Goal: Contribute content: Contribute content

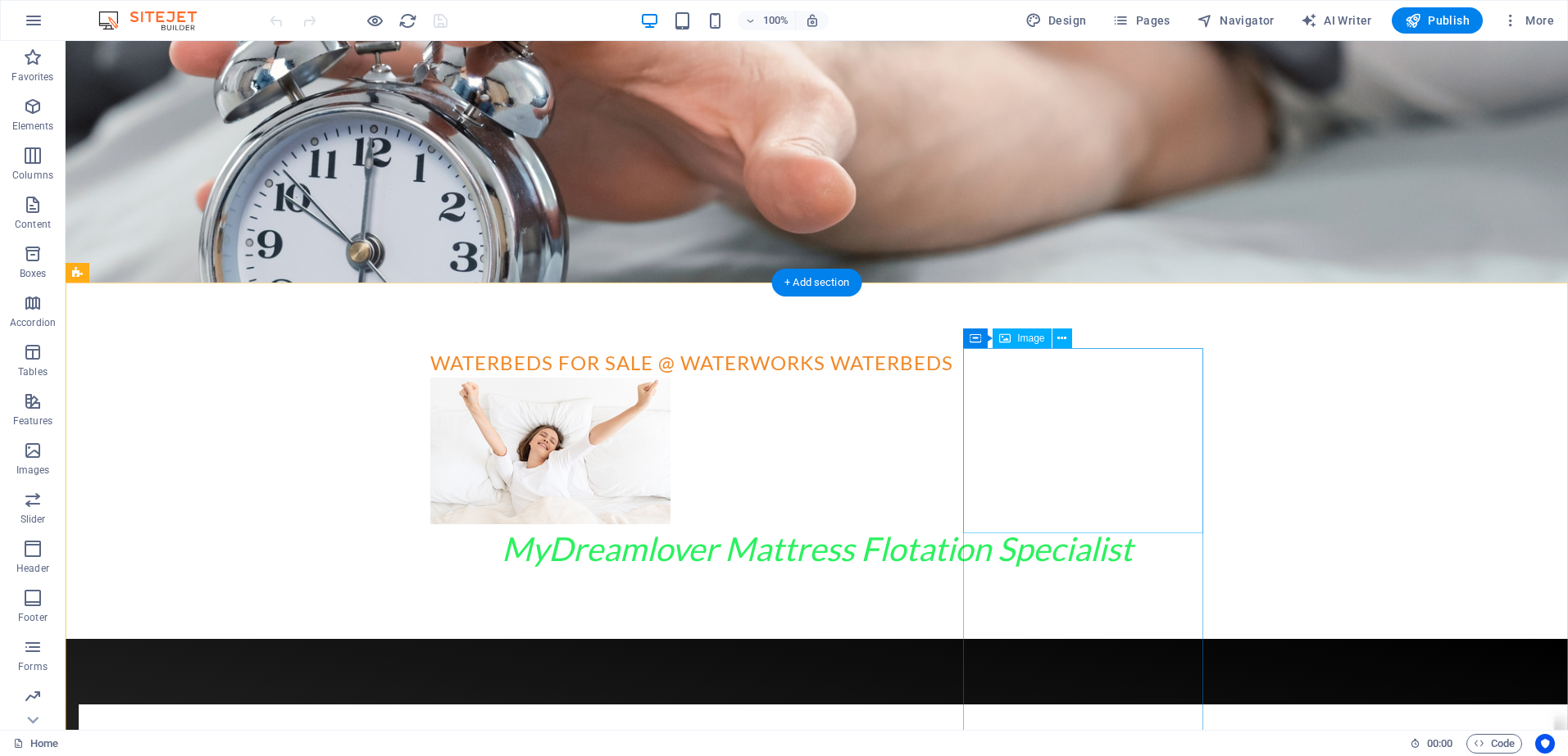
scroll to position [629, 0]
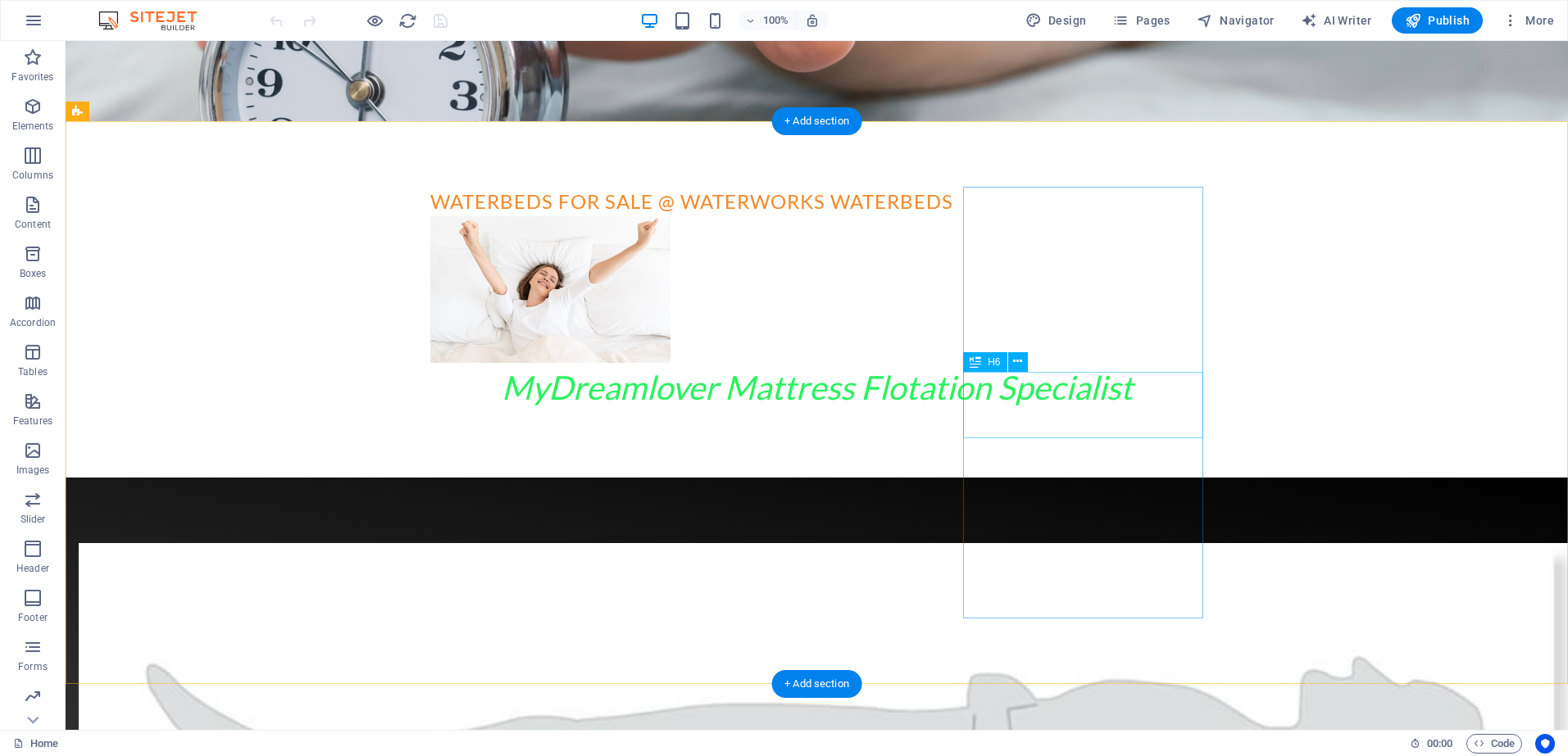
click at [1017, 360] on icon at bounding box center [1018, 362] width 9 height 17
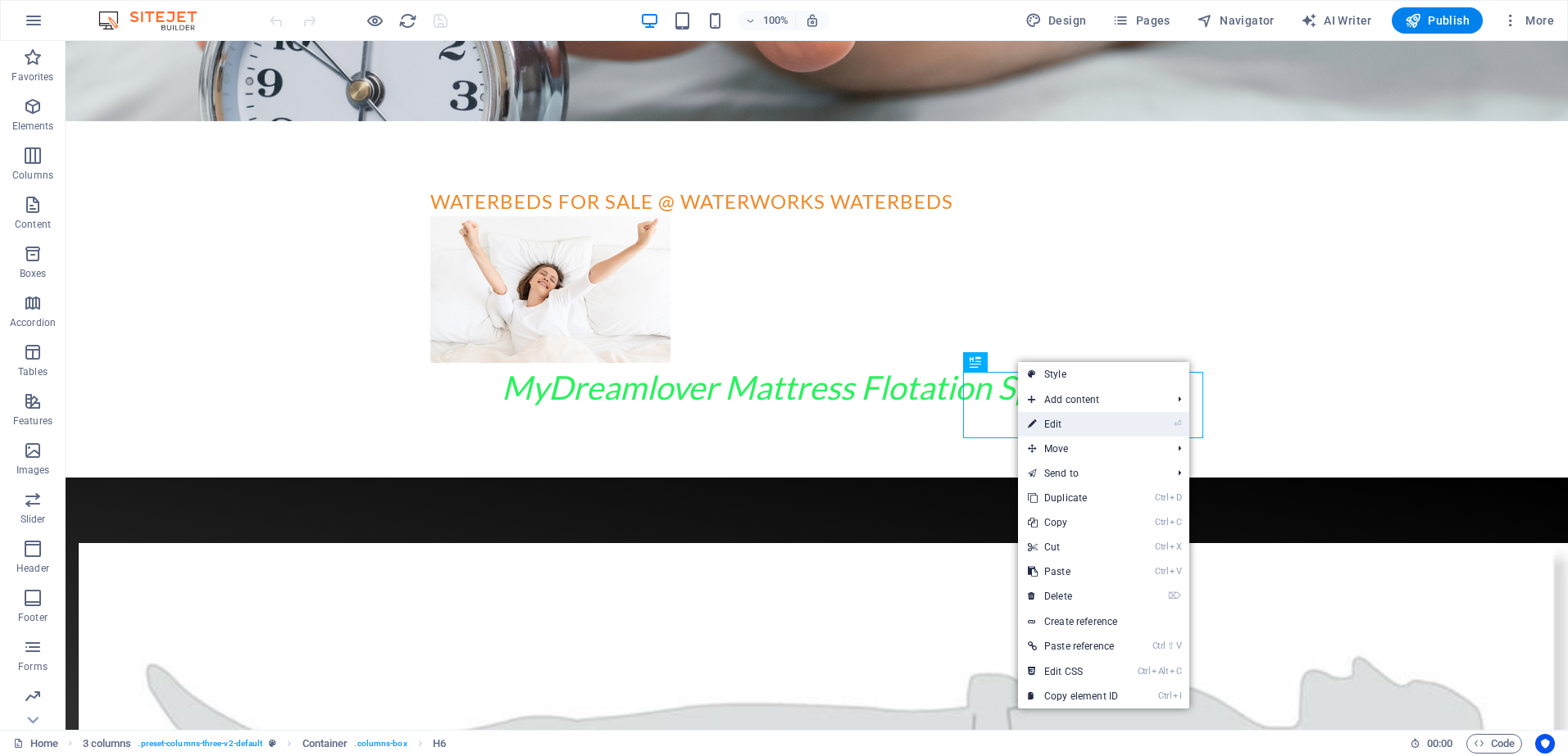
click at [1078, 424] on link "⏎ Edit" at bounding box center [1074, 424] width 110 height 25
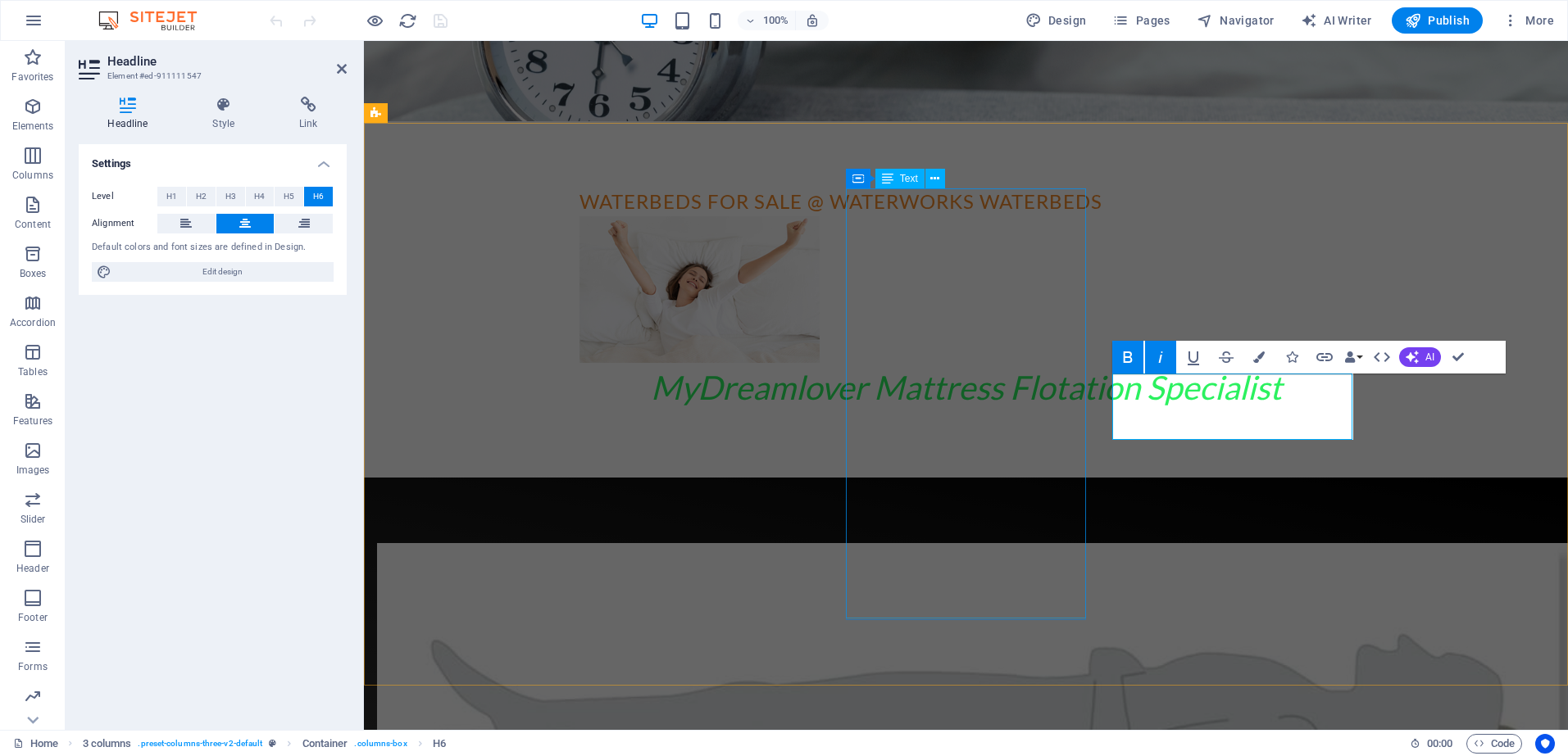
scroll to position [627, 0]
click at [1262, 355] on icon "button" at bounding box center [1259, 358] width 12 height 12
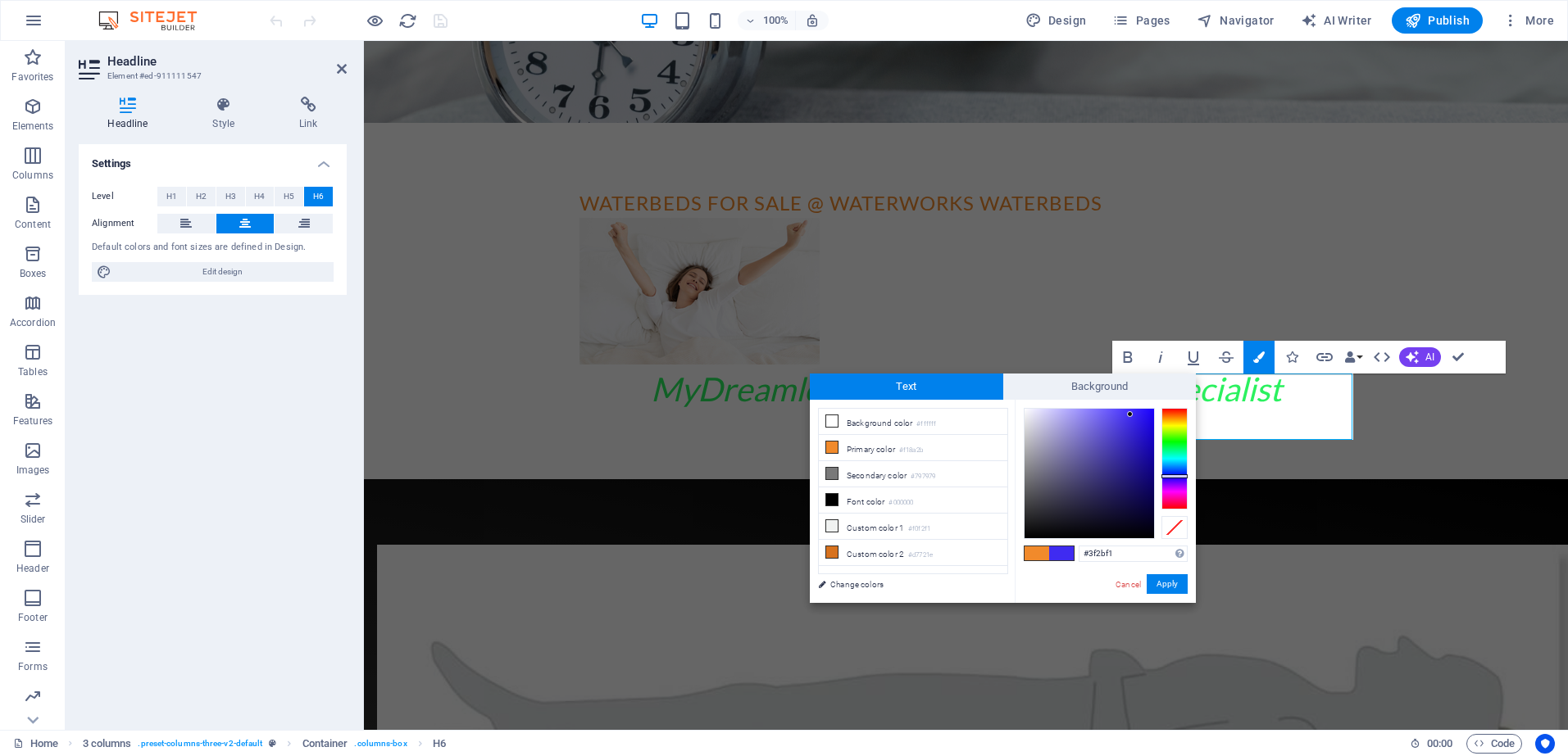
click at [1173, 476] on div at bounding box center [1175, 459] width 26 height 102
type input "#250fe9"
drag, startPoint x: 1131, startPoint y: 417, endPoint x: 1146, endPoint y: 419, distance: 15.1
click at [1146, 419] on div at bounding box center [1089, 473] width 130 height 130
click at [1063, 551] on span at bounding box center [1061, 553] width 25 height 14
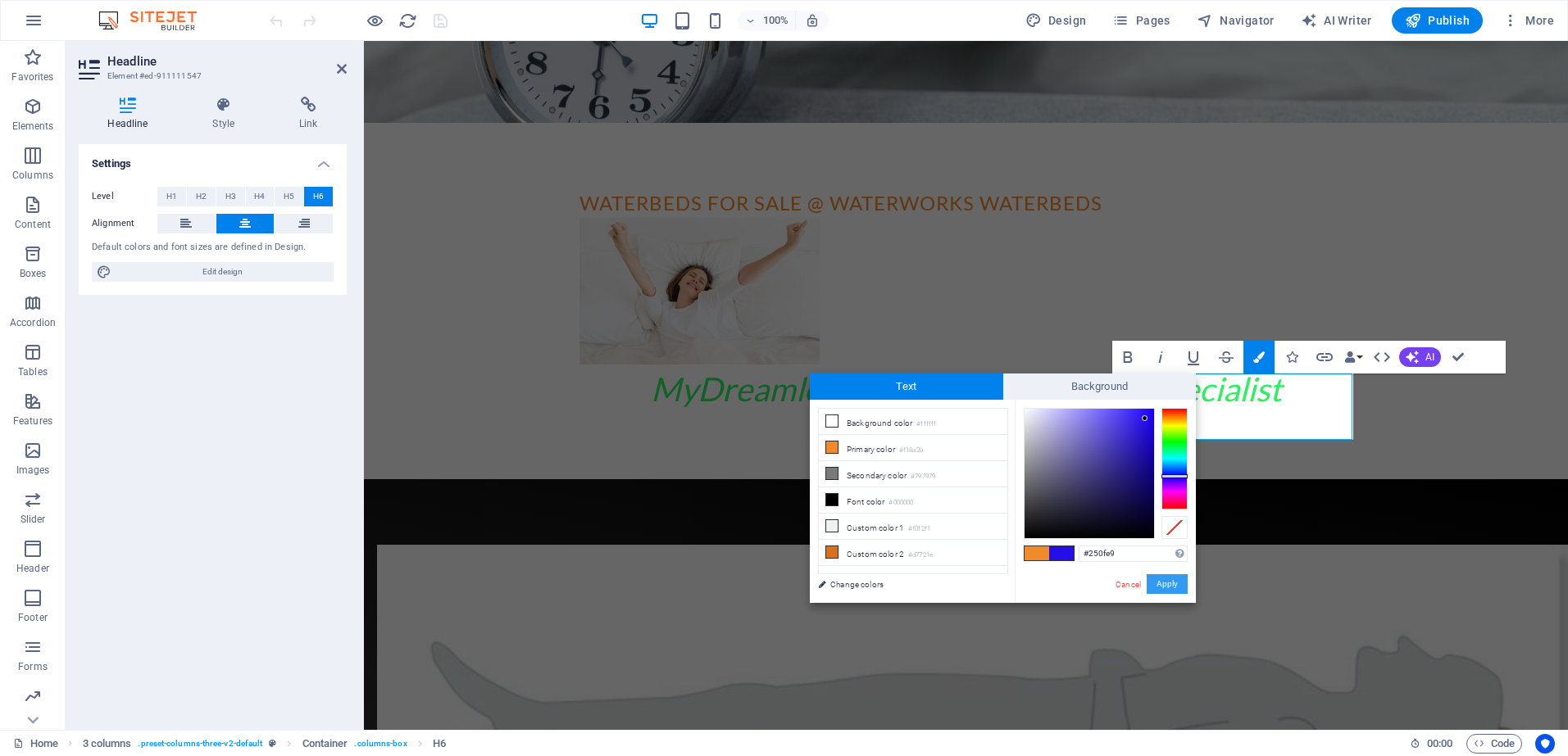
click at [1169, 582] on button "Apply" at bounding box center [1168, 584] width 41 height 19
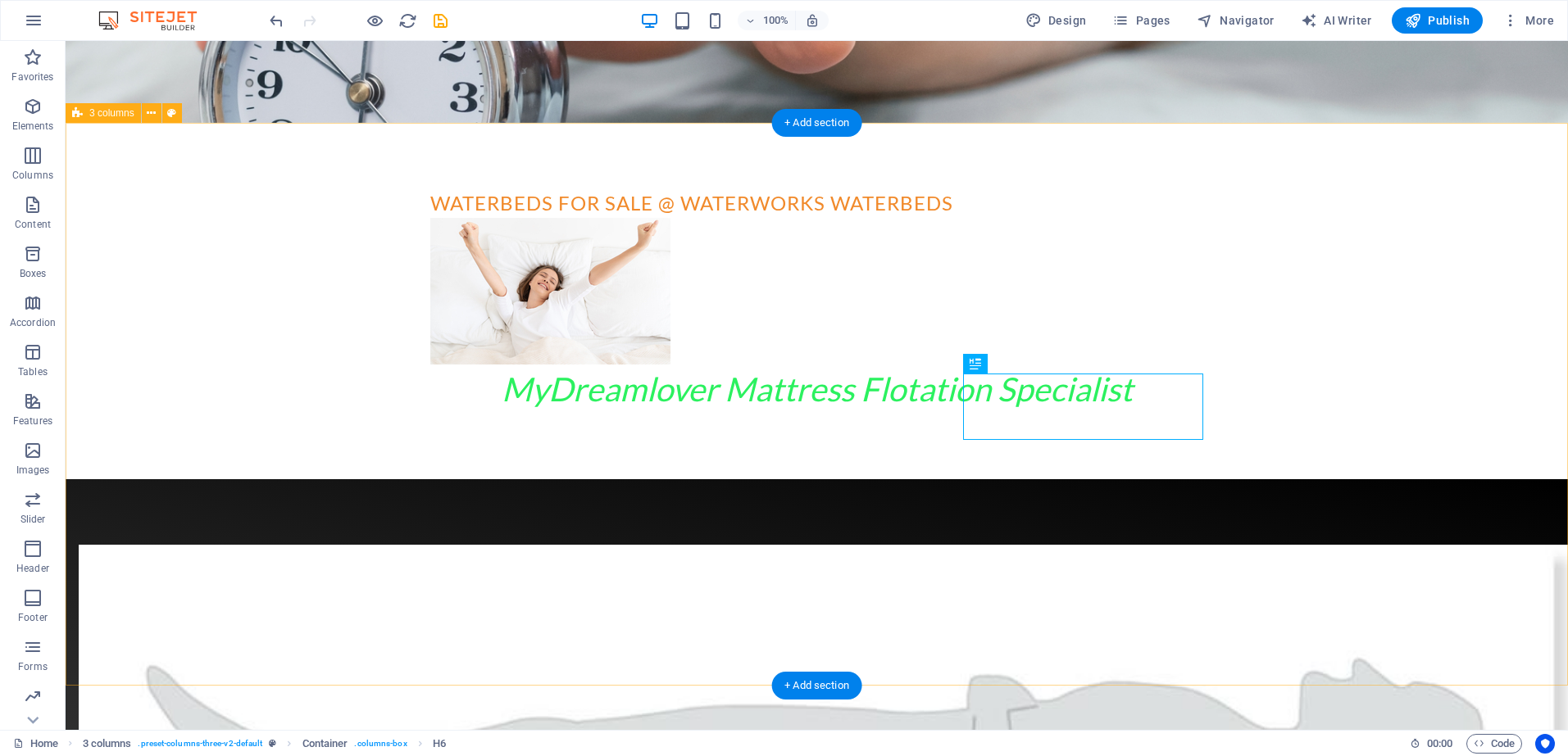
drag, startPoint x: 326, startPoint y: 465, endPoint x: 371, endPoint y: 490, distance: 51.5
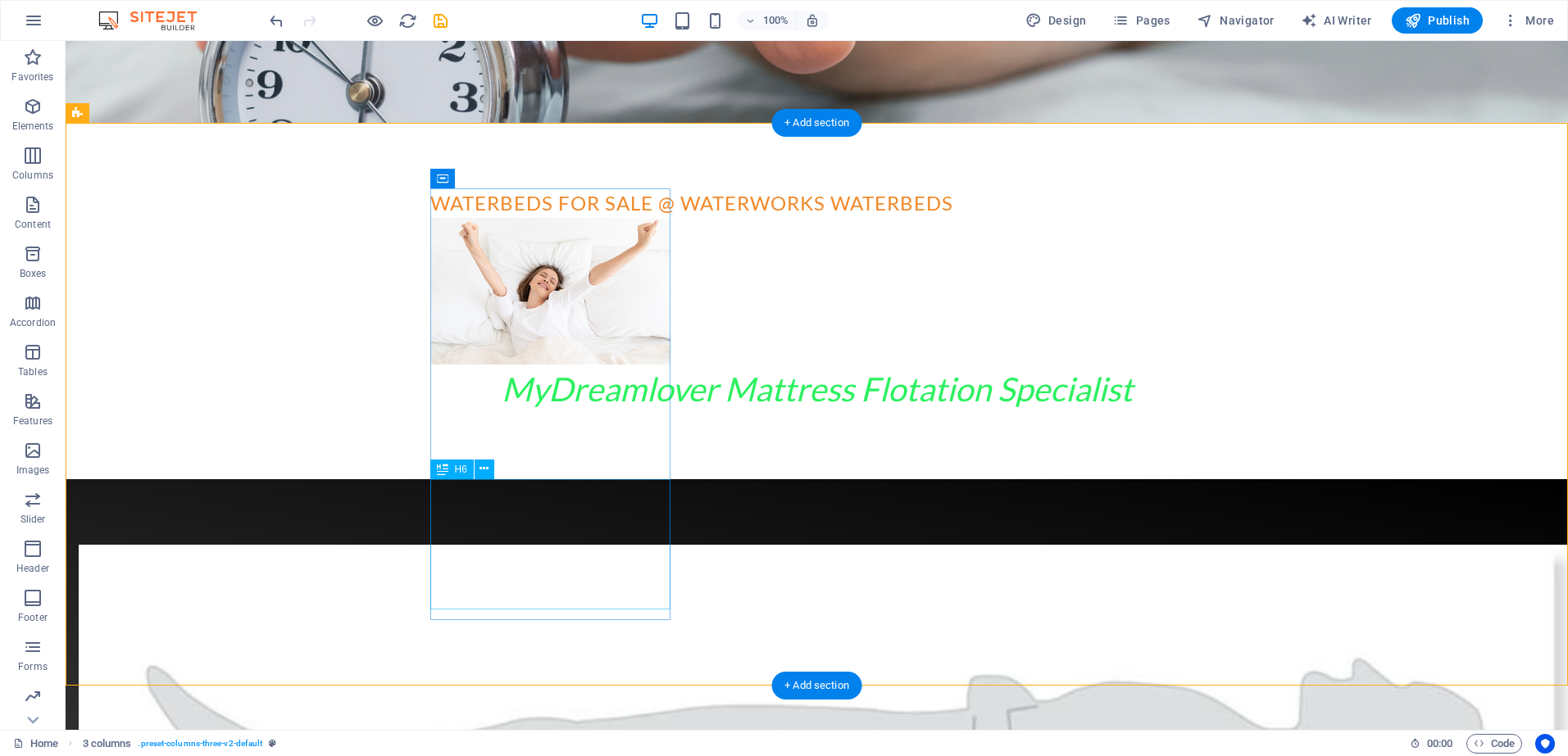
click at [484, 464] on icon at bounding box center [484, 469] width 9 height 17
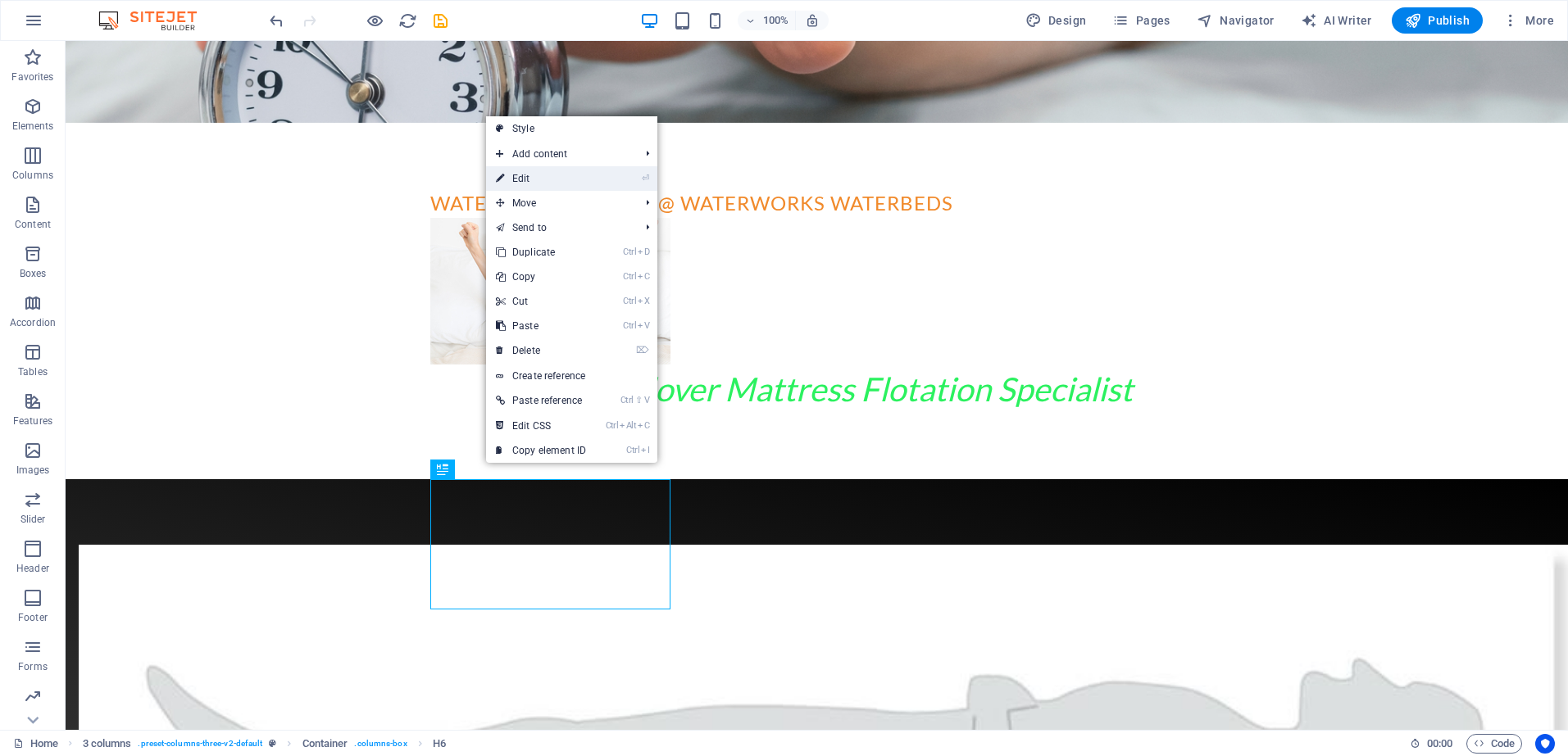
drag, startPoint x: 531, startPoint y: 179, endPoint x: 128, endPoint y: 476, distance: 500.6
click at [531, 179] on link "⏎ Edit" at bounding box center [541, 178] width 110 height 25
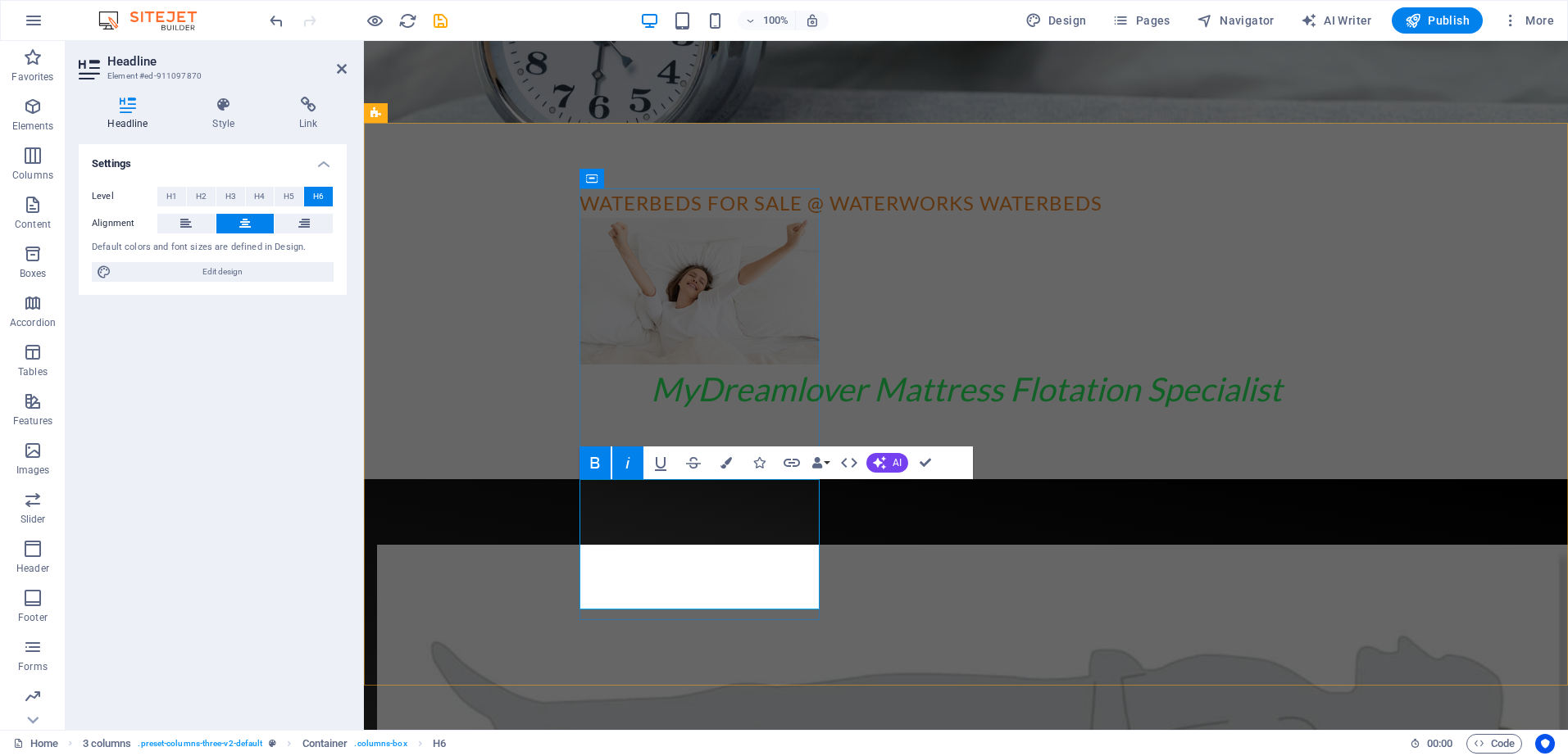
drag, startPoint x: 595, startPoint y: 507, endPoint x: 789, endPoint y: 607, distance: 218.3
drag, startPoint x: 596, startPoint y: 509, endPoint x: 769, endPoint y: 606, distance: 198.3
click at [723, 461] on icon "button" at bounding box center [727, 463] width 12 height 12
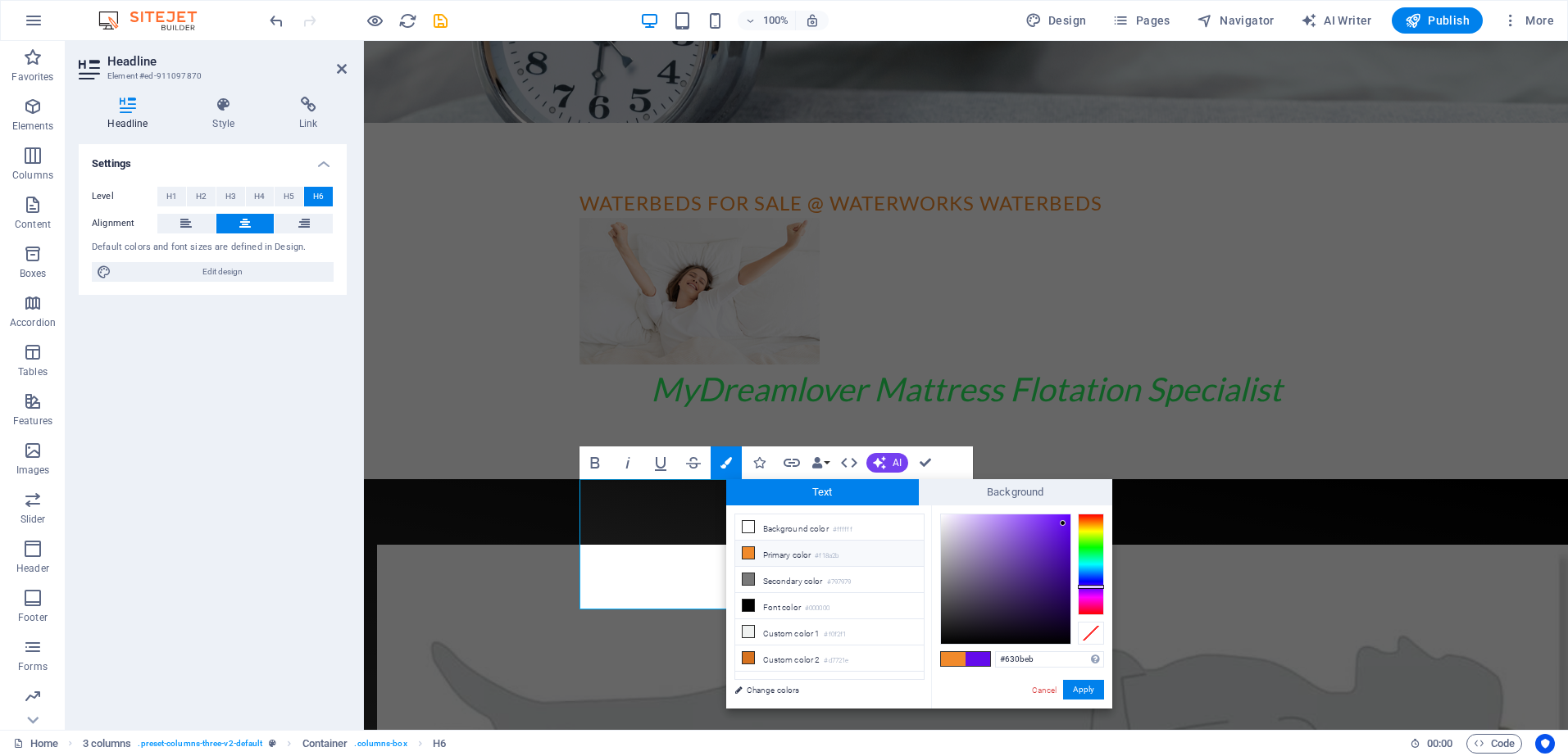
type input "#3aeb0b"
click at [1089, 543] on div at bounding box center [1091, 564] width 26 height 102
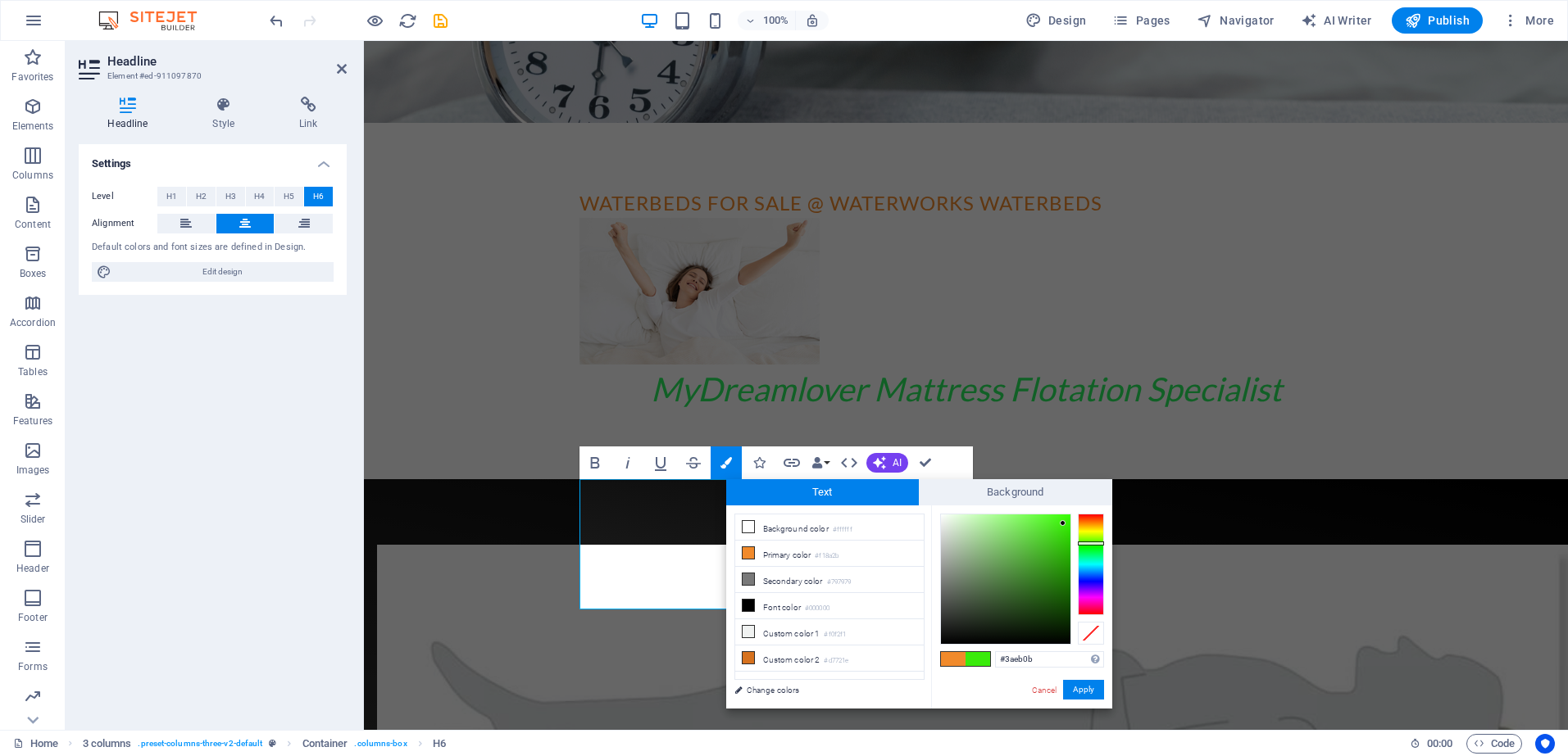
click at [973, 657] on span at bounding box center [978, 659] width 25 height 14
click at [1079, 687] on button "Apply" at bounding box center [1084, 689] width 41 height 19
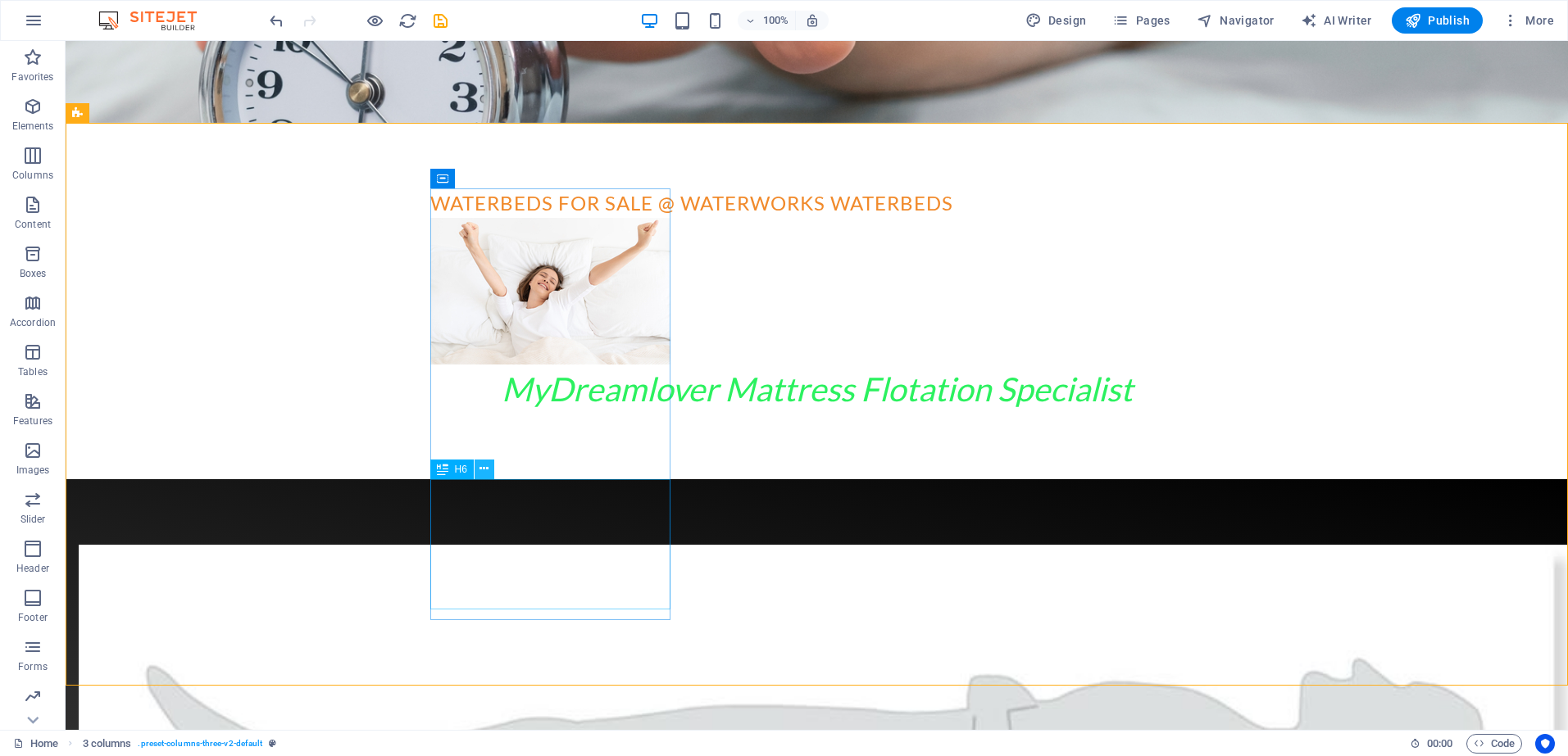
click at [483, 466] on icon at bounding box center [484, 469] width 9 height 17
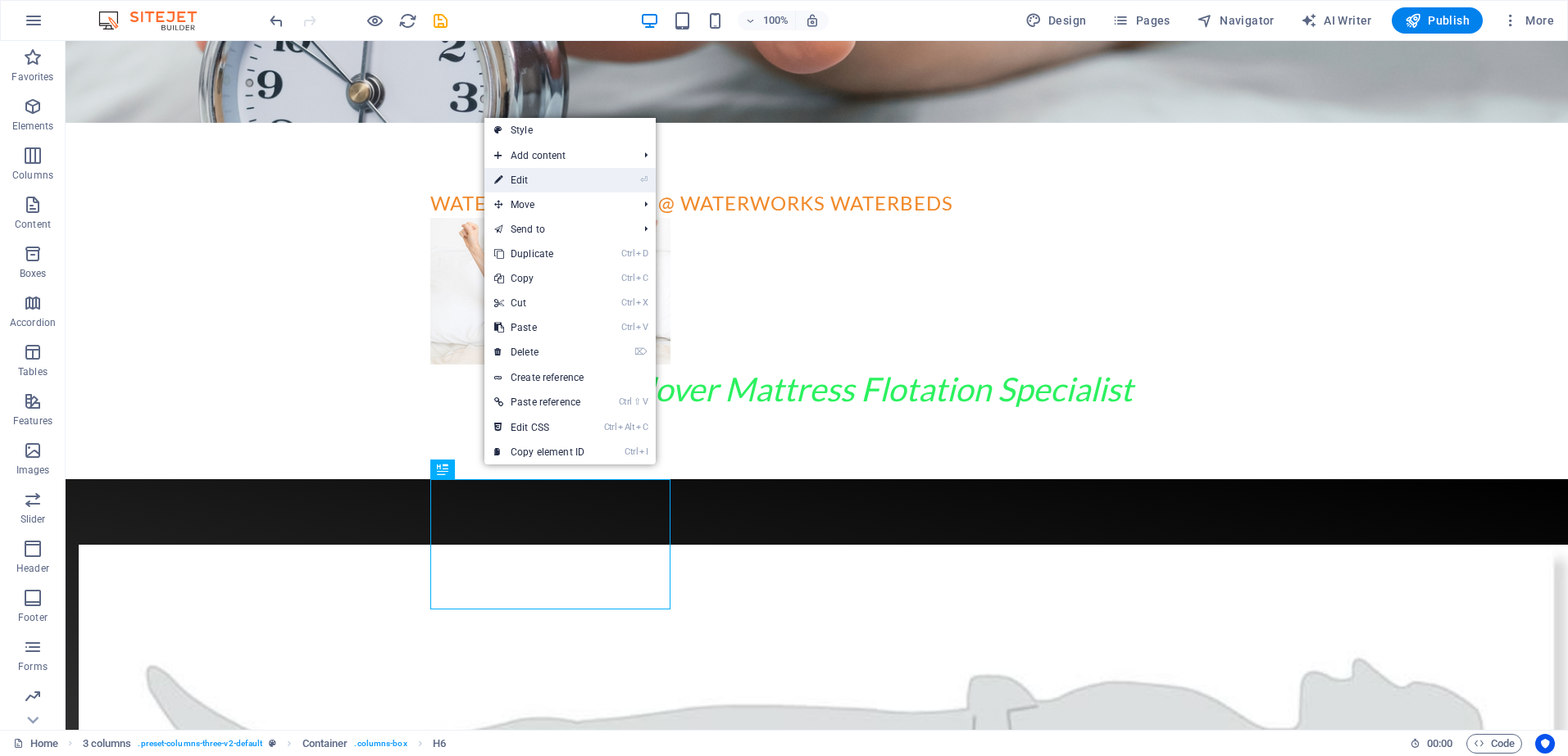
click at [539, 178] on link "⏎ Edit" at bounding box center [539, 180] width 110 height 25
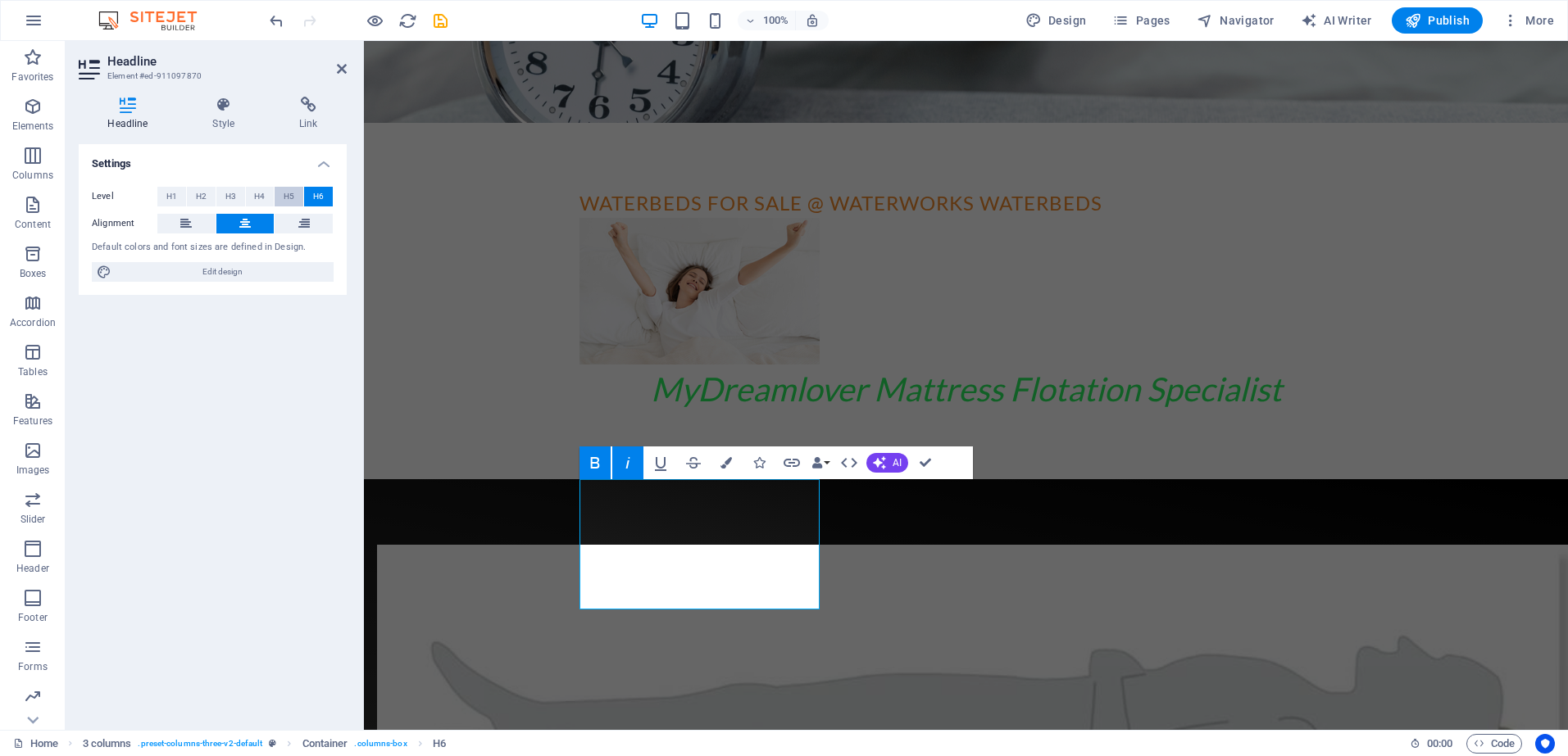
click at [291, 197] on span "H5" at bounding box center [289, 196] width 11 height 19
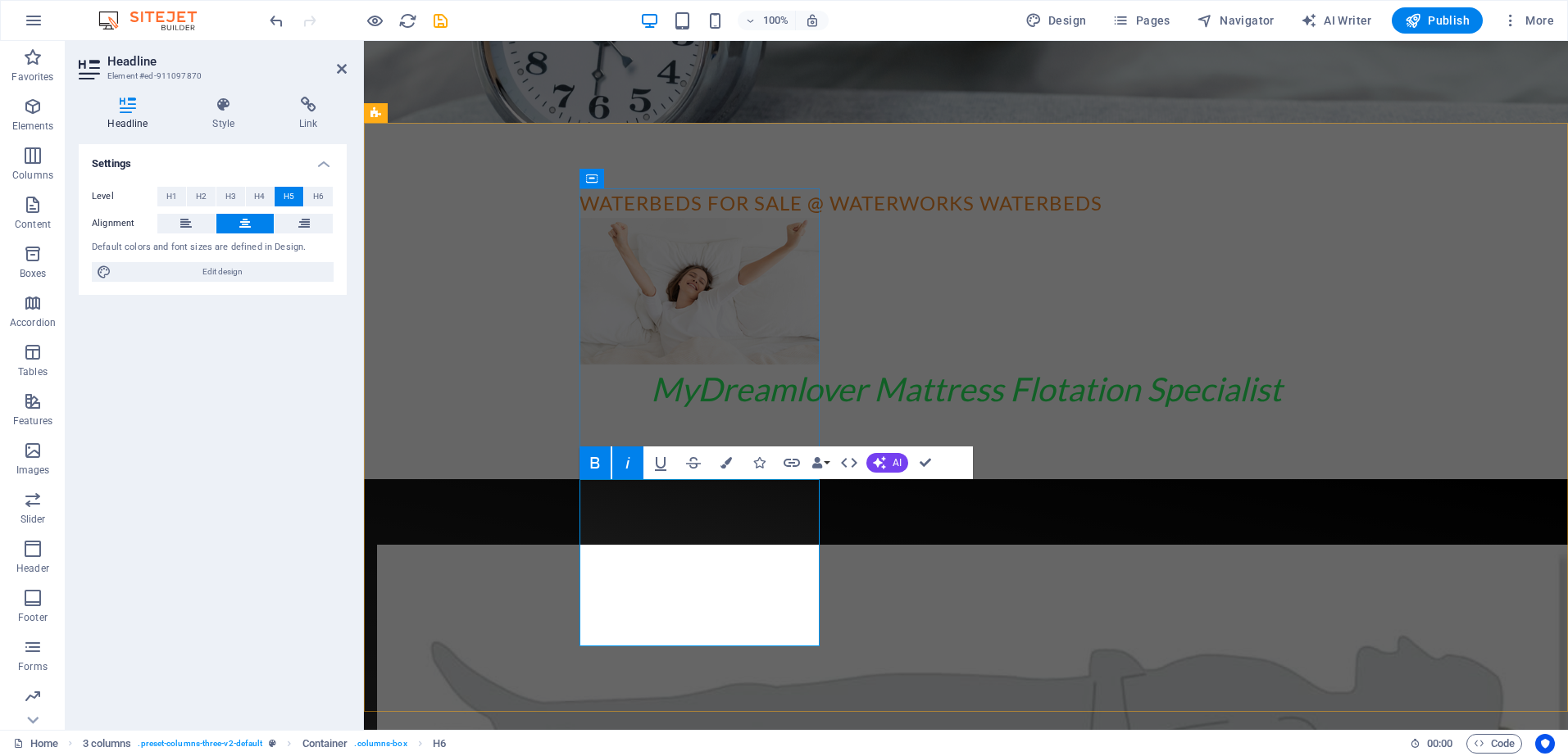
drag, startPoint x: 581, startPoint y: 512, endPoint x: 783, endPoint y: 636, distance: 237.0
click at [728, 460] on icon "button" at bounding box center [727, 463] width 12 height 12
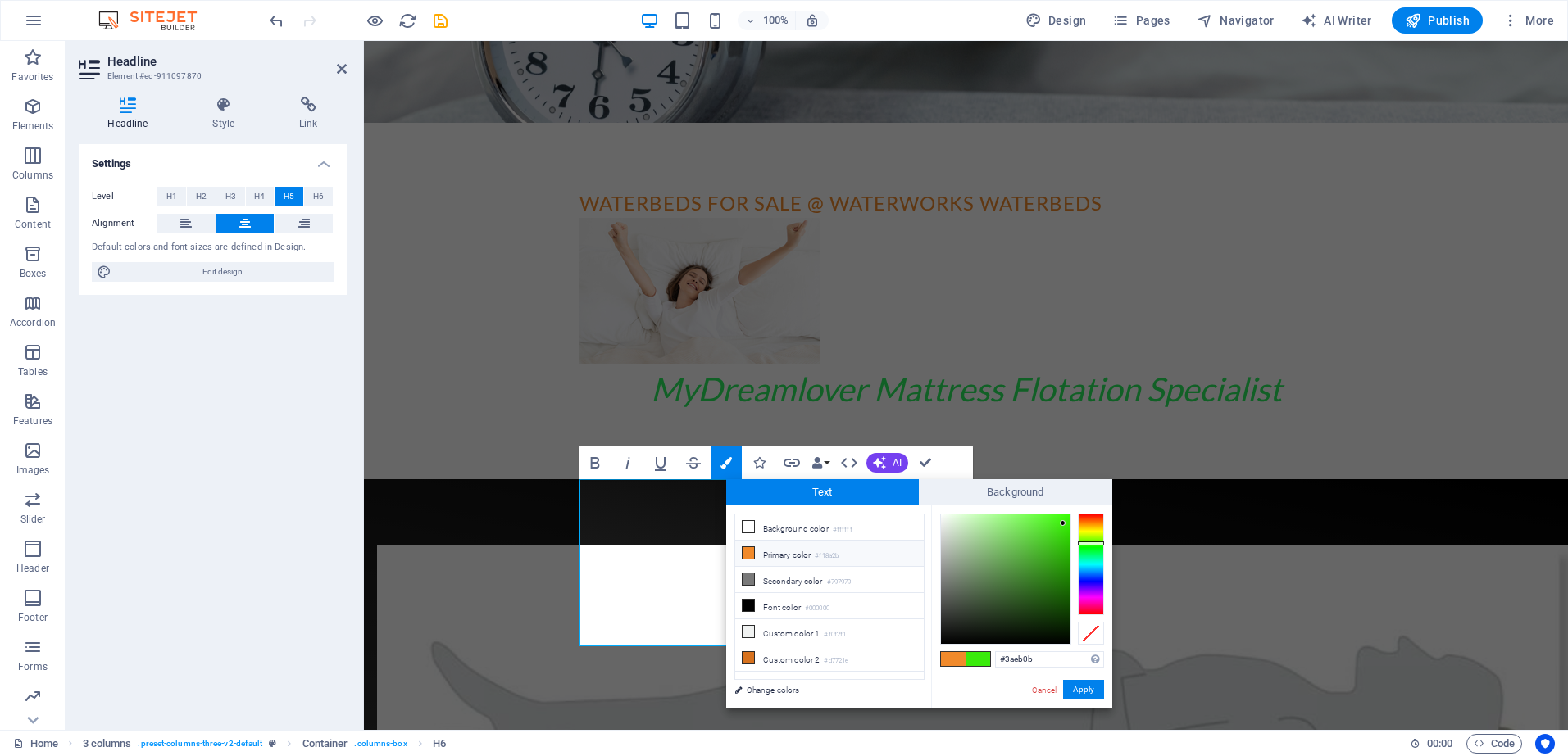
type input "#e0eb0b"
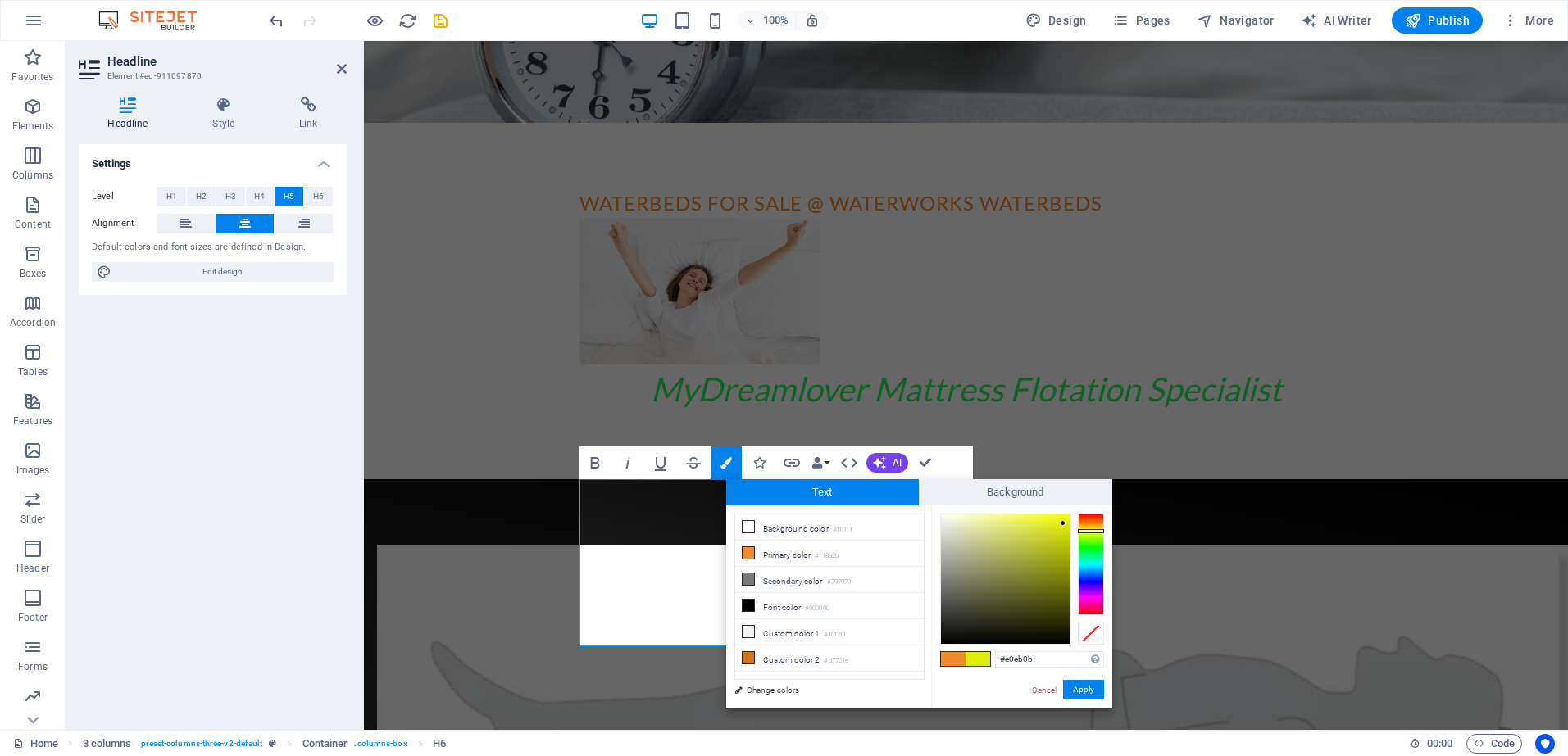
click at [1091, 531] on div at bounding box center [1091, 564] width 26 height 102
click at [1085, 688] on button "Apply" at bounding box center [1084, 689] width 41 height 19
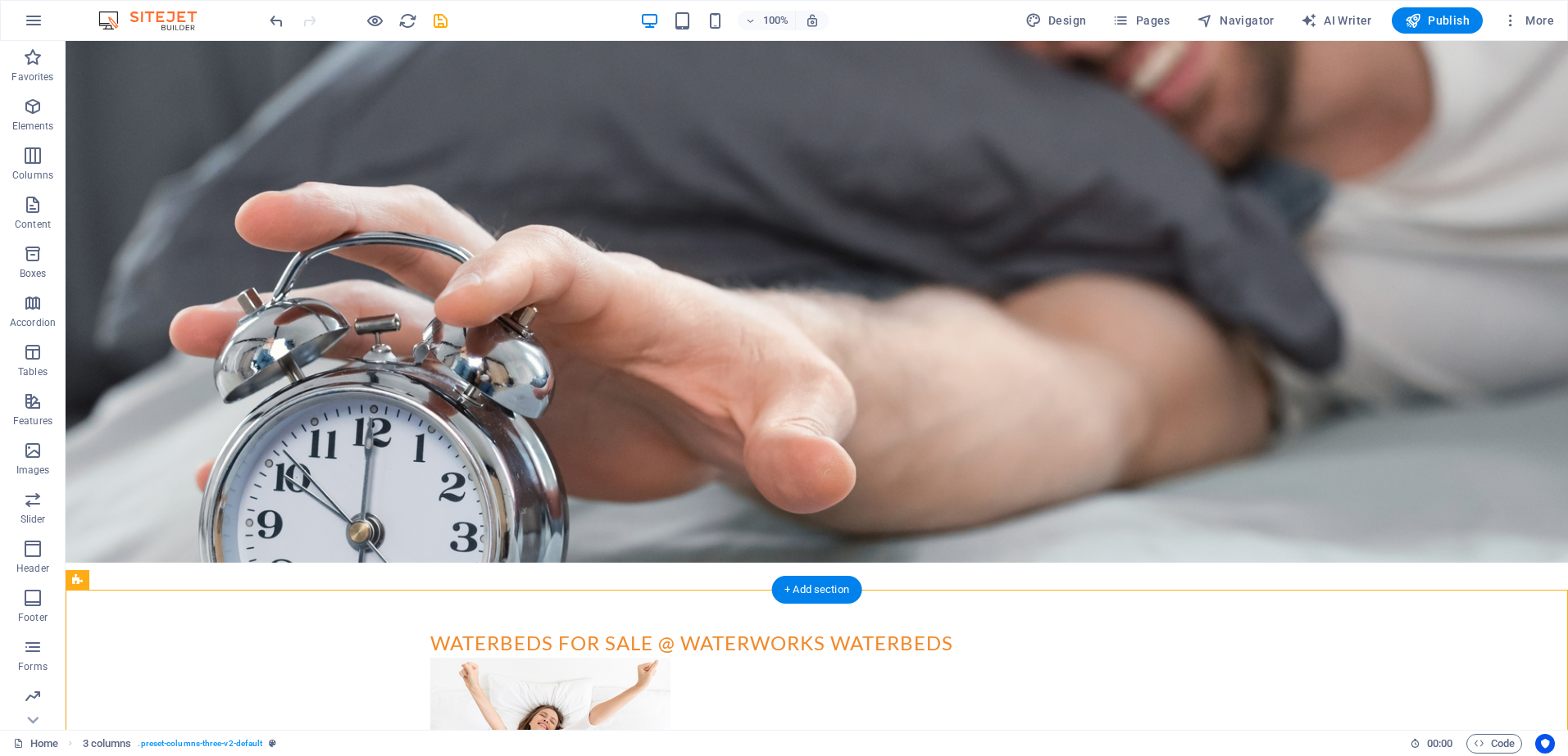
scroll to position [160, 0]
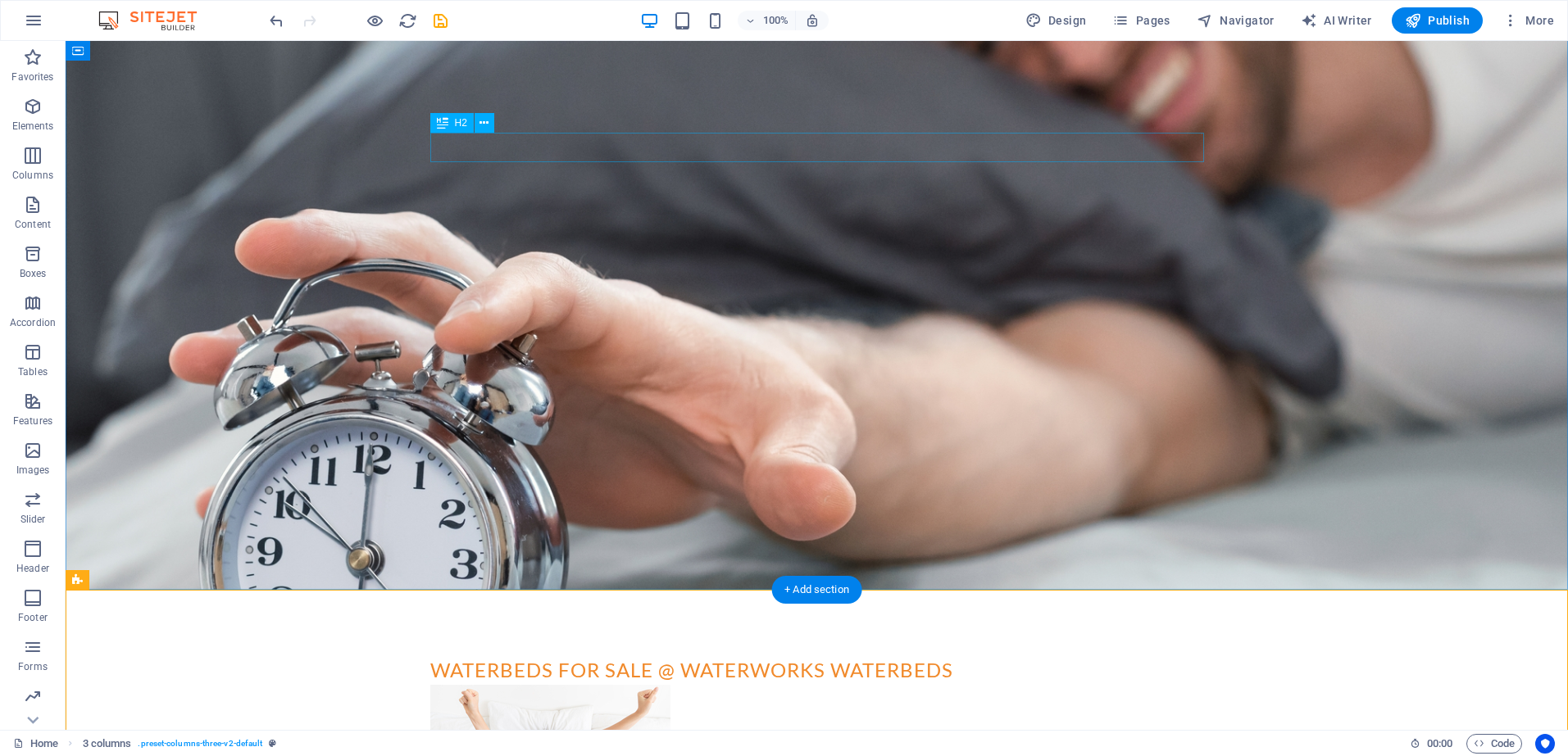
click at [612, 655] on div "waterbeds for sale @ waterworks waterbeds" at bounding box center [817, 670] width 774 height 30
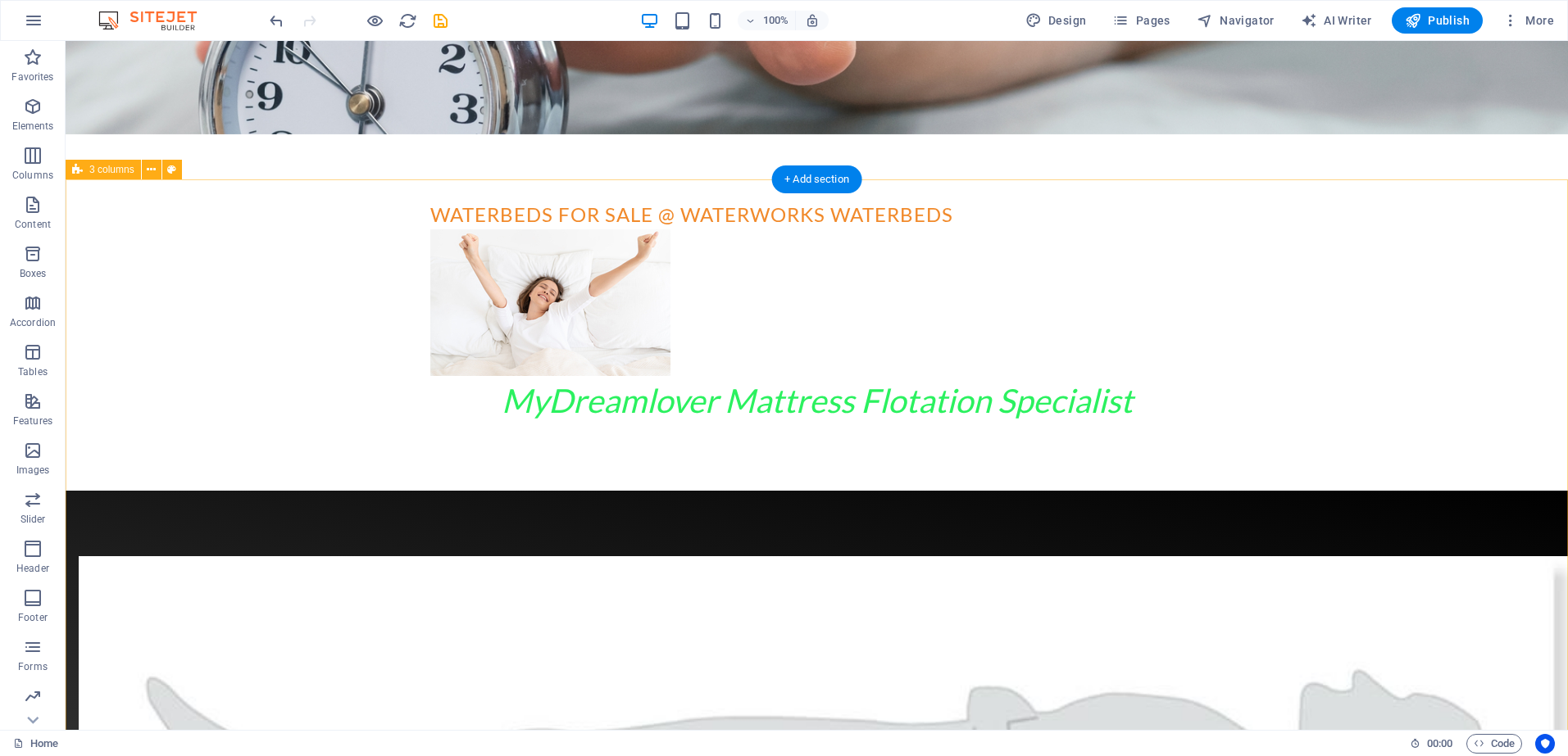
scroll to position [627, 0]
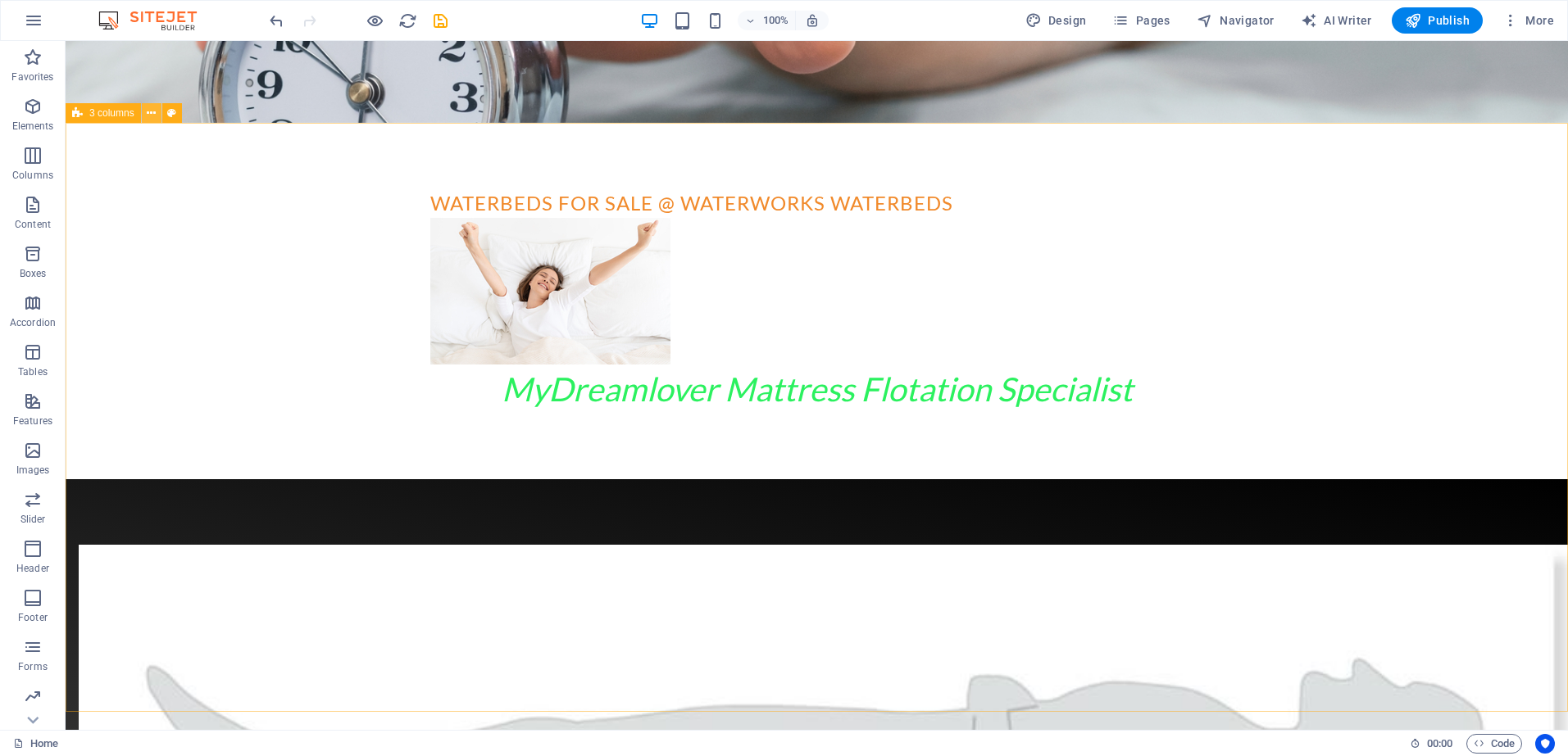
click at [153, 109] on icon at bounding box center [151, 114] width 9 height 17
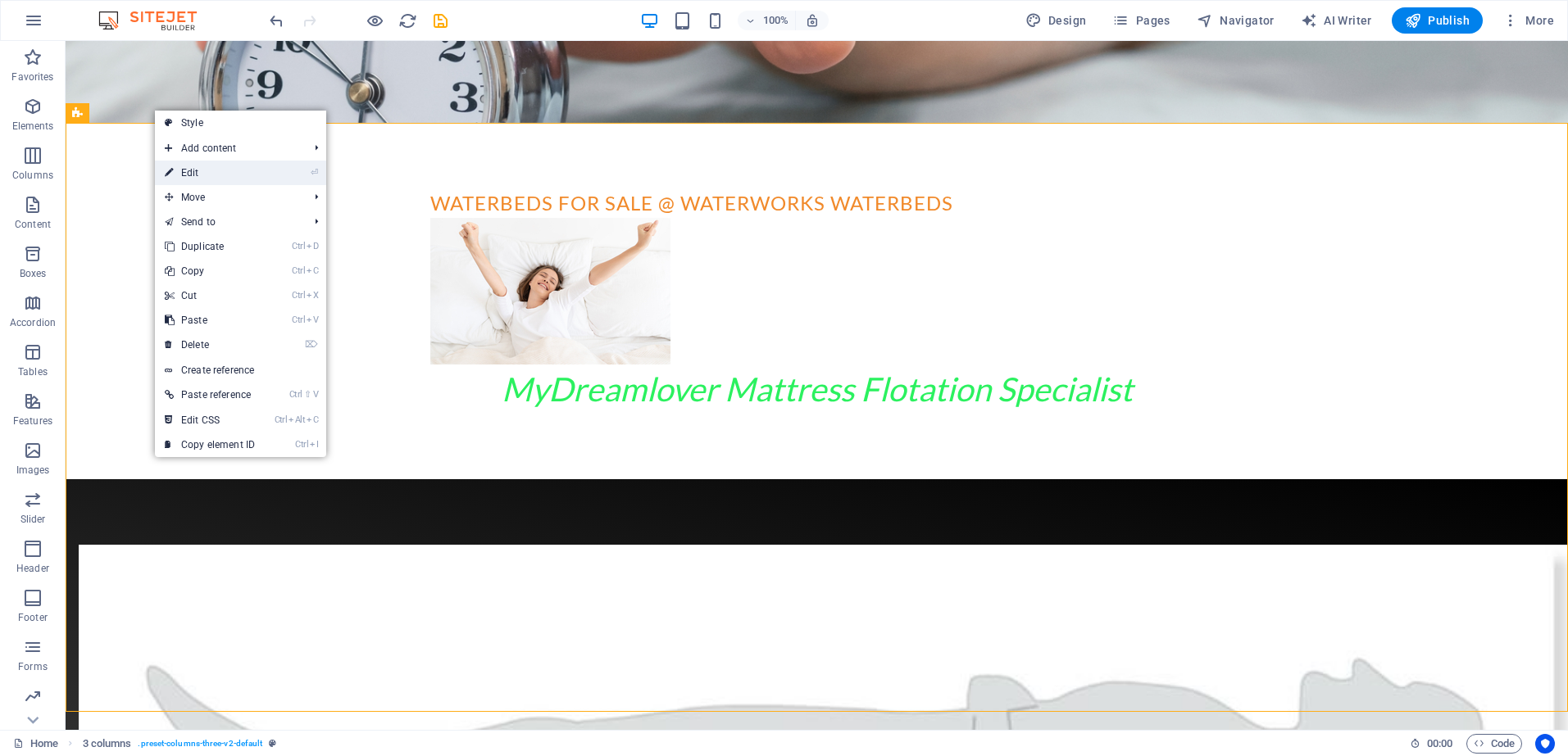
click at [192, 170] on link "⏎ Edit" at bounding box center [210, 172] width 110 height 25
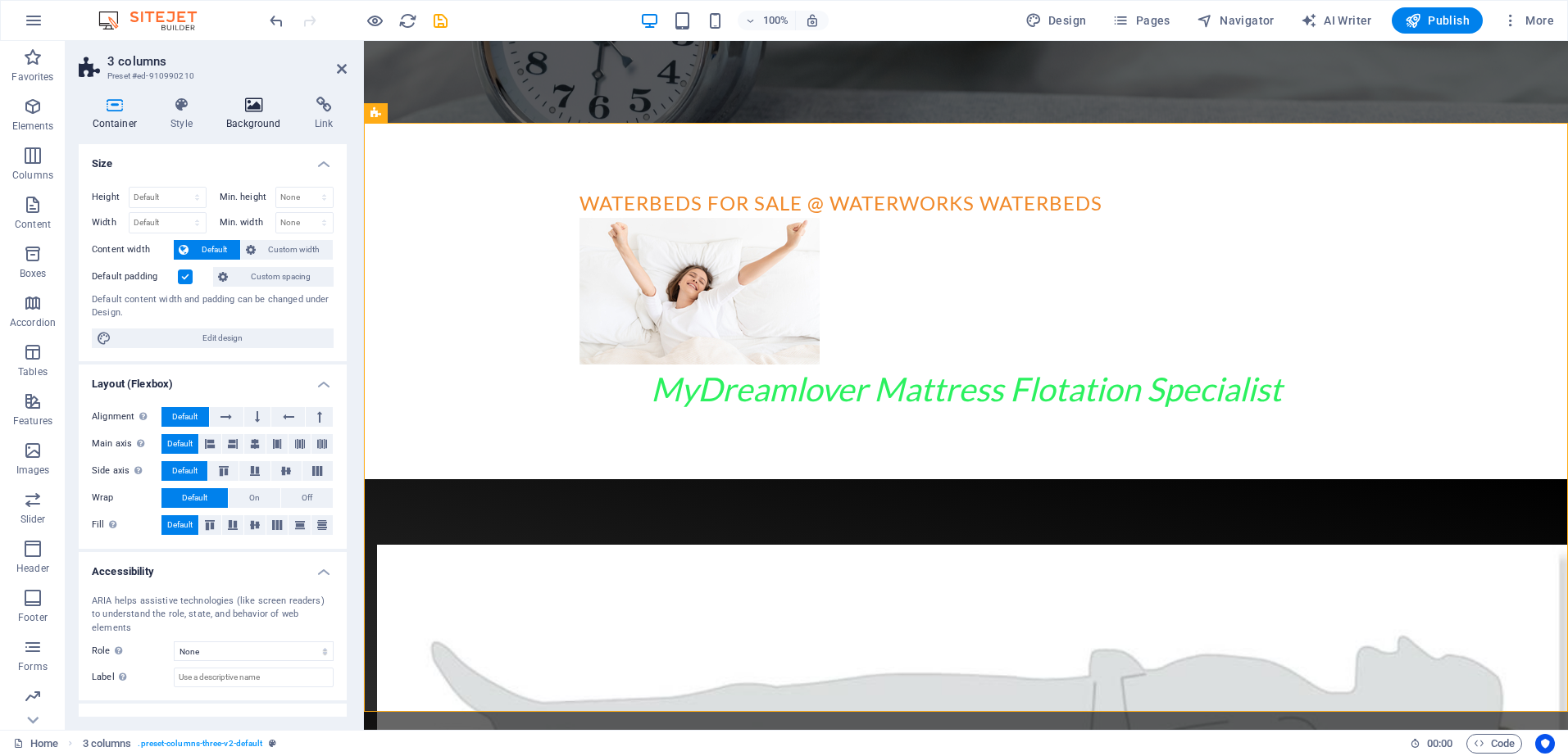
click at [254, 105] on icon at bounding box center [254, 104] width 82 height 16
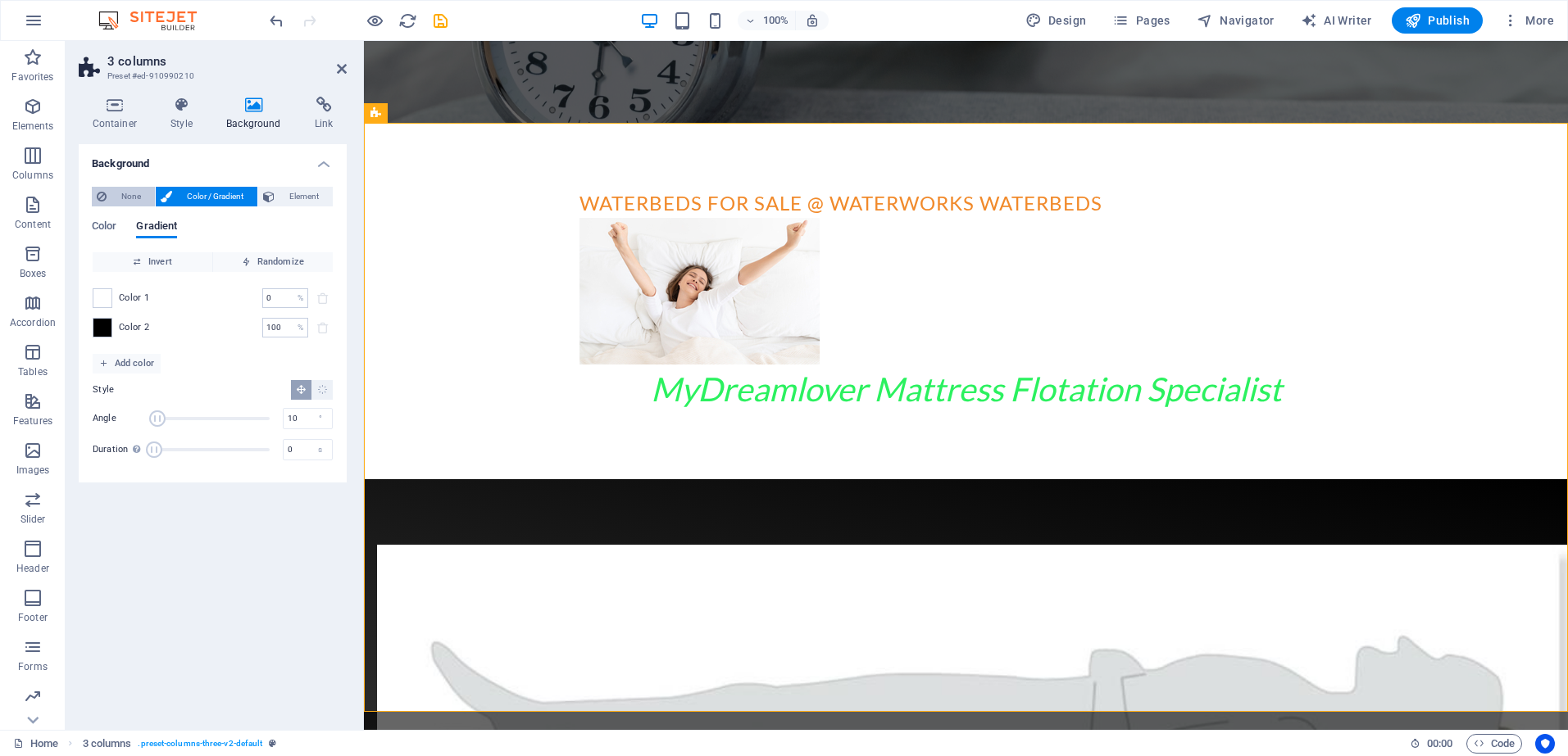
click at [135, 192] on span "None" at bounding box center [130, 196] width 38 height 19
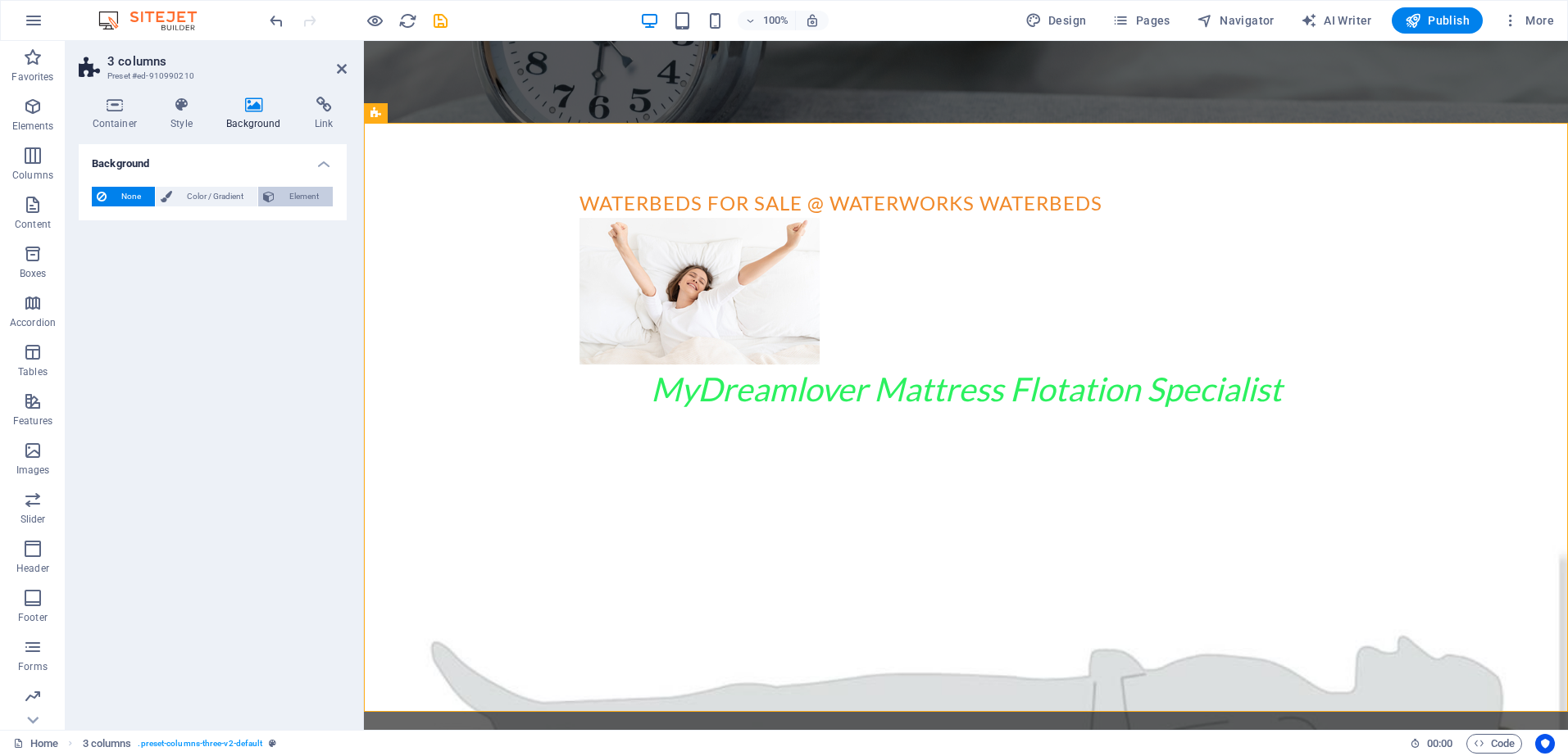
click at [303, 192] on span "Element" at bounding box center [304, 196] width 48 height 19
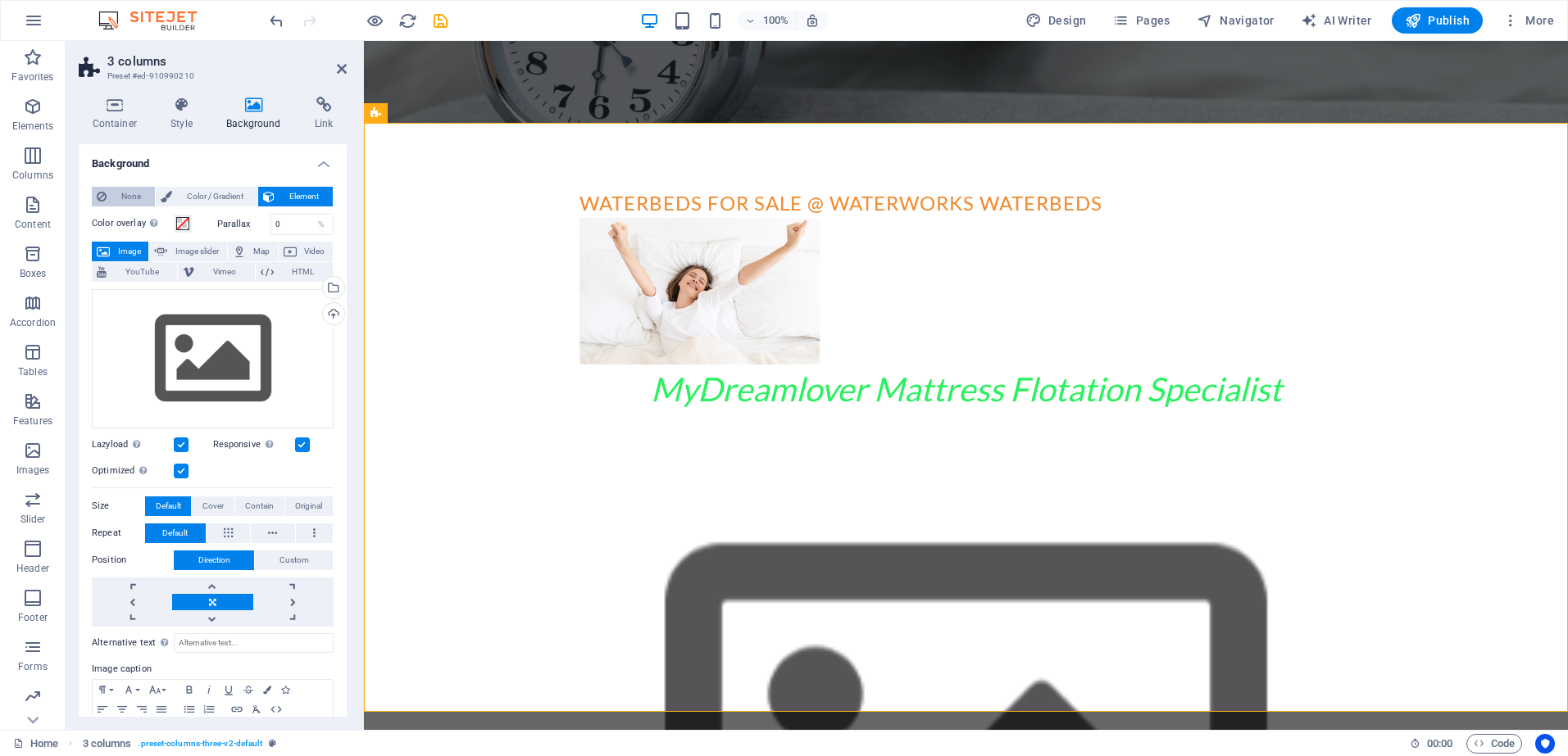
click at [137, 194] on span "None" at bounding box center [130, 196] width 38 height 19
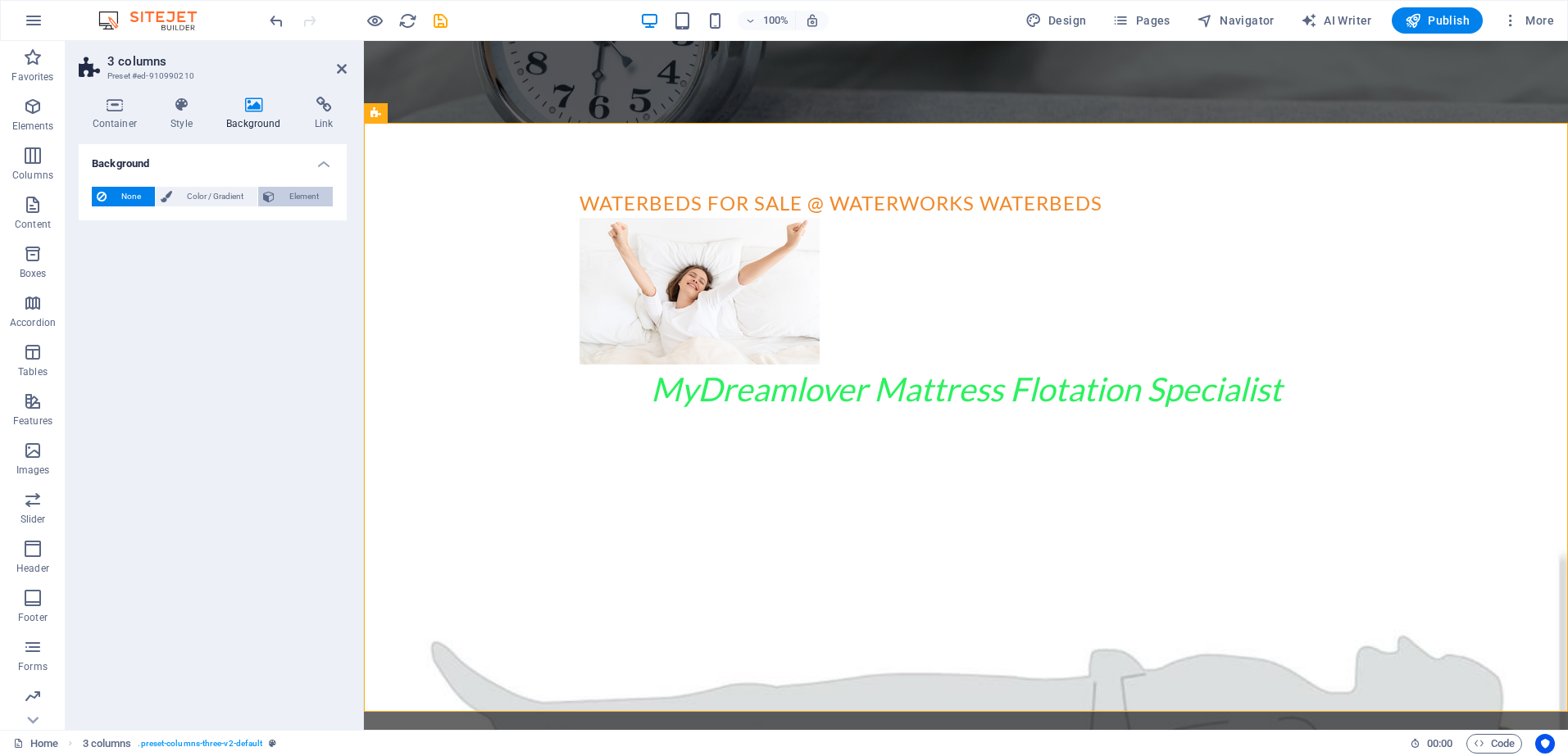
click at [294, 192] on span "Element" at bounding box center [304, 196] width 48 height 19
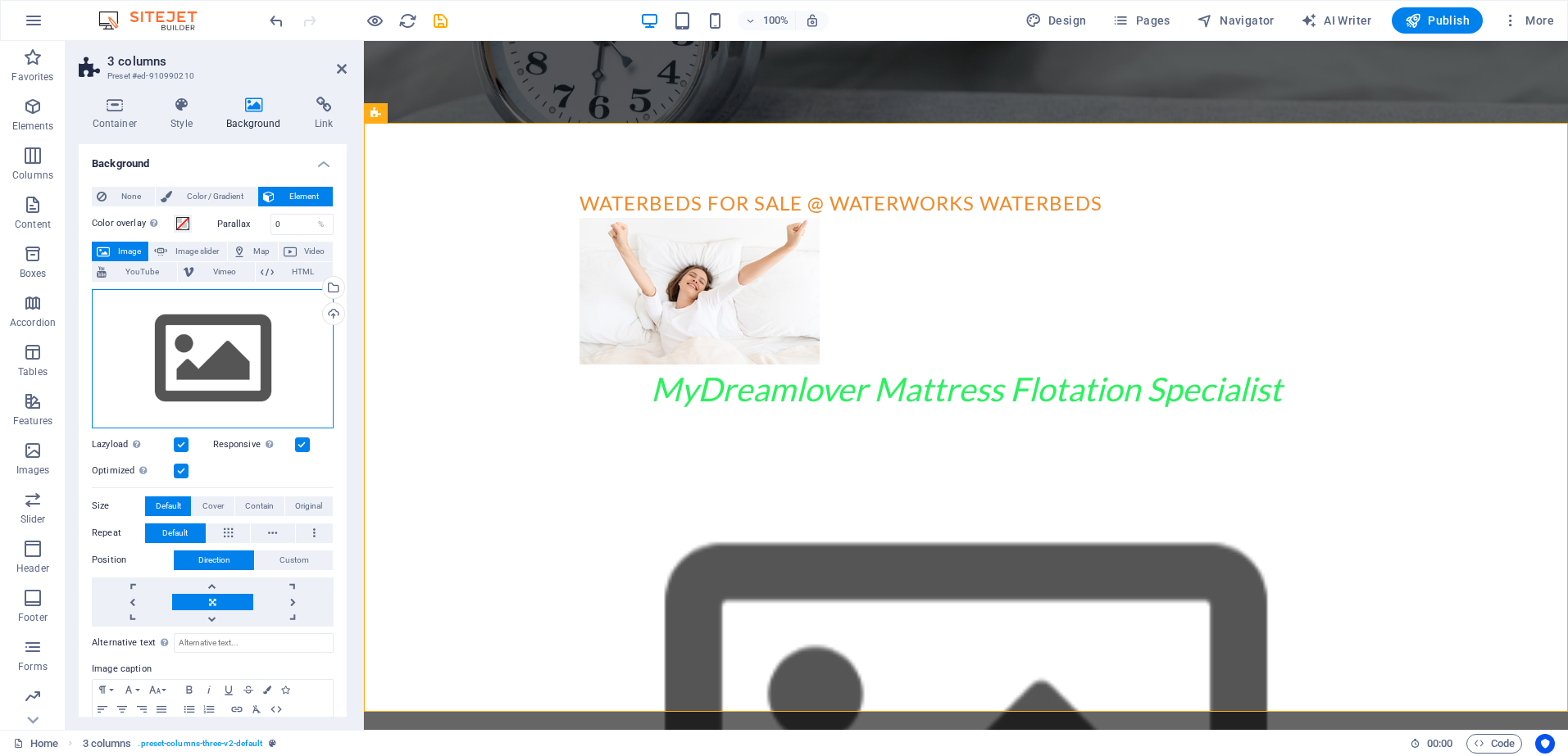
click at [243, 336] on div "Drag files here, click to choose files or select files from Files or our free s…" at bounding box center [212, 359] width 242 height 139
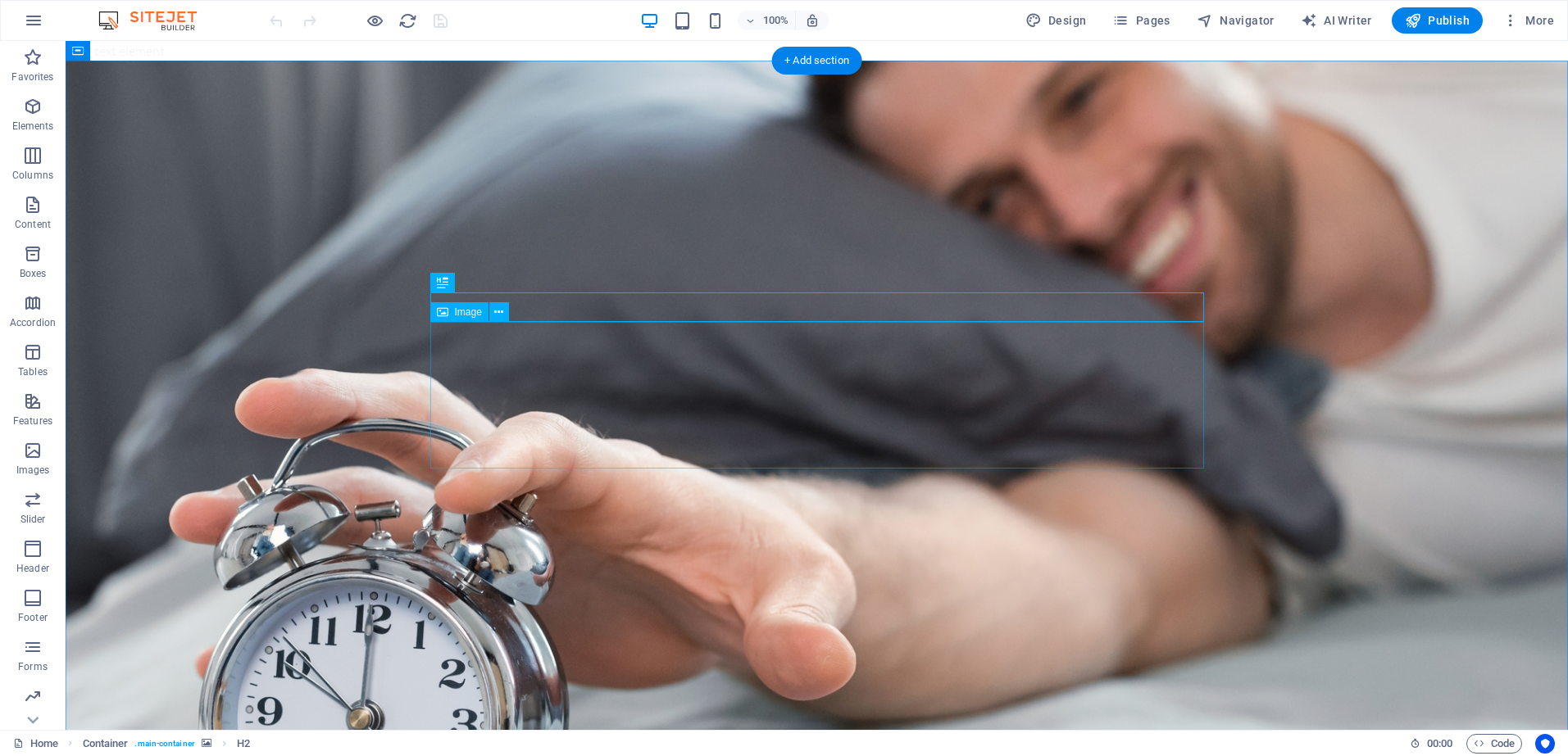
scroll to position [374, 0]
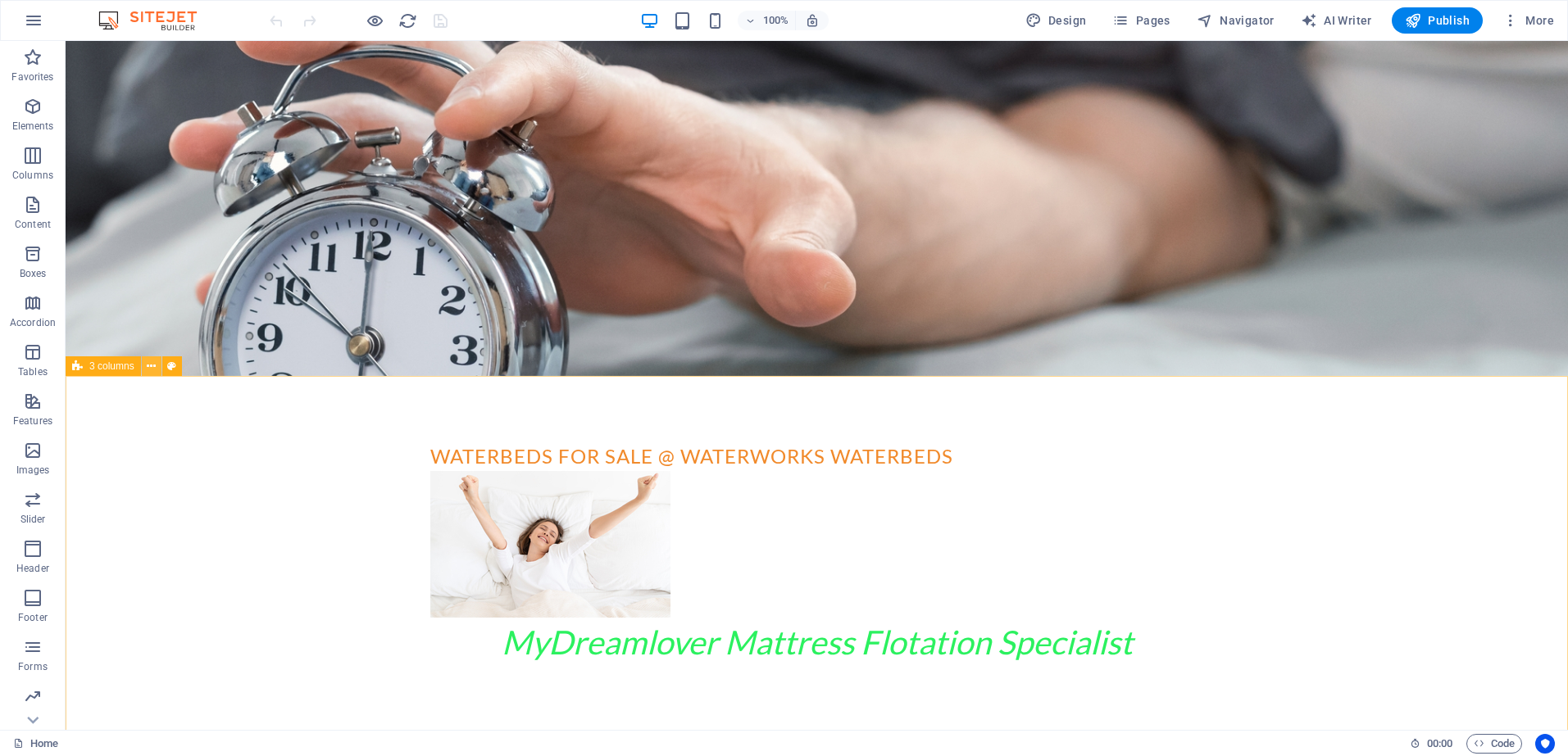
click at [157, 362] on button at bounding box center [151, 366] width 20 height 19
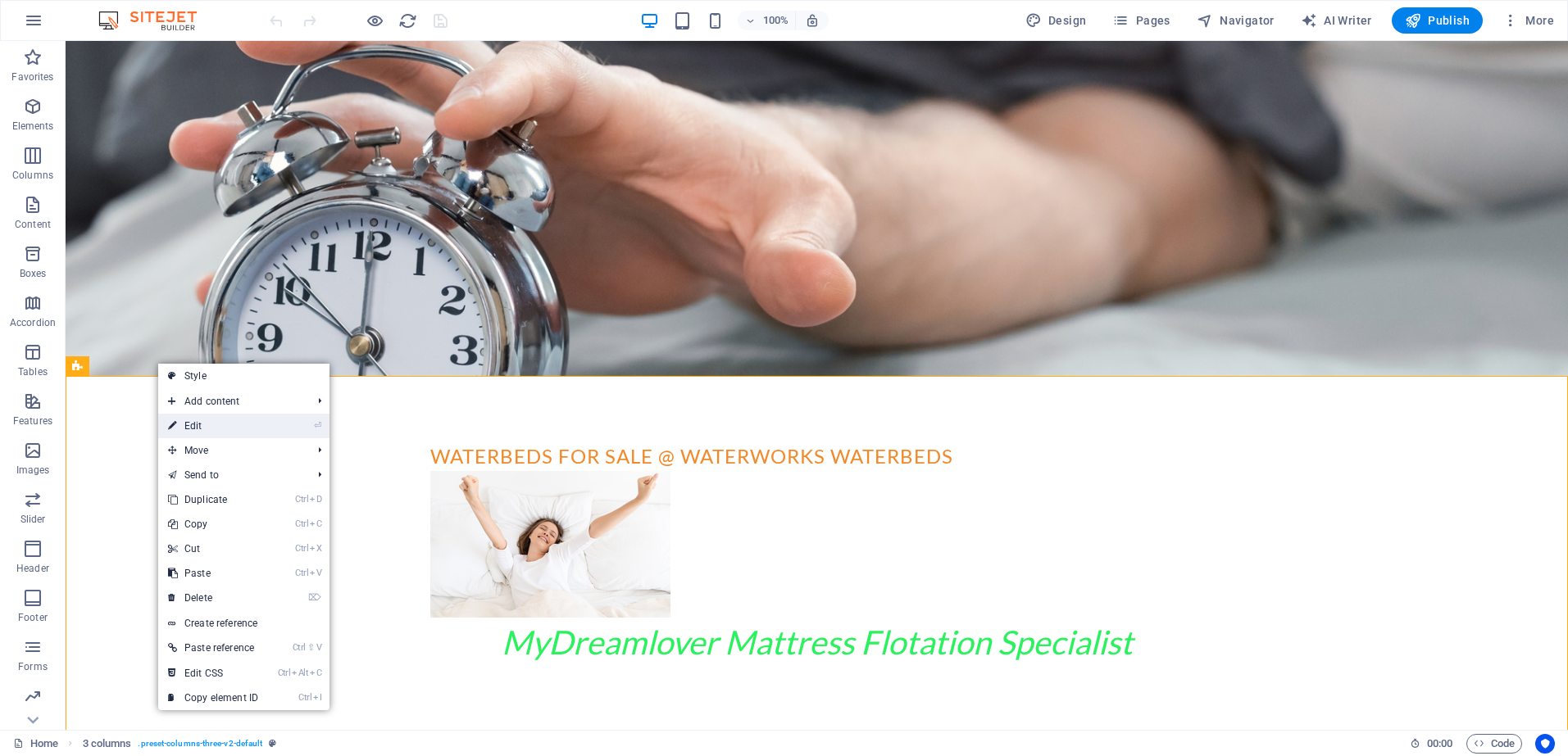
click at [191, 422] on link "⏎ Edit" at bounding box center [214, 425] width 110 height 25
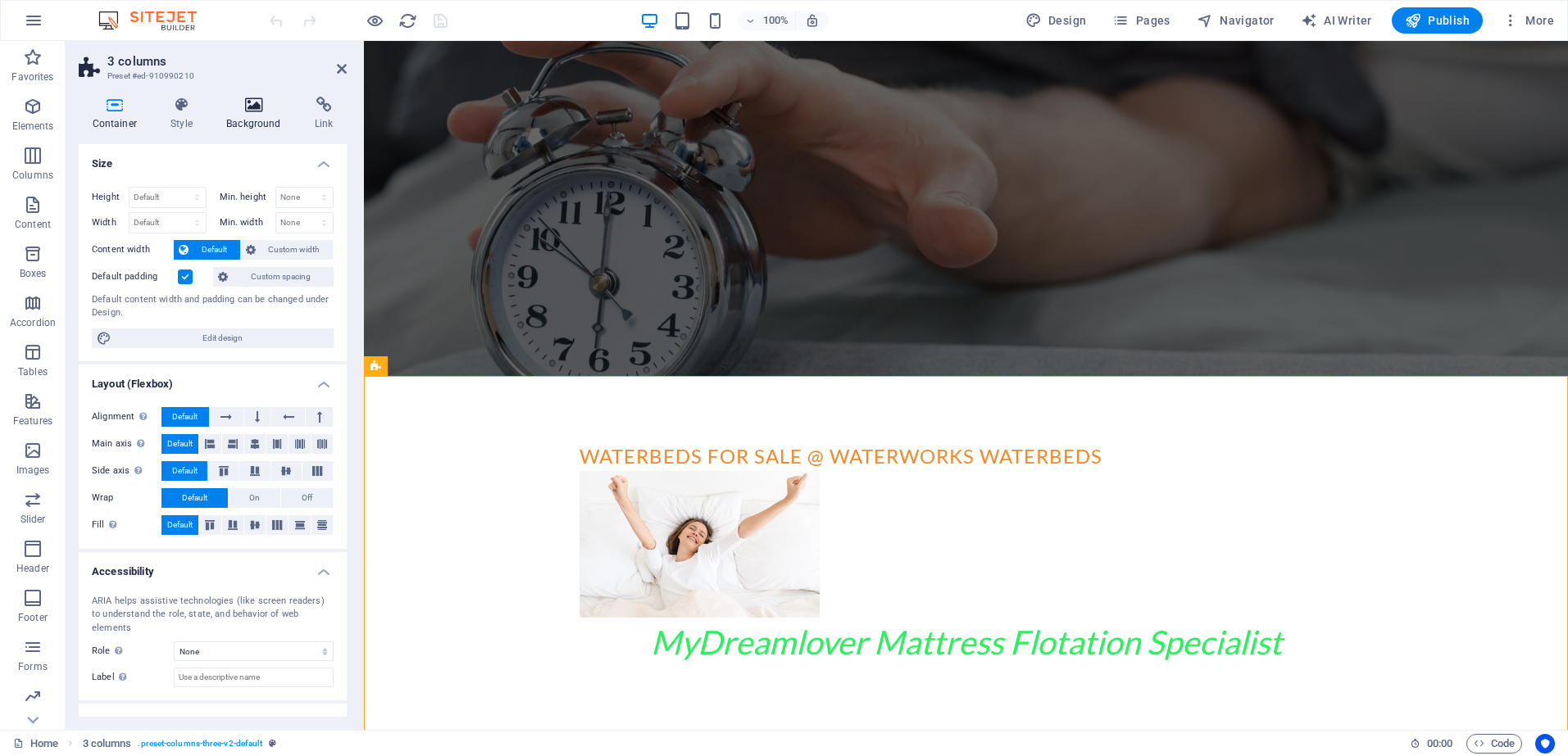
click at [258, 113] on icon at bounding box center [254, 104] width 82 height 16
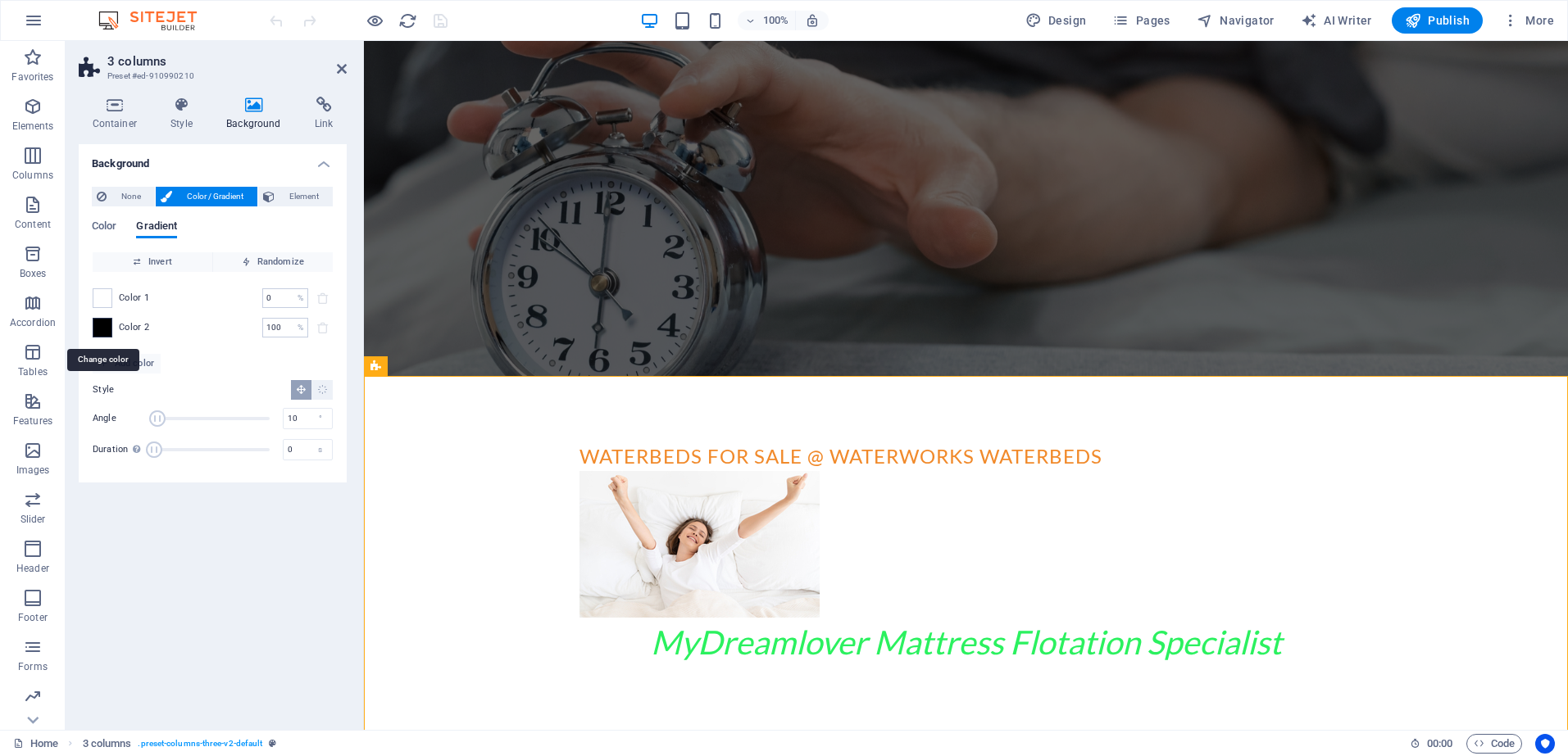
click at [103, 331] on span at bounding box center [102, 327] width 18 height 18
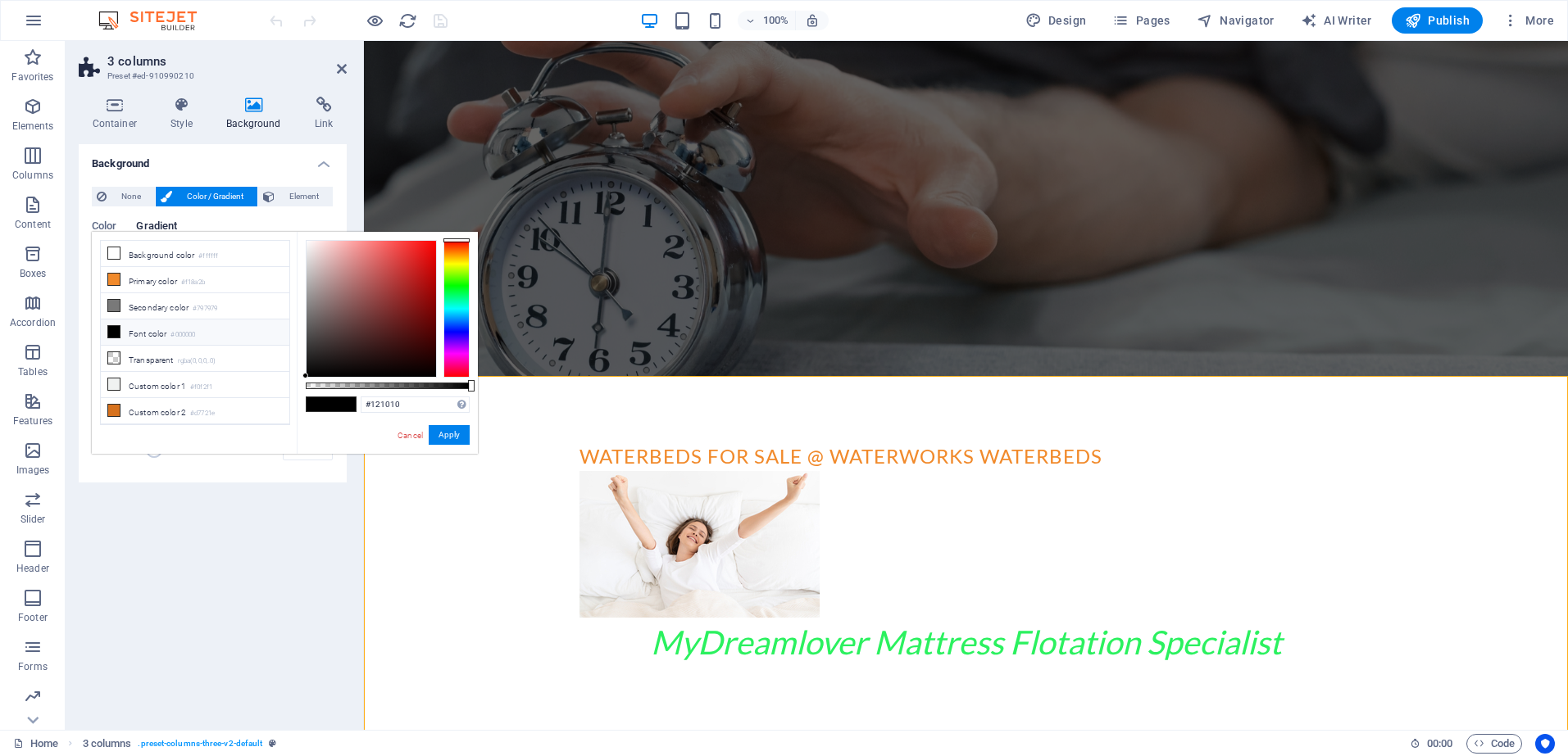
click at [322, 366] on div at bounding box center [371, 309] width 130 height 136
click at [322, 367] on div at bounding box center [321, 366] width 6 height 6
type input "#020202"
drag, startPoint x: 321, startPoint y: 366, endPoint x: 310, endPoint y: 375, distance: 14.2
click at [310, 375] on div at bounding box center [310, 374] width 6 height 6
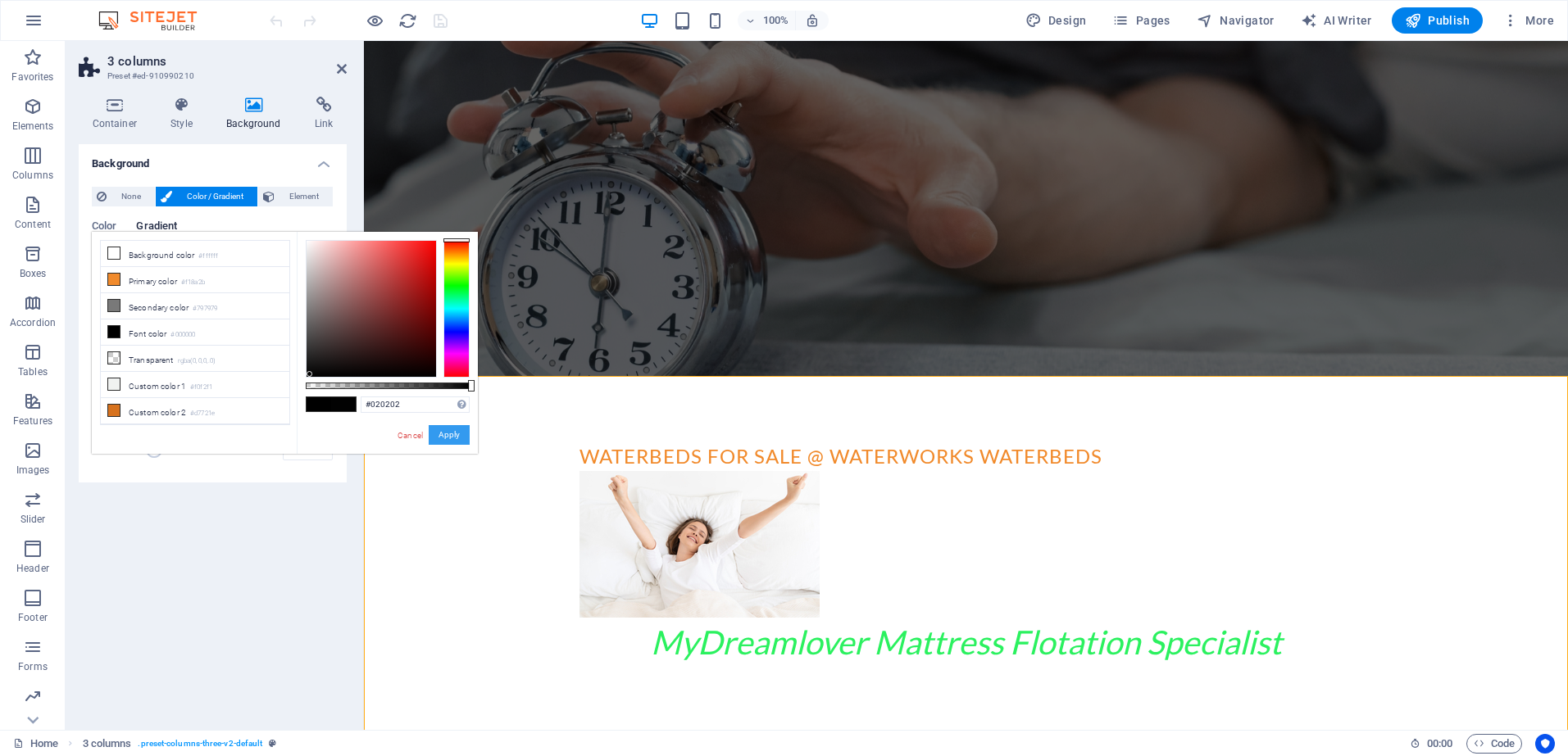
click at [446, 435] on button "Apply" at bounding box center [449, 435] width 41 height 19
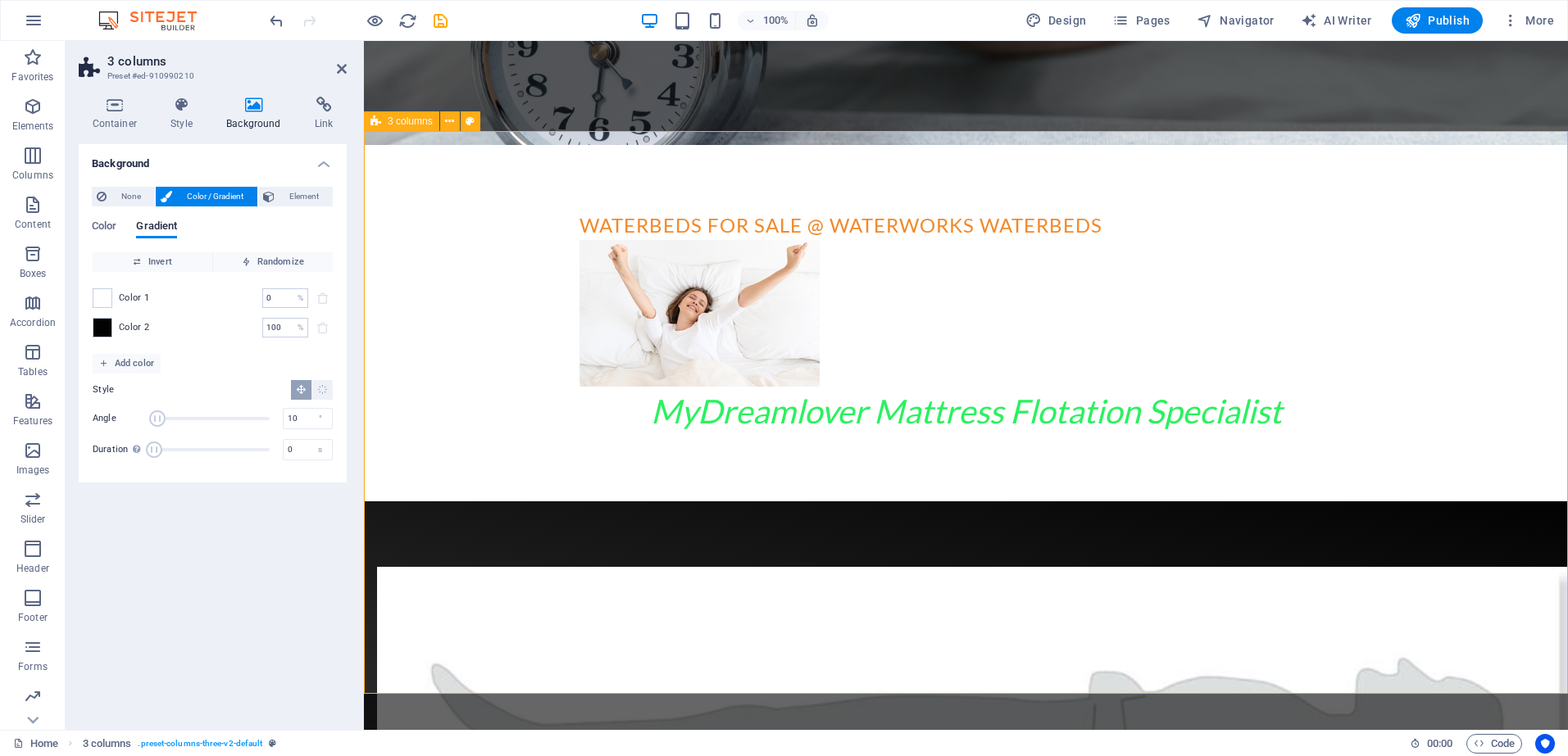
scroll to position [629, 0]
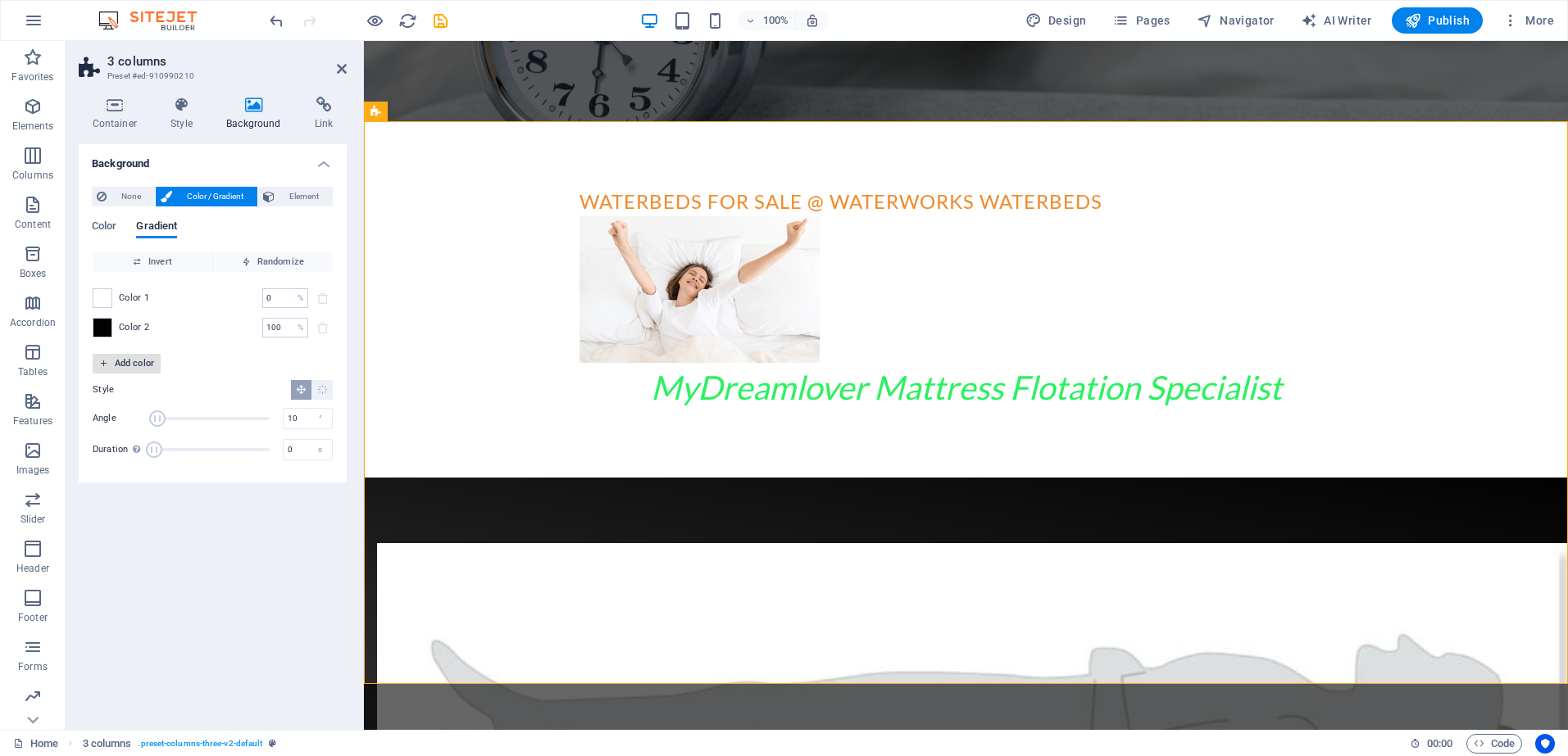
click at [131, 364] on span "Add color" at bounding box center [126, 364] width 55 height 19
drag, startPoint x: 160, startPoint y: 446, endPoint x: 137, endPoint y: 445, distance: 23.0
click at [139, 446] on div "Angle 0 °" at bounding box center [212, 447] width 240 height 25
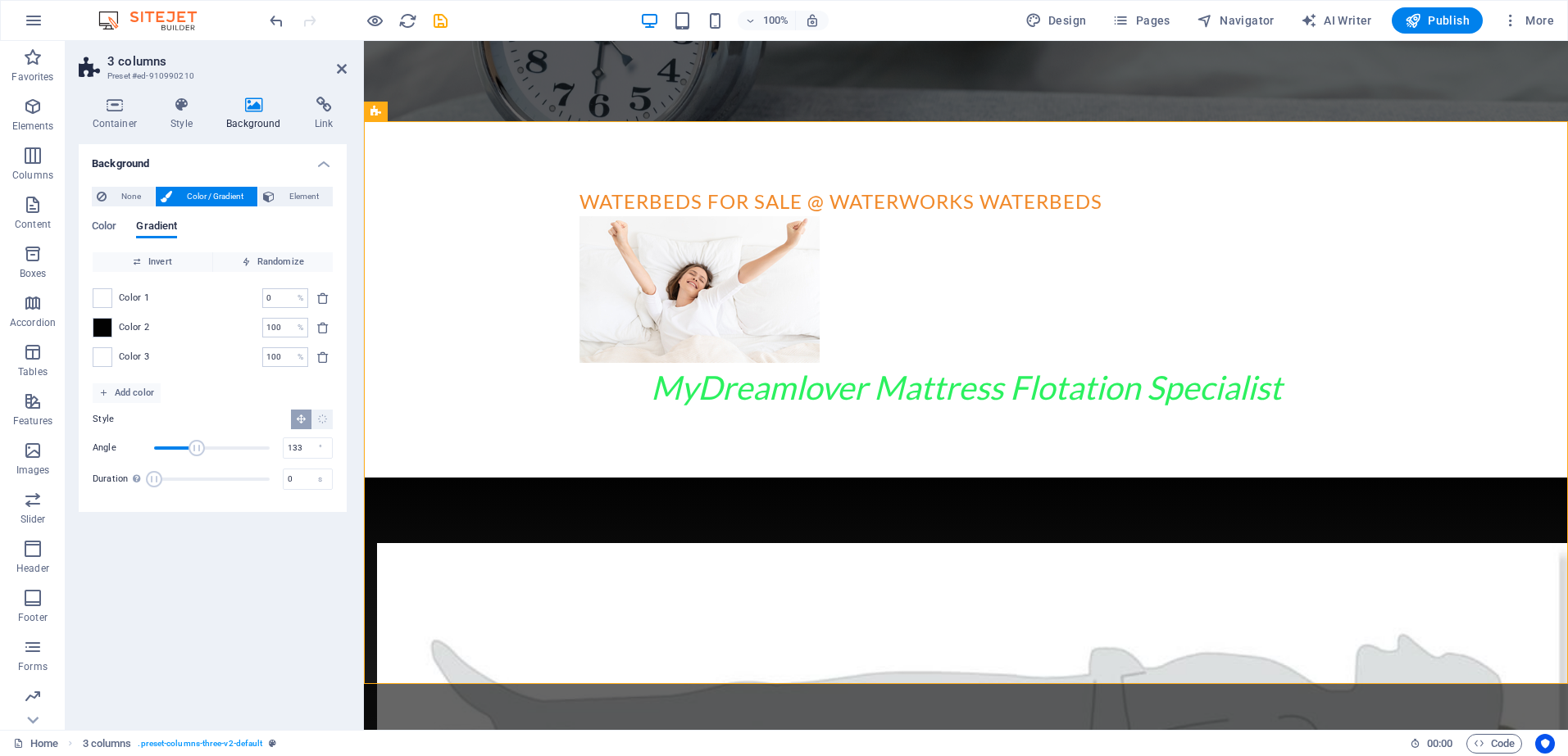
drag, startPoint x: 156, startPoint y: 446, endPoint x: 197, endPoint y: 453, distance: 41.6
click at [197, 453] on span "Angle" at bounding box center [196, 447] width 16 height 16
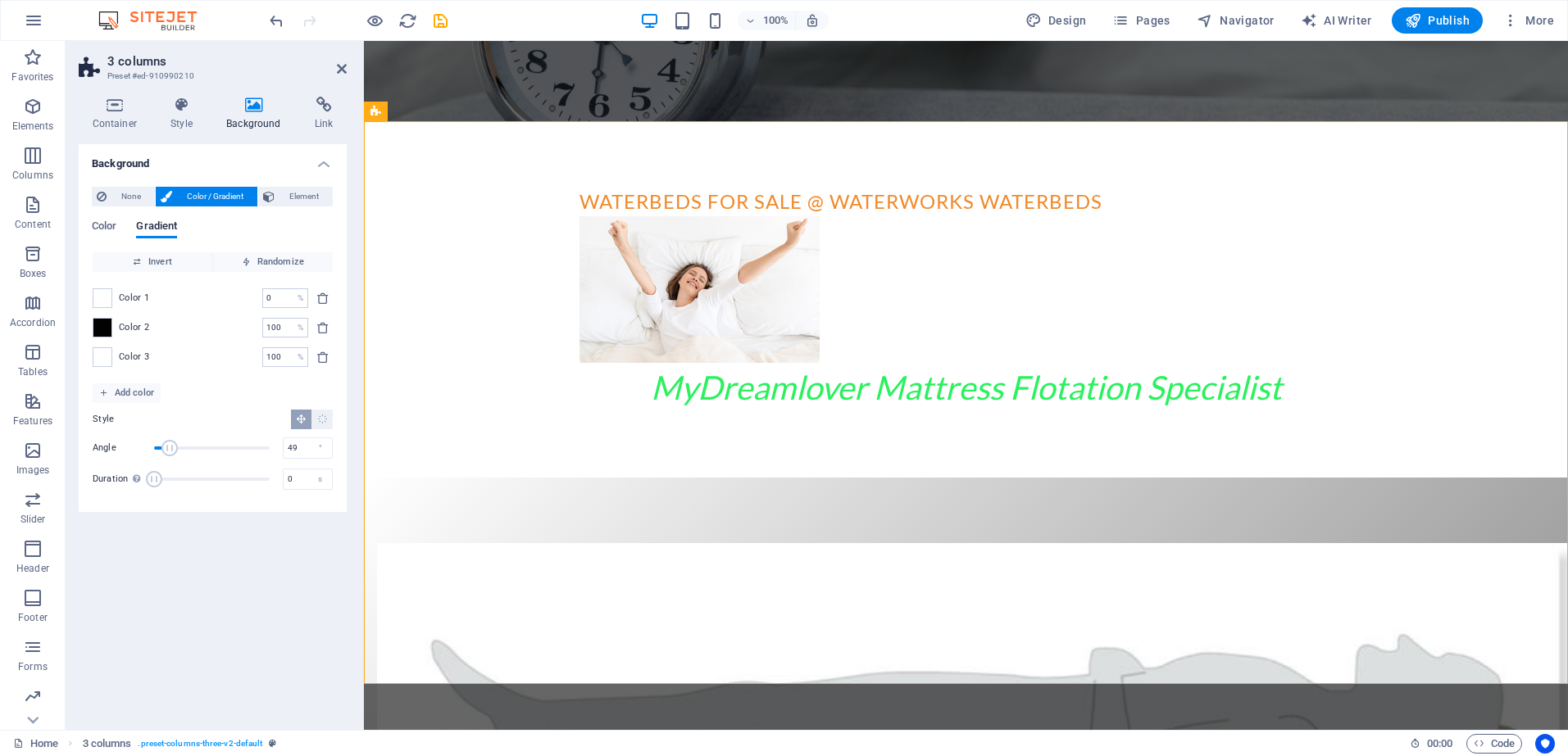
drag, startPoint x: 197, startPoint y: 453, endPoint x: 170, endPoint y: 452, distance: 27.0
click at [170, 452] on span "Angle" at bounding box center [169, 447] width 16 height 16
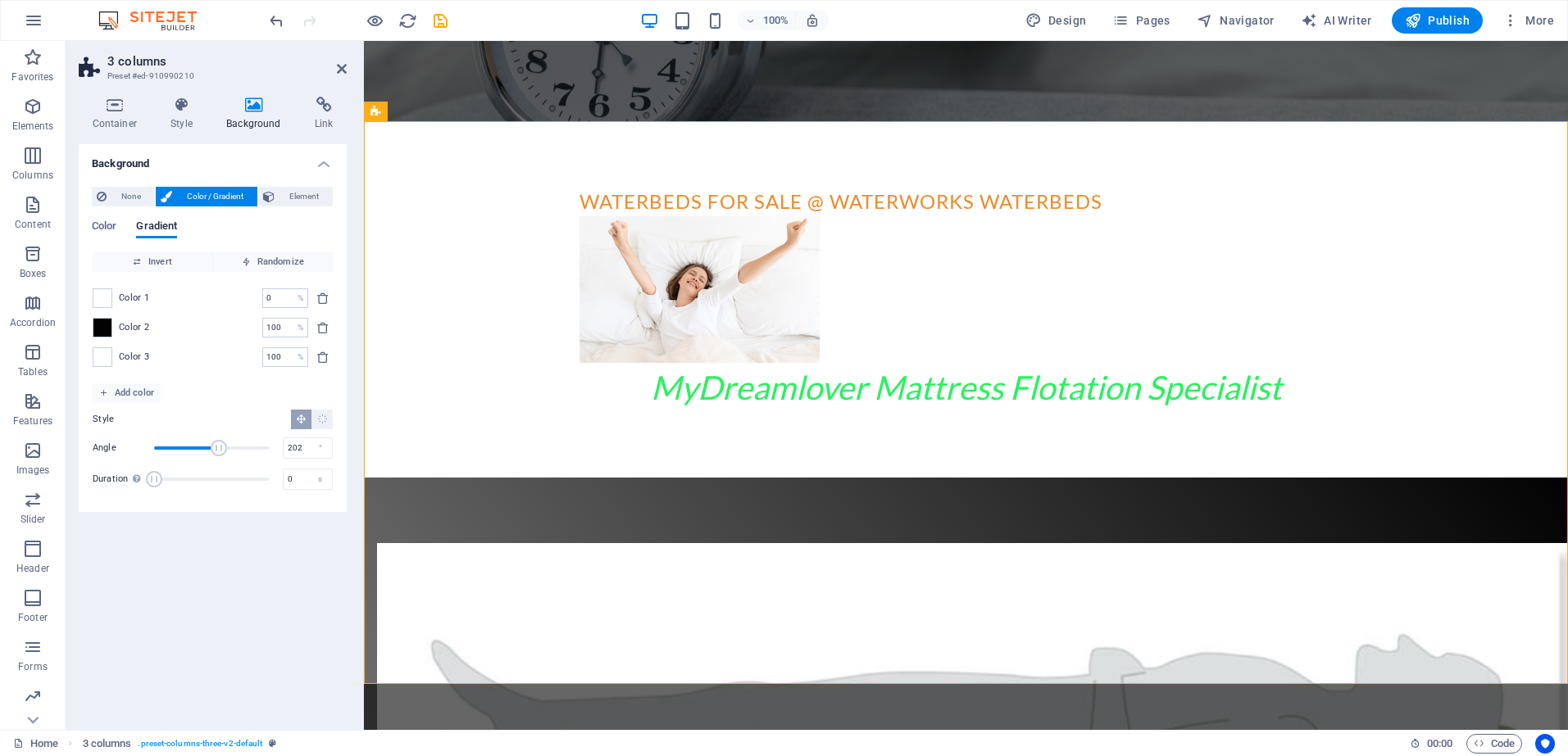
drag, startPoint x: 176, startPoint y: 447, endPoint x: 219, endPoint y: 453, distance: 43.4
click at [219, 453] on span "Angle" at bounding box center [218, 447] width 16 height 16
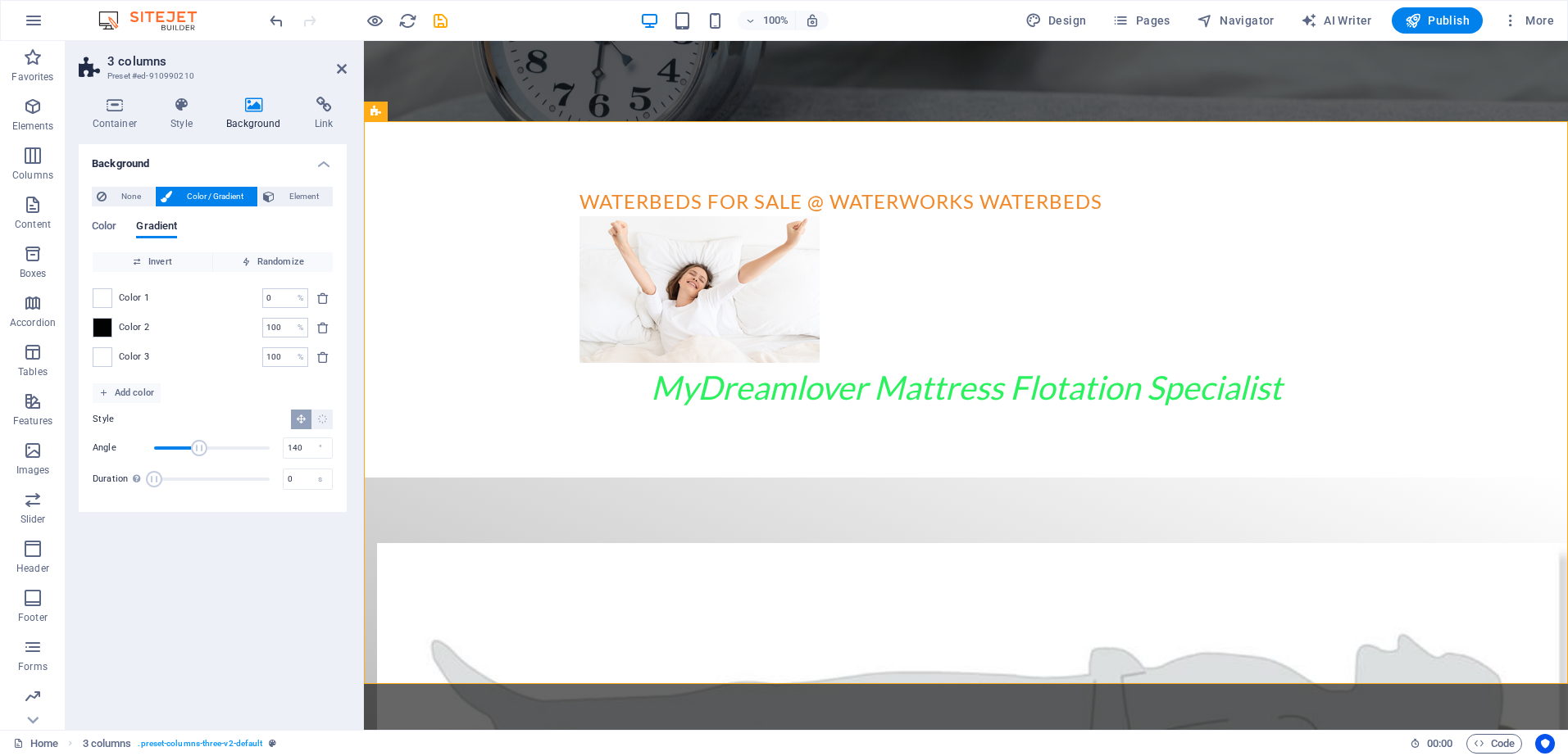
drag, startPoint x: 219, startPoint y: 453, endPoint x: 199, endPoint y: 451, distance: 20.1
click at [199, 451] on span "Angle" at bounding box center [198, 447] width 16 height 16
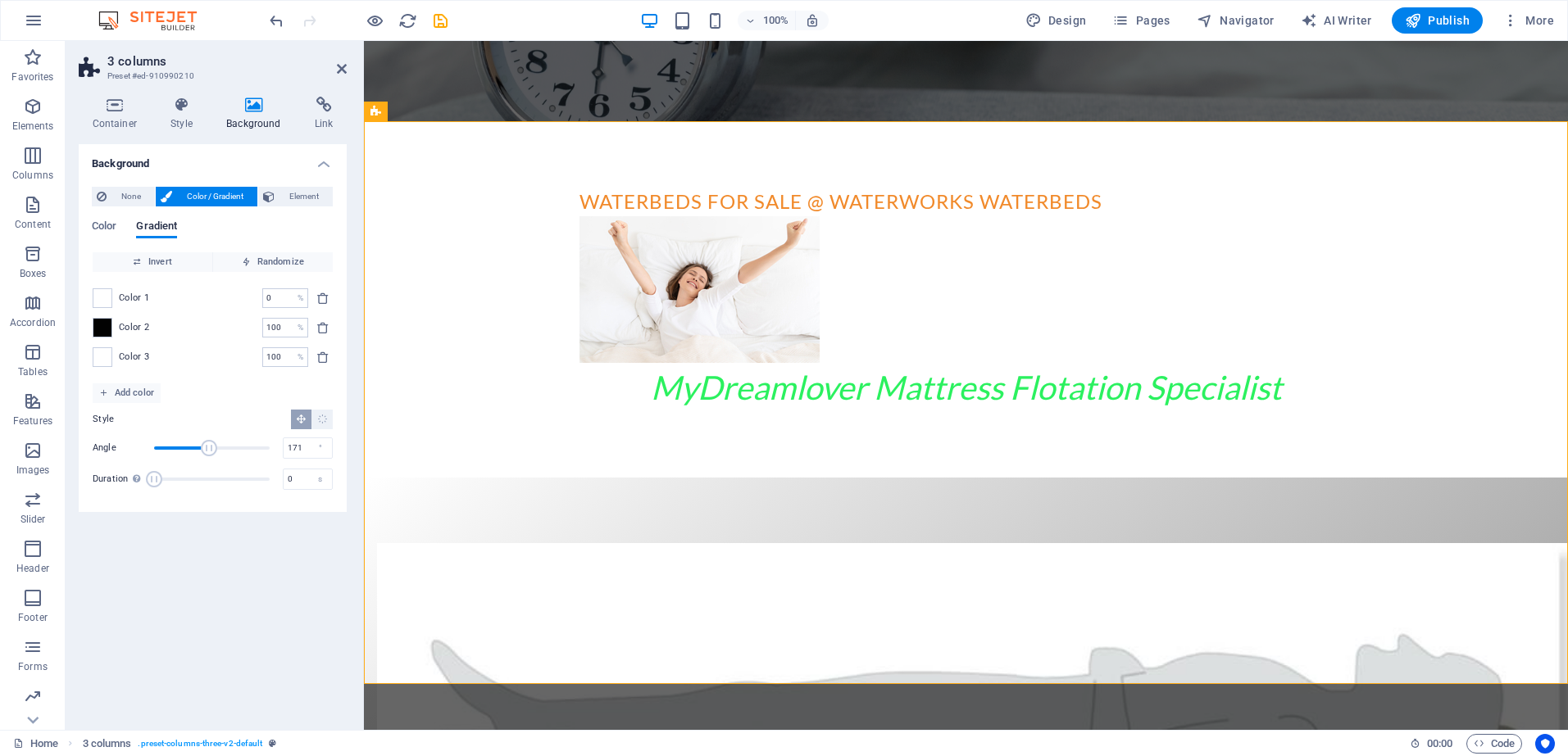
drag, startPoint x: 199, startPoint y: 450, endPoint x: 209, endPoint y: 449, distance: 10.0
click at [209, 449] on span "Angle" at bounding box center [209, 447] width 16 height 16
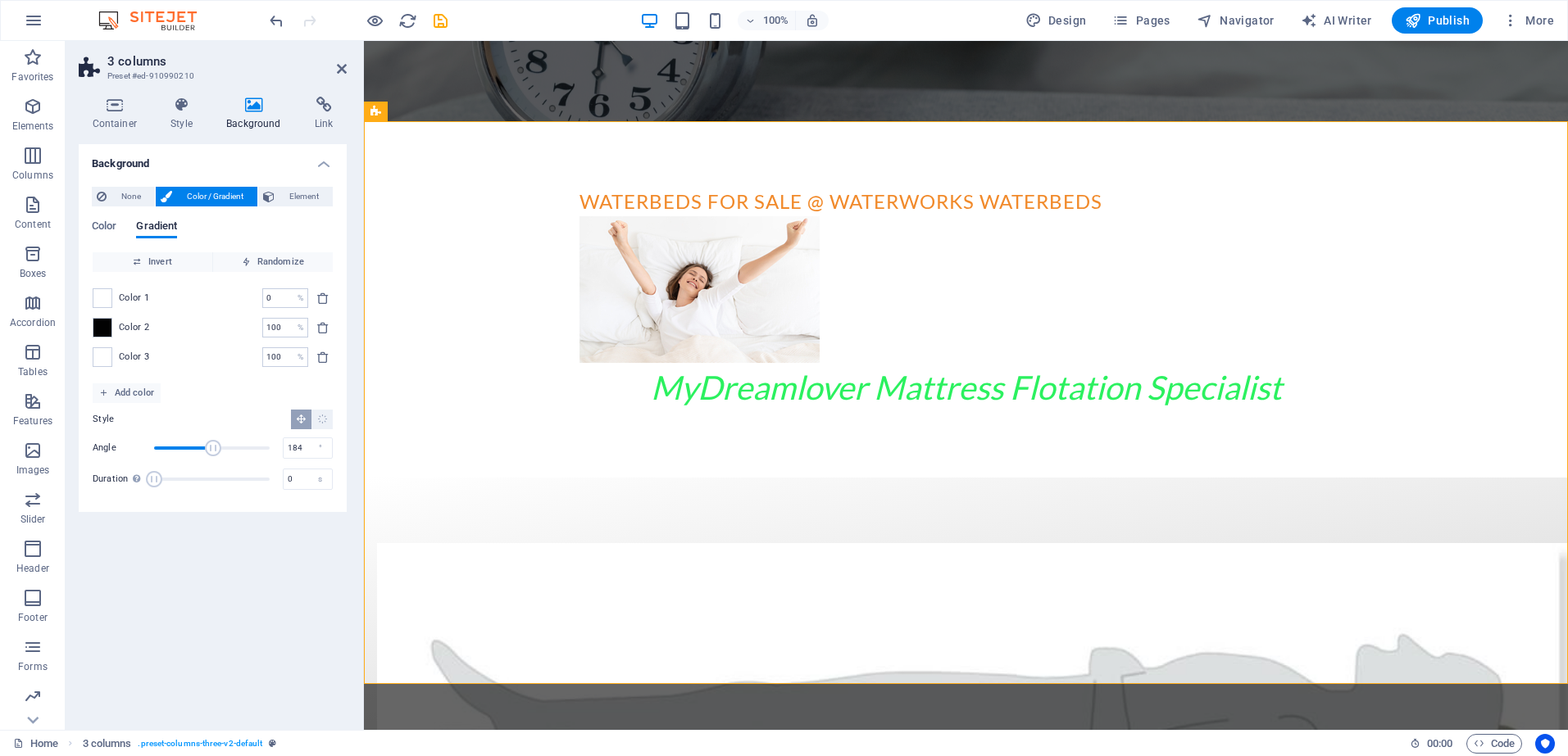
click at [213, 449] on span "Angle" at bounding box center [213, 447] width 16 height 16
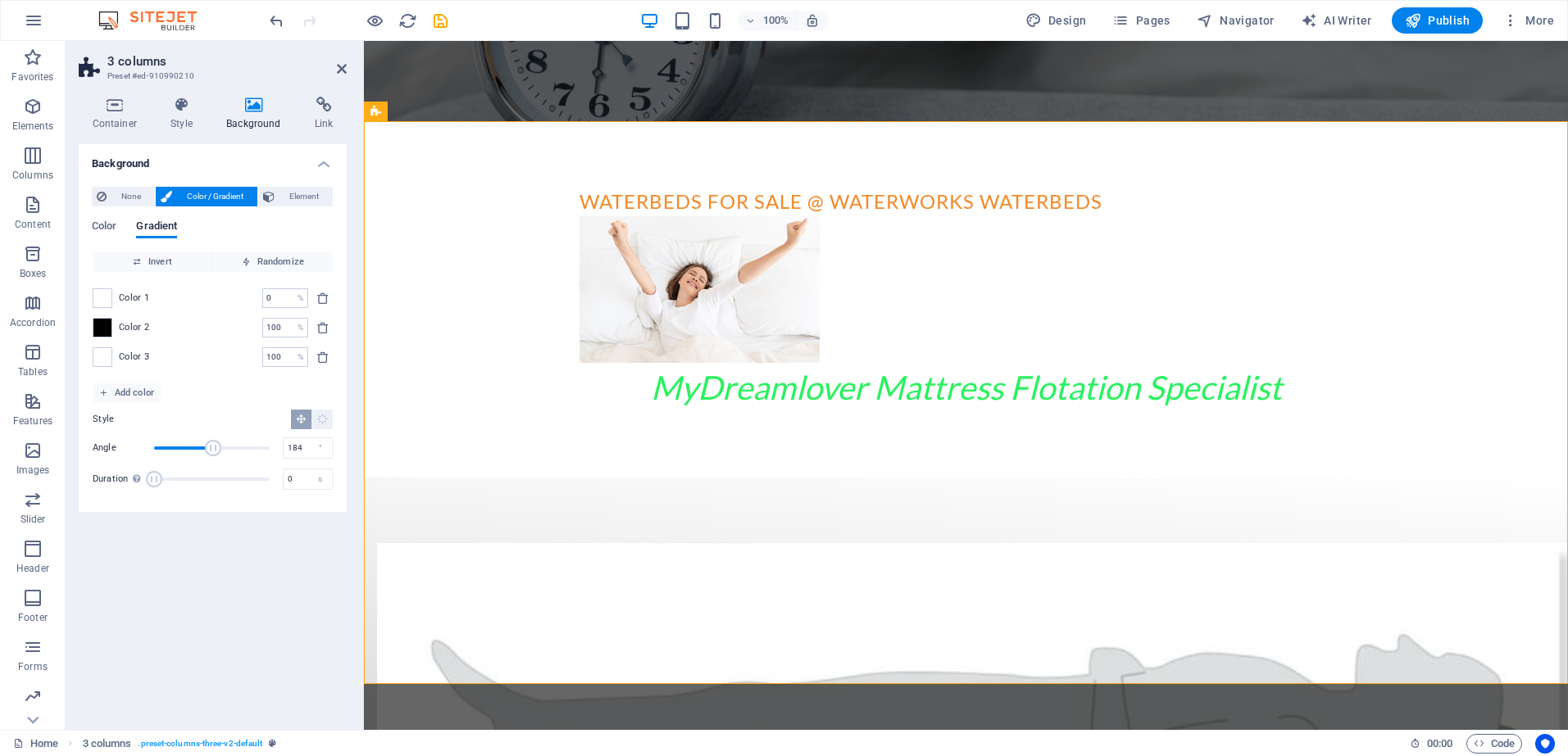
type input "179"
click at [211, 447] on span "Angle" at bounding box center [211, 447] width 16 height 16
click at [320, 328] on icon "delete" at bounding box center [322, 327] width 13 height 13
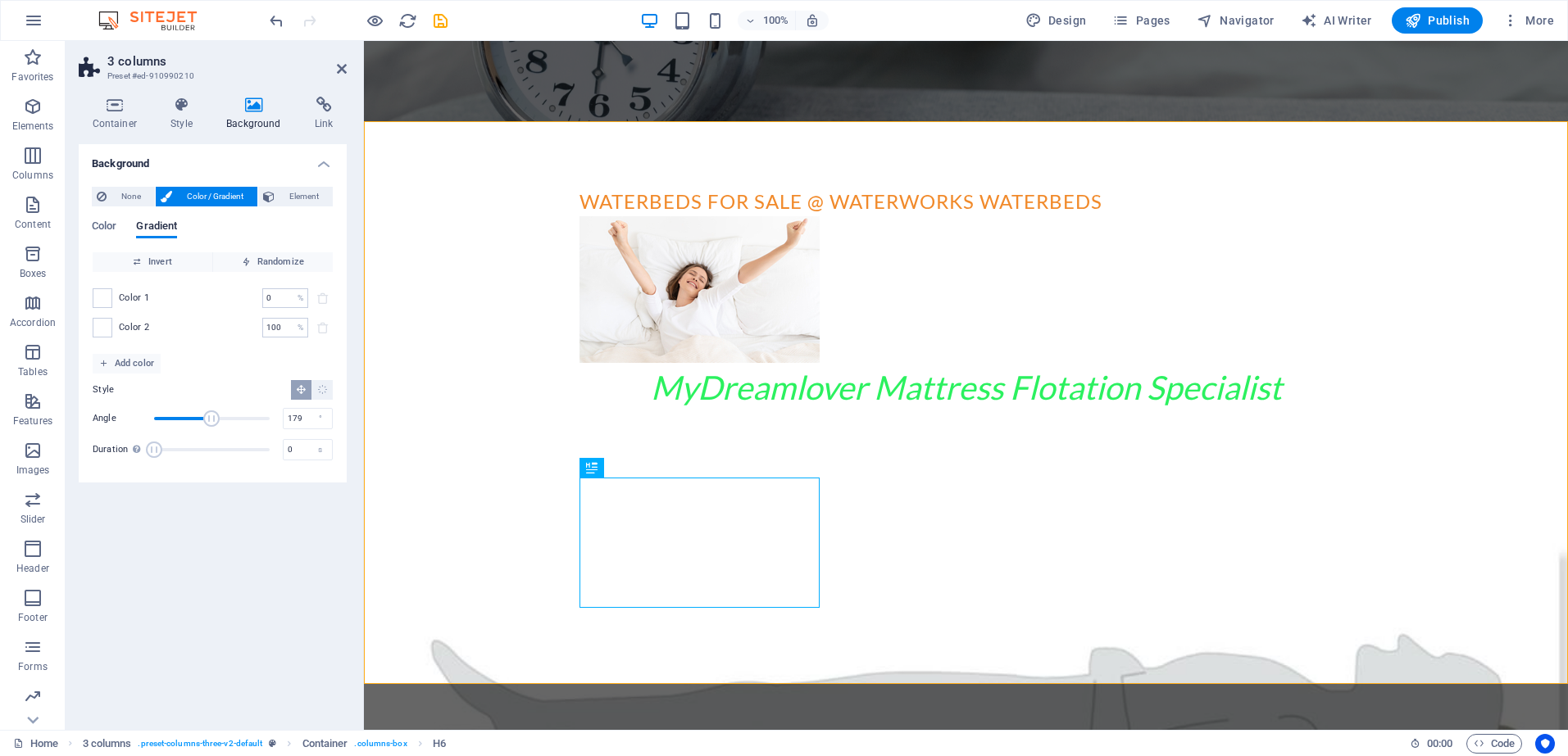
click at [256, 111] on icon at bounding box center [254, 104] width 82 height 16
click at [132, 196] on span "None" at bounding box center [130, 196] width 38 height 19
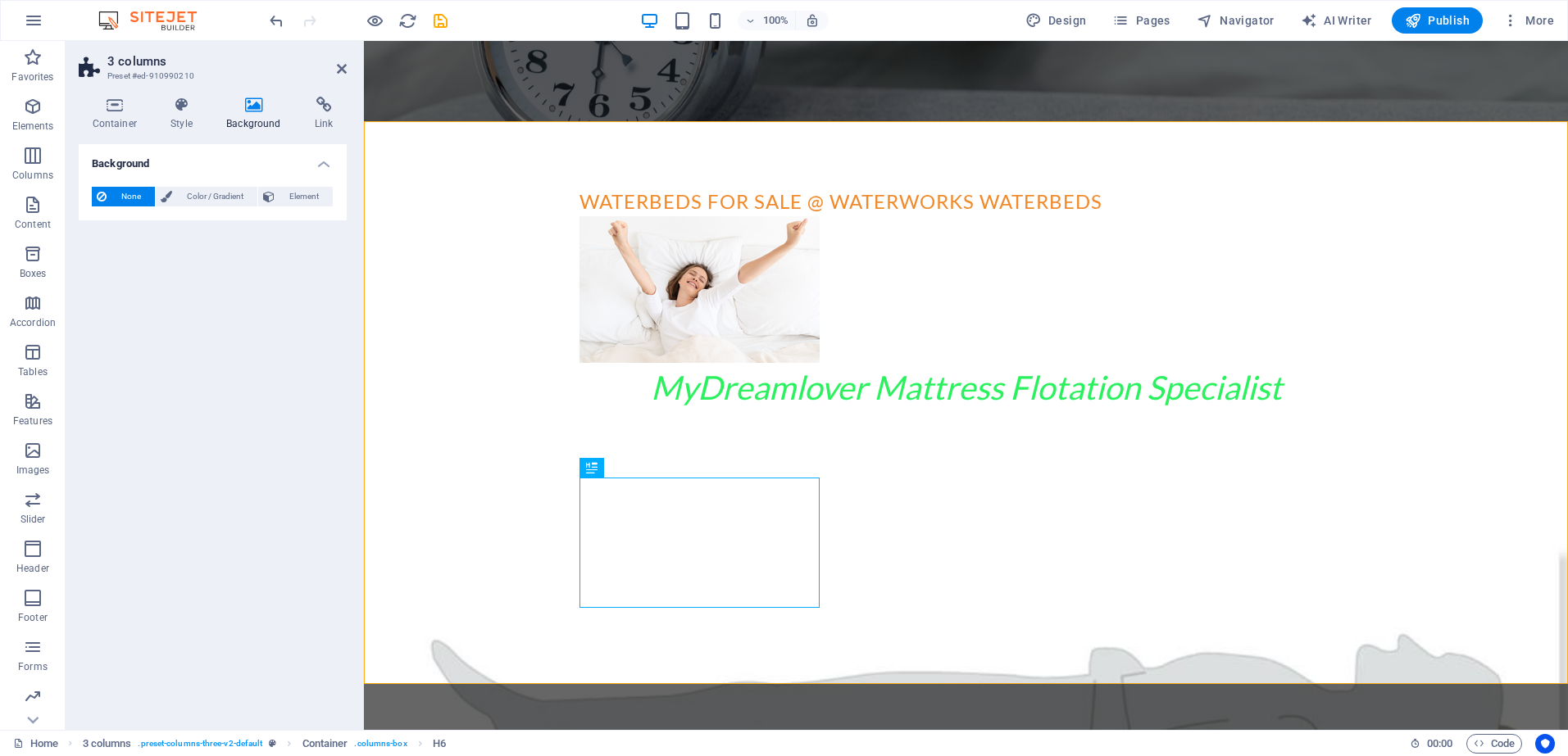
click at [132, 196] on span "None" at bounding box center [130, 196] width 38 height 19
click at [200, 194] on span "Color / Gradient" at bounding box center [215, 196] width 75 height 19
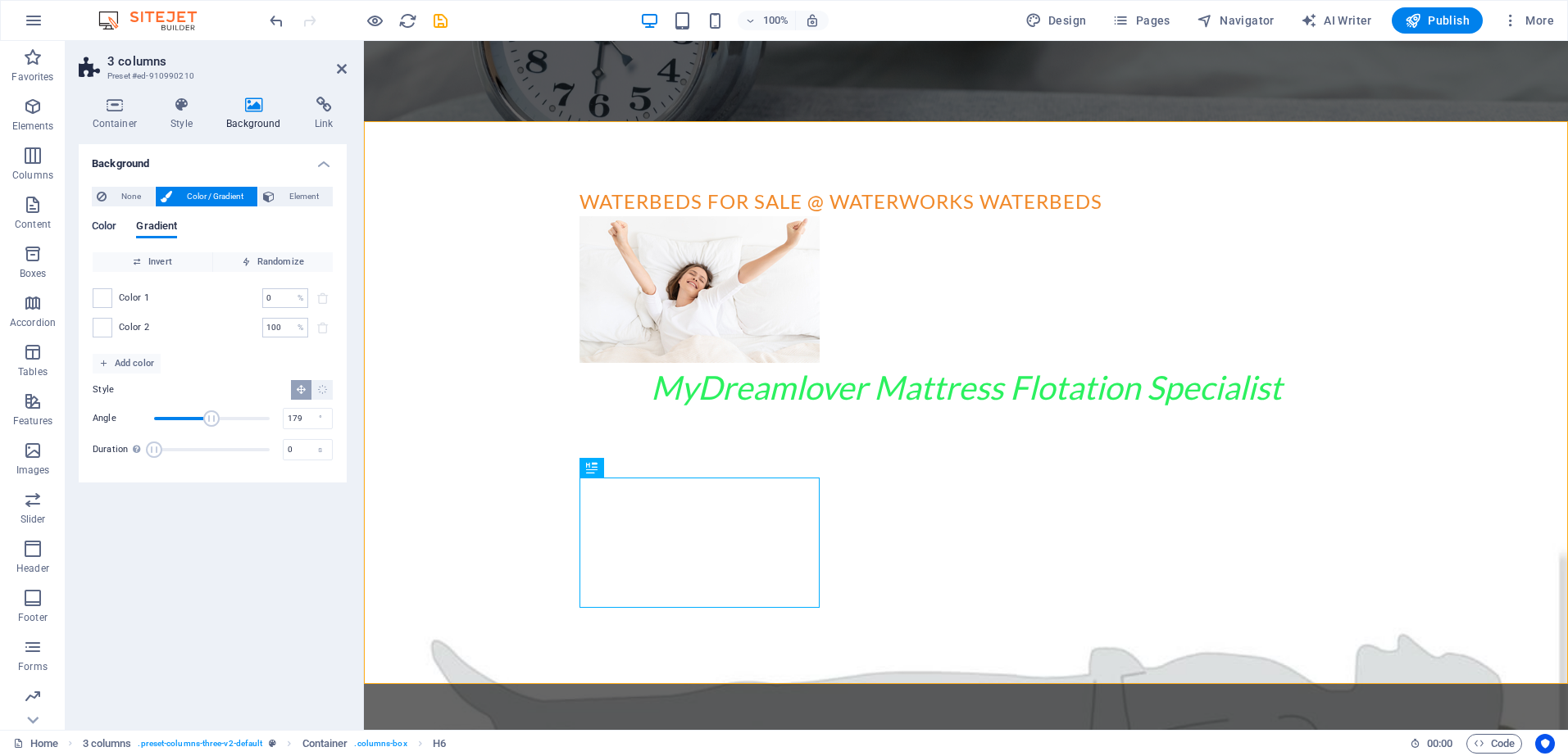
click at [110, 227] on span "Color" at bounding box center [103, 227] width 25 height 23
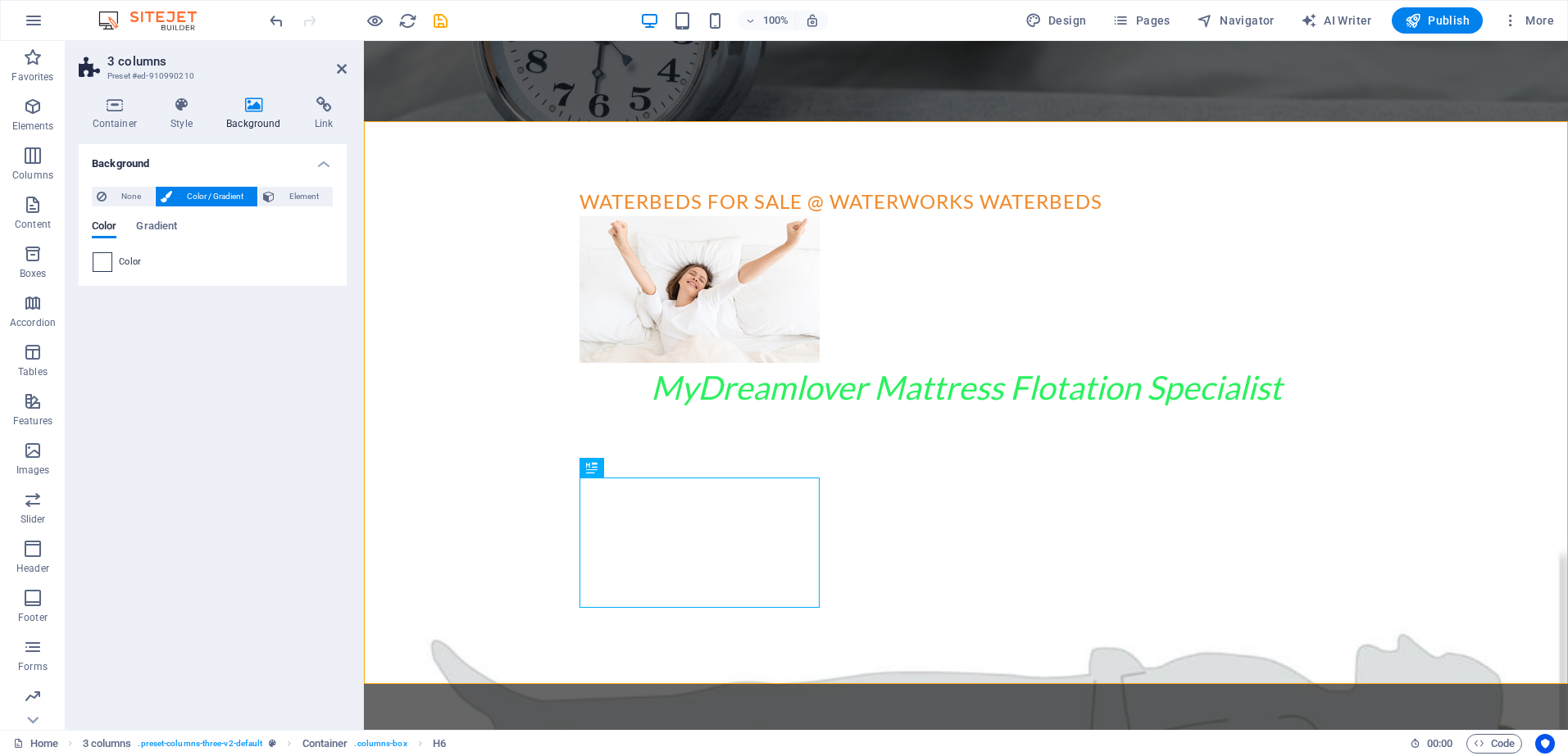
click at [103, 259] on span at bounding box center [102, 262] width 18 height 18
click at [159, 377] on div "Background None Color / Gradient Element Stretch background to full-width Color…" at bounding box center [213, 431] width 268 height 573
click at [134, 258] on span "Color" at bounding box center [130, 262] width 23 height 13
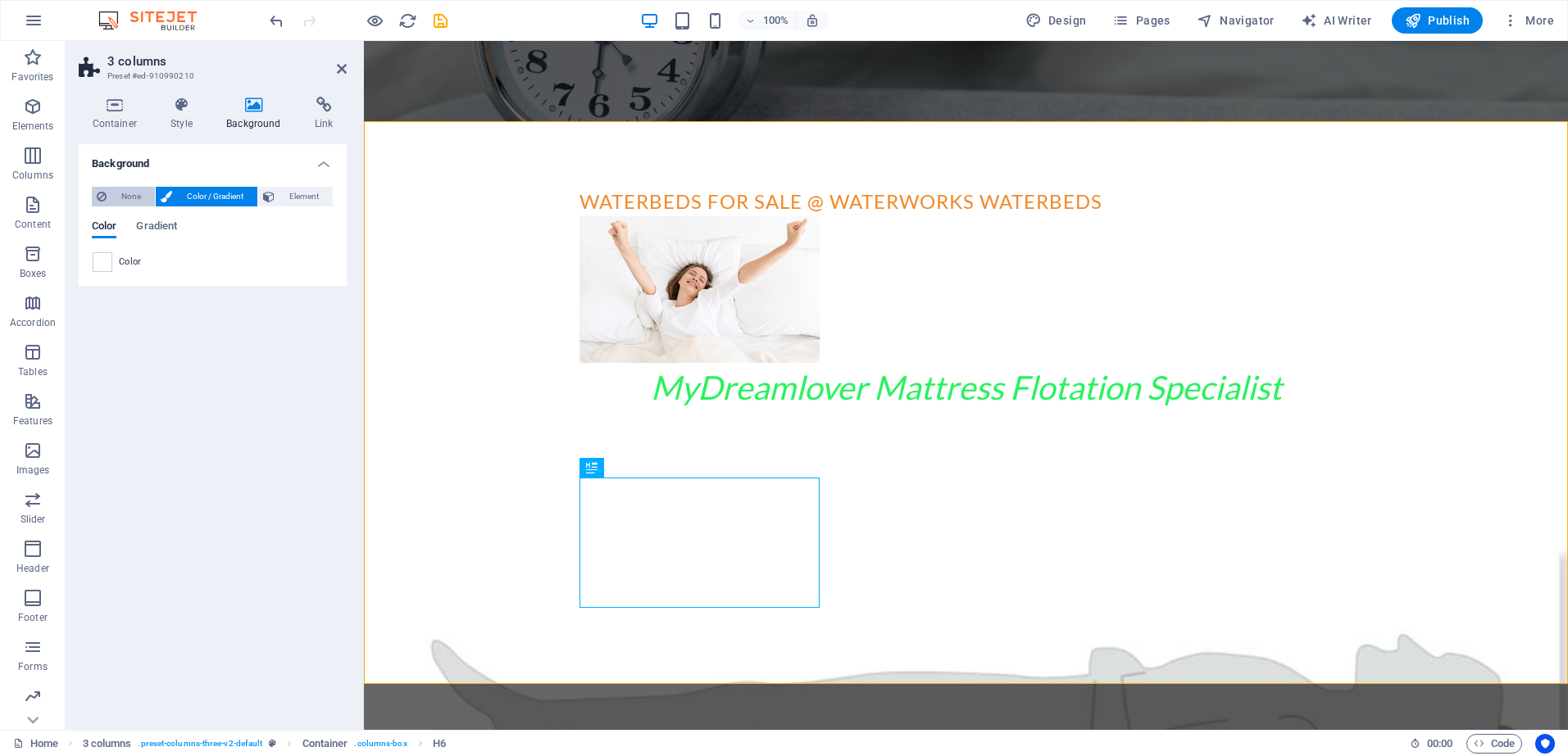
click at [132, 195] on span "None" at bounding box center [130, 196] width 38 height 19
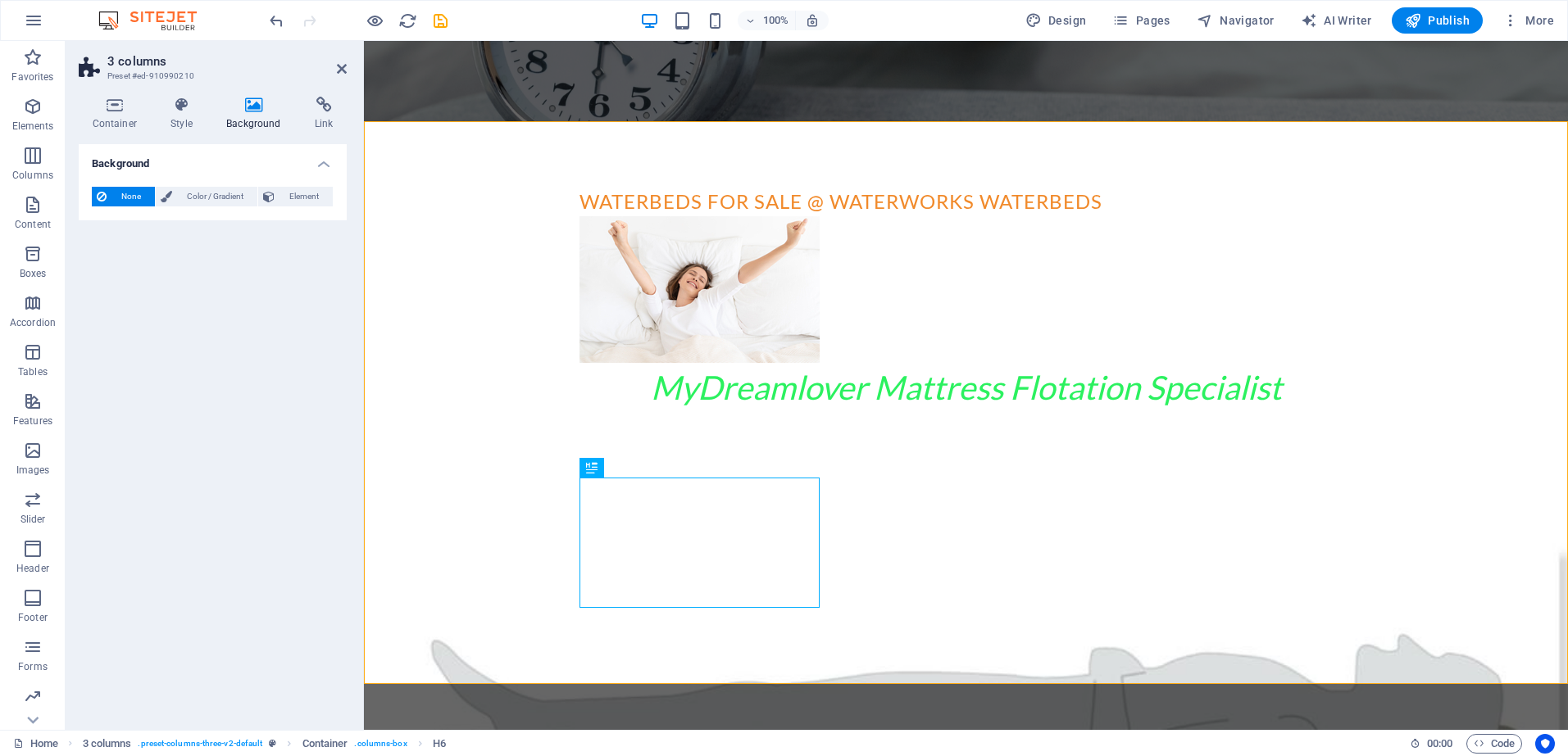
click at [132, 195] on span "None" at bounding box center [130, 196] width 38 height 19
click at [122, 113] on icon at bounding box center [114, 104] width 72 height 16
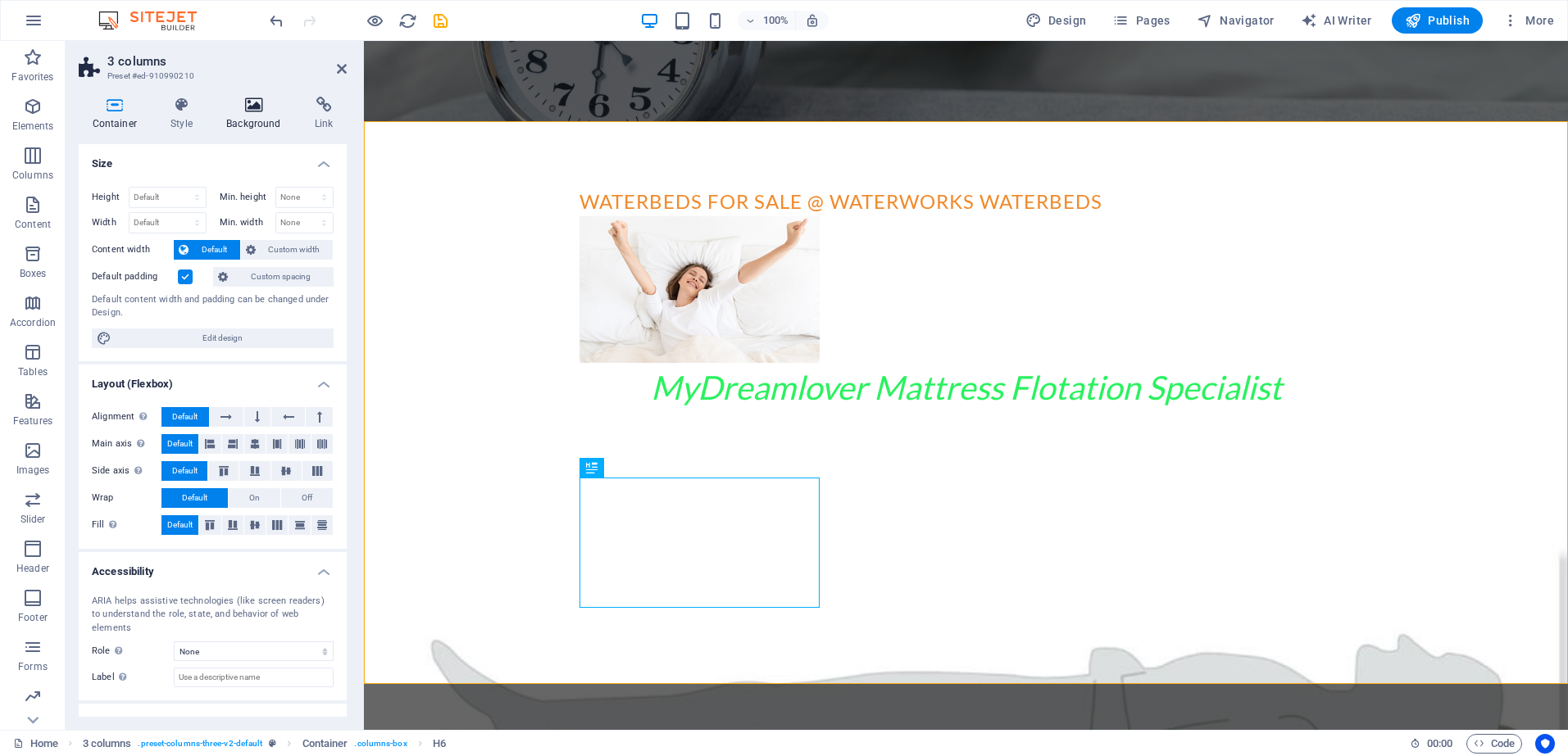
click at [259, 120] on h4 "Background" at bounding box center [257, 114] width 88 height 35
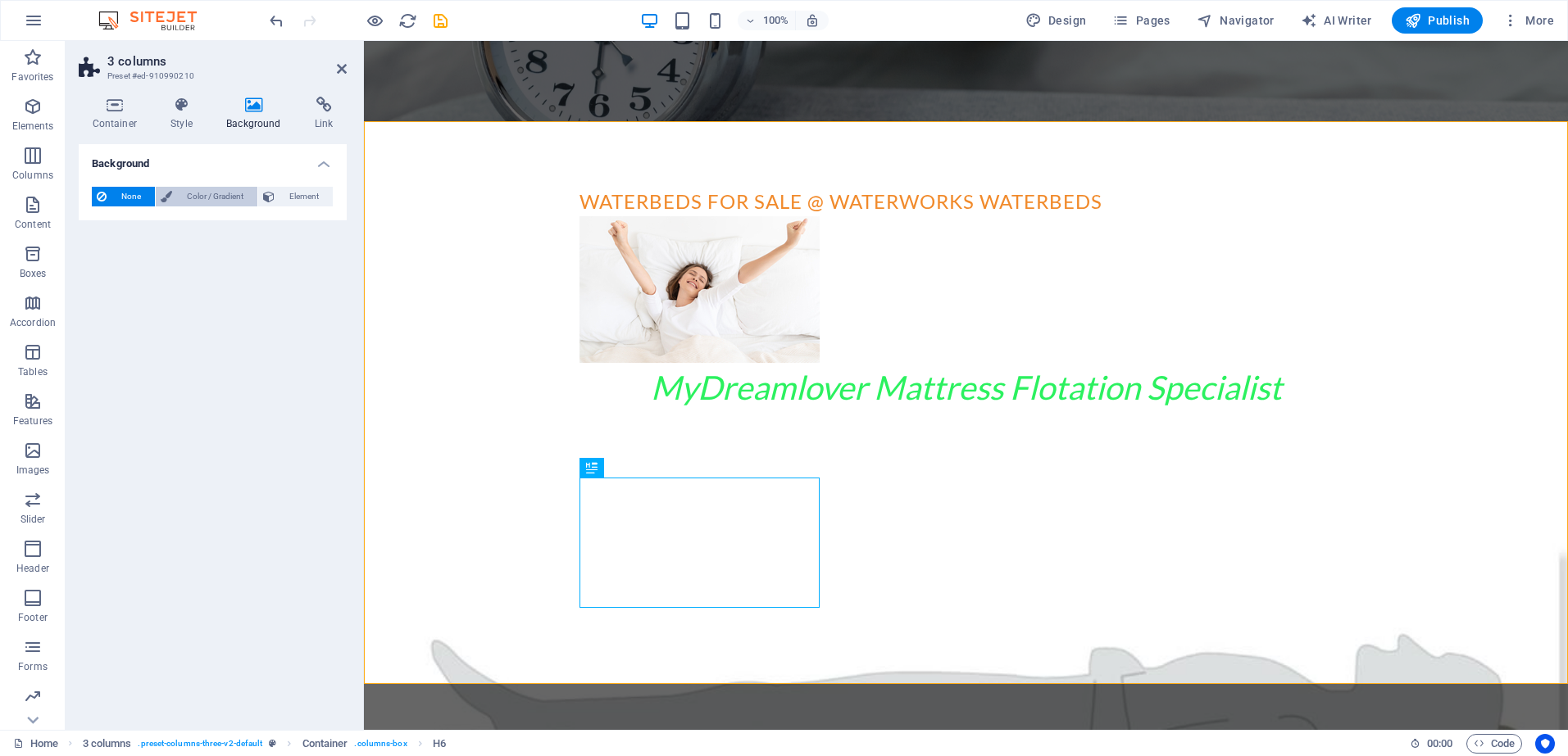
click at [205, 192] on span "Color / Gradient" at bounding box center [215, 196] width 75 height 19
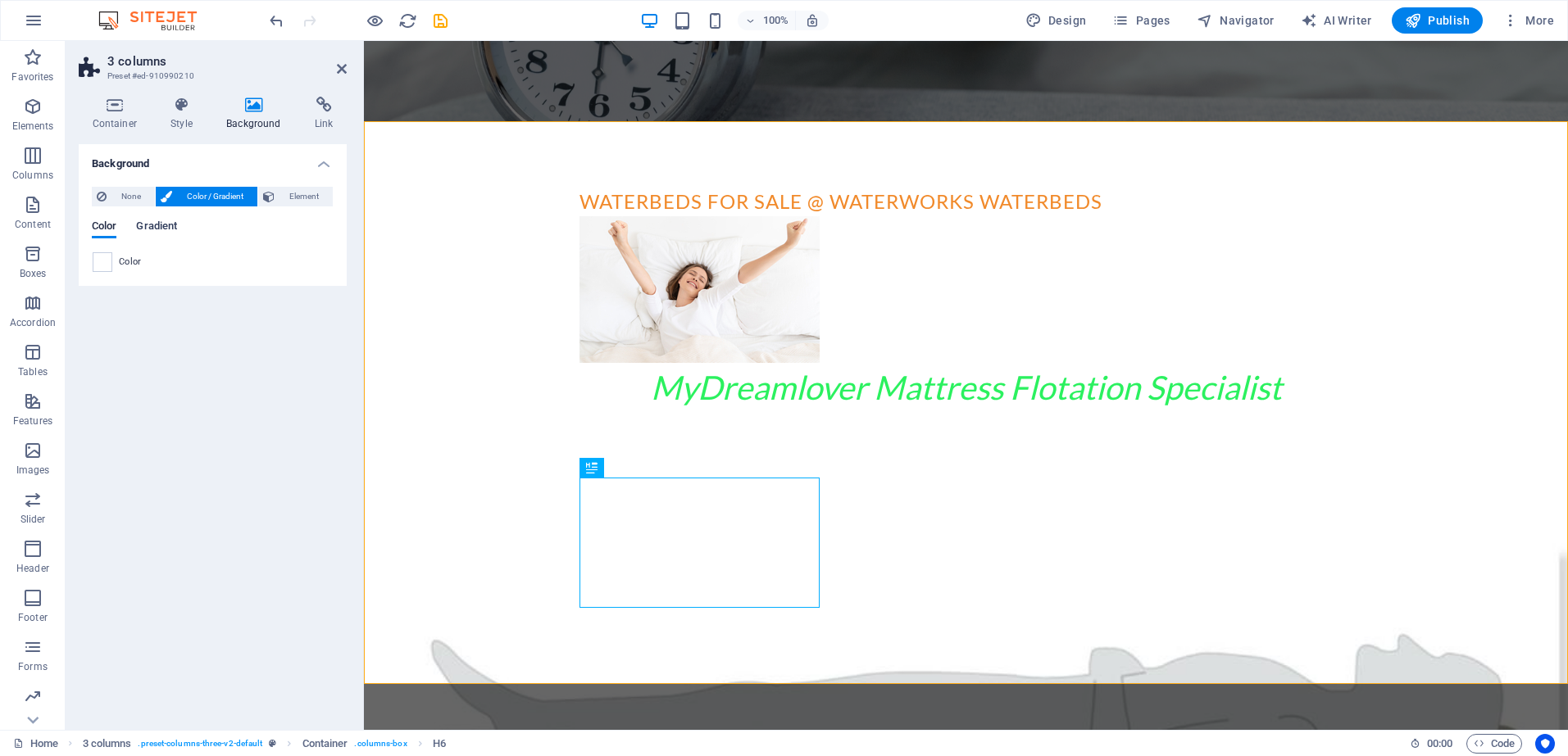
click at [155, 225] on span "Gradient" at bounding box center [156, 227] width 41 height 23
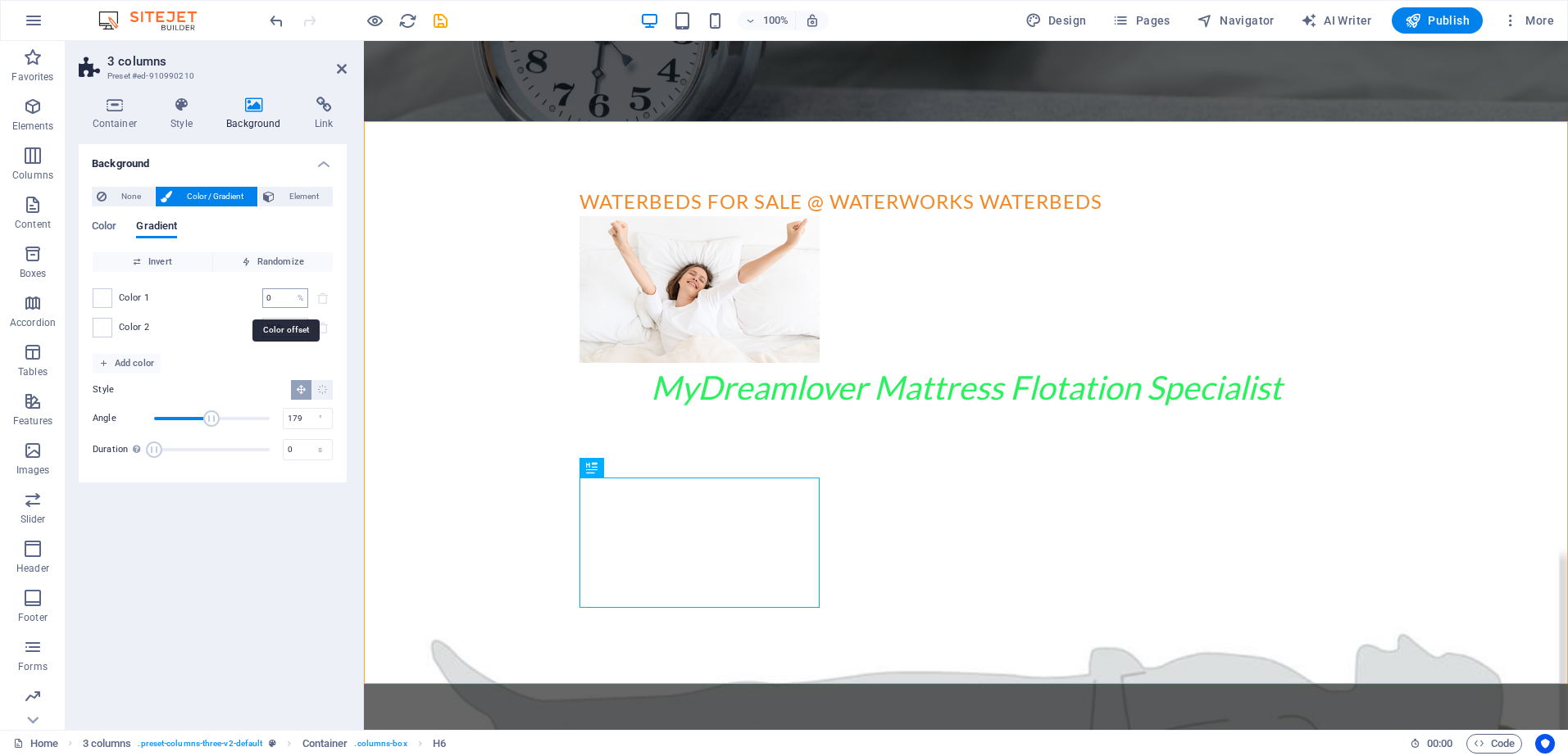
click at [304, 297] on div "0 % ​" at bounding box center [285, 297] width 46 height 19
click at [107, 293] on span at bounding box center [102, 297] width 18 height 18
click at [99, 295] on span at bounding box center [102, 297] width 18 height 18
click at [141, 296] on span "Color 1" at bounding box center [134, 297] width 31 height 13
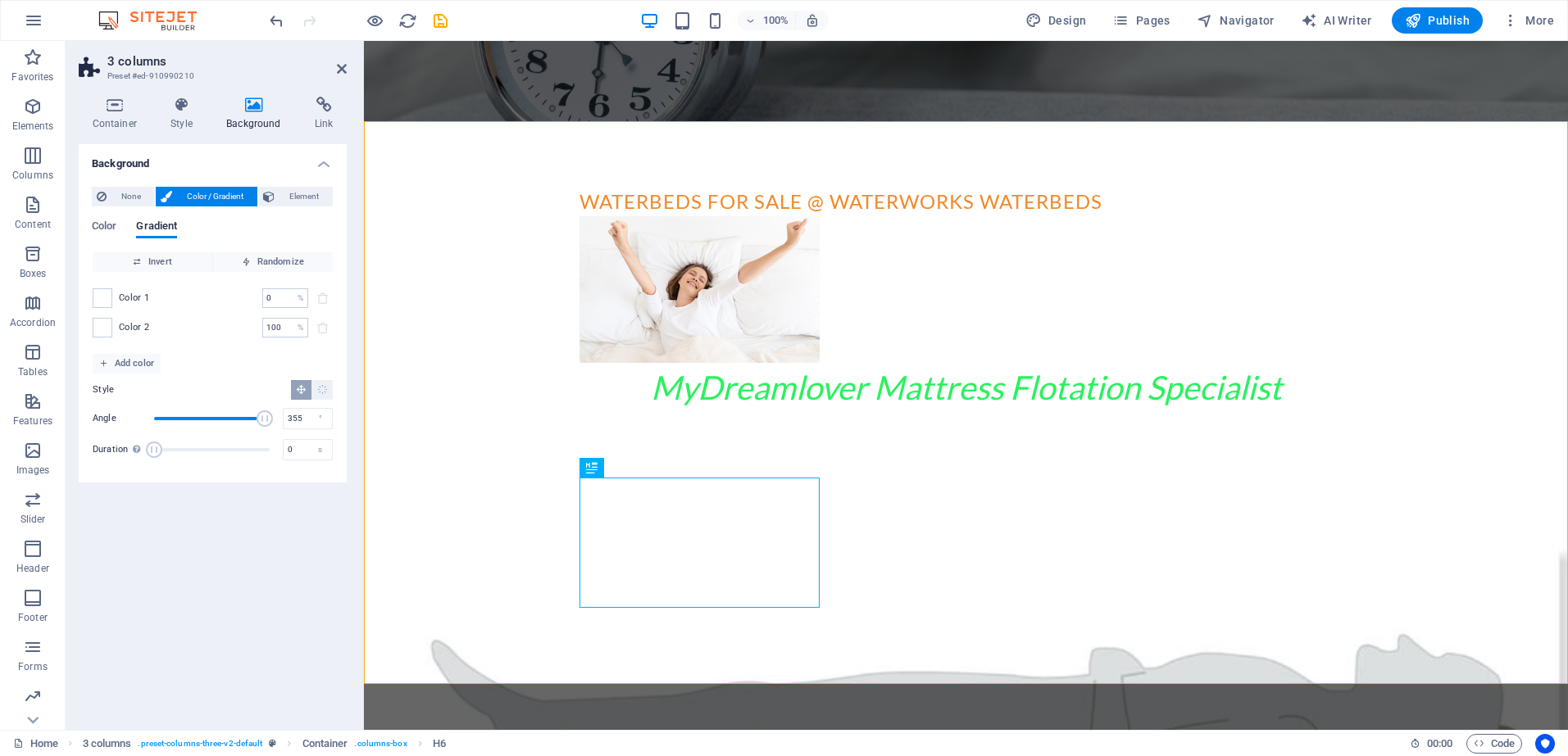
type input "360"
drag, startPoint x: 209, startPoint y: 414, endPoint x: 275, endPoint y: 425, distance: 66.9
click at [275, 425] on span "Angle" at bounding box center [269, 418] width 16 height 16
click at [287, 305] on input "0" at bounding box center [276, 297] width 29 height 19
click at [282, 297] on input "05" at bounding box center [276, 297] width 29 height 19
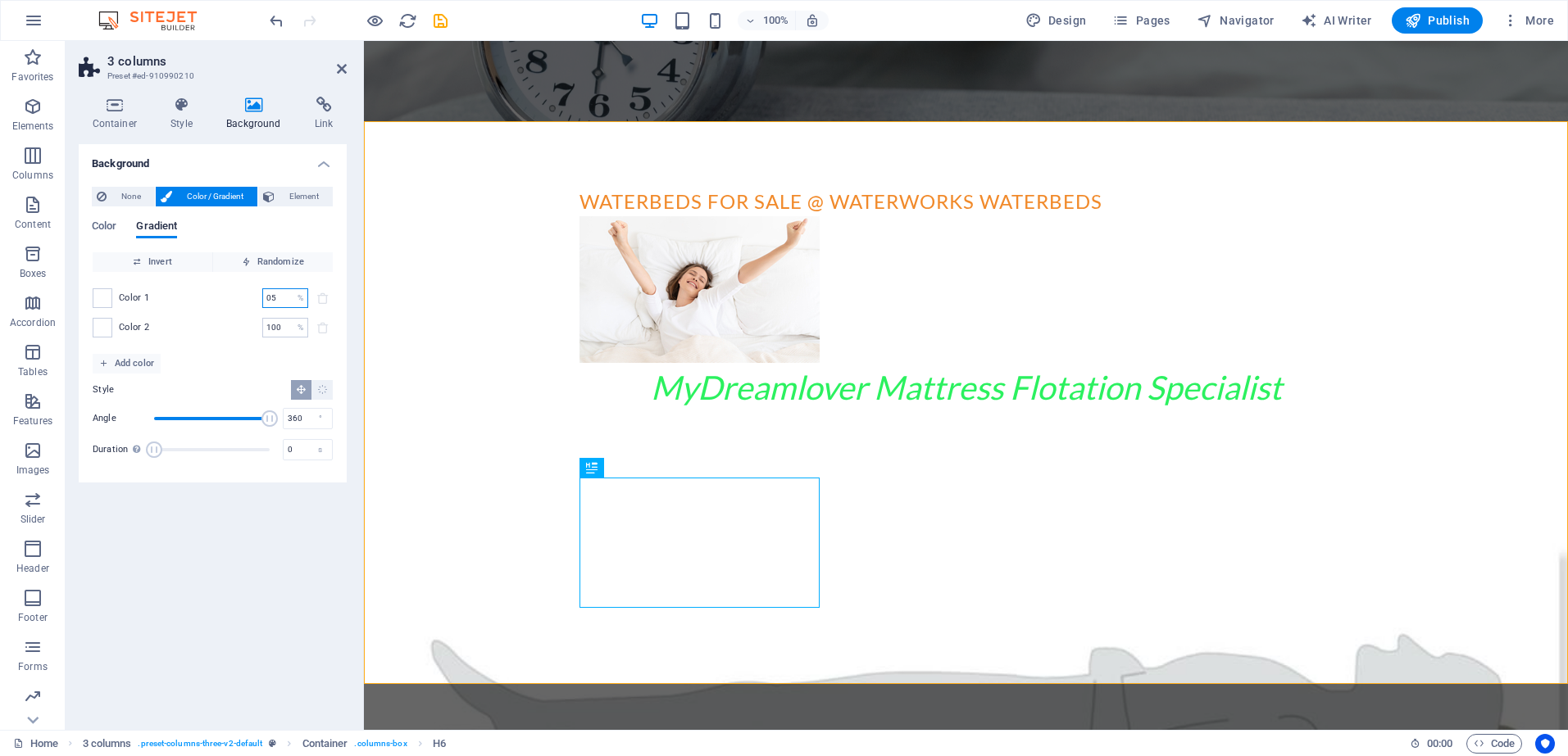
type input "0"
click at [279, 296] on input "0" at bounding box center [276, 297] width 29 height 19
type input "03"
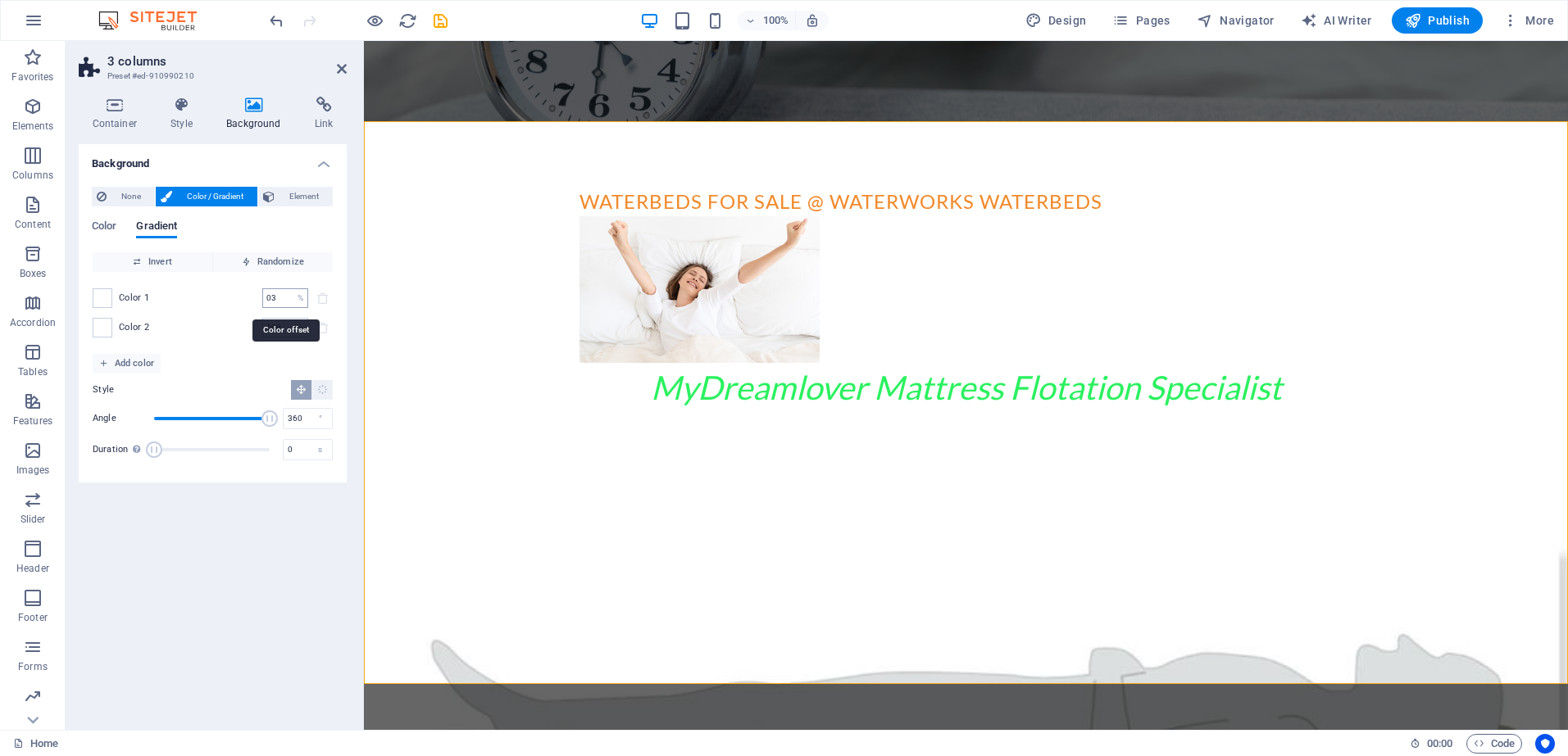
click at [299, 297] on p "%" at bounding box center [300, 297] width 6 height 16
click at [105, 297] on span at bounding box center [102, 297] width 18 height 18
type input "179"
drag, startPoint x: 268, startPoint y: 416, endPoint x: 211, endPoint y: 415, distance: 57.0
click at [211, 415] on span "Angle" at bounding box center [211, 418] width 16 height 16
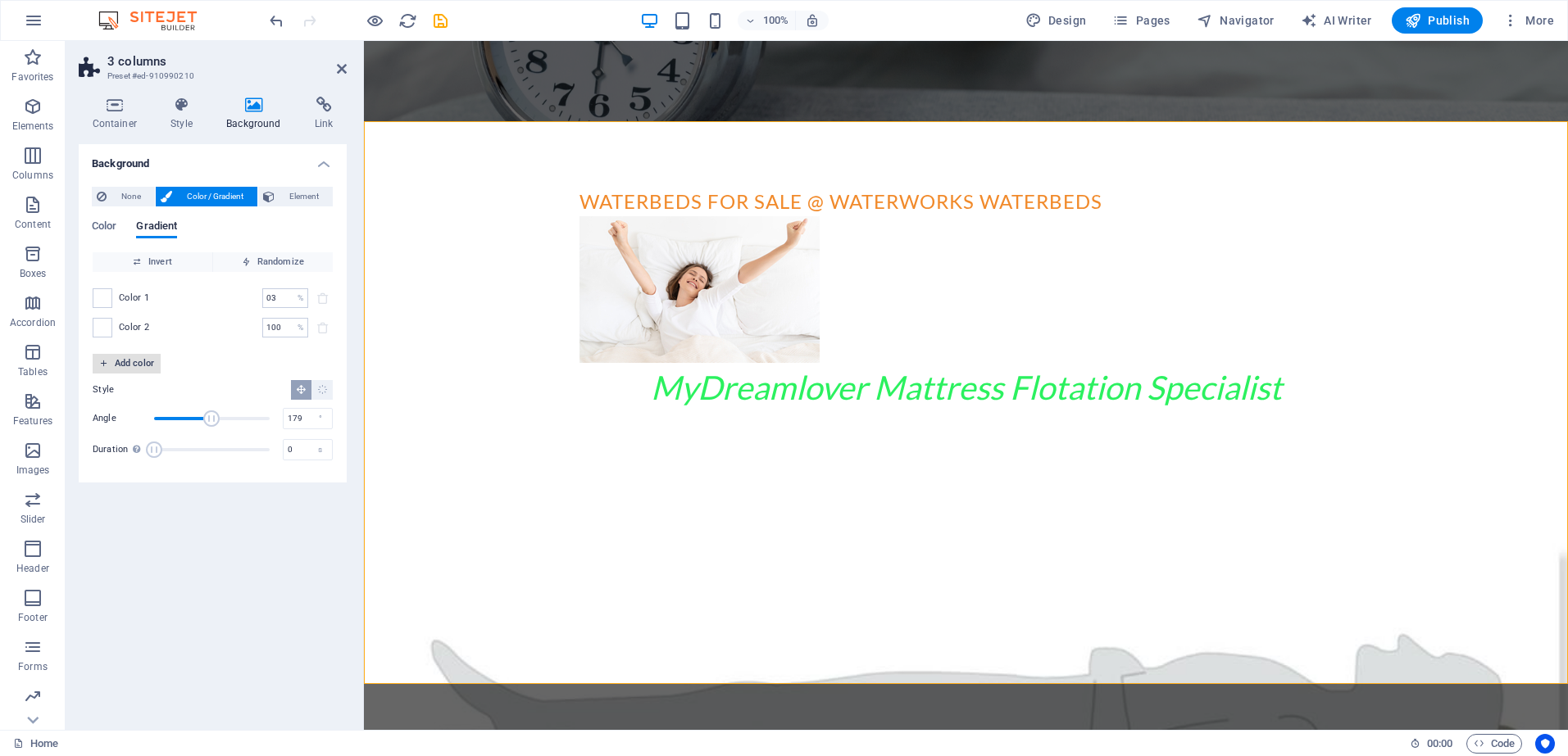
click at [117, 363] on span "Add color" at bounding box center [126, 364] width 55 height 19
click at [292, 197] on span "Element" at bounding box center [304, 196] width 48 height 19
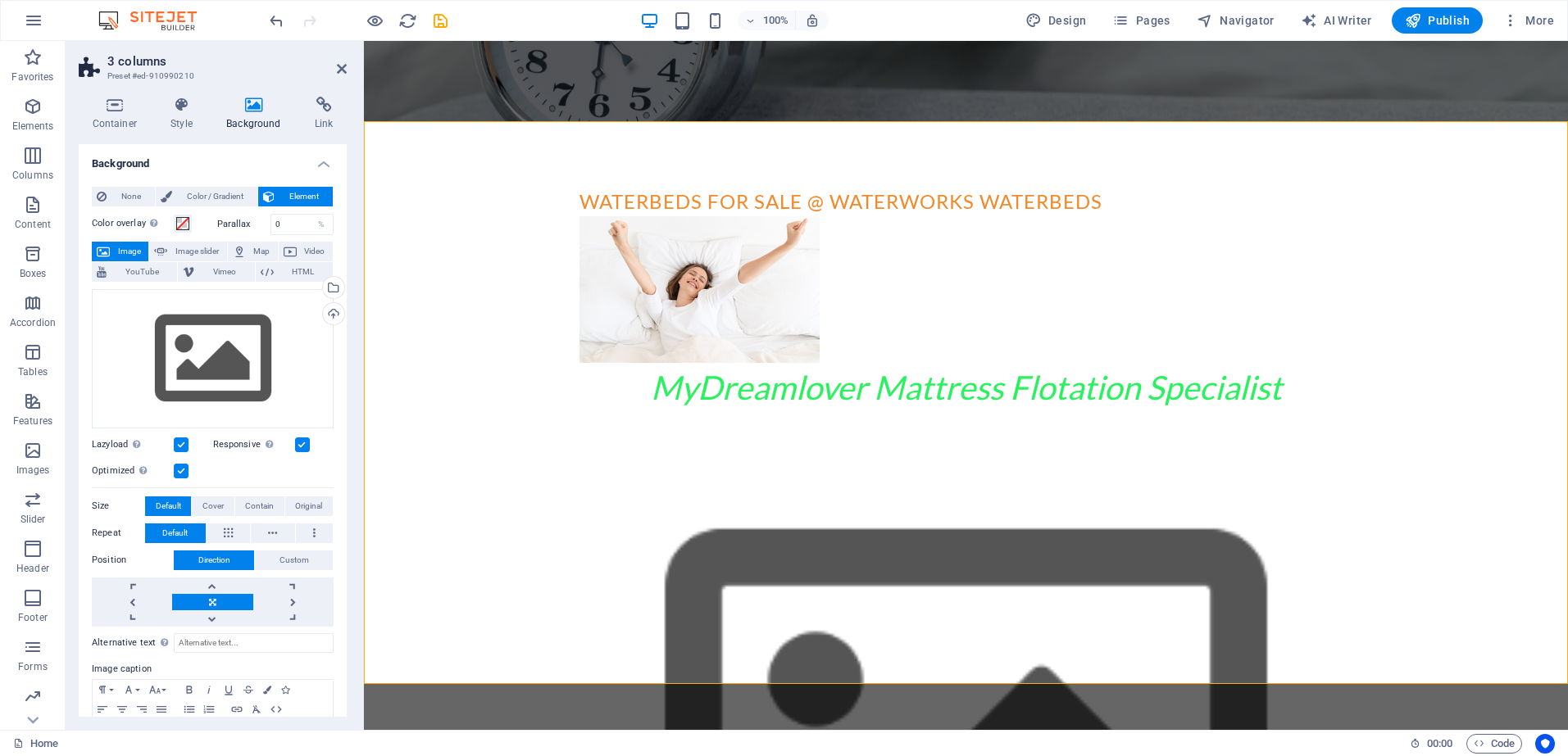
click at [256, 114] on h4 "Background" at bounding box center [257, 114] width 88 height 35
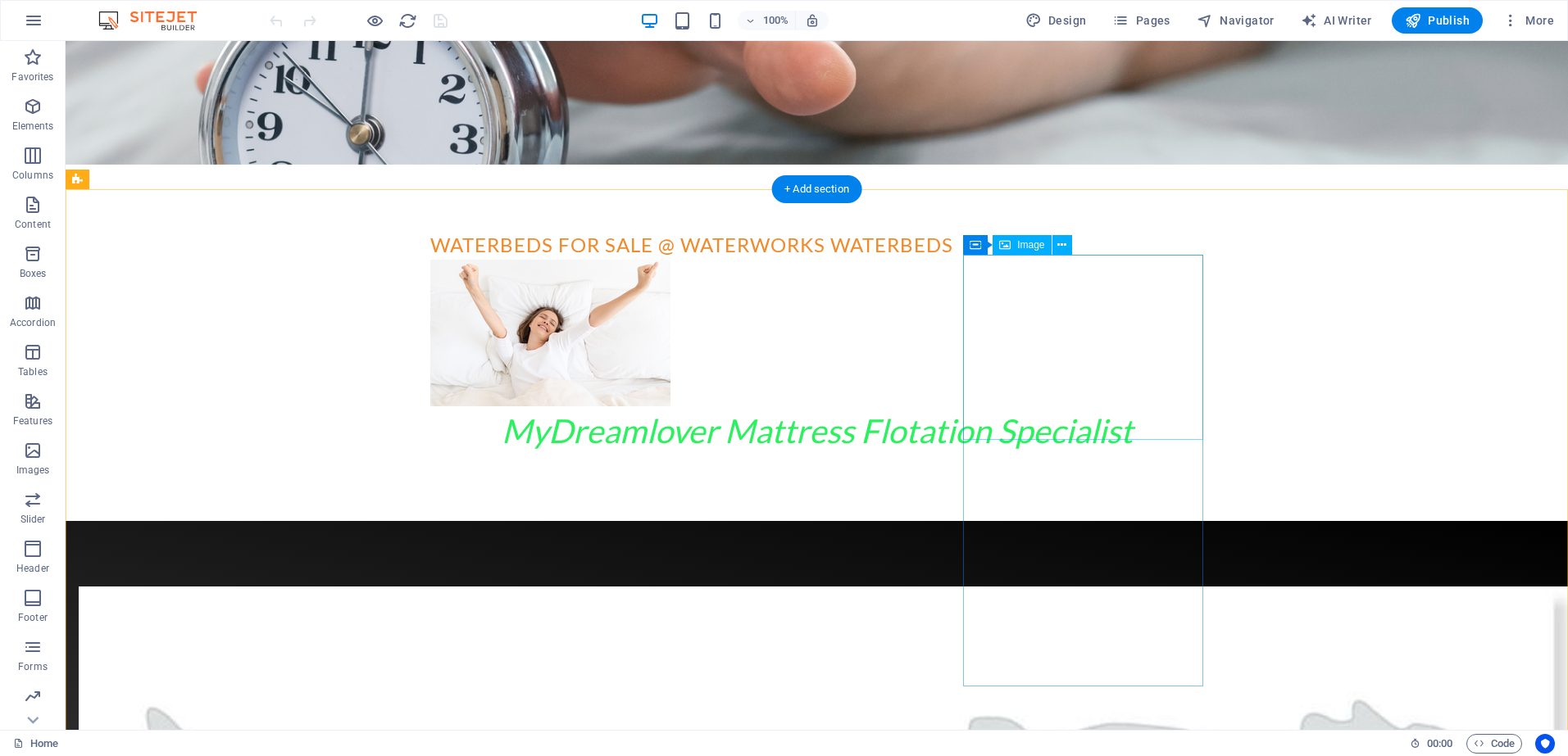
scroll to position [629, 0]
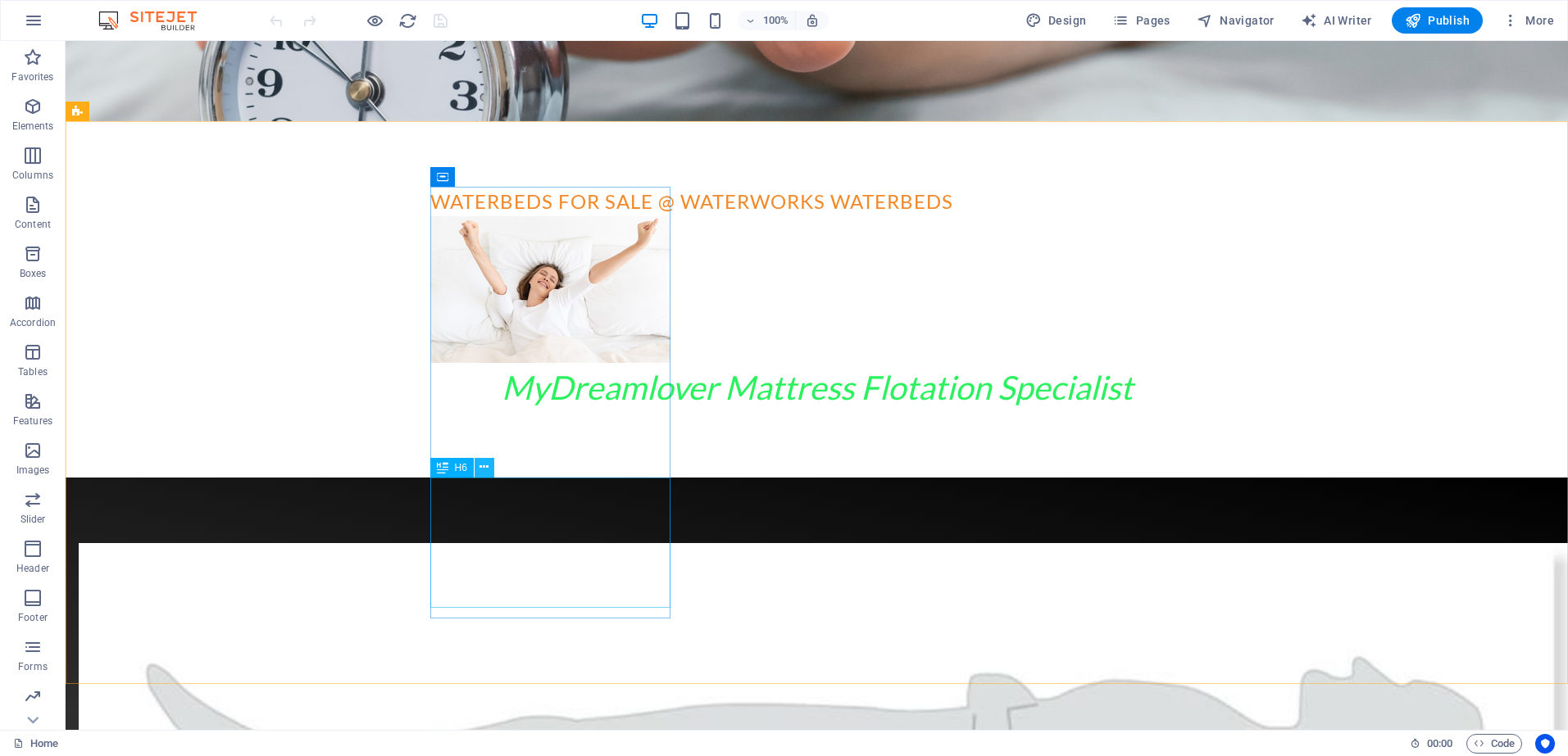
click at [487, 468] on icon at bounding box center [484, 467] width 9 height 17
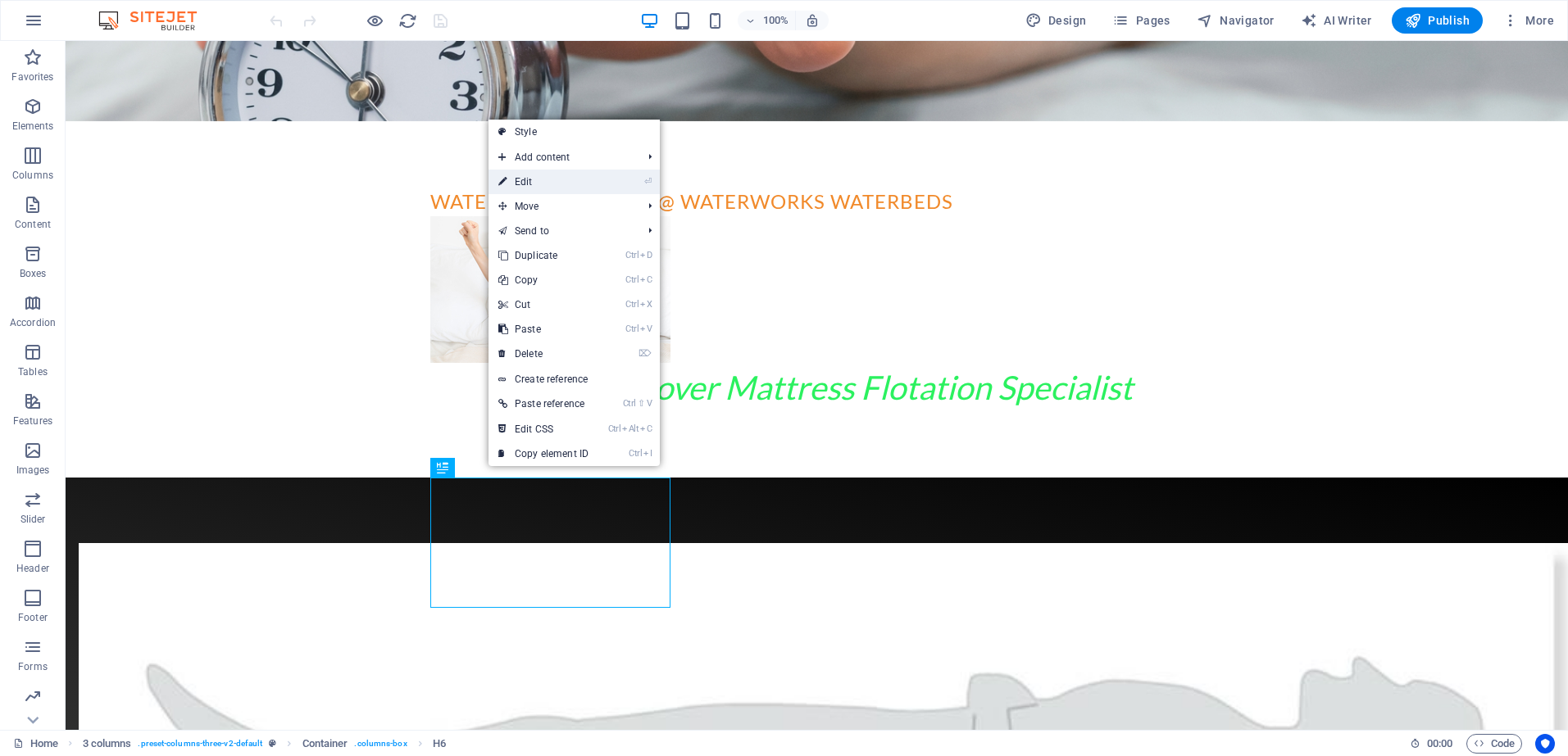
click at [533, 180] on link "⏎ Edit" at bounding box center [544, 181] width 110 height 25
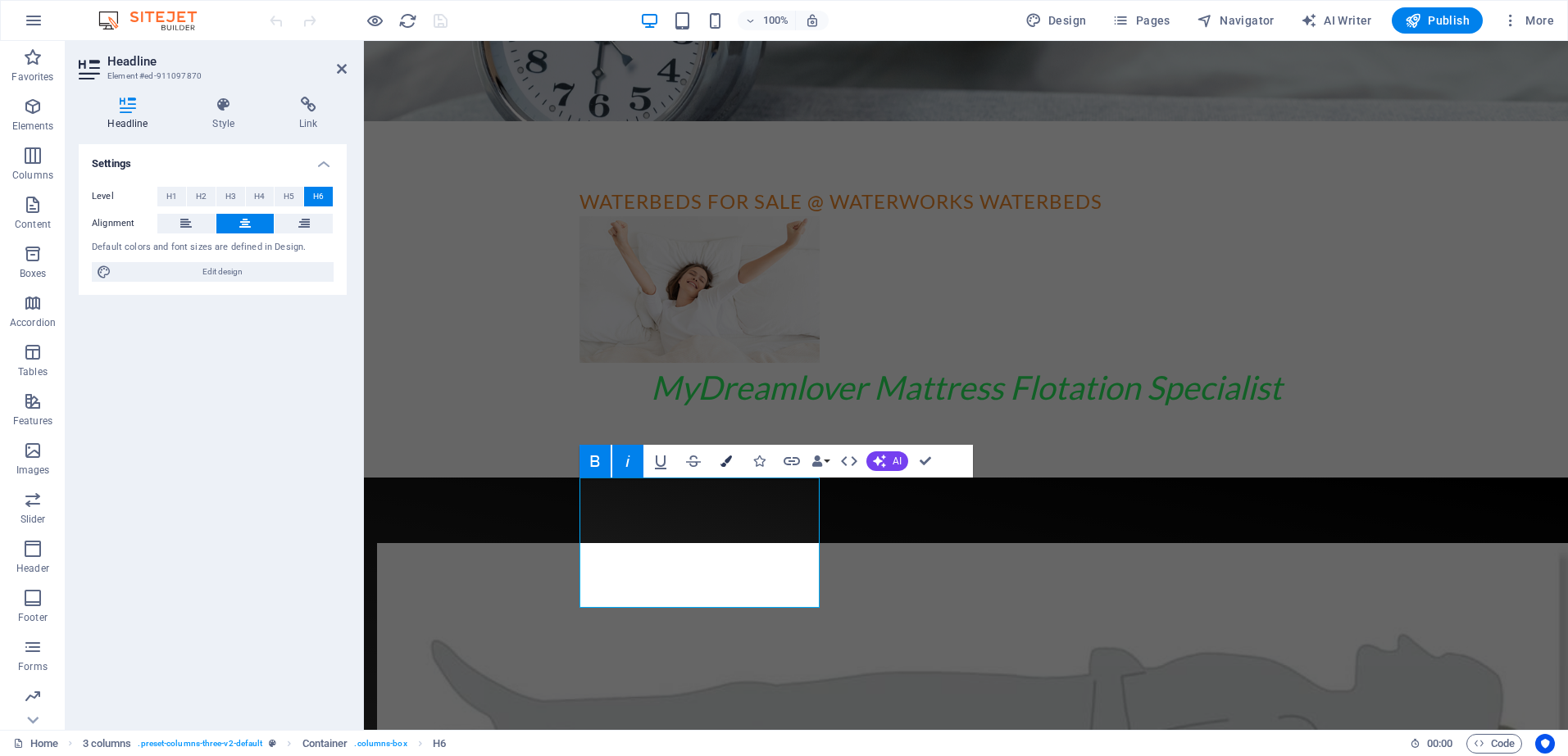
click at [728, 461] on icon "button" at bounding box center [727, 462] width 12 height 12
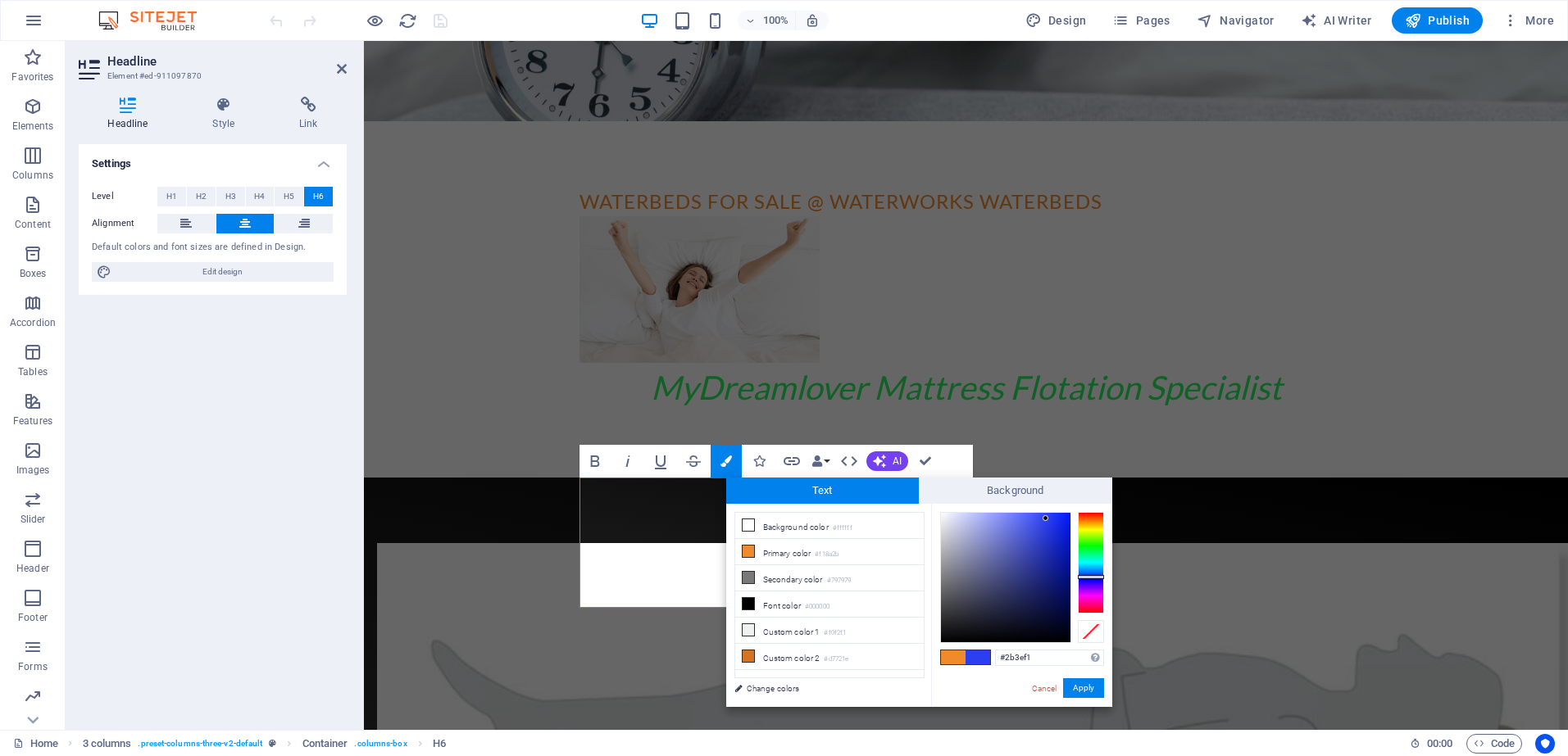
click at [1094, 577] on div at bounding box center [1091, 563] width 26 height 102
type input "#051ced"
drag, startPoint x: 1045, startPoint y: 516, endPoint x: 1067, endPoint y: 521, distance: 22.6
click at [1067, 521] on div at bounding box center [1066, 520] width 6 height 6
click at [977, 656] on span at bounding box center [978, 658] width 25 height 14
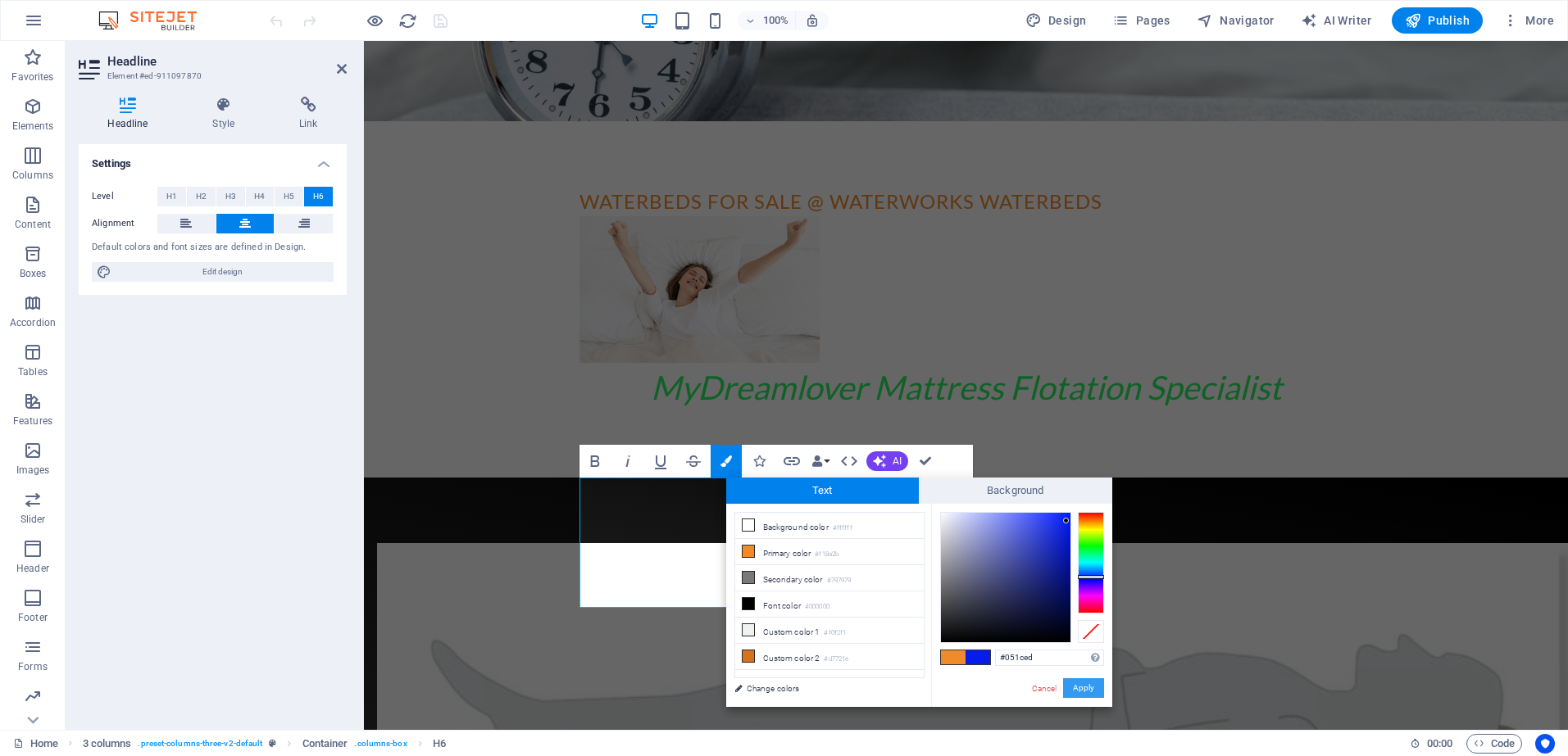
click at [1088, 687] on button "Apply" at bounding box center [1084, 687] width 41 height 19
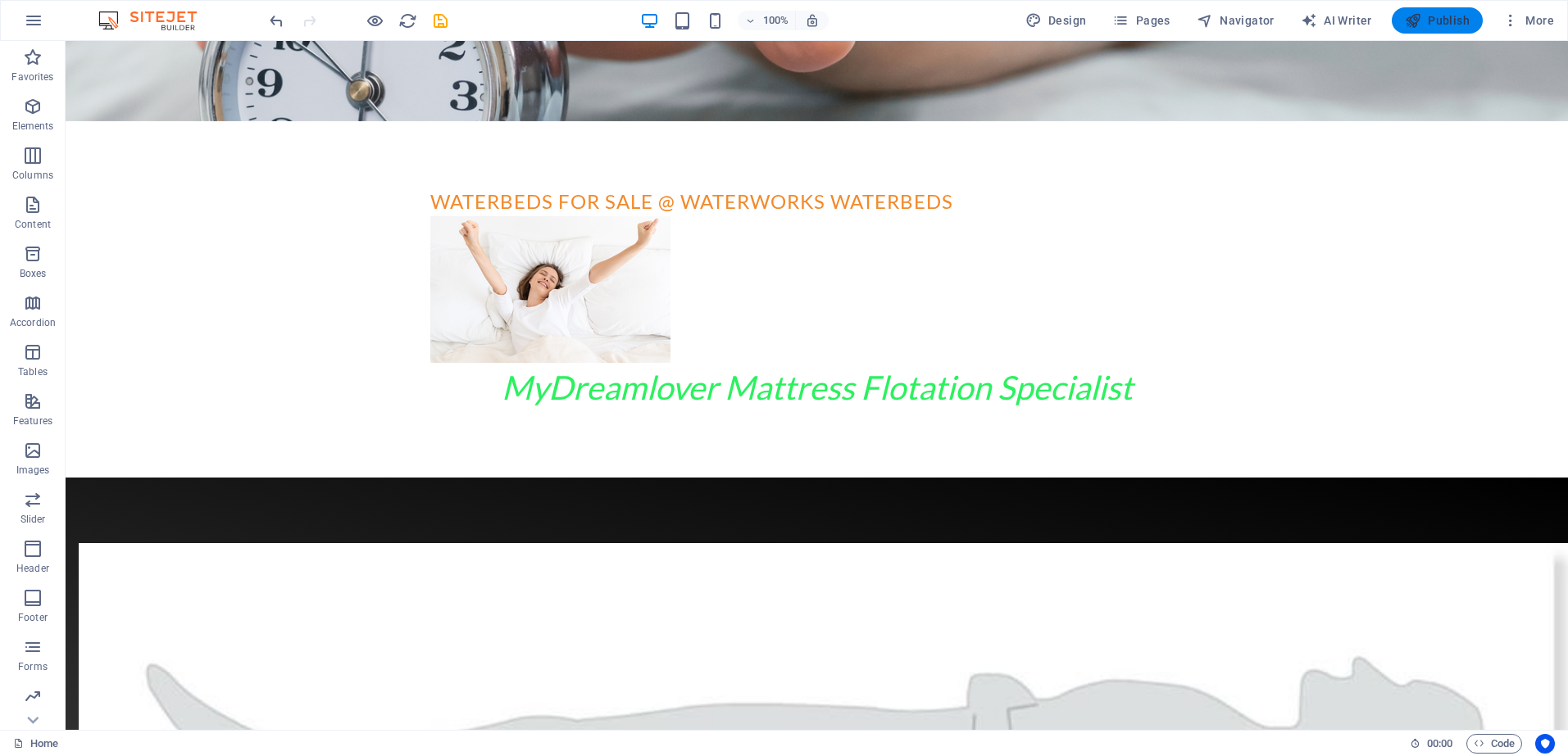
click at [1432, 17] on span "Publish" at bounding box center [1437, 20] width 64 height 16
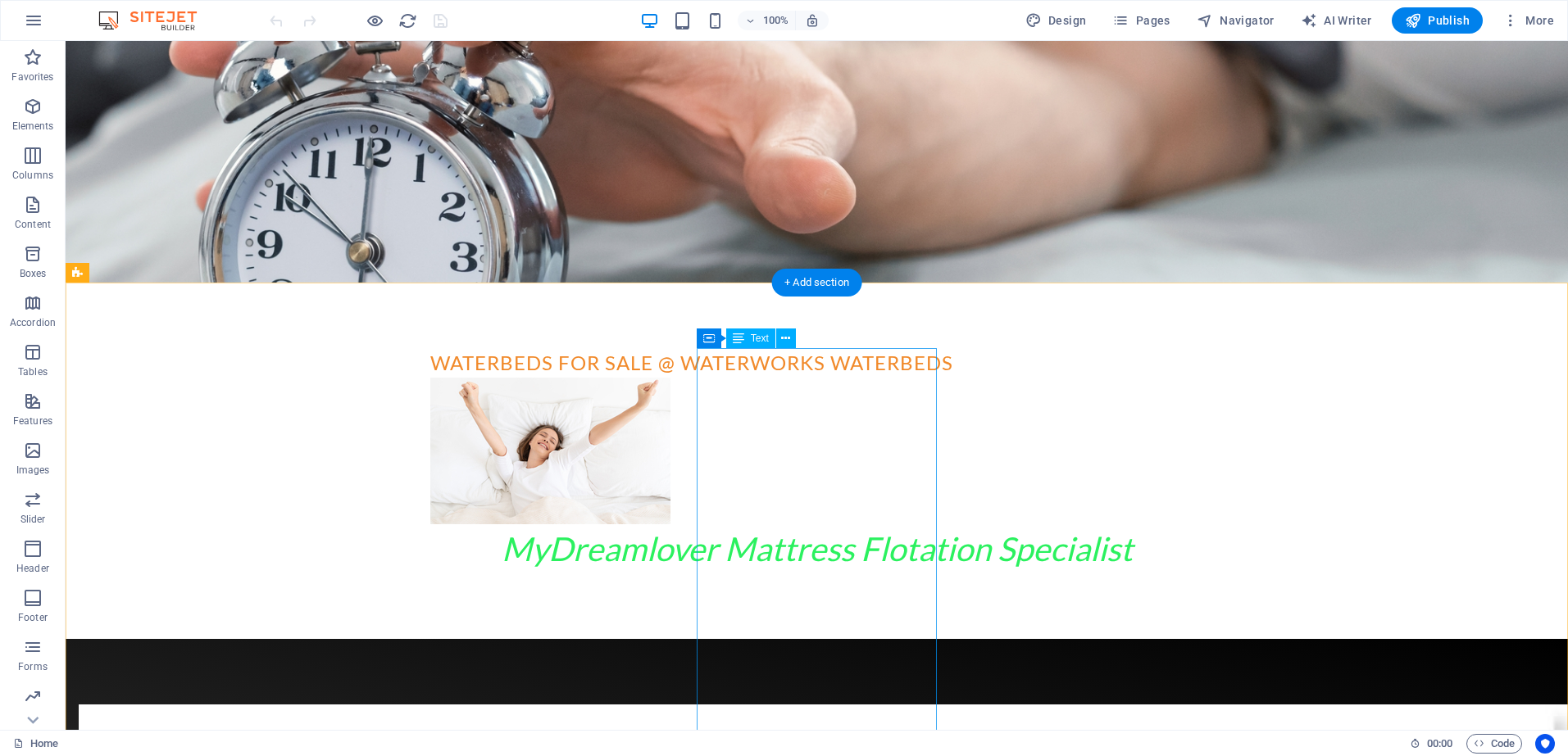
scroll to position [374, 0]
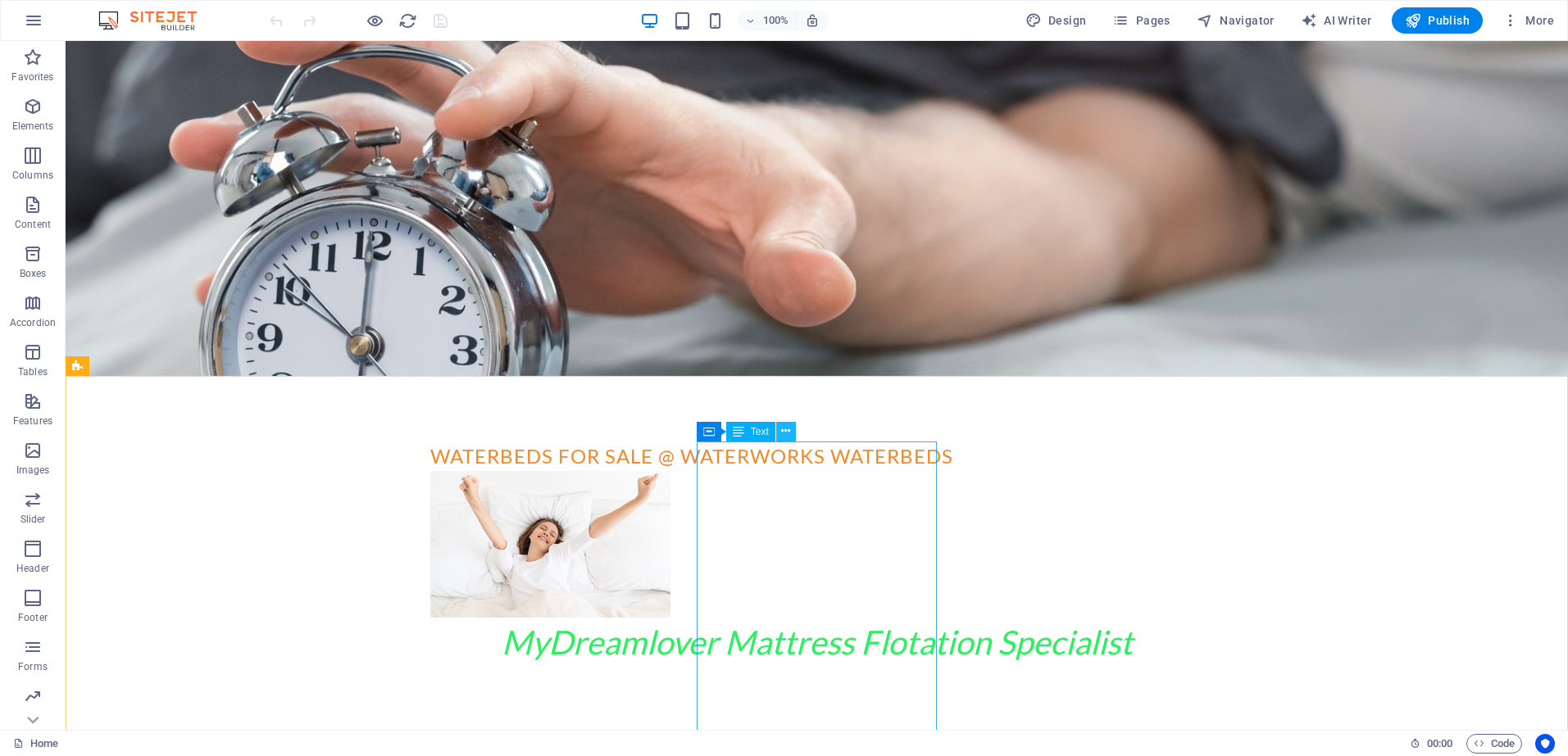
click at [791, 432] on button at bounding box center [786, 431] width 20 height 19
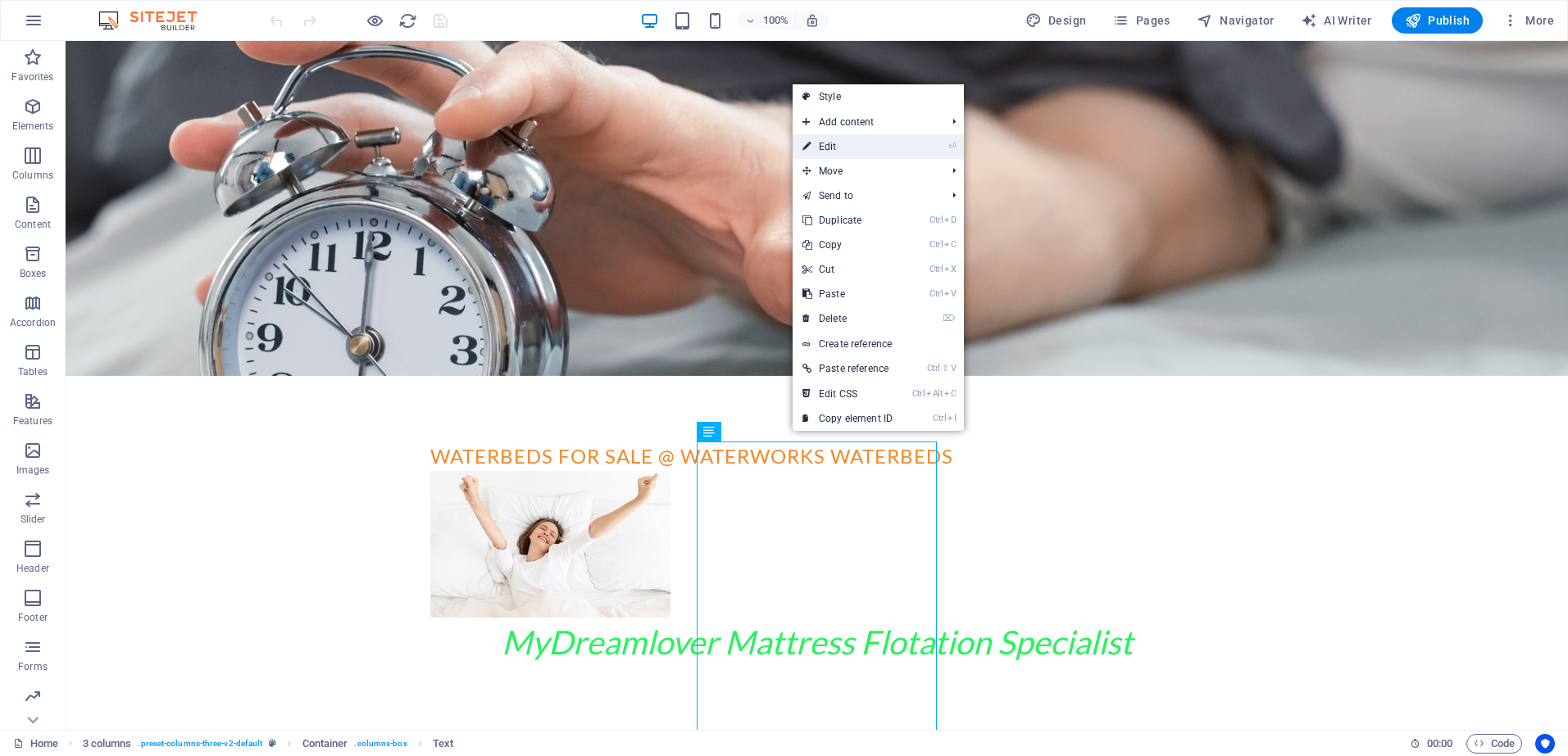
click at [836, 145] on link "⏎ Edit" at bounding box center [848, 147] width 110 height 25
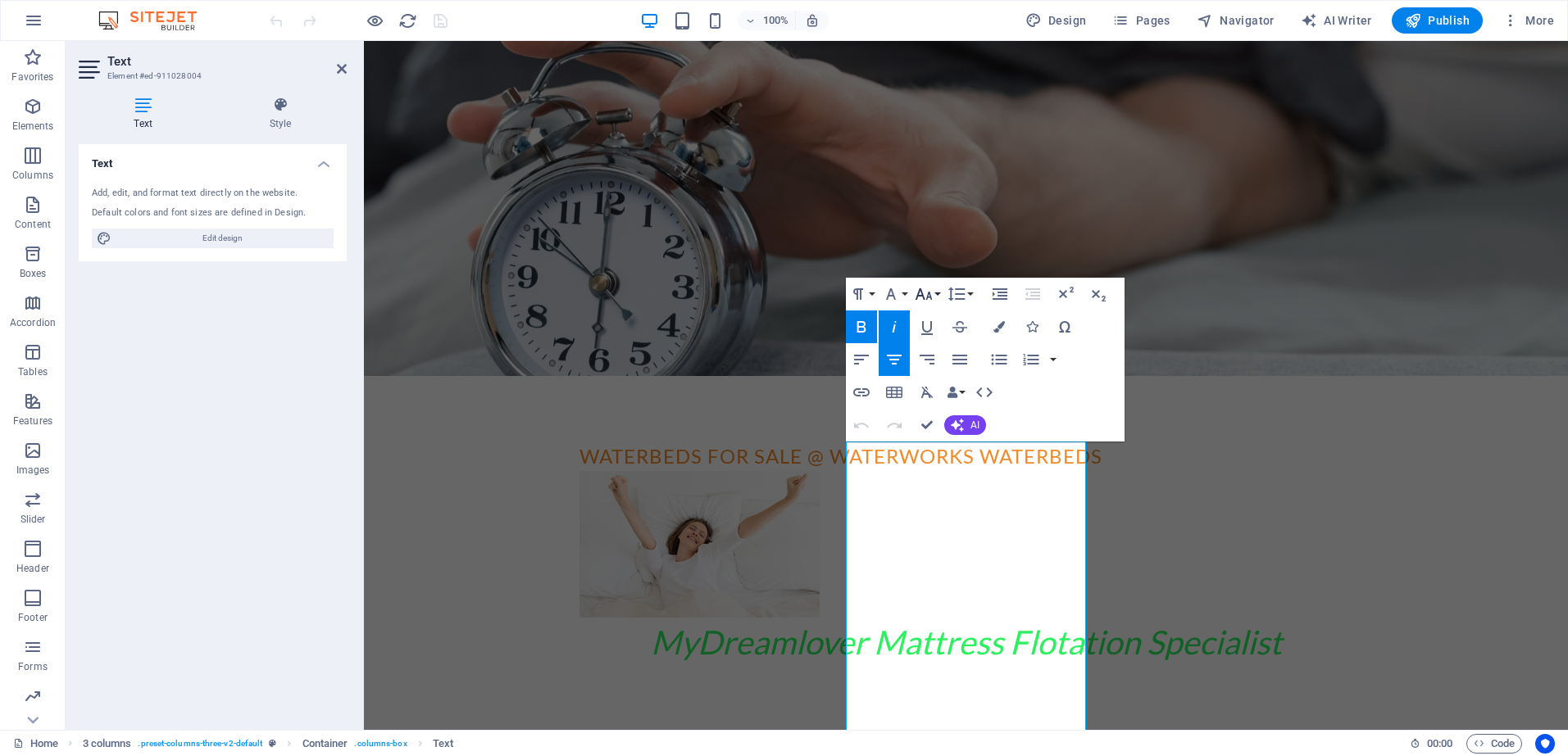
click at [928, 296] on icon "button" at bounding box center [924, 294] width 17 height 12
click at [939, 391] on link "30" at bounding box center [941, 391] width 59 height 25
drag, startPoint x: 877, startPoint y: 462, endPoint x: 1058, endPoint y: 470, distance: 181.2
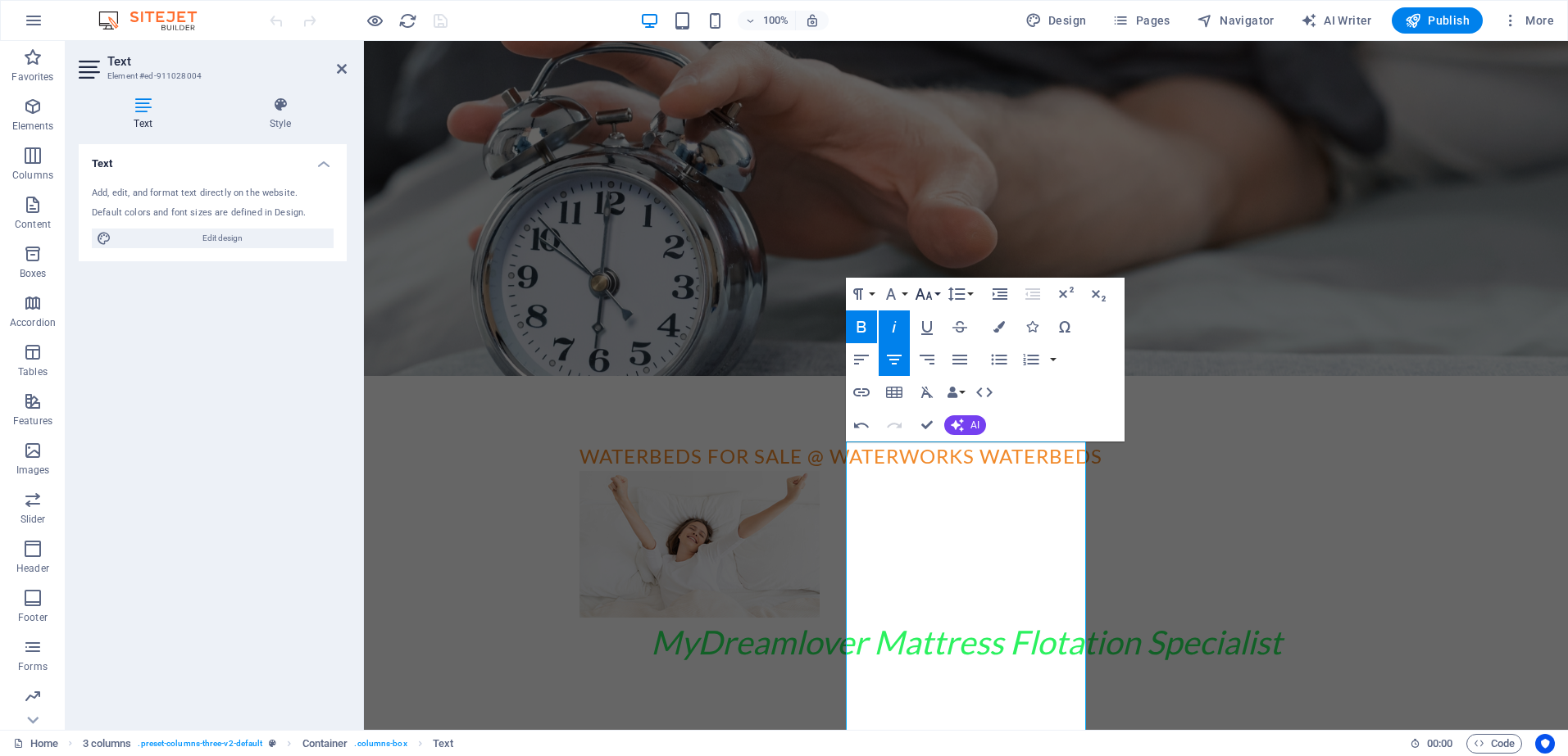
click at [930, 290] on icon "button" at bounding box center [924, 293] width 20 height 19
click at [935, 388] on link "30" at bounding box center [941, 391] width 59 height 25
click at [928, 290] on icon "button" at bounding box center [924, 293] width 20 height 19
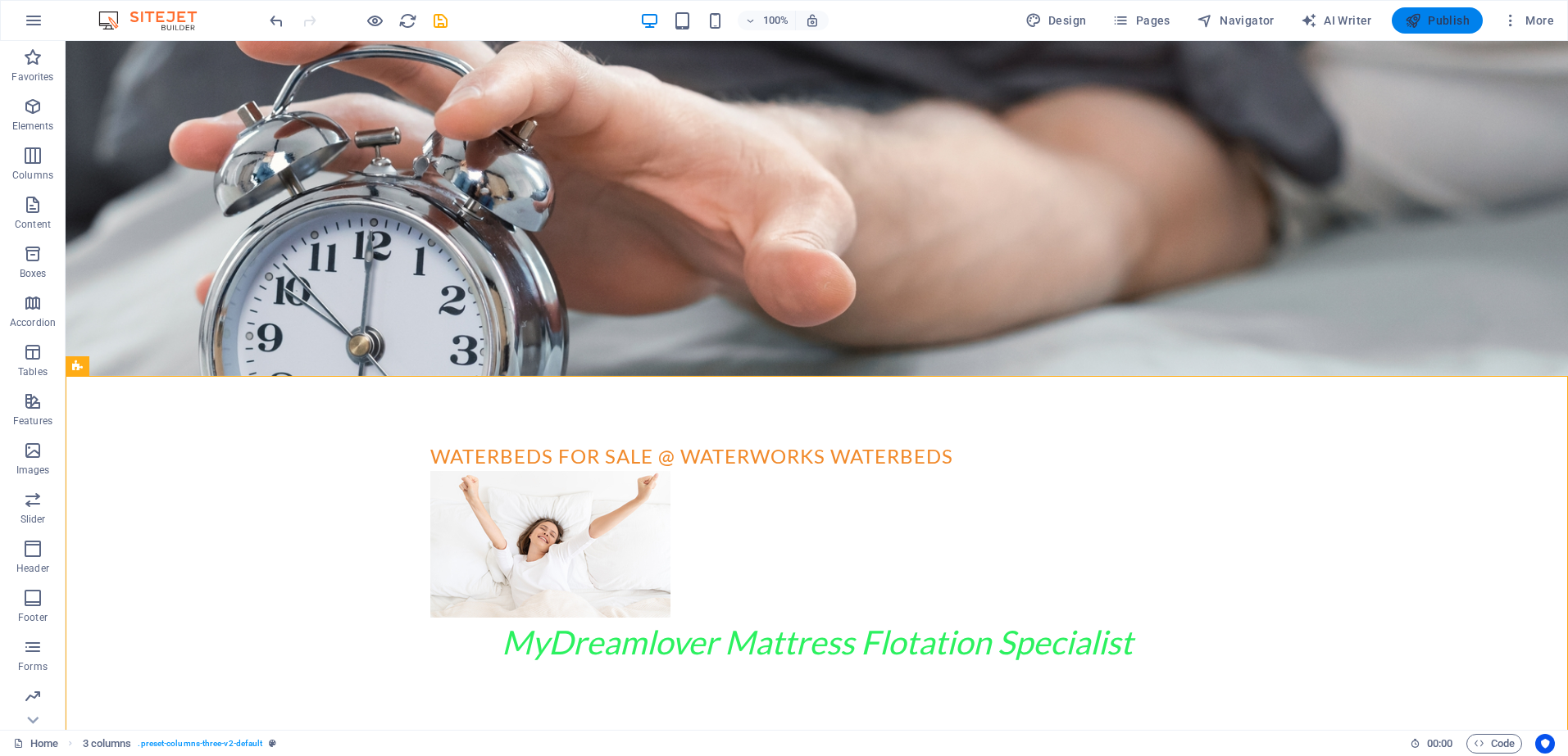
click at [1450, 21] on span "Publish" at bounding box center [1437, 20] width 64 height 16
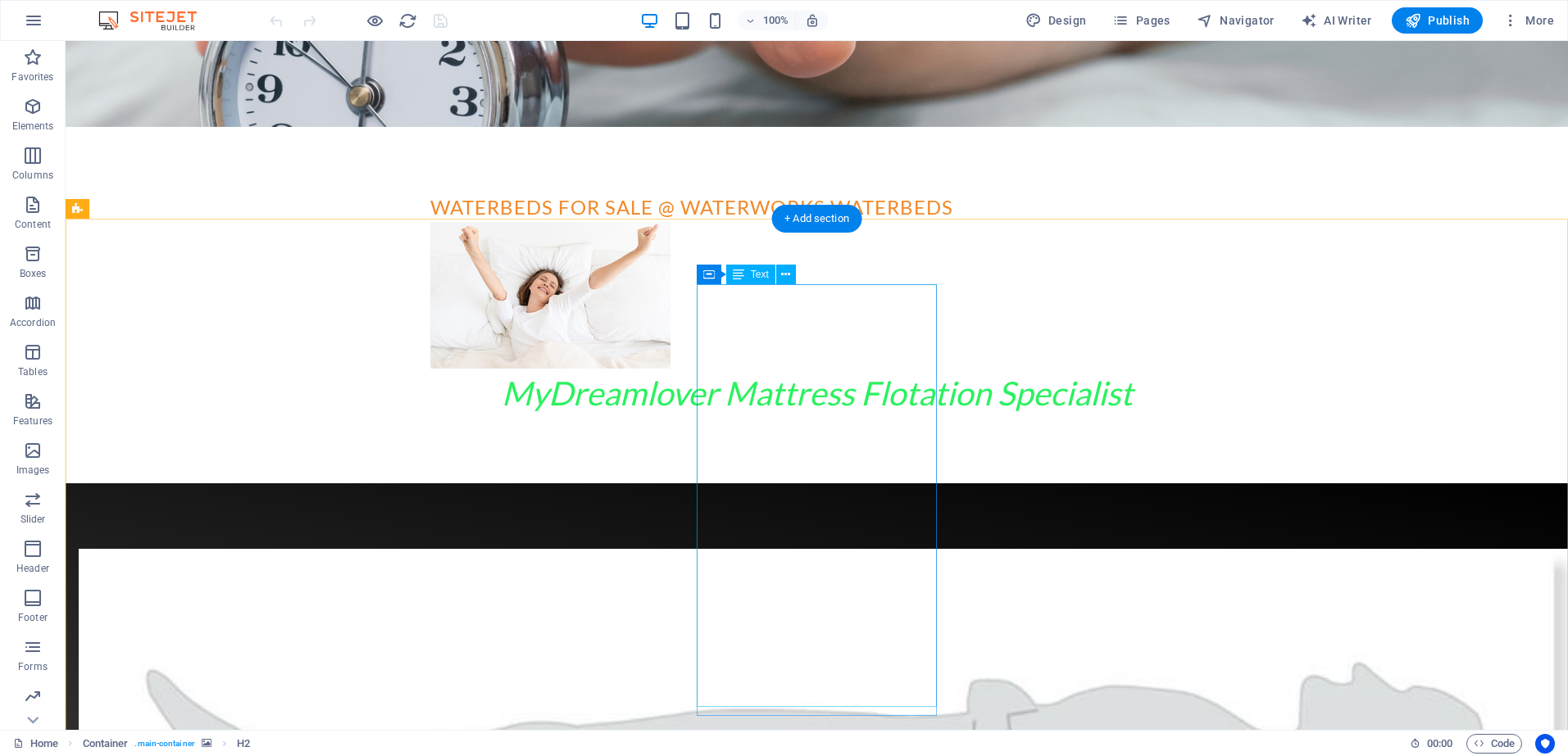
scroll to position [629, 0]
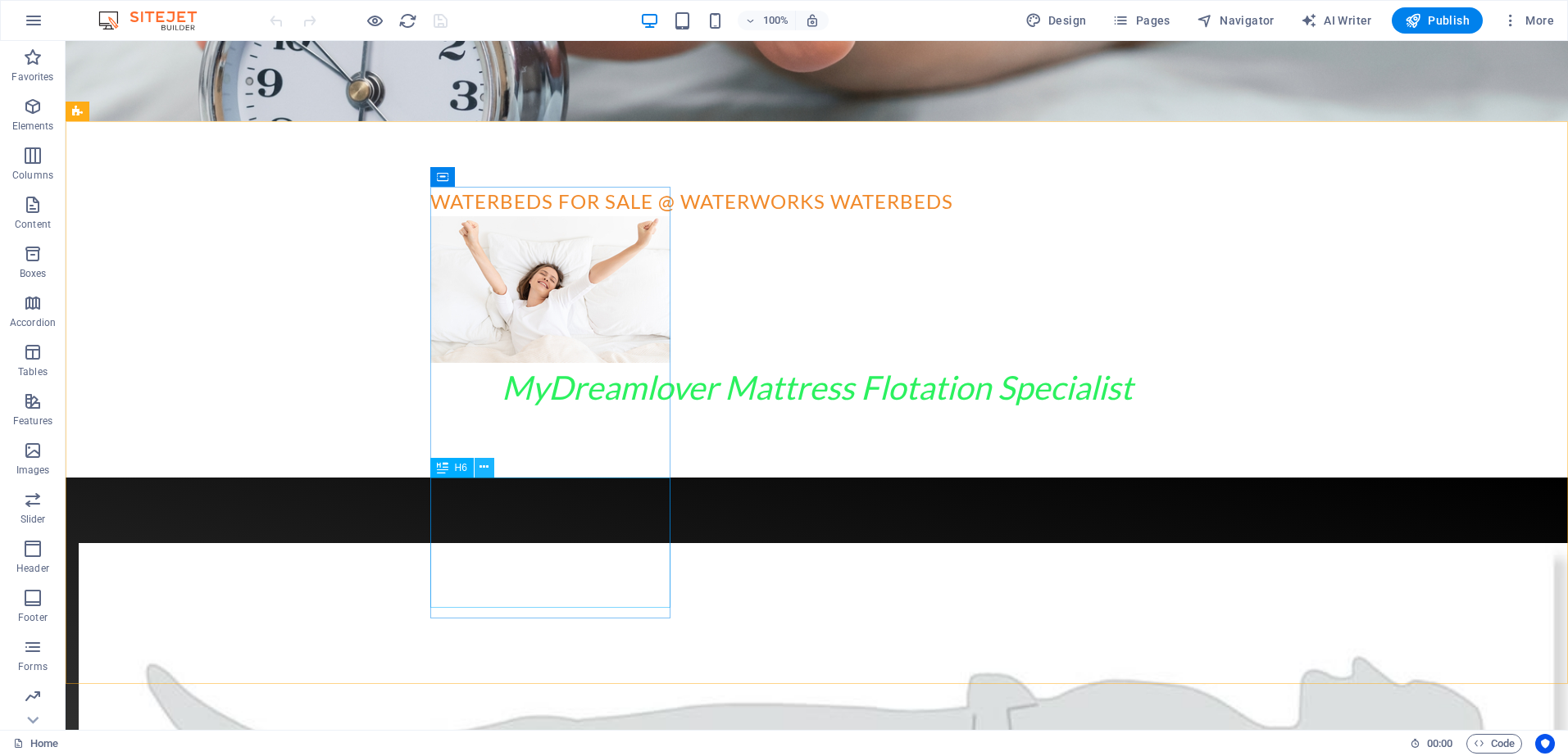
click at [483, 467] on icon at bounding box center [484, 467] width 9 height 17
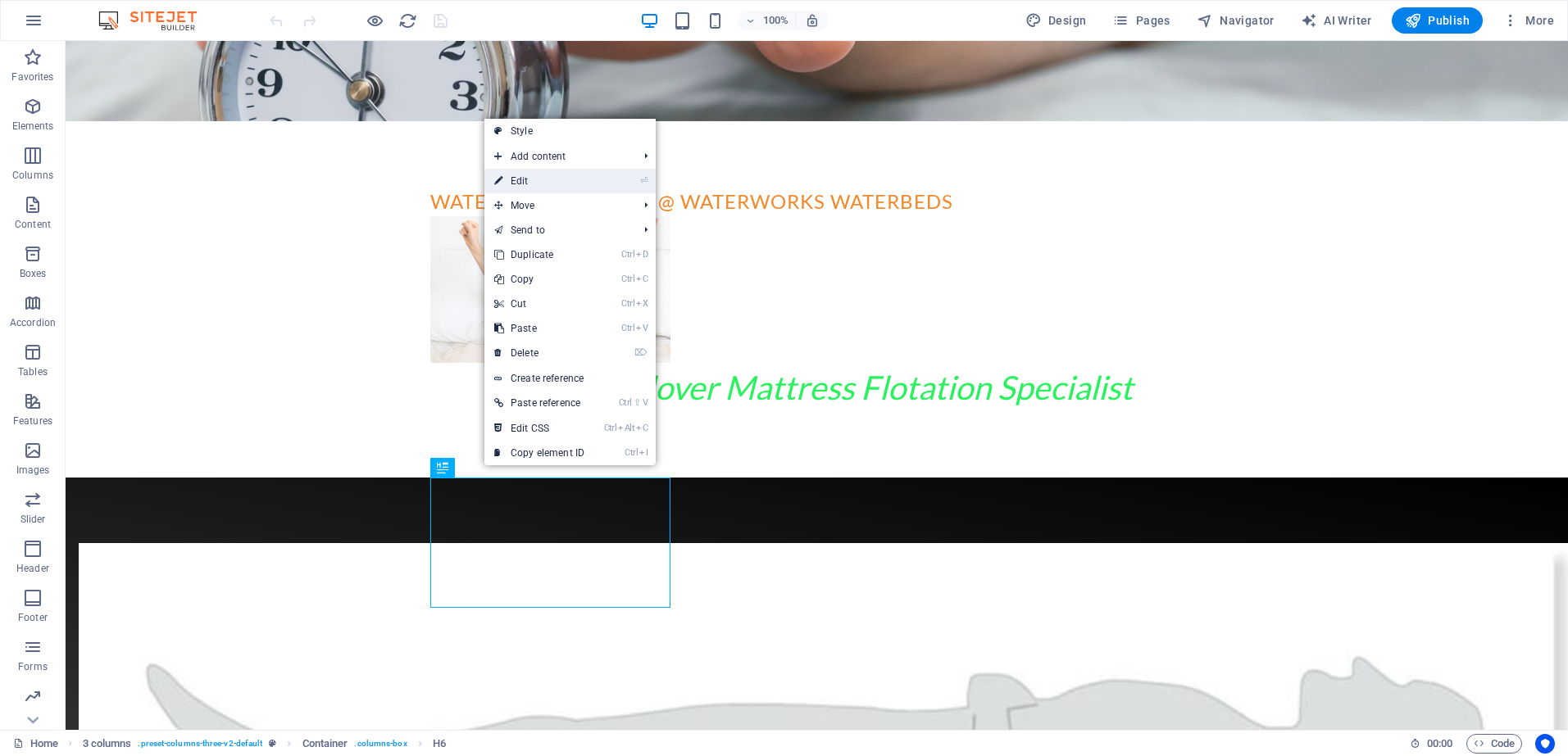
click at [551, 184] on link "⏎ Edit" at bounding box center [539, 181] width 110 height 25
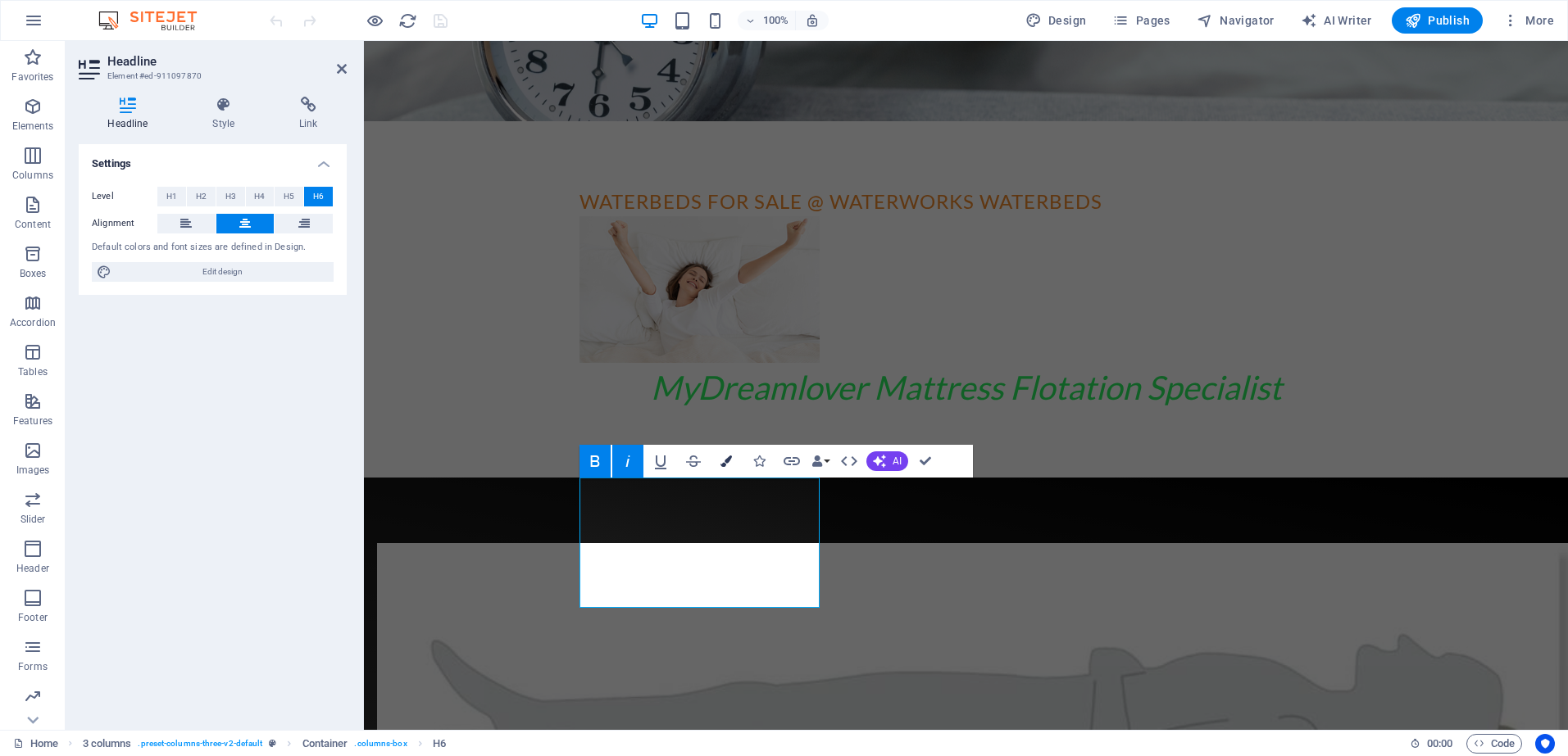
click at [730, 457] on icon "button" at bounding box center [727, 462] width 12 height 12
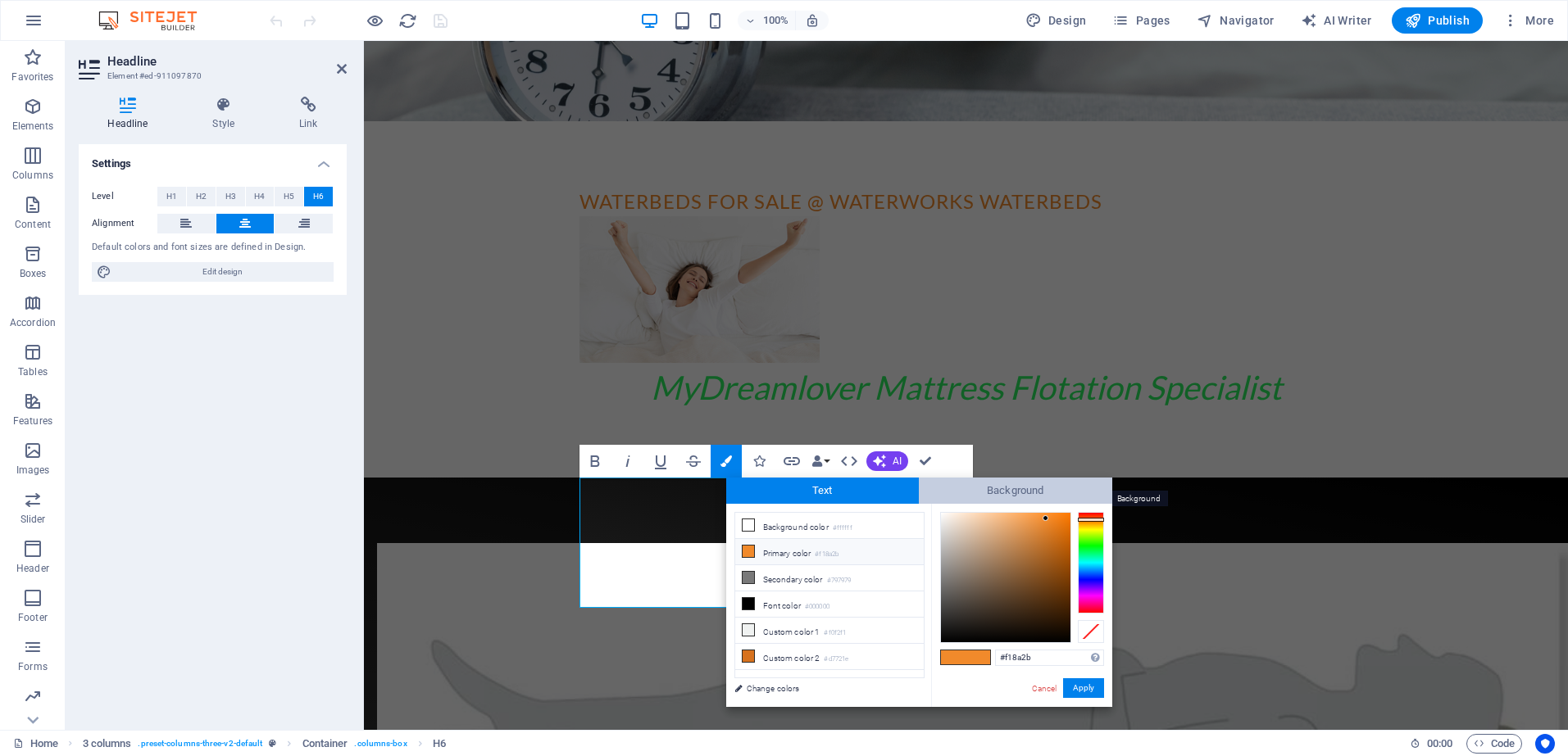
click at [1010, 491] on span "Background" at bounding box center [1016, 491] width 193 height 26
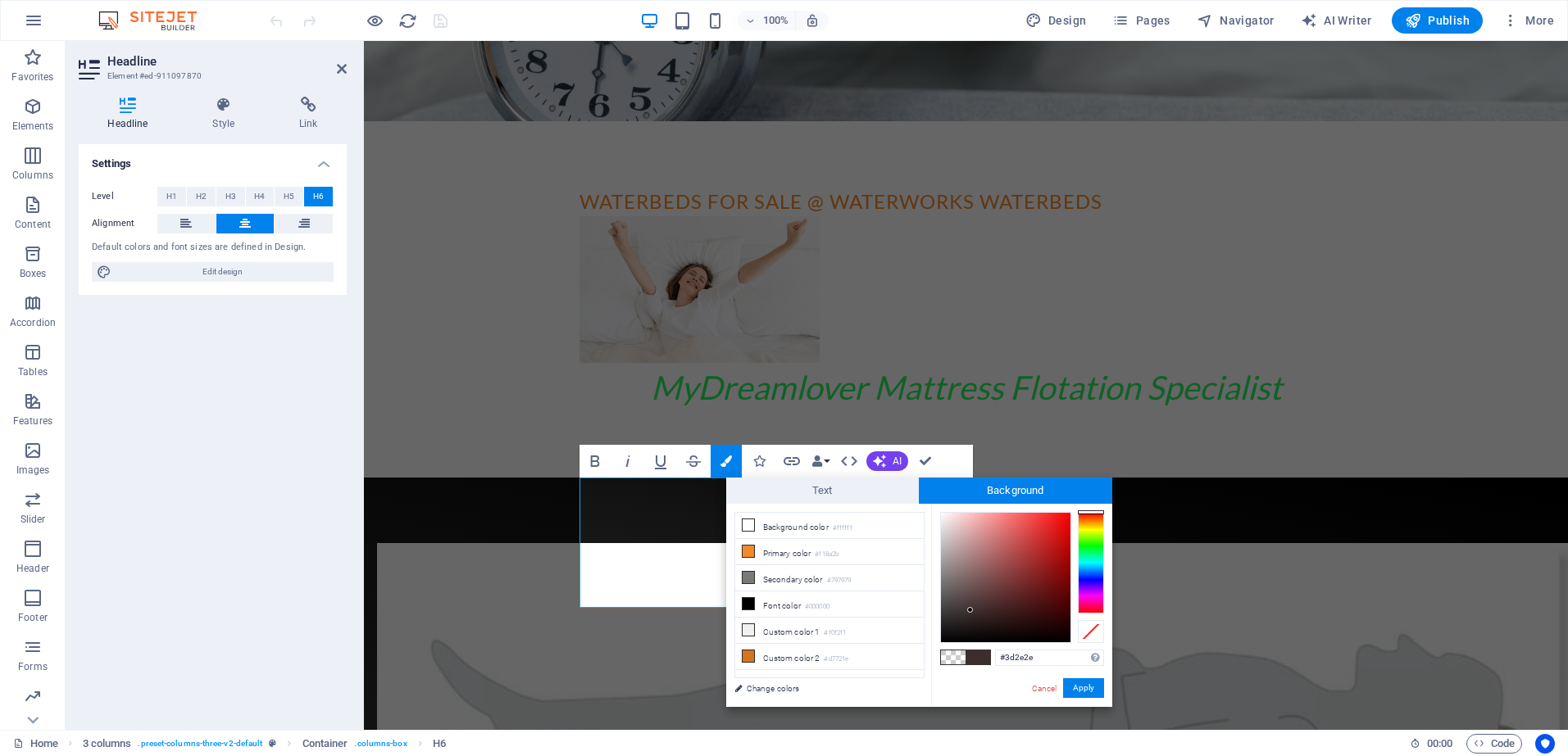
click at [971, 610] on div at bounding box center [1006, 577] width 130 height 130
click at [974, 622] on div at bounding box center [1006, 577] width 130 height 130
type input "#c6acac"
click at [957, 541] on div at bounding box center [1006, 577] width 130 height 130
click at [1091, 685] on button "Apply" at bounding box center [1084, 687] width 41 height 19
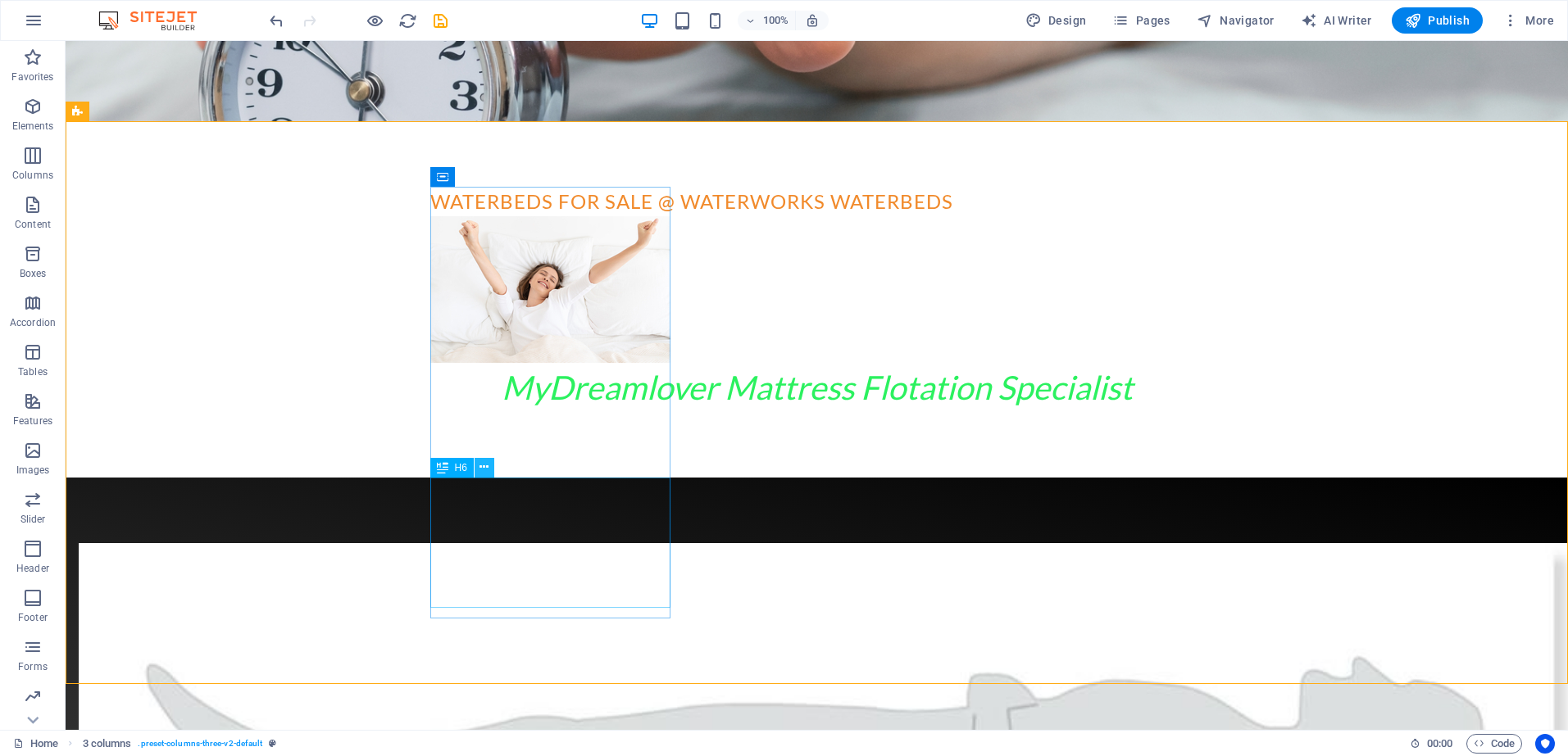
click at [483, 468] on icon at bounding box center [484, 467] width 9 height 17
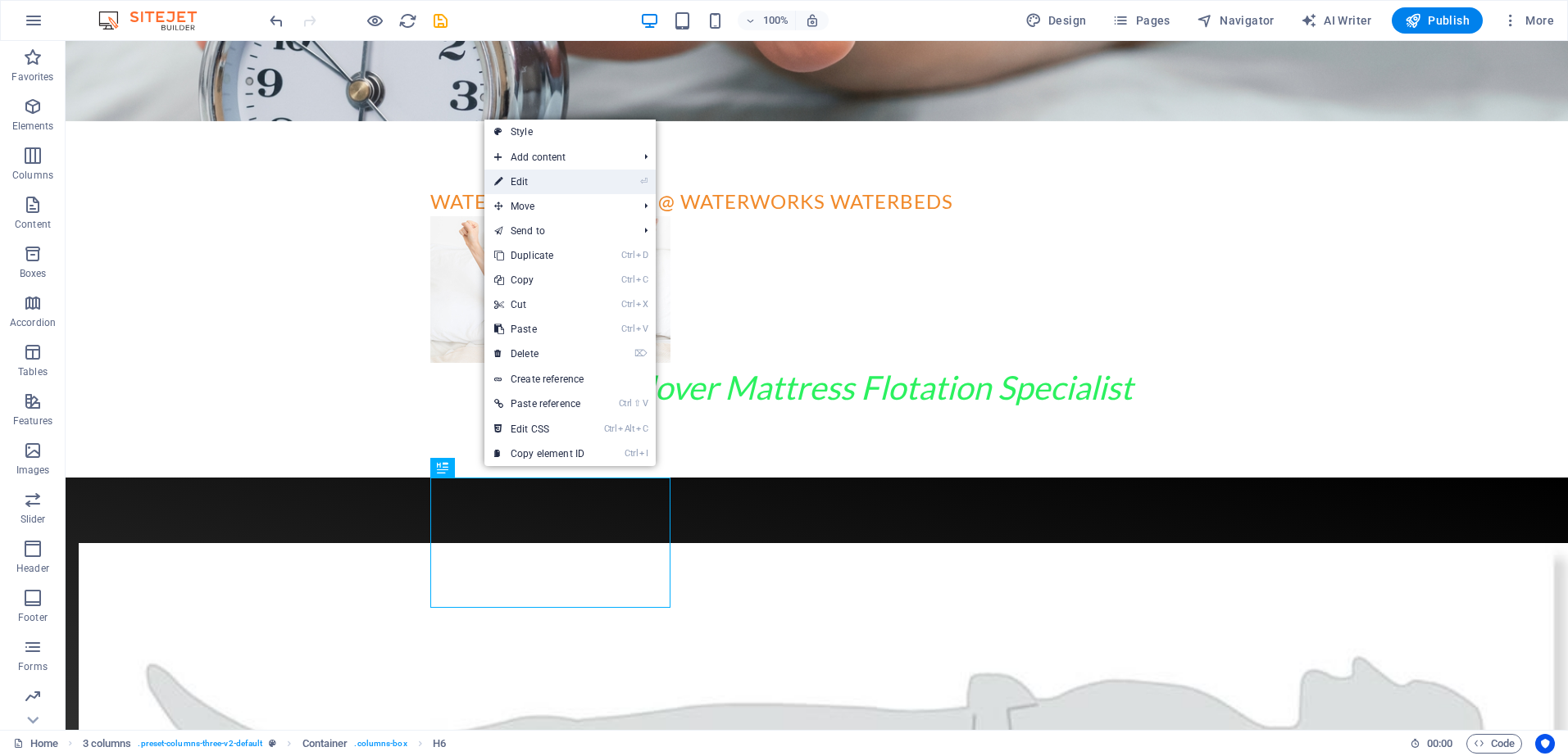
click at [546, 184] on link "⏎ Edit" at bounding box center [539, 181] width 110 height 25
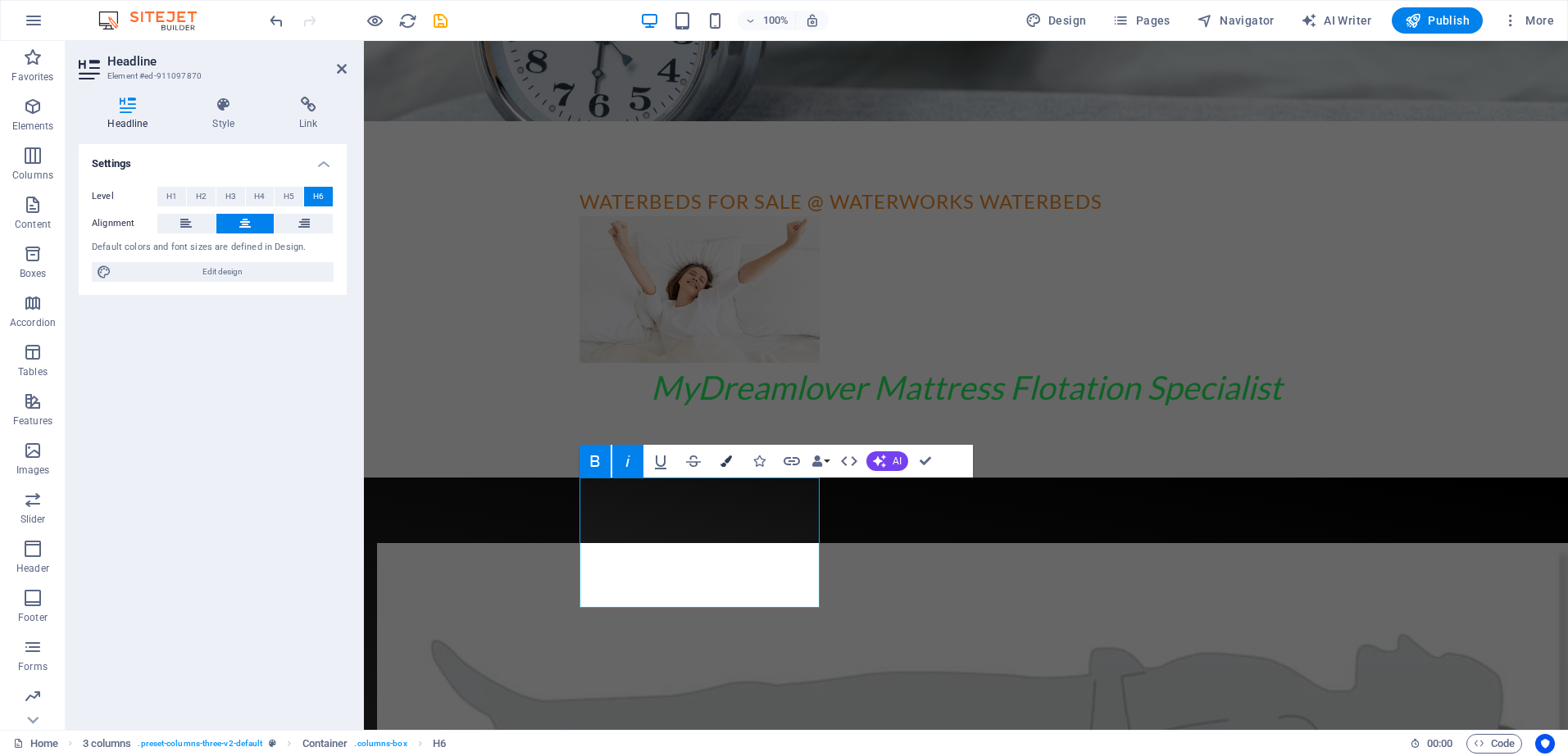
click at [728, 460] on icon "button" at bounding box center [727, 462] width 12 height 12
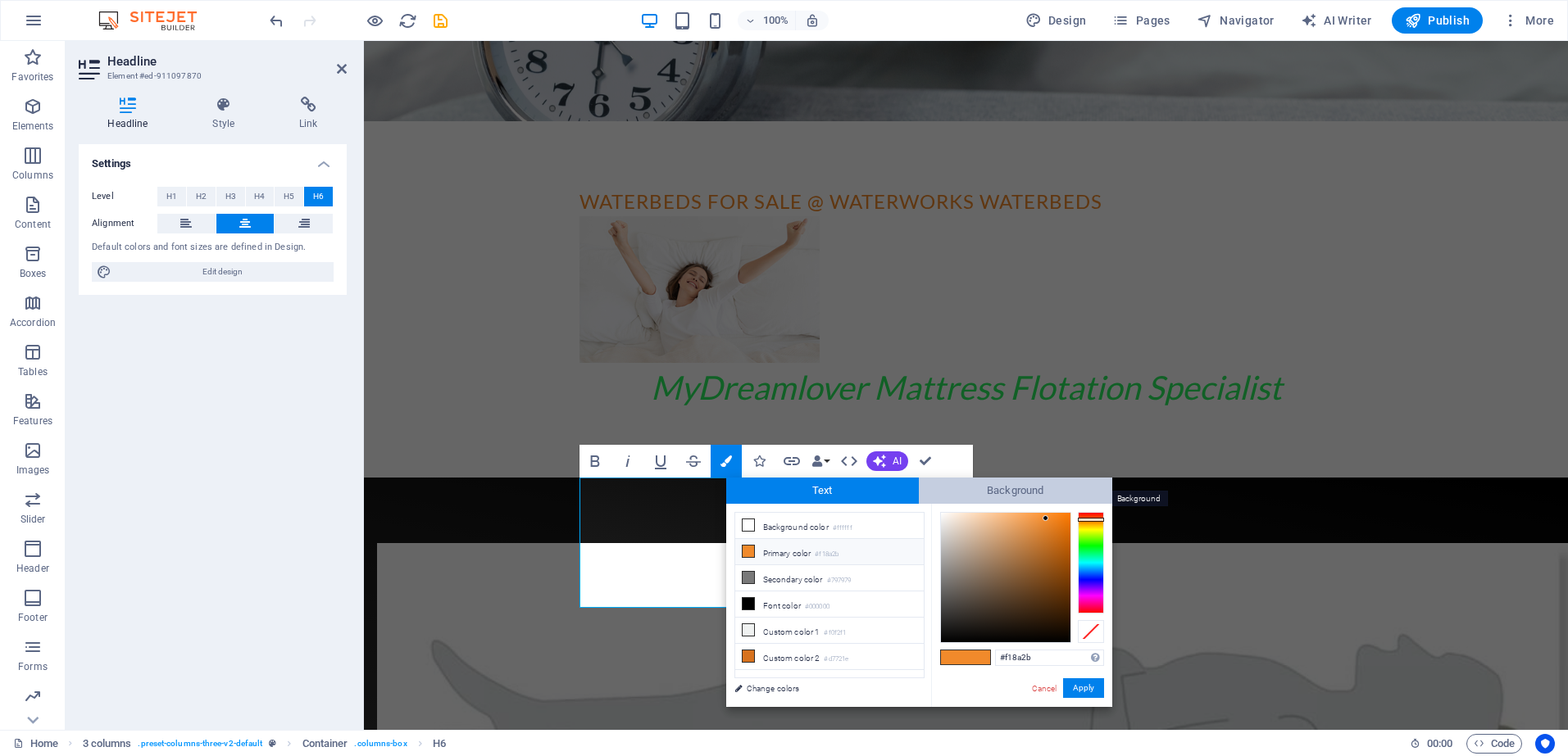
click at [1007, 488] on span "Background" at bounding box center [1016, 491] width 193 height 26
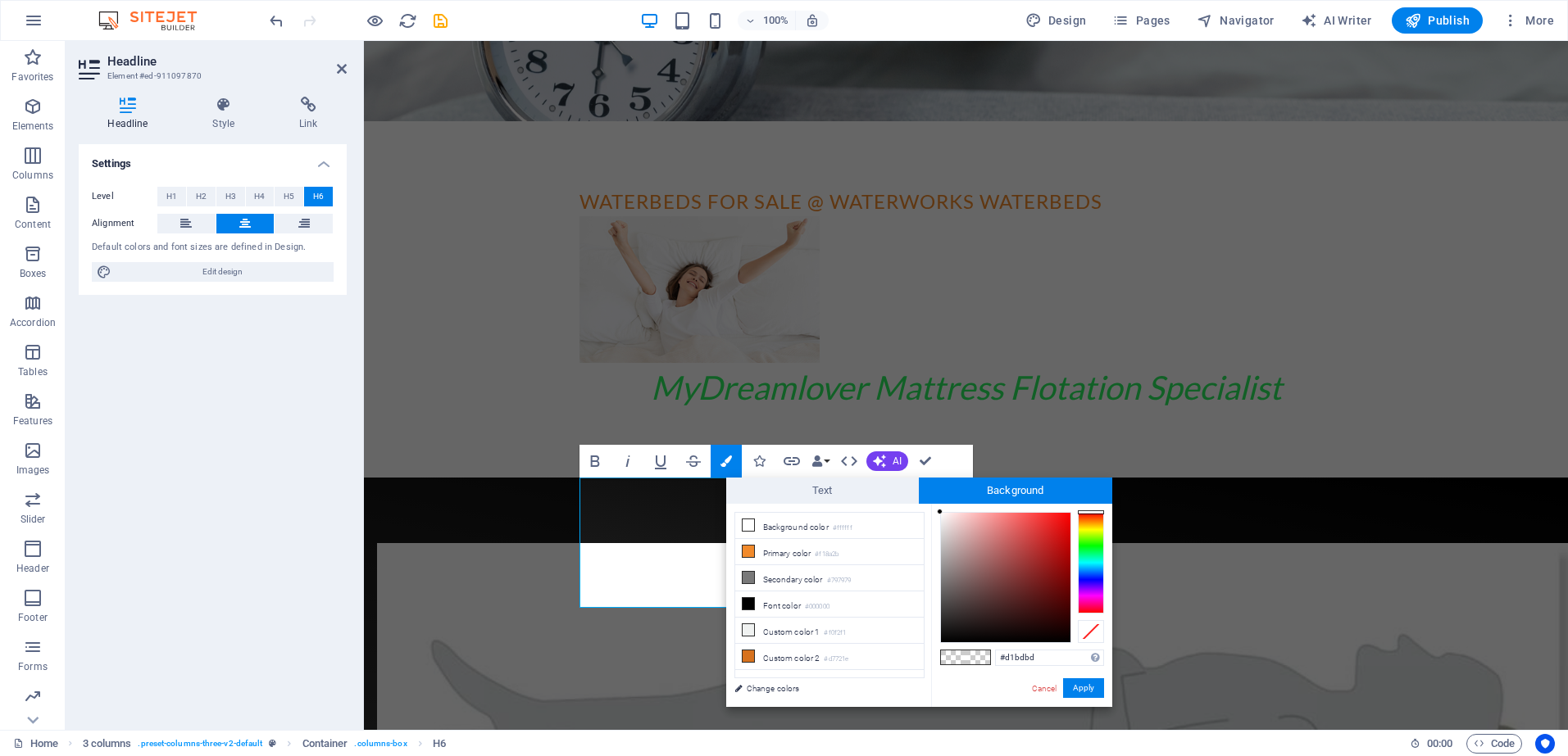
click at [952, 535] on div at bounding box center [1006, 577] width 130 height 130
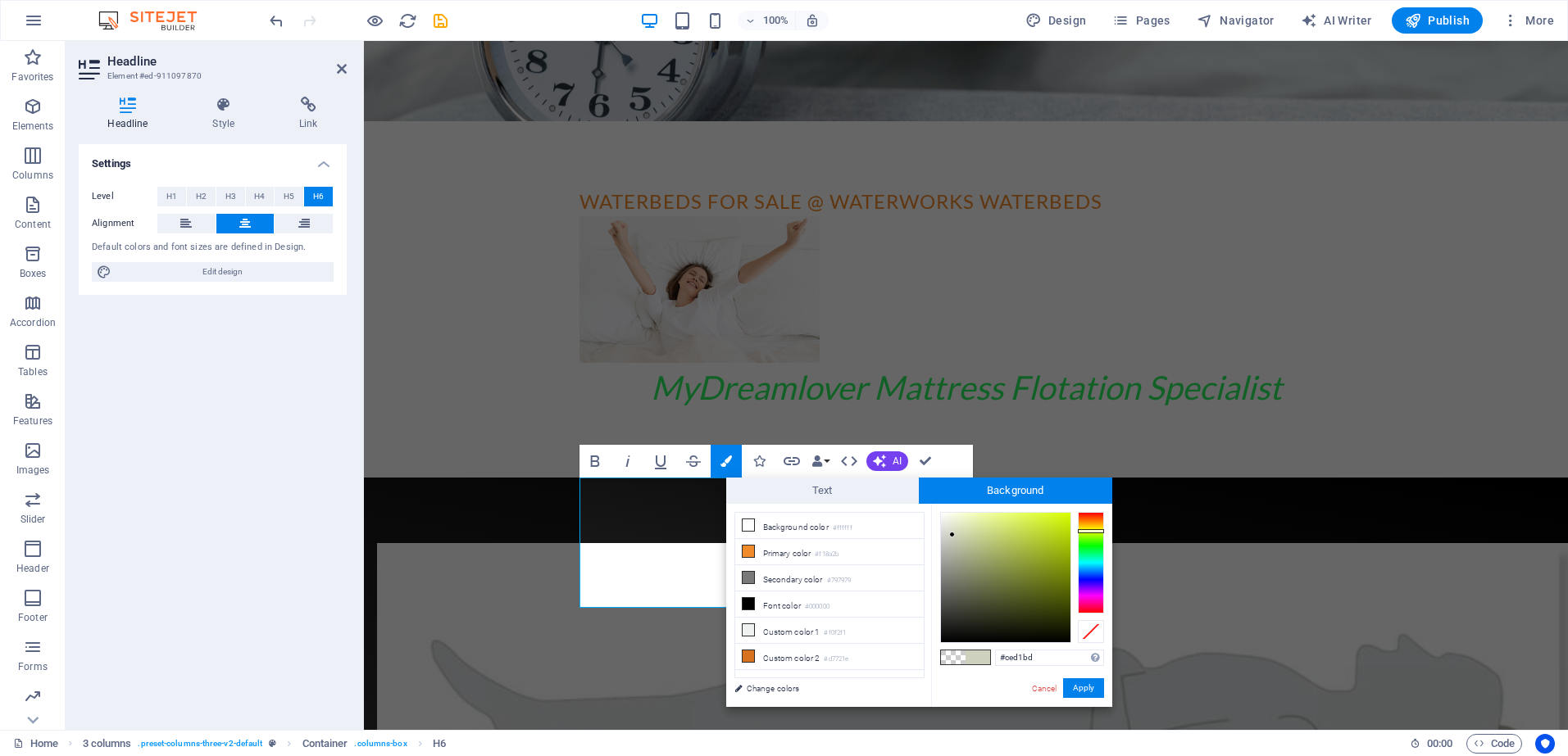
click at [1091, 531] on div at bounding box center [1091, 563] width 26 height 102
type input "#b2c92b"
drag, startPoint x: 951, startPoint y: 531, endPoint x: 1042, endPoint y: 539, distance: 91.4
click at [1042, 539] on div at bounding box center [1006, 577] width 130 height 130
click at [1089, 686] on button "Apply" at bounding box center [1084, 687] width 41 height 19
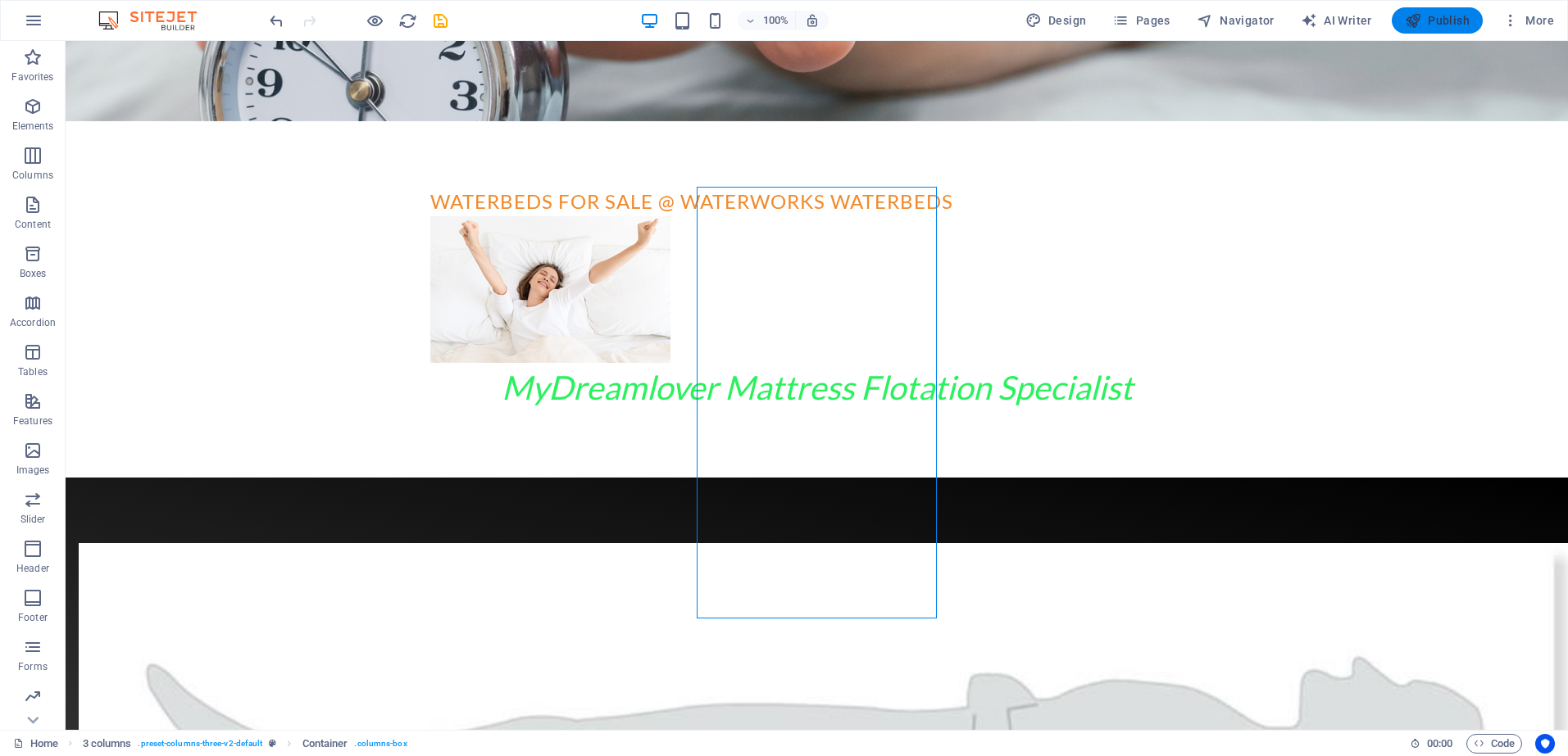
click at [1428, 20] on span "Publish" at bounding box center [1437, 20] width 64 height 16
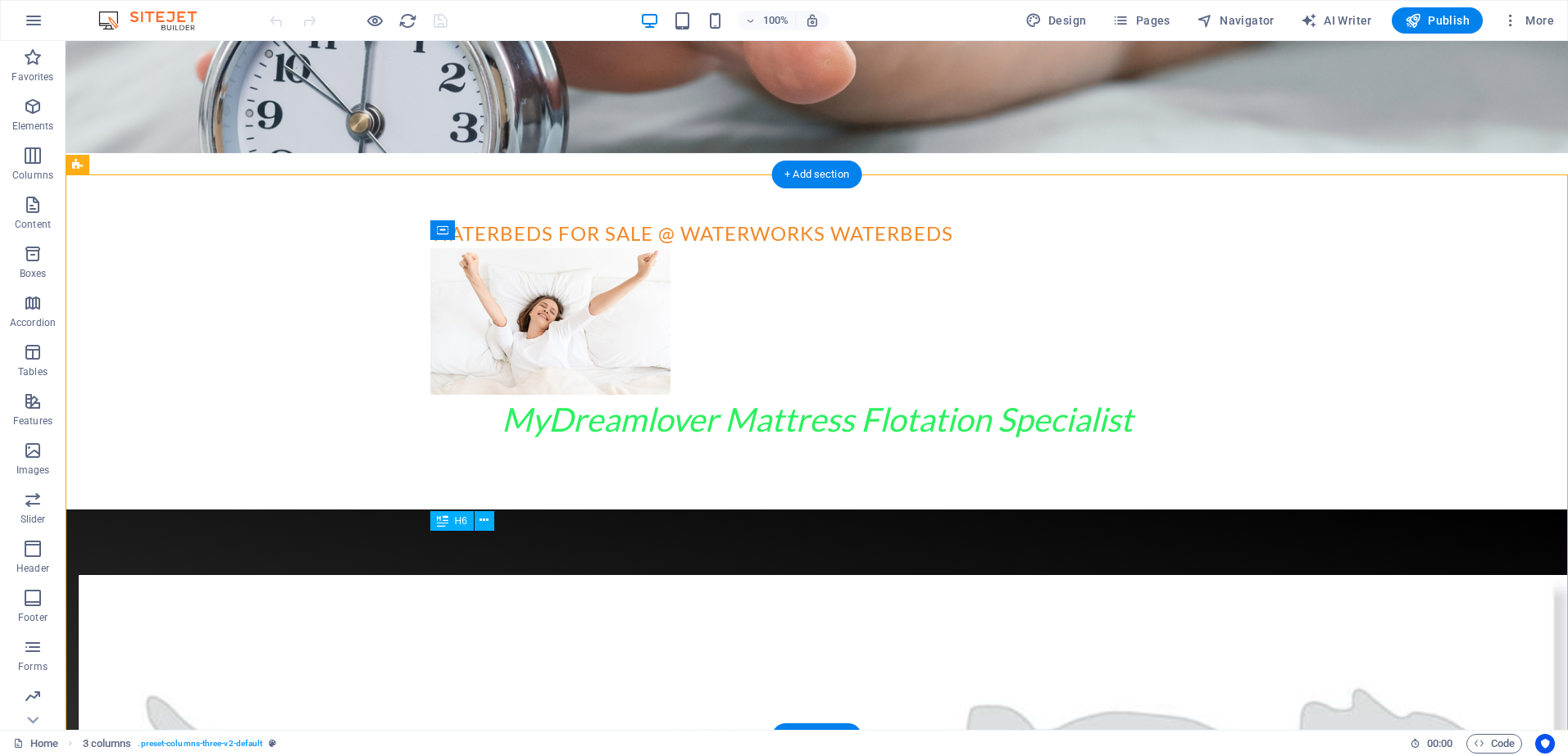
scroll to position [629, 0]
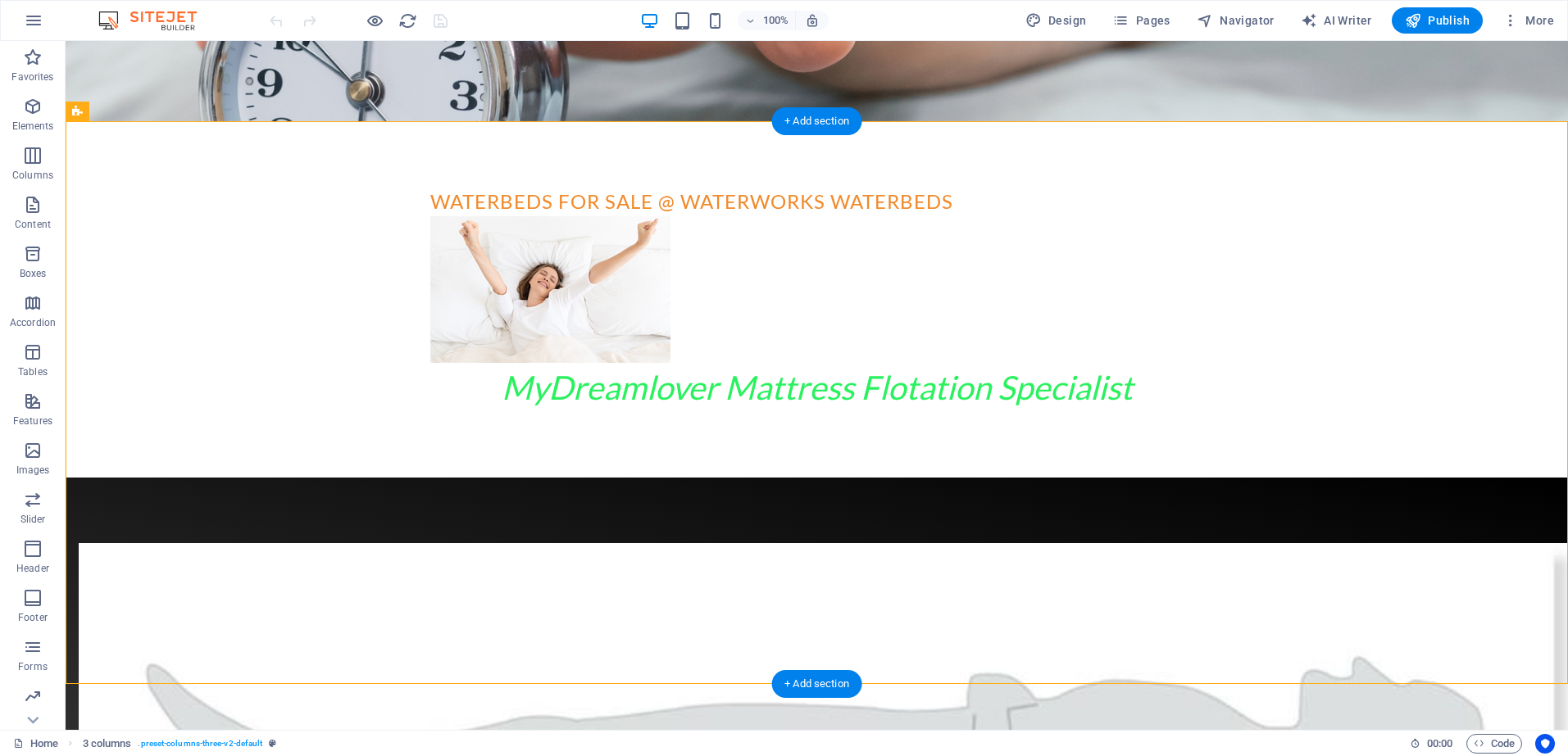
drag, startPoint x: 444, startPoint y: 570, endPoint x: 633, endPoint y: 608, distance: 192.8
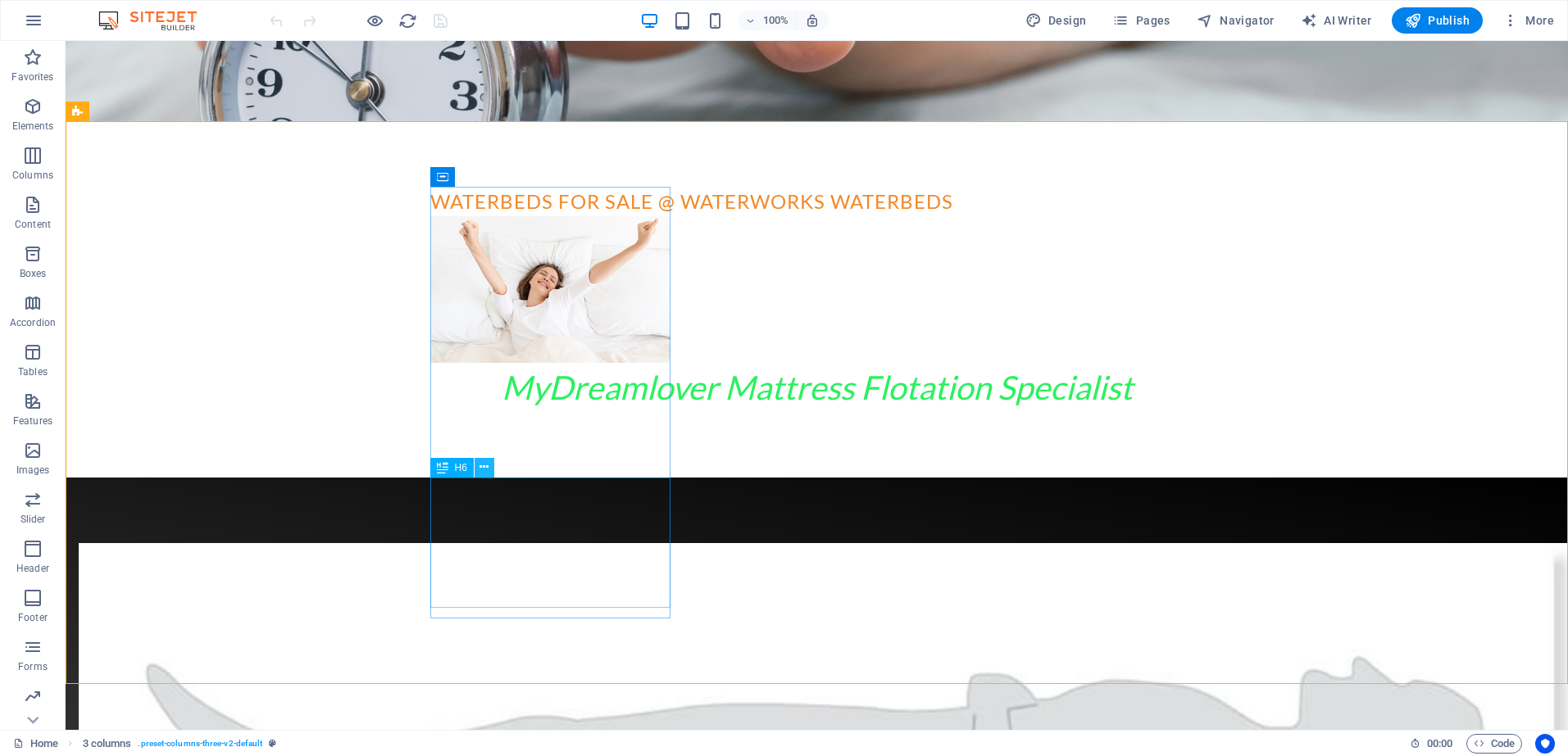
click at [483, 463] on icon at bounding box center [484, 467] width 9 height 17
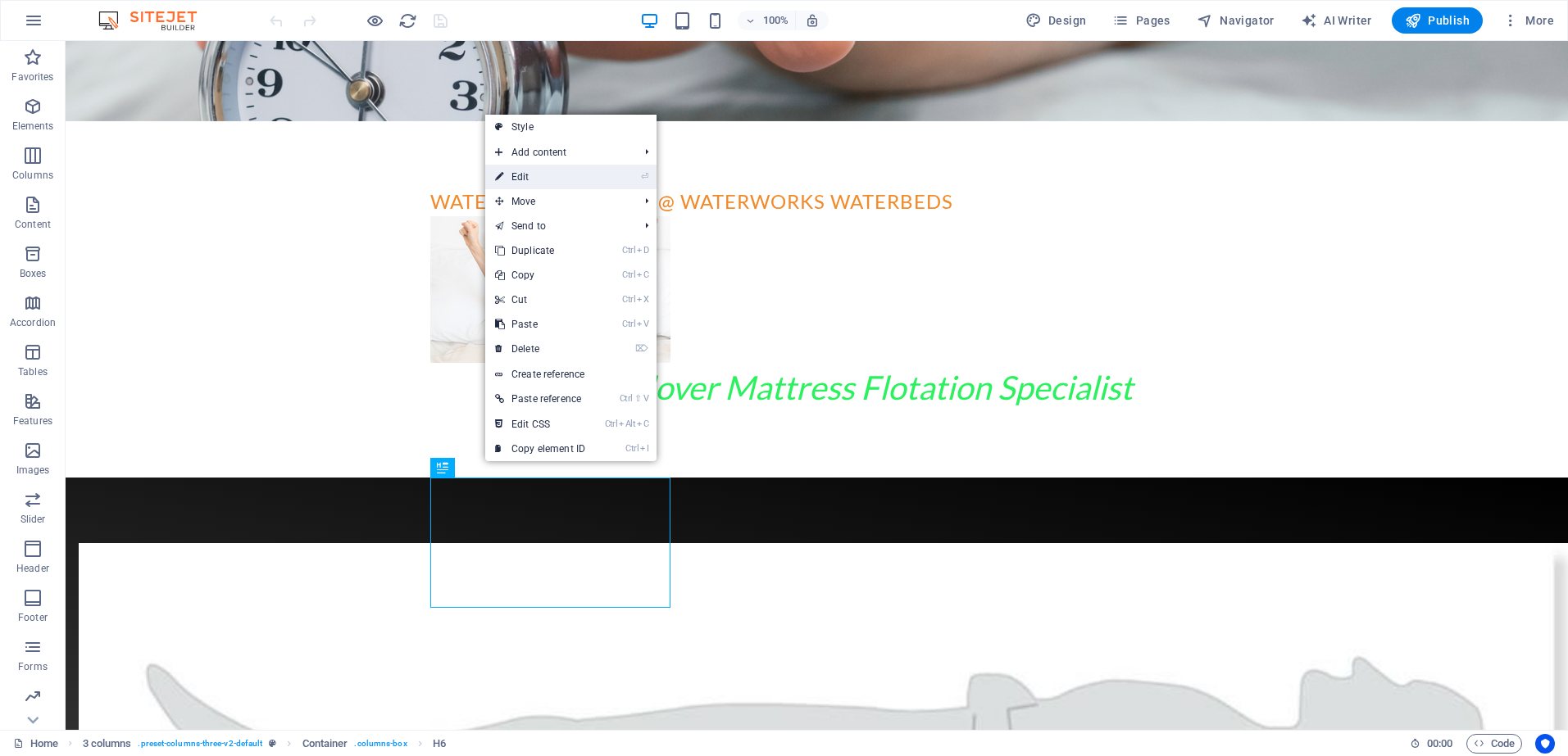
click at [544, 175] on link "⏎ Edit" at bounding box center [540, 176] width 110 height 25
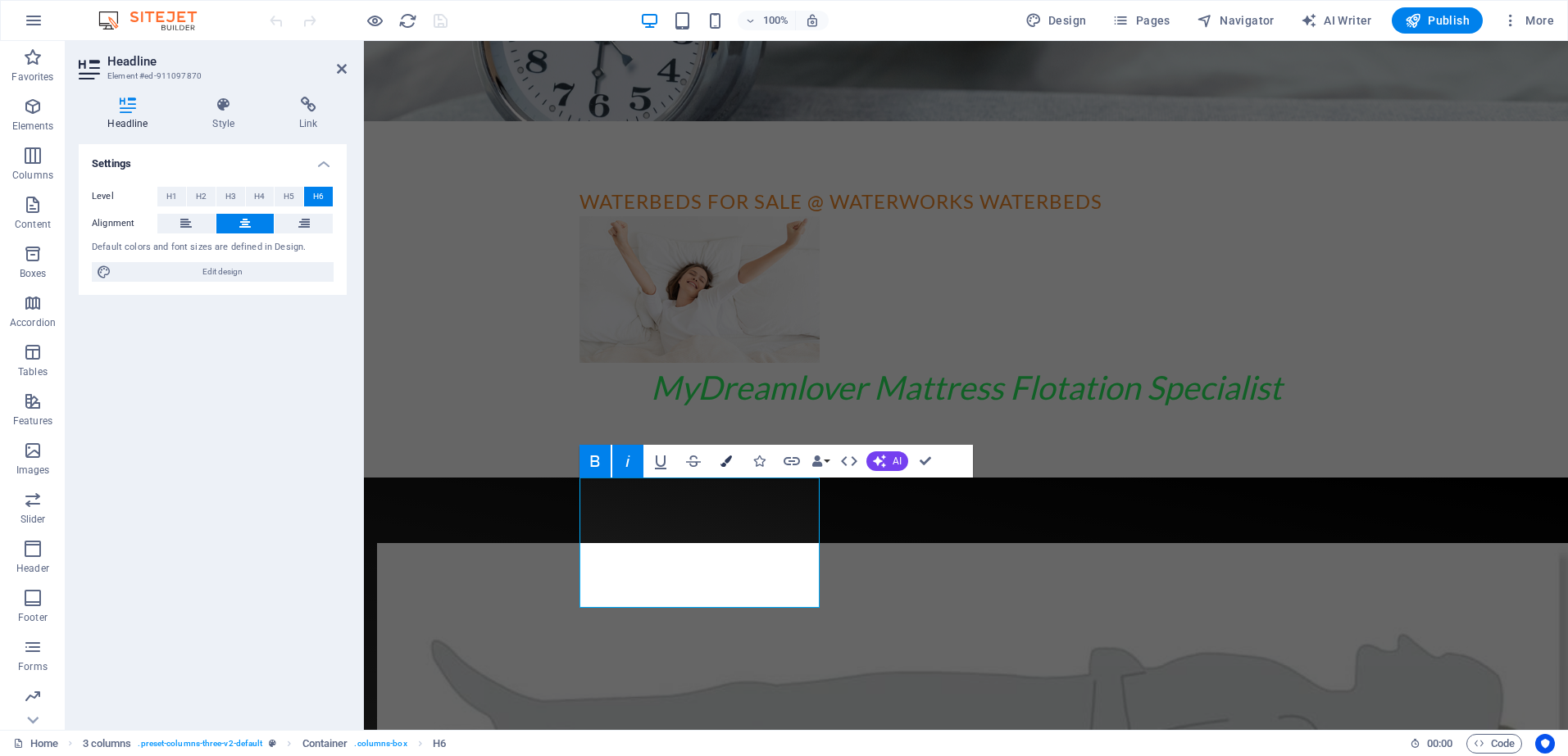
click at [724, 460] on icon "button" at bounding box center [727, 462] width 12 height 12
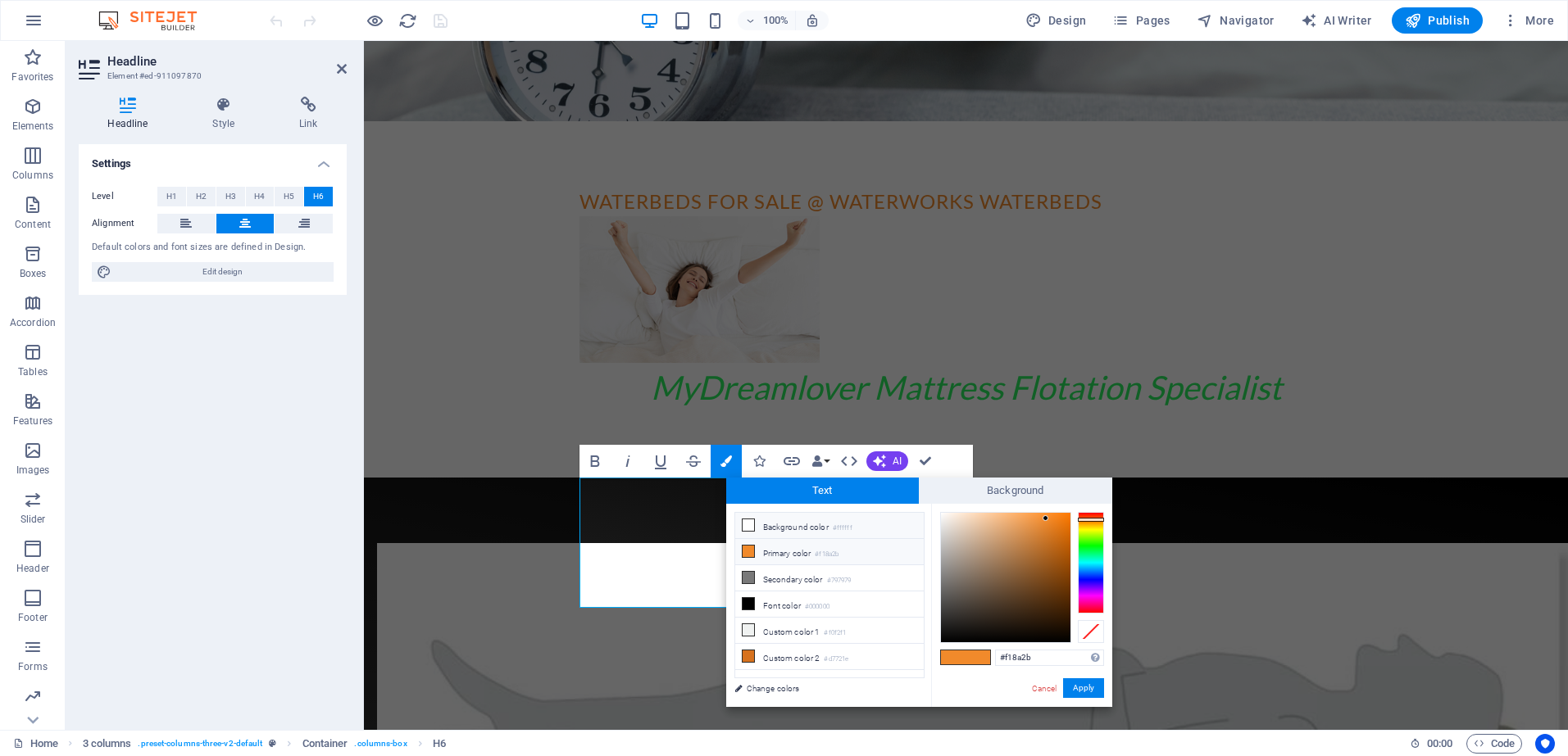
click at [750, 522] on icon at bounding box center [749, 525] width 12 height 12
type input "#ffffff"
click at [979, 656] on span at bounding box center [978, 658] width 25 height 14
click at [1087, 683] on button "Apply" at bounding box center [1084, 687] width 41 height 19
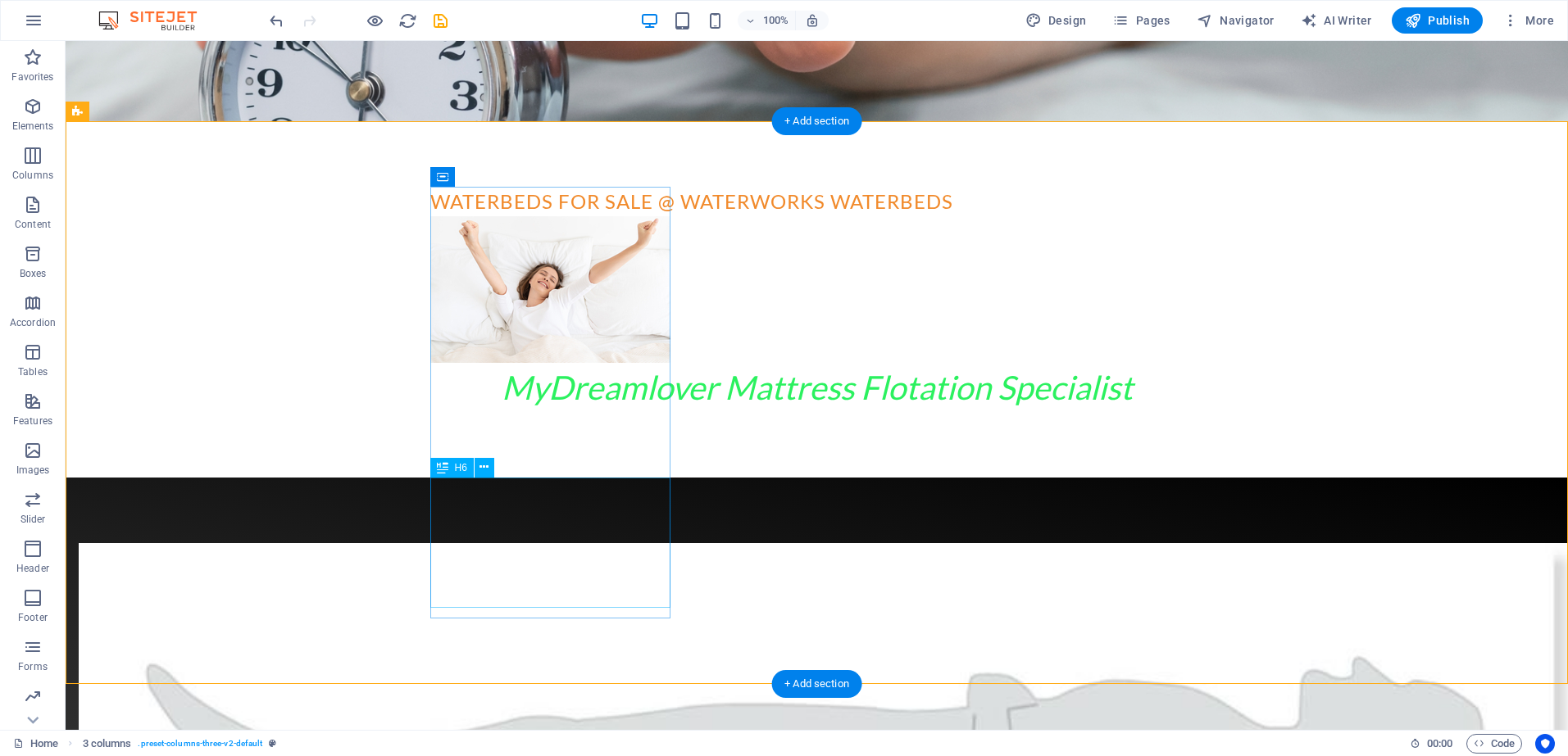
click at [485, 464] on icon at bounding box center [484, 467] width 9 height 17
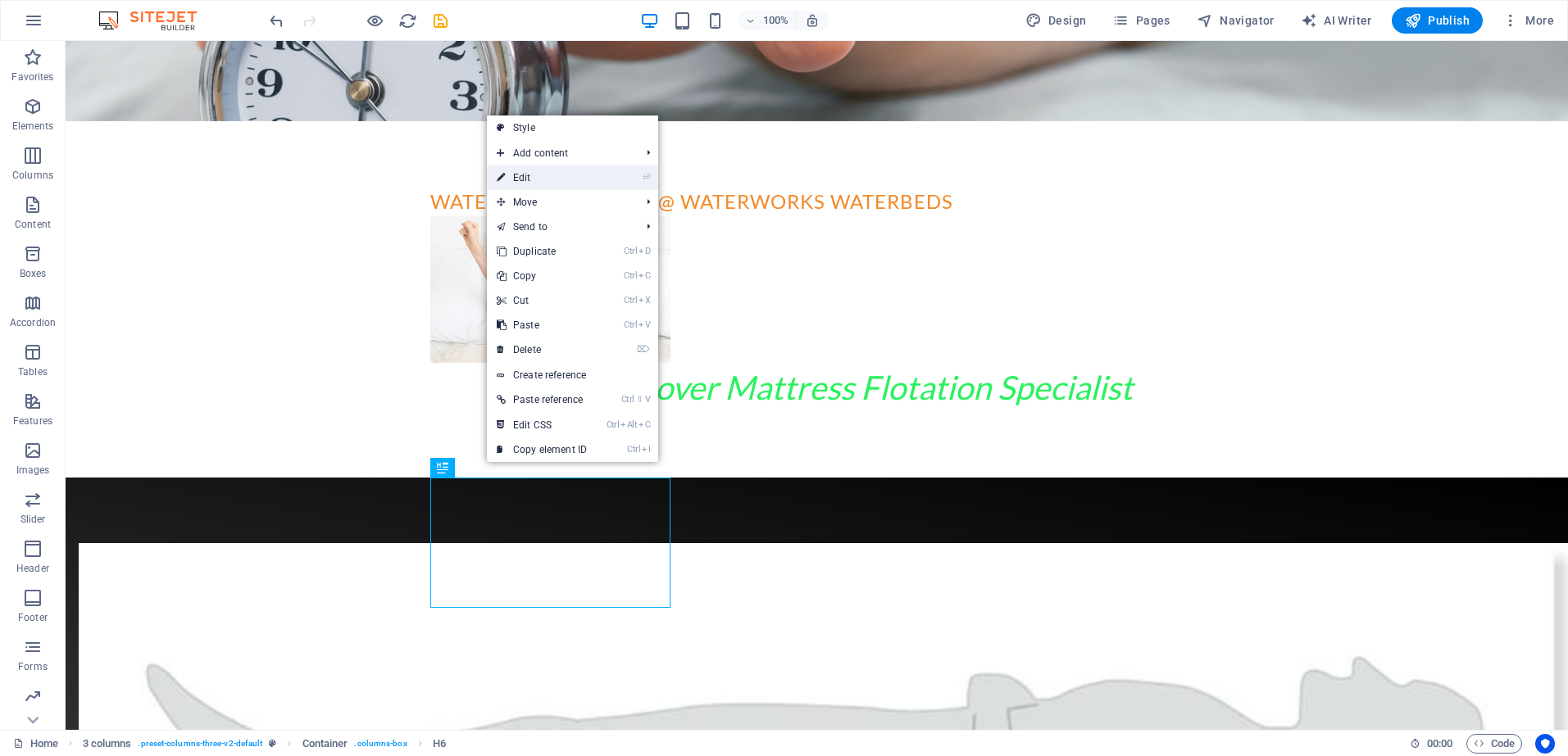
click at [560, 178] on link "⏎ Edit" at bounding box center [542, 177] width 110 height 25
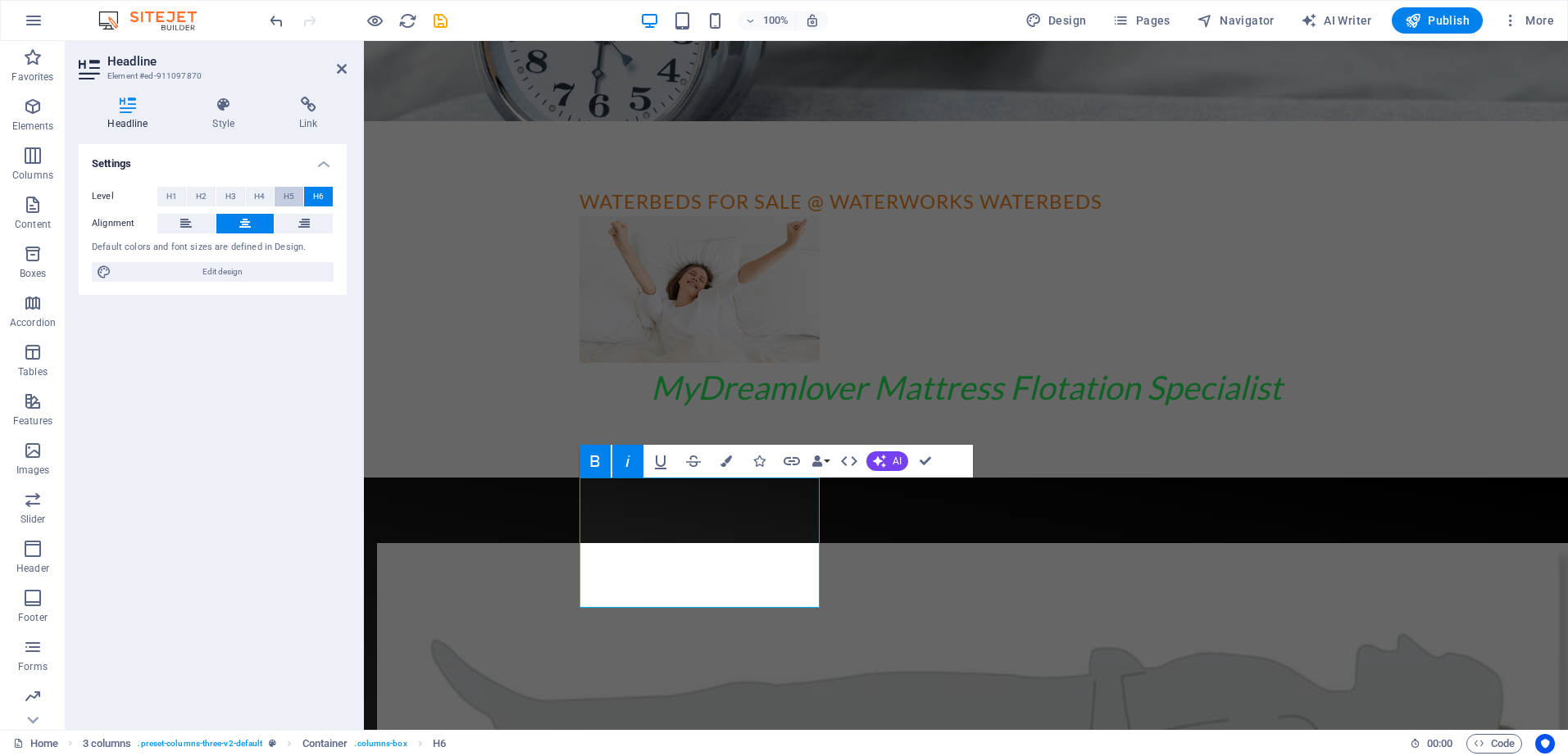
click at [293, 194] on span "H5" at bounding box center [289, 196] width 11 height 19
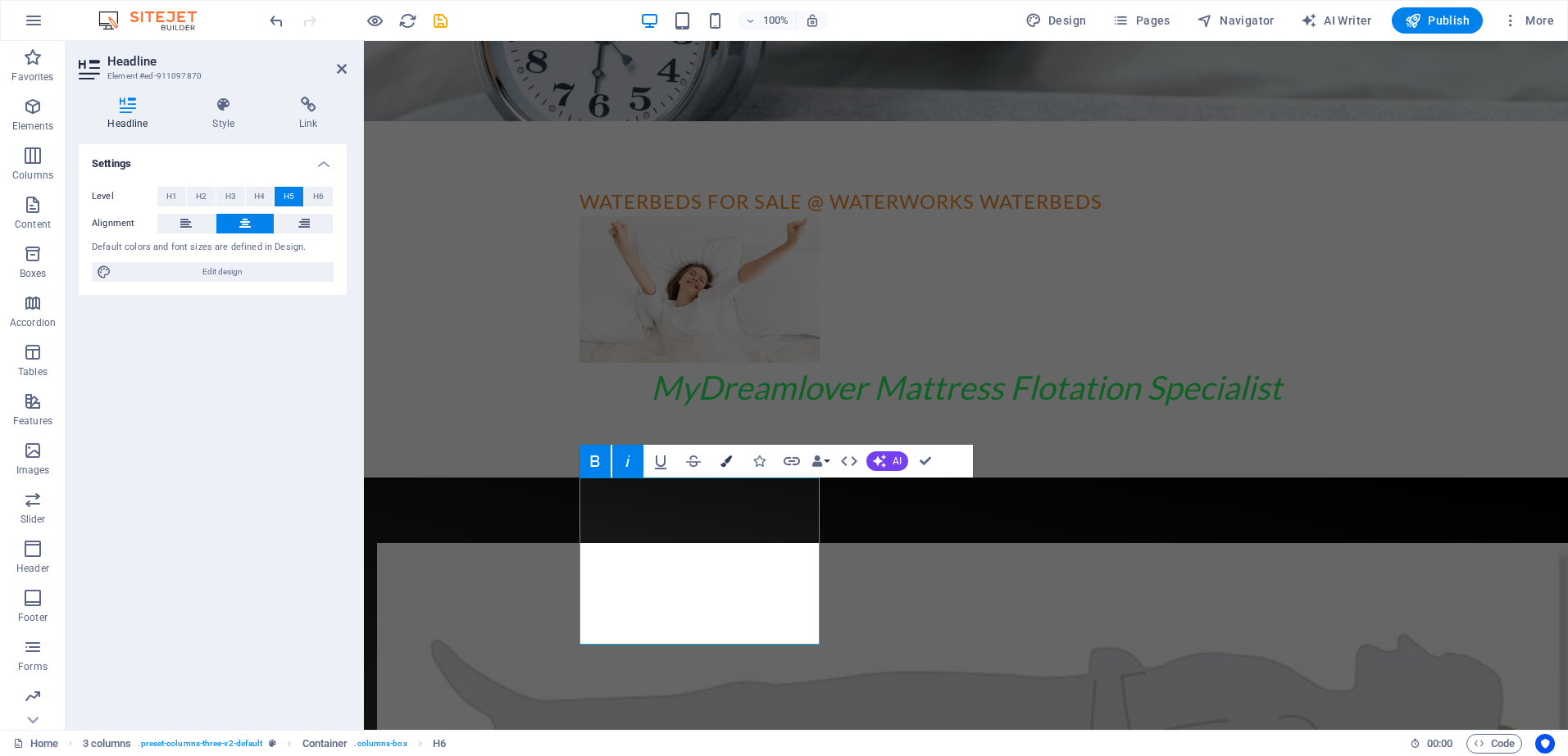
click at [725, 461] on icon "button" at bounding box center [727, 462] width 12 height 12
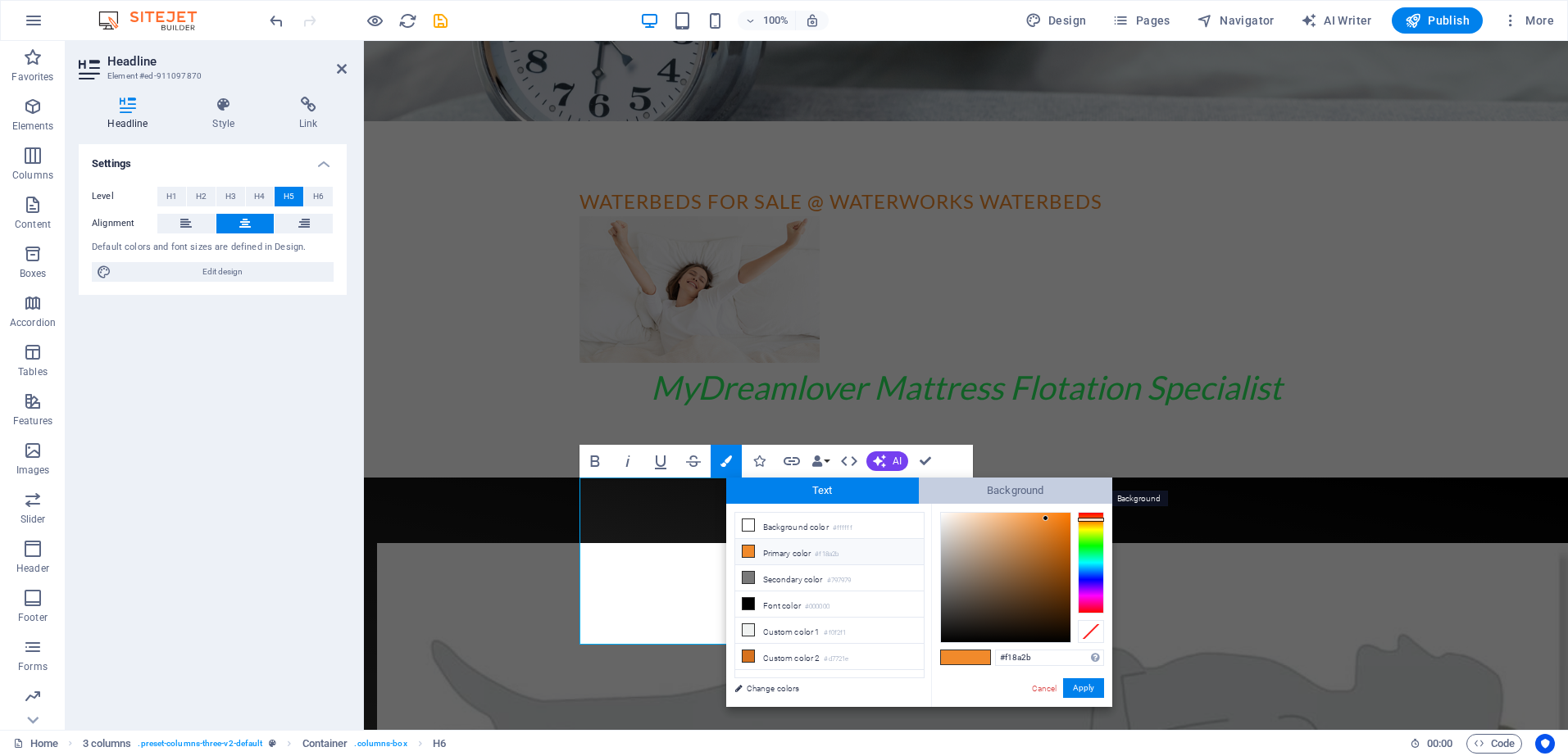
click at [1038, 491] on span "Background" at bounding box center [1016, 491] width 193 height 26
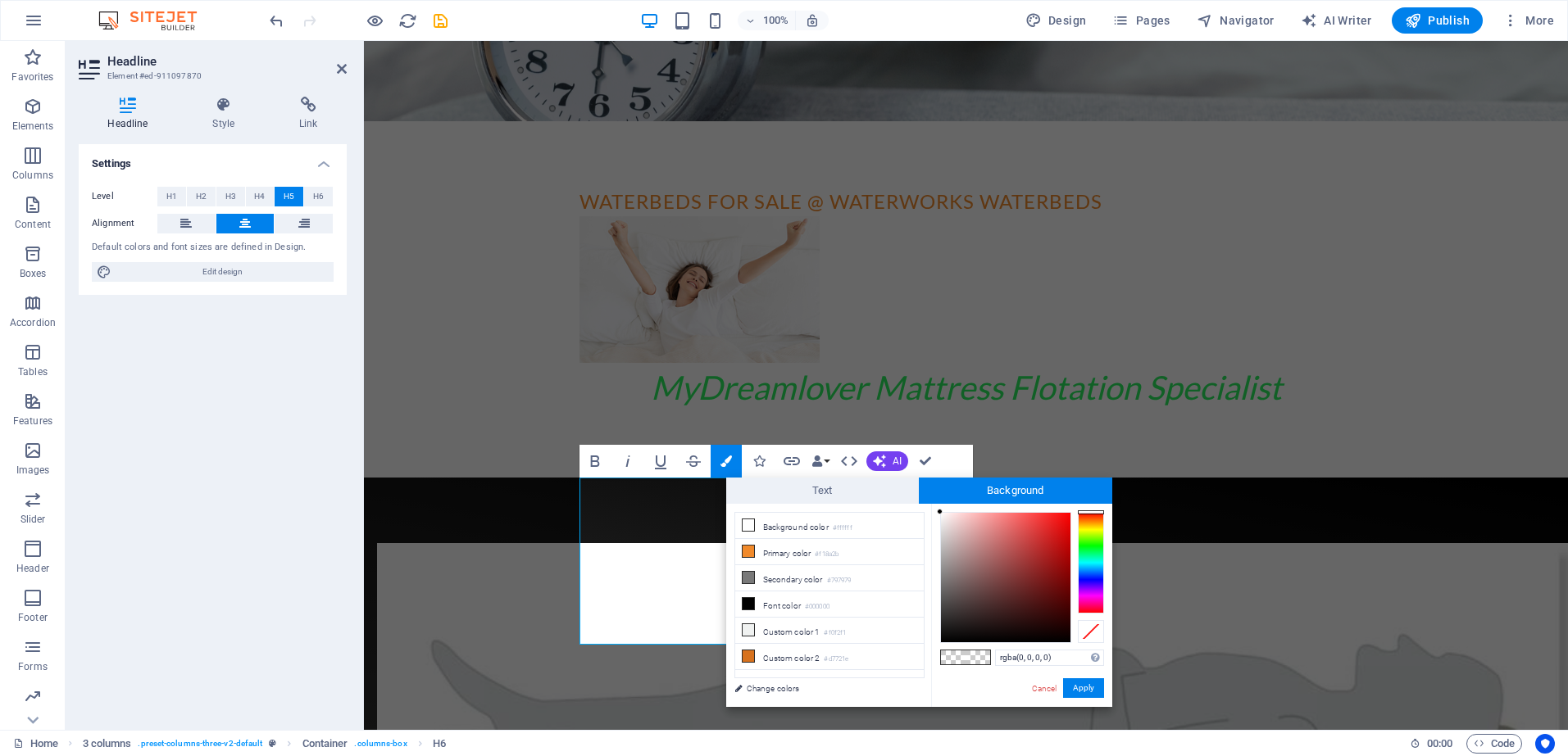
drag, startPoint x: 939, startPoint y: 507, endPoint x: 965, endPoint y: 547, distance: 47.7
click at [965, 547] on div "rgba(0, 0, 0, 0) Supported formats #0852ed rgb(8, 82, 237) rgba(8, 82, 237, 90%…" at bounding box center [1022, 725] width 181 height 441
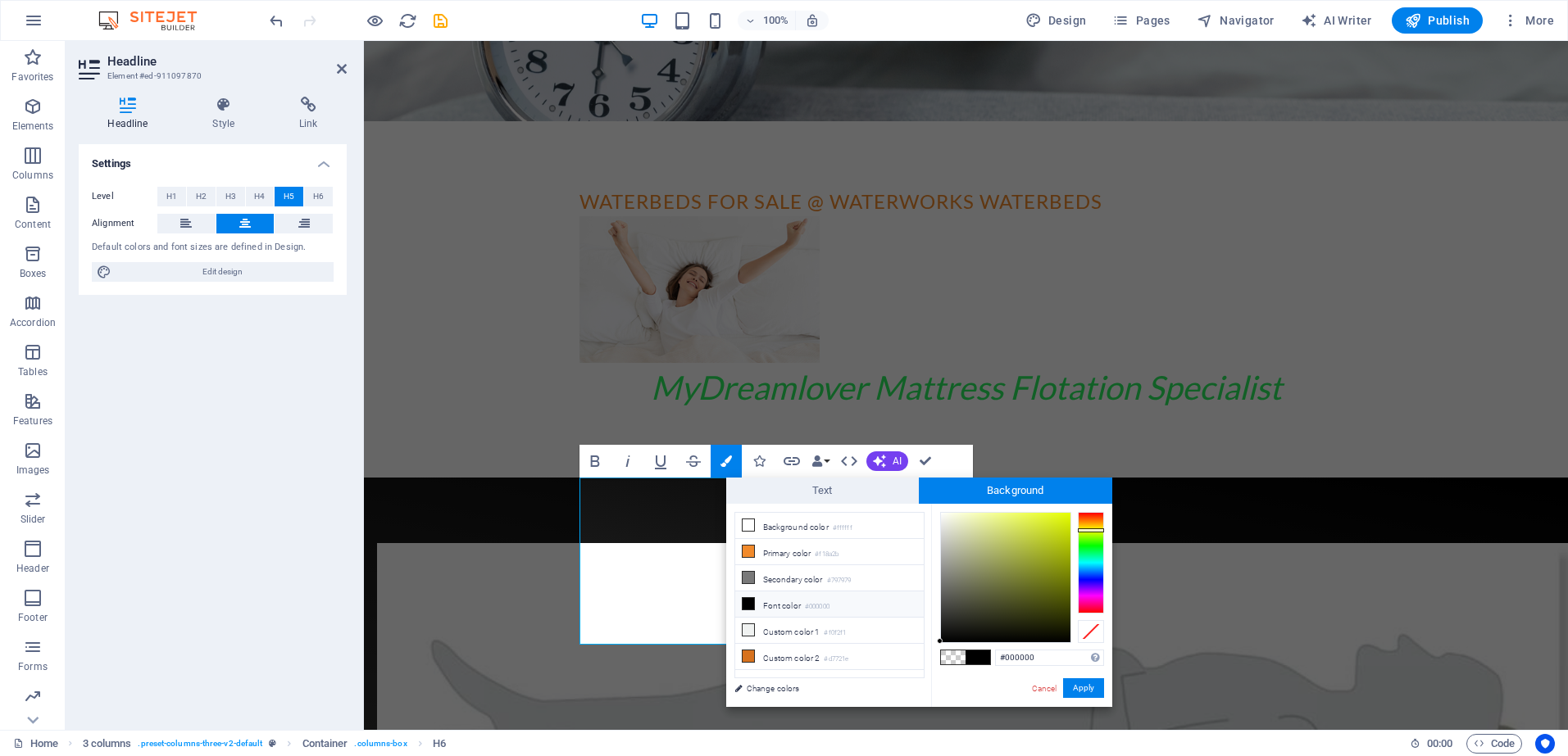
drag, startPoint x: 1091, startPoint y: 555, endPoint x: 1096, endPoint y: 531, distance: 24.5
click at [1096, 531] on div at bounding box center [1091, 563] width 26 height 102
type input "#e0f618"
click at [1057, 516] on div at bounding box center [1006, 577] width 130 height 130
click at [979, 655] on span at bounding box center [978, 658] width 25 height 14
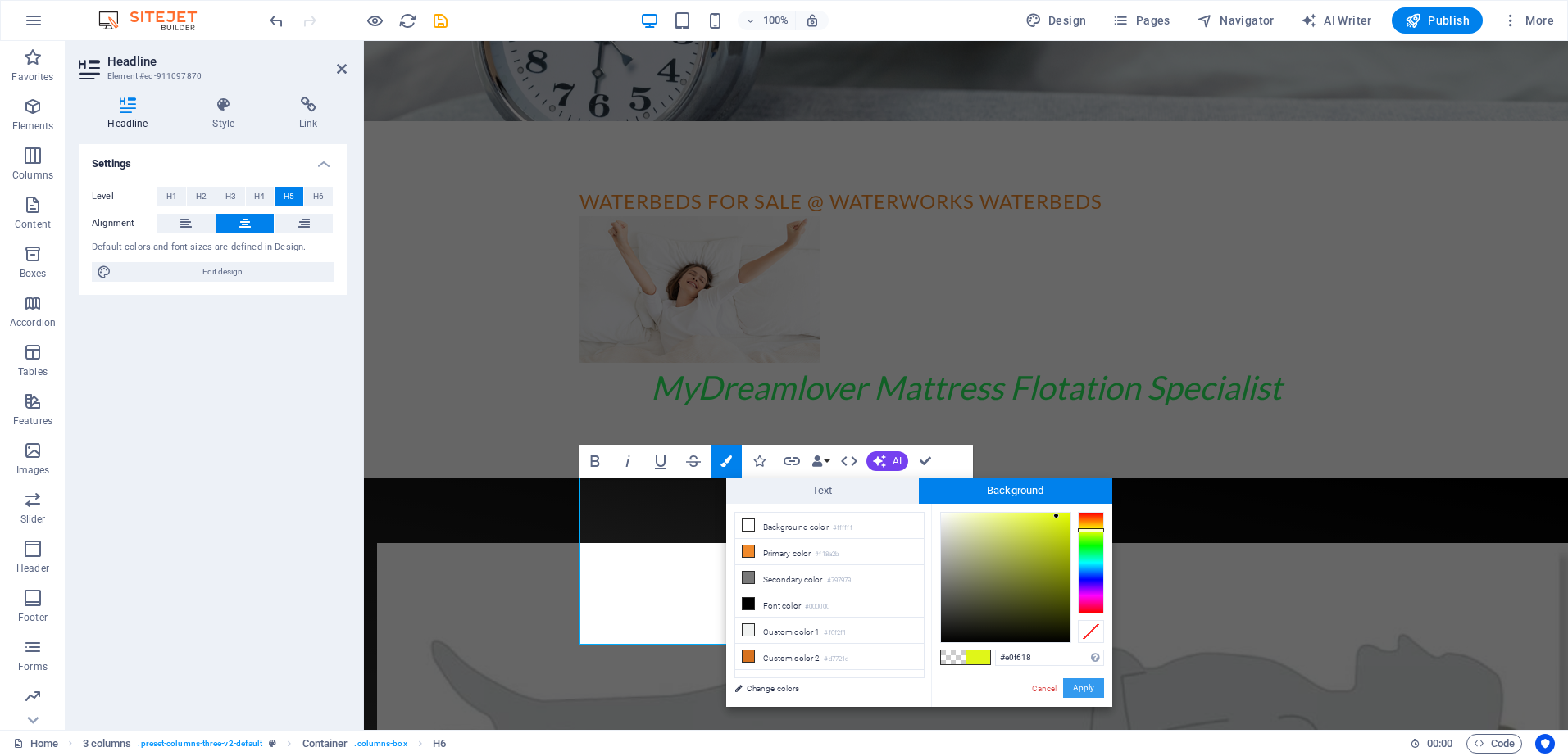
click at [1088, 687] on button "Apply" at bounding box center [1084, 687] width 41 height 19
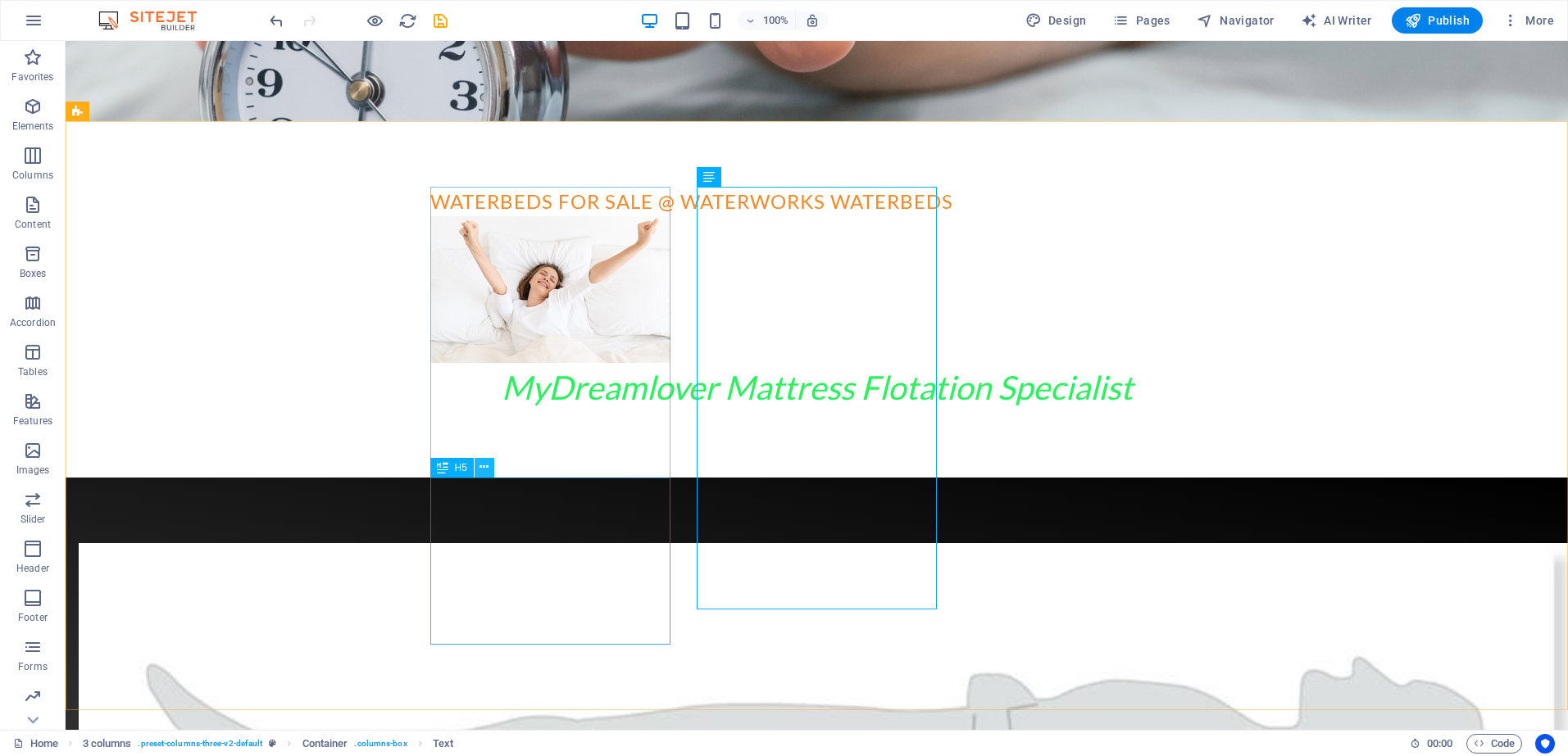
click at [485, 465] on icon at bounding box center [484, 467] width 9 height 17
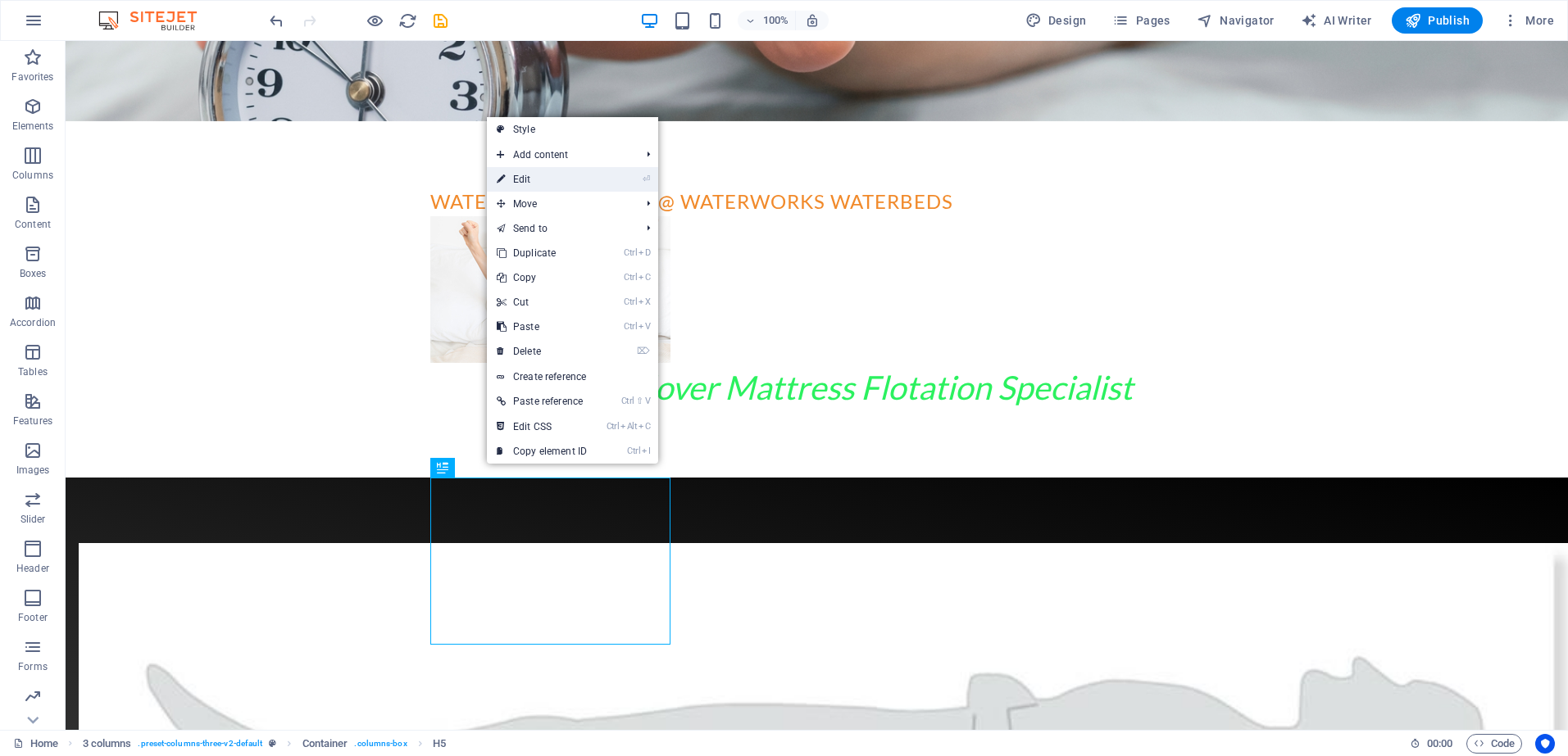
click at [555, 180] on link "⏎ Edit" at bounding box center [542, 179] width 110 height 25
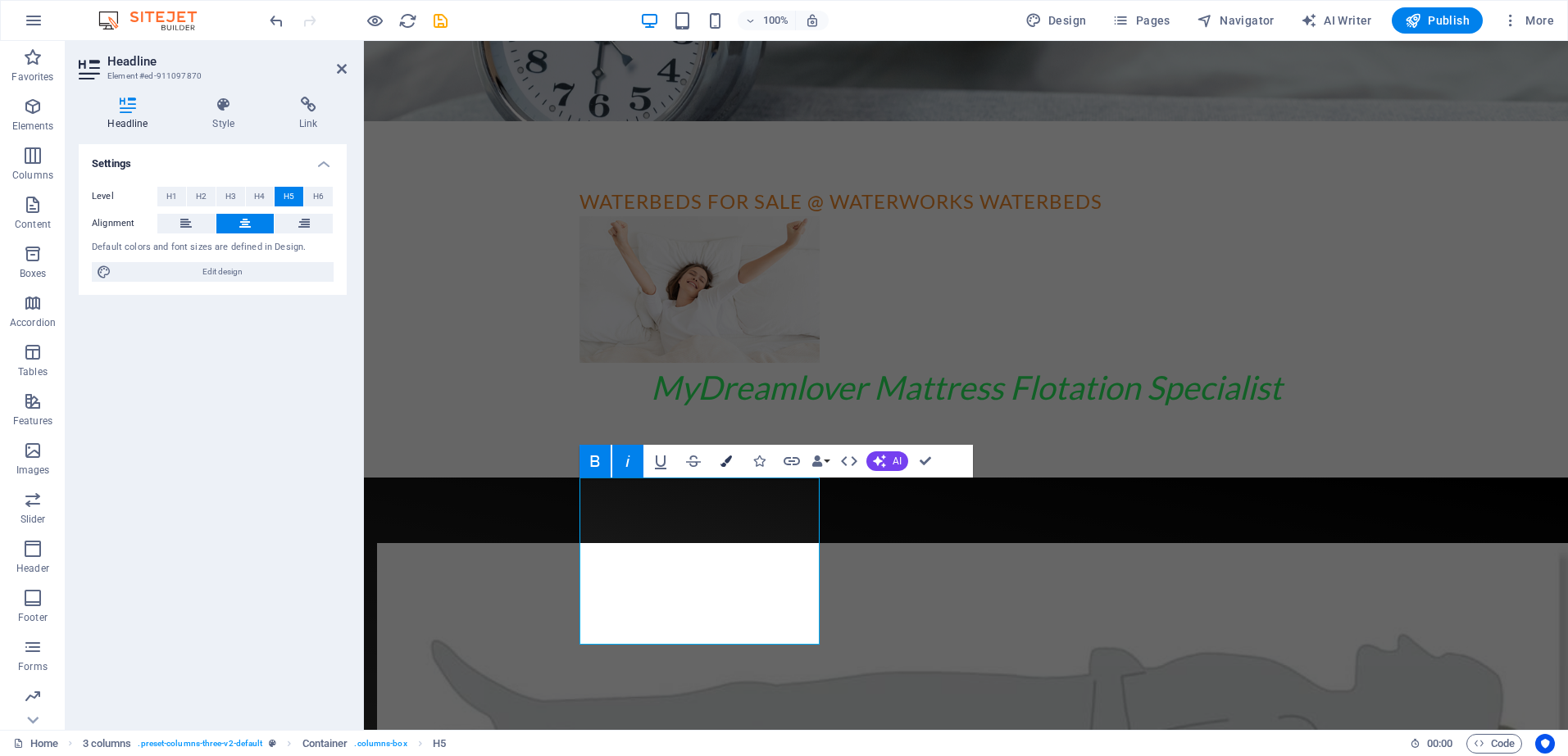
click at [727, 459] on icon "button" at bounding box center [727, 462] width 12 height 12
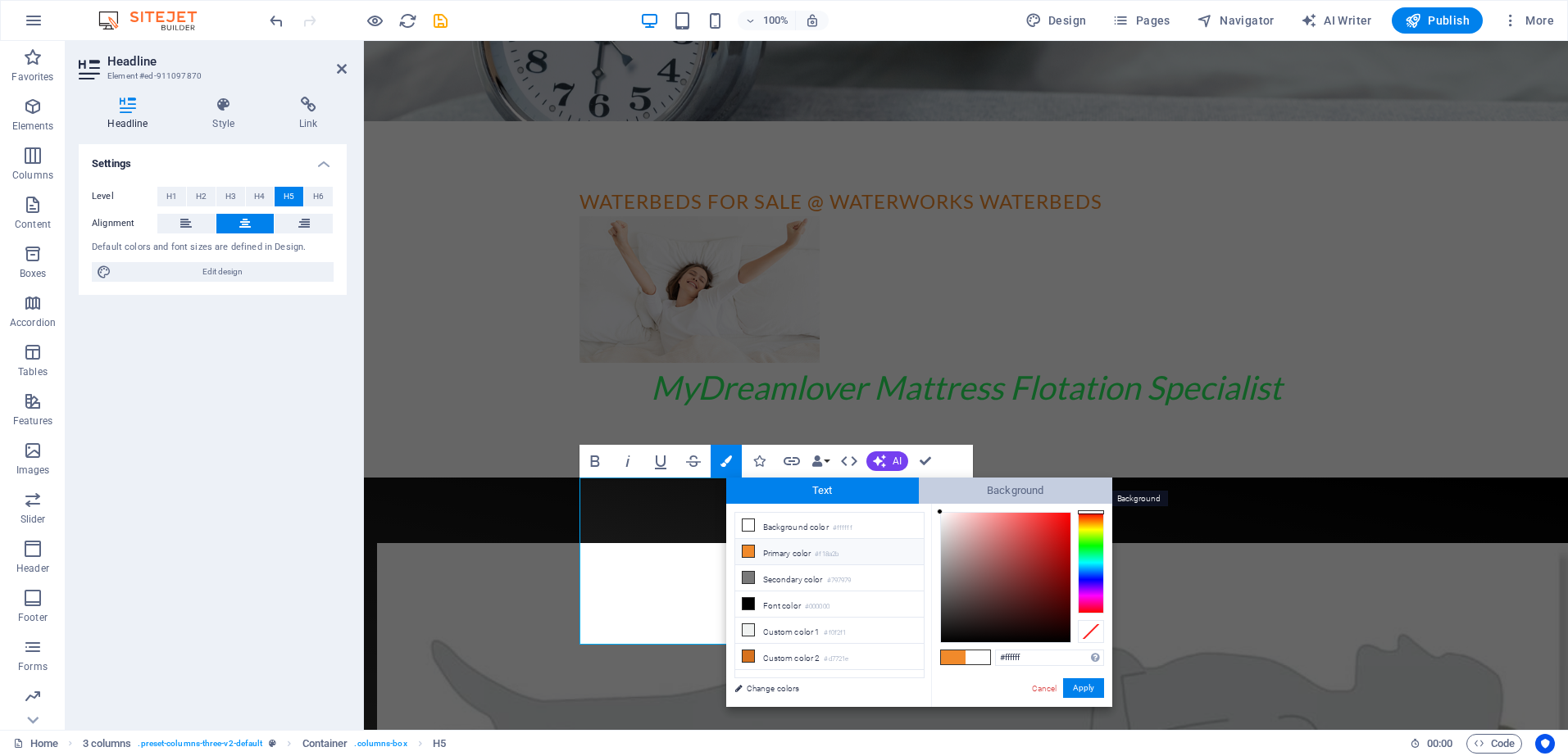
click at [1003, 485] on span "Background" at bounding box center [1016, 491] width 193 height 26
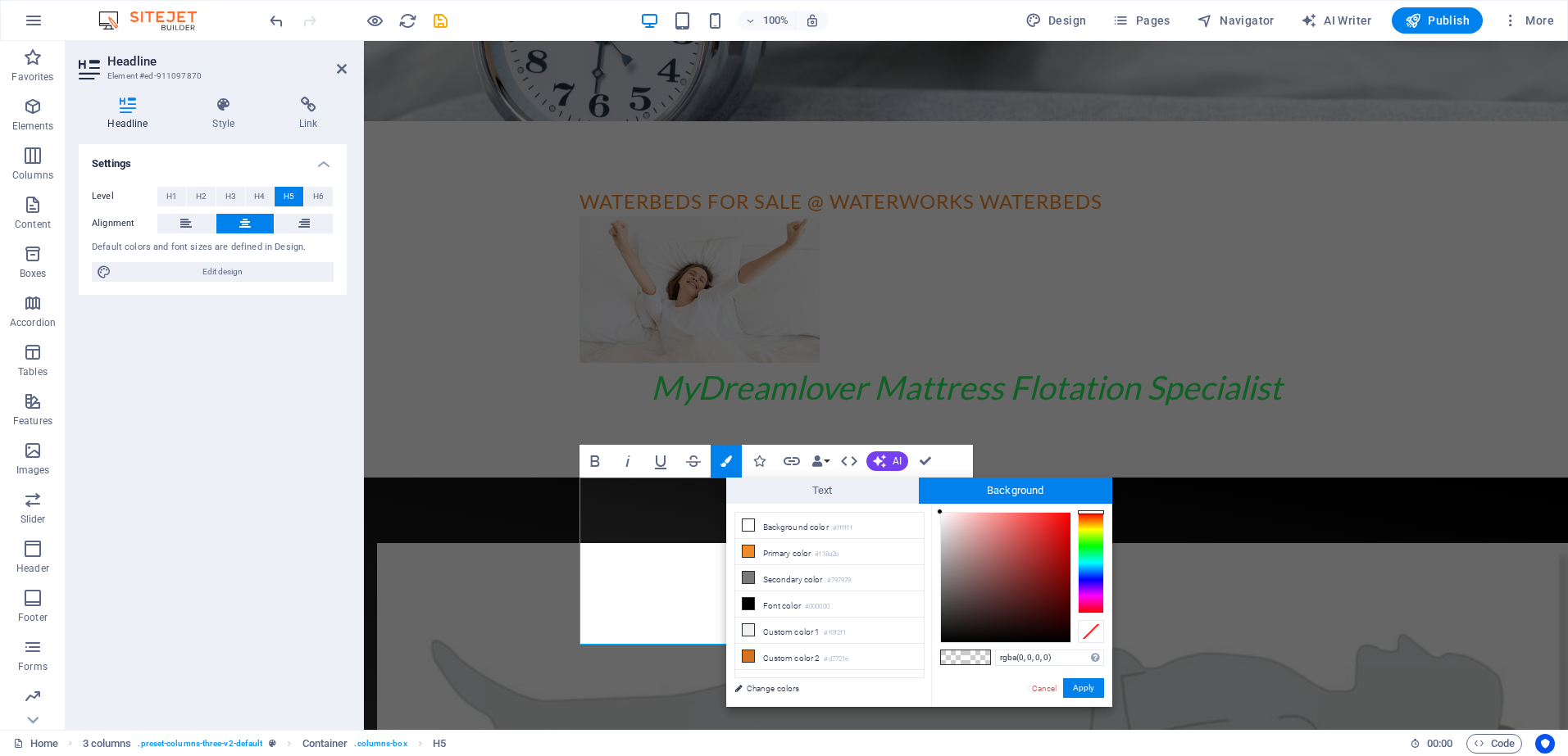
type input "#f1e9e9"
click at [945, 519] on div at bounding box center [1006, 577] width 130 height 130
click at [1089, 686] on button "Apply" at bounding box center [1084, 687] width 41 height 19
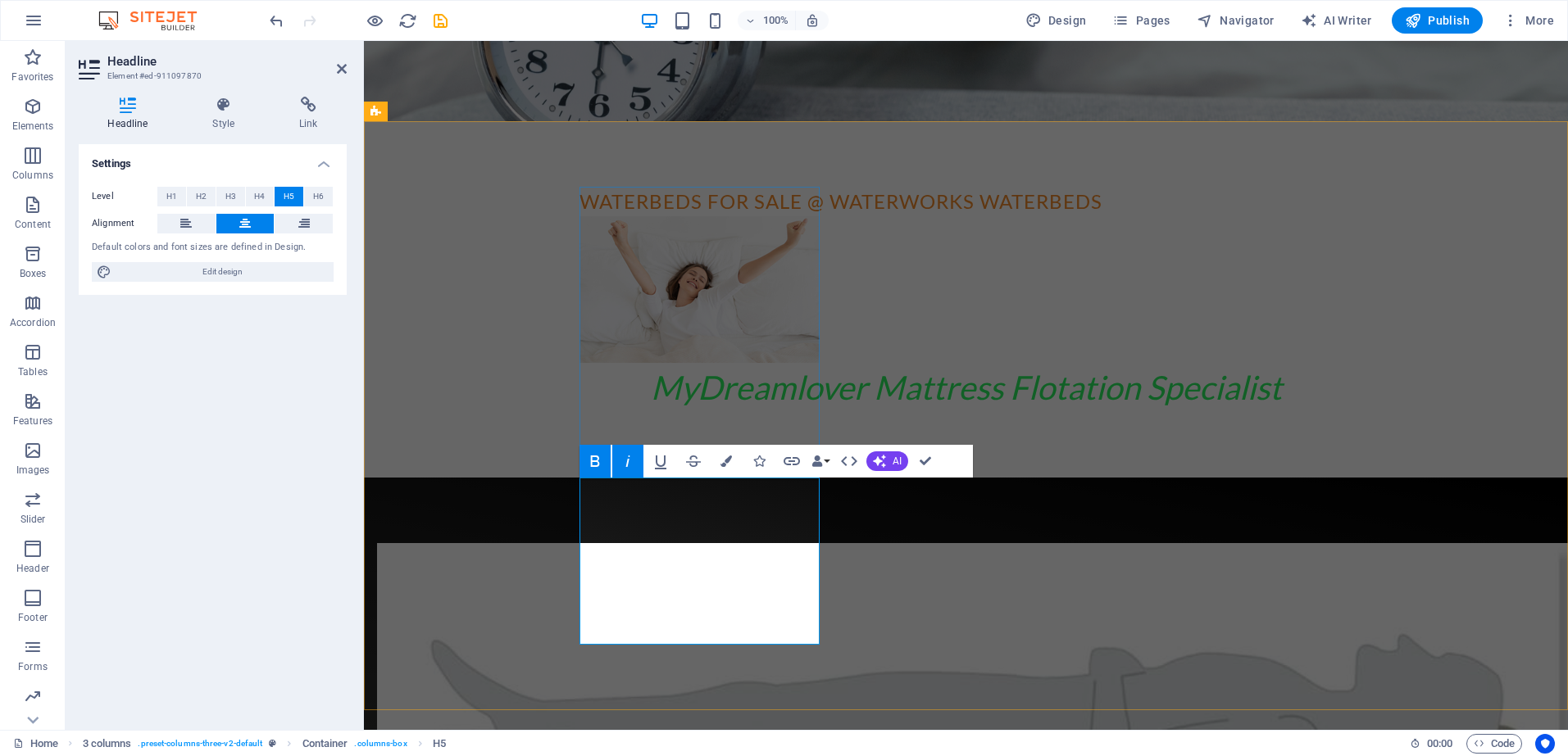
click at [724, 461] on icon "button" at bounding box center [727, 462] width 12 height 12
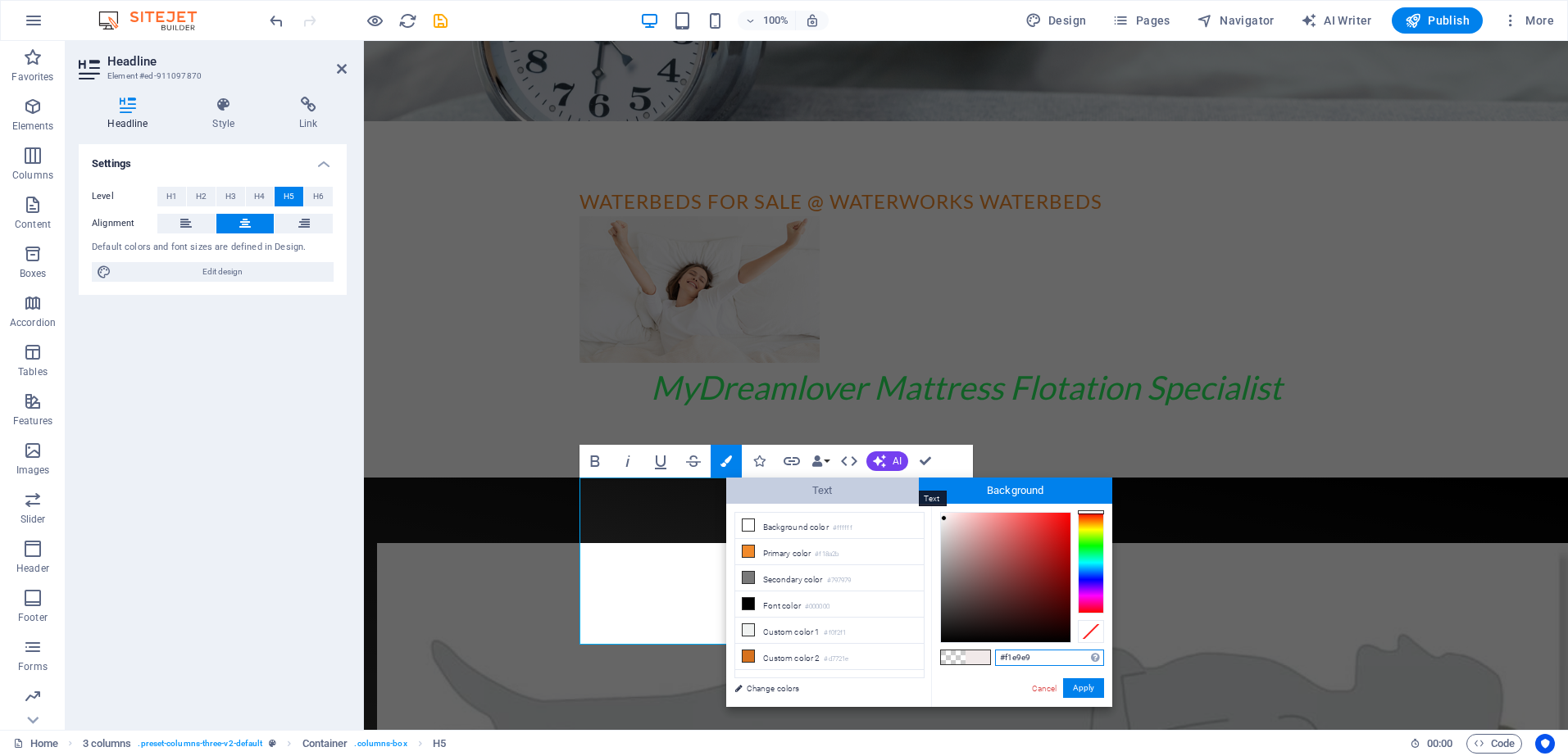
click at [831, 491] on span "Text" at bounding box center [823, 491] width 193 height 26
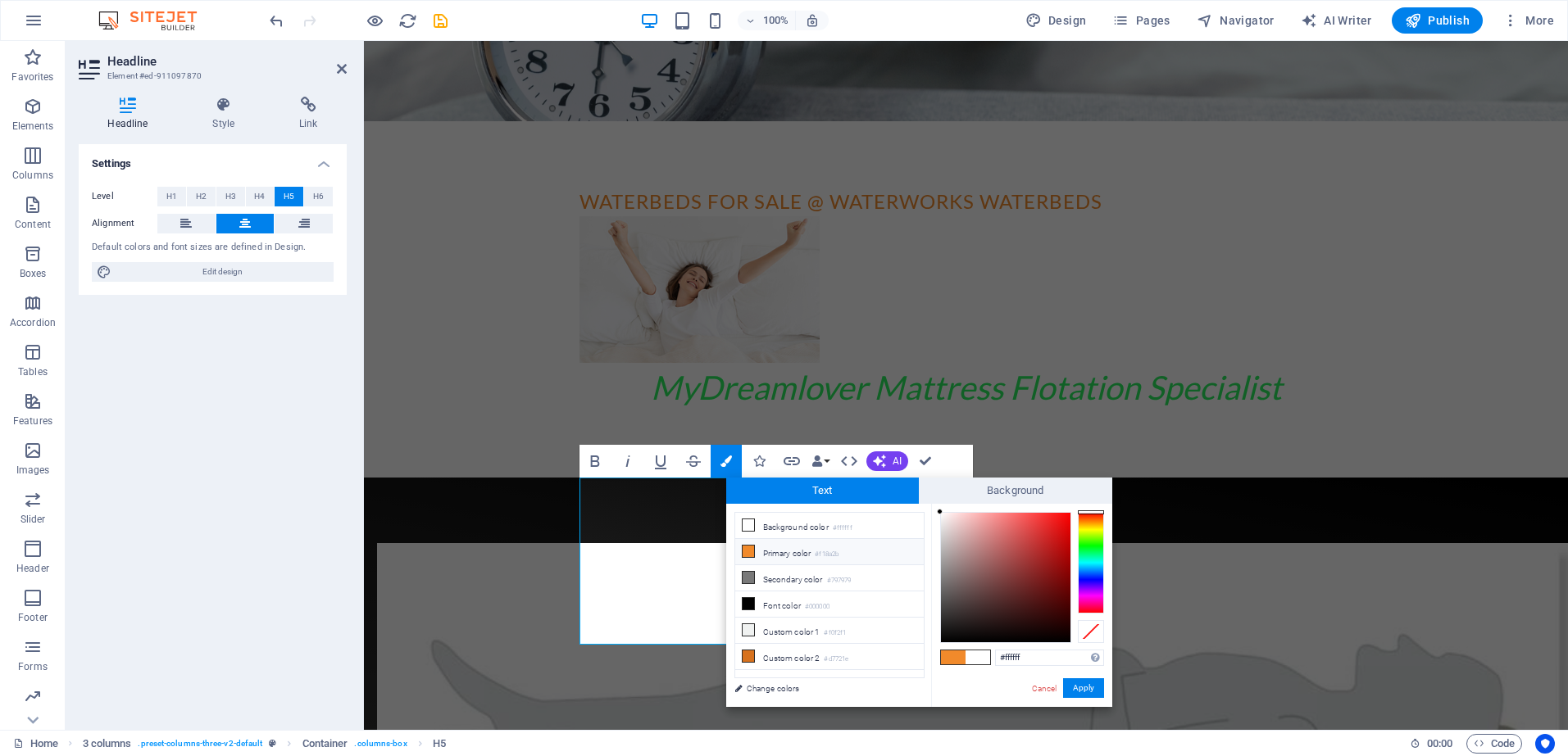
click at [1091, 574] on div at bounding box center [1091, 563] width 26 height 102
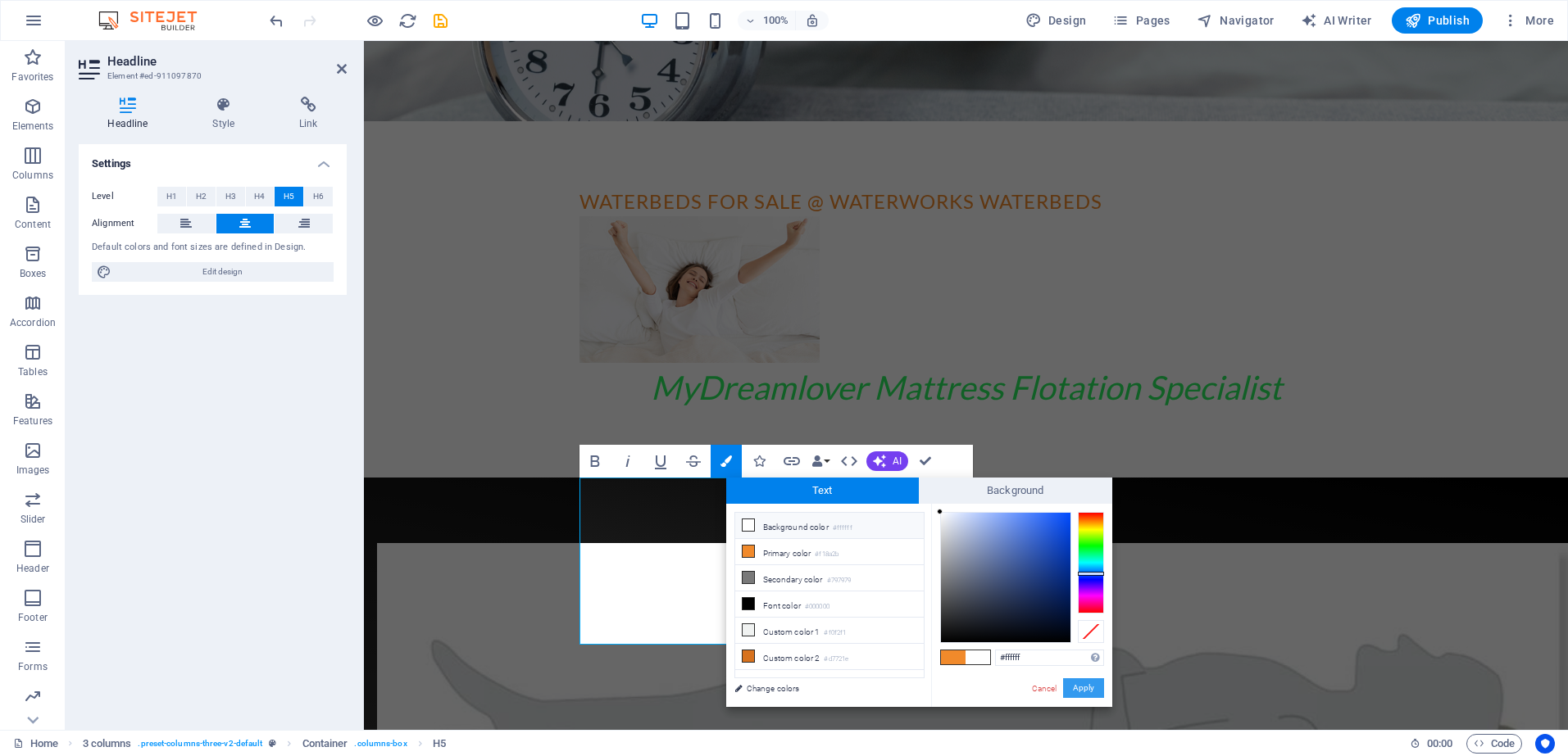
click at [1080, 684] on button "Apply" at bounding box center [1084, 687] width 41 height 19
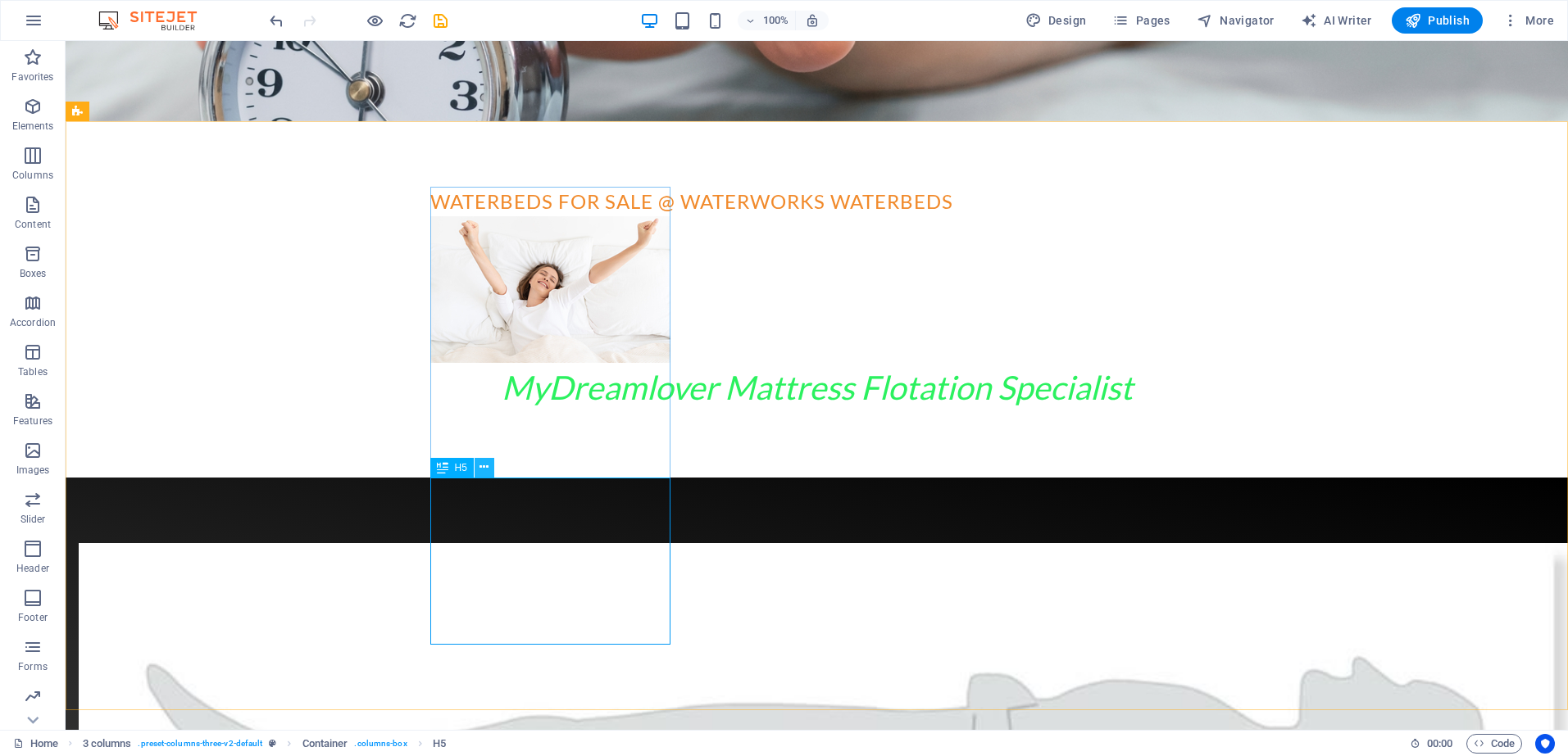
click at [482, 465] on icon at bounding box center [484, 467] width 9 height 17
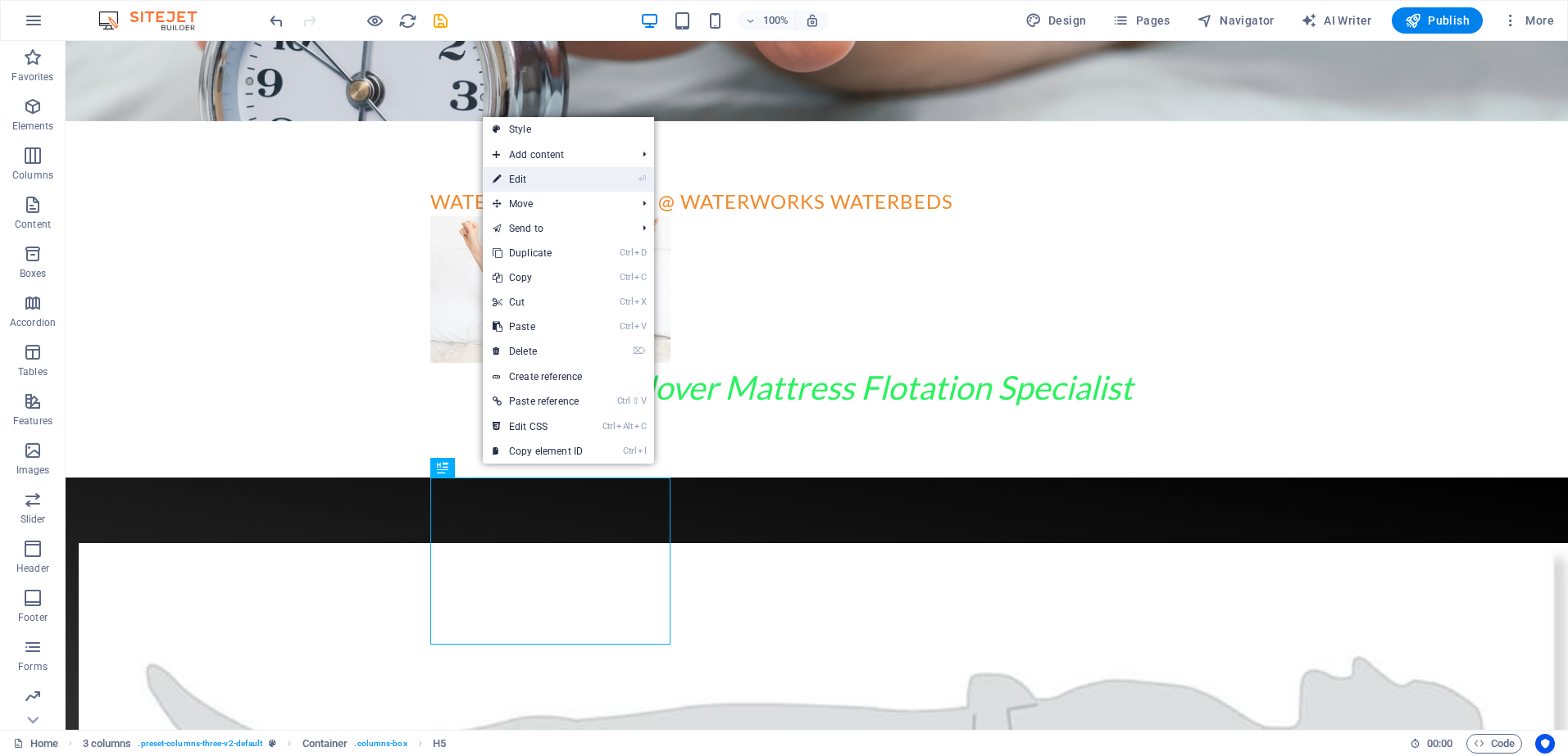
click at [564, 184] on link "⏎ Edit" at bounding box center [538, 179] width 110 height 25
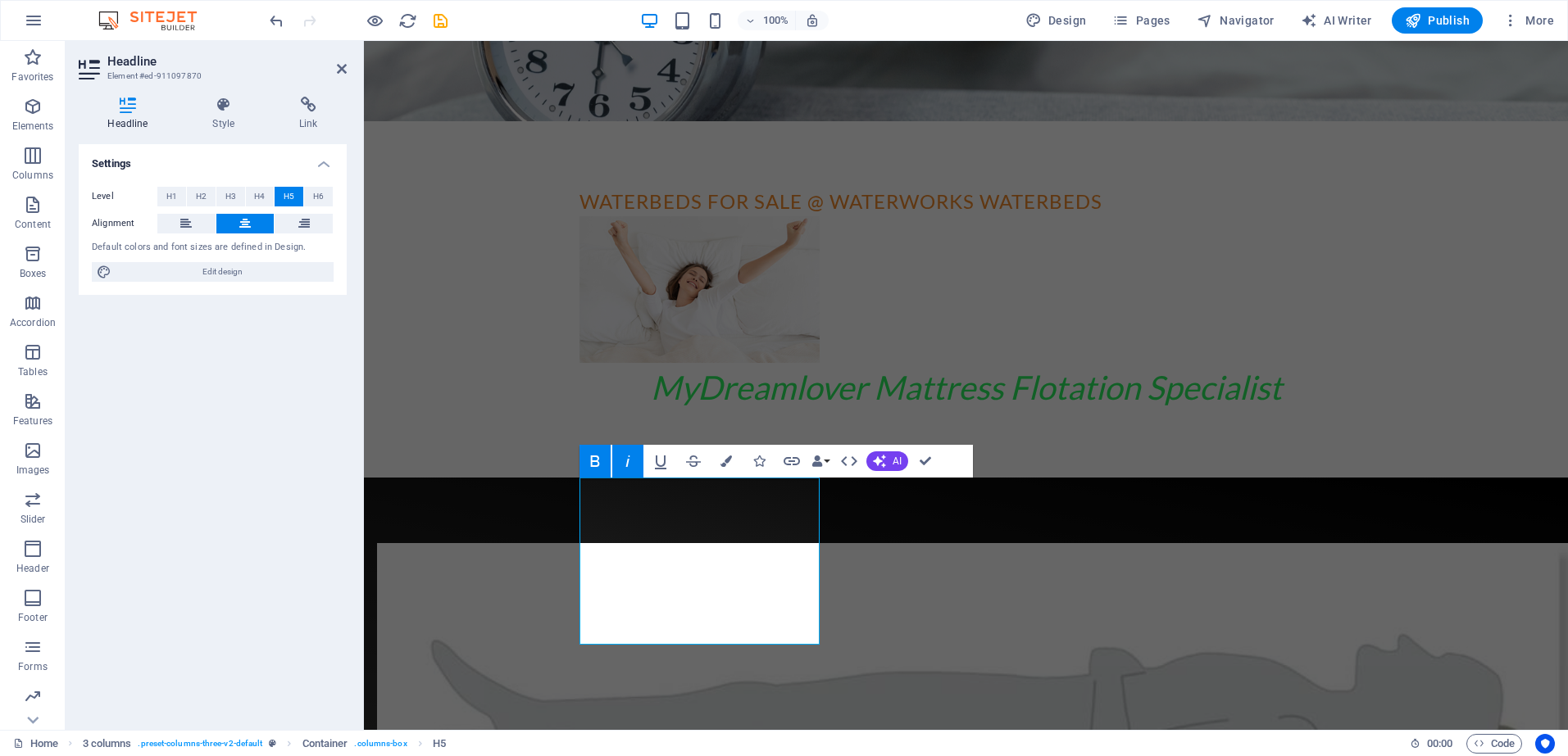
click at [123, 111] on icon at bounding box center [128, 104] width 98 height 16
click at [728, 460] on icon "button" at bounding box center [727, 462] width 12 height 12
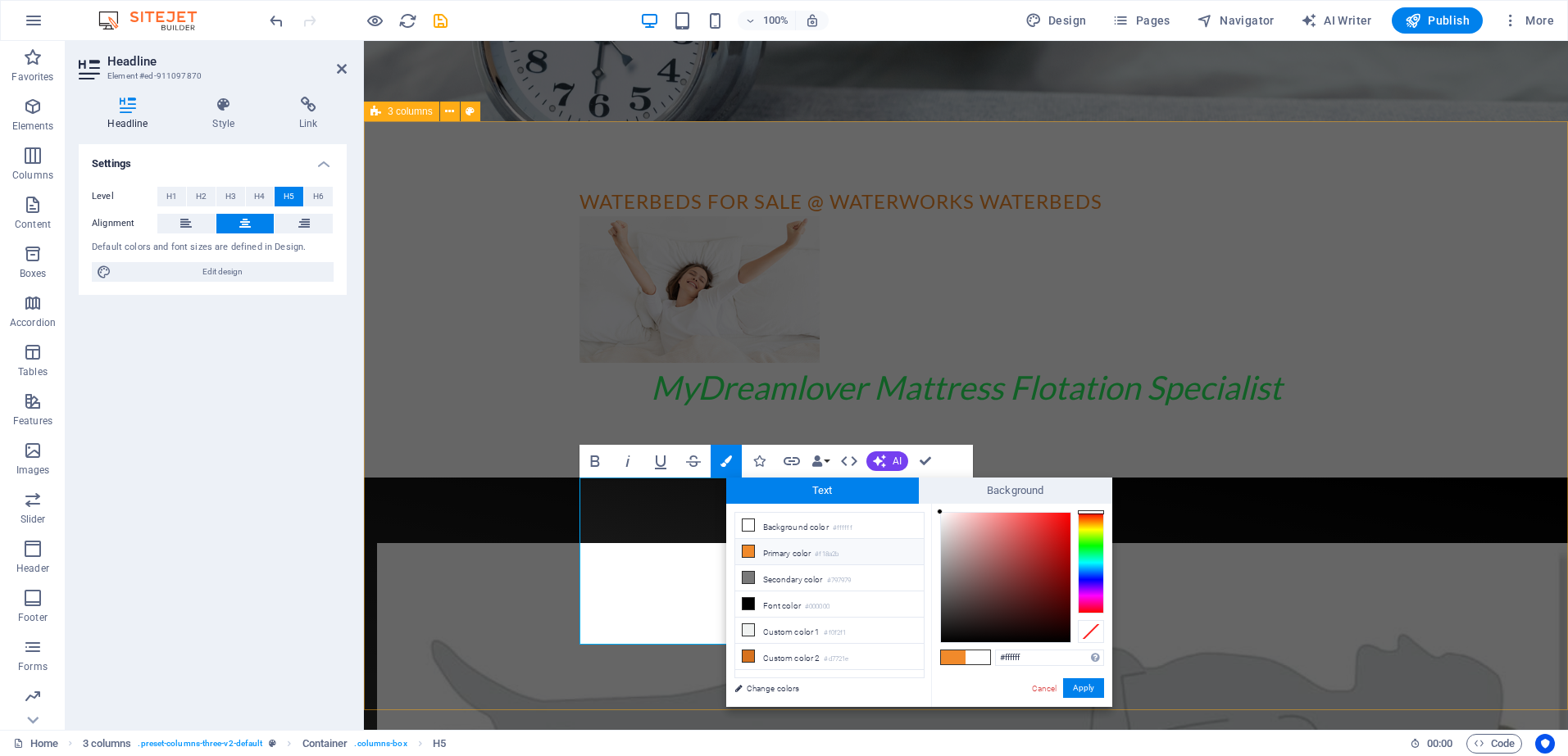
drag, startPoint x: 438, startPoint y: 471, endPoint x: 472, endPoint y: 503, distance: 46.7
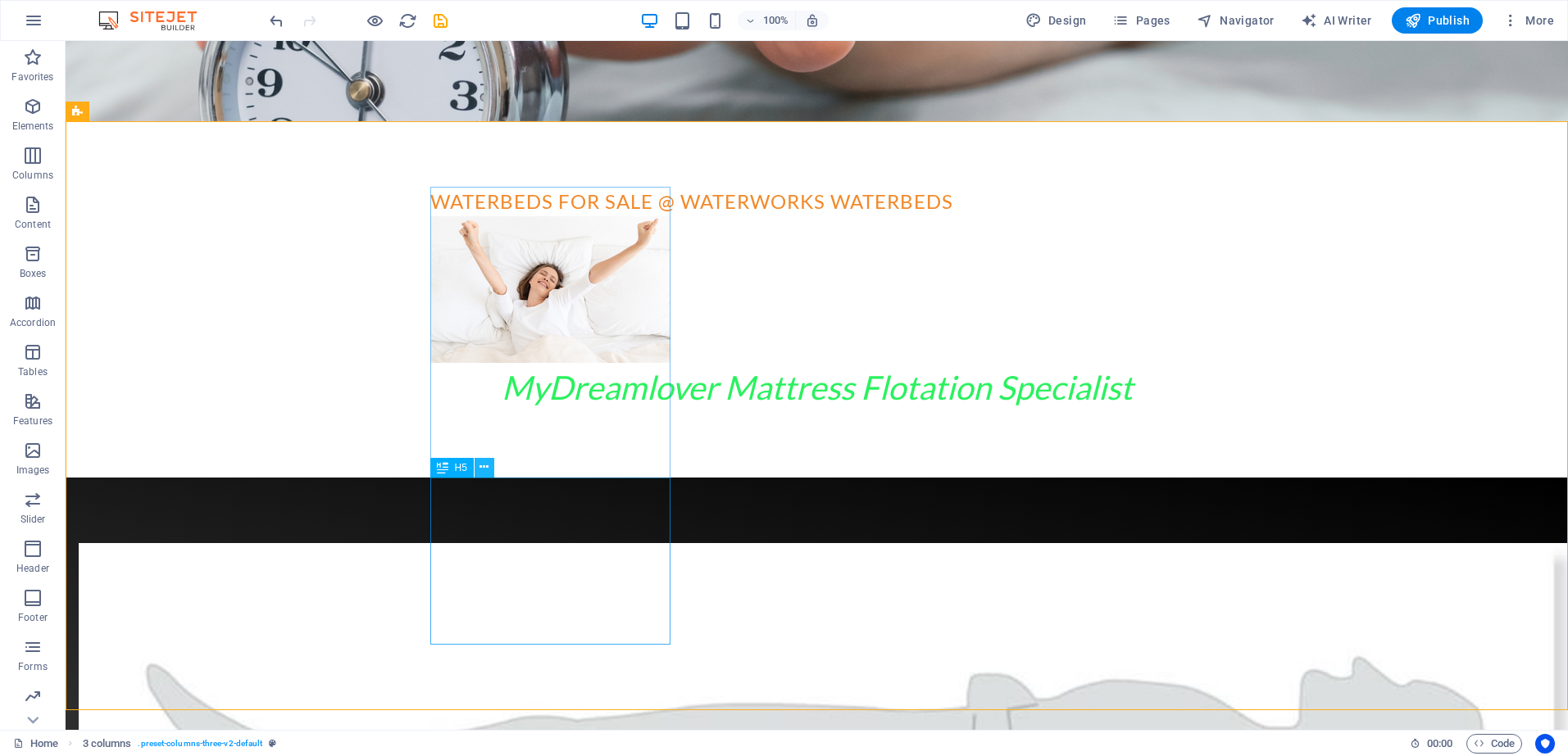
click at [488, 471] on icon at bounding box center [484, 467] width 9 height 17
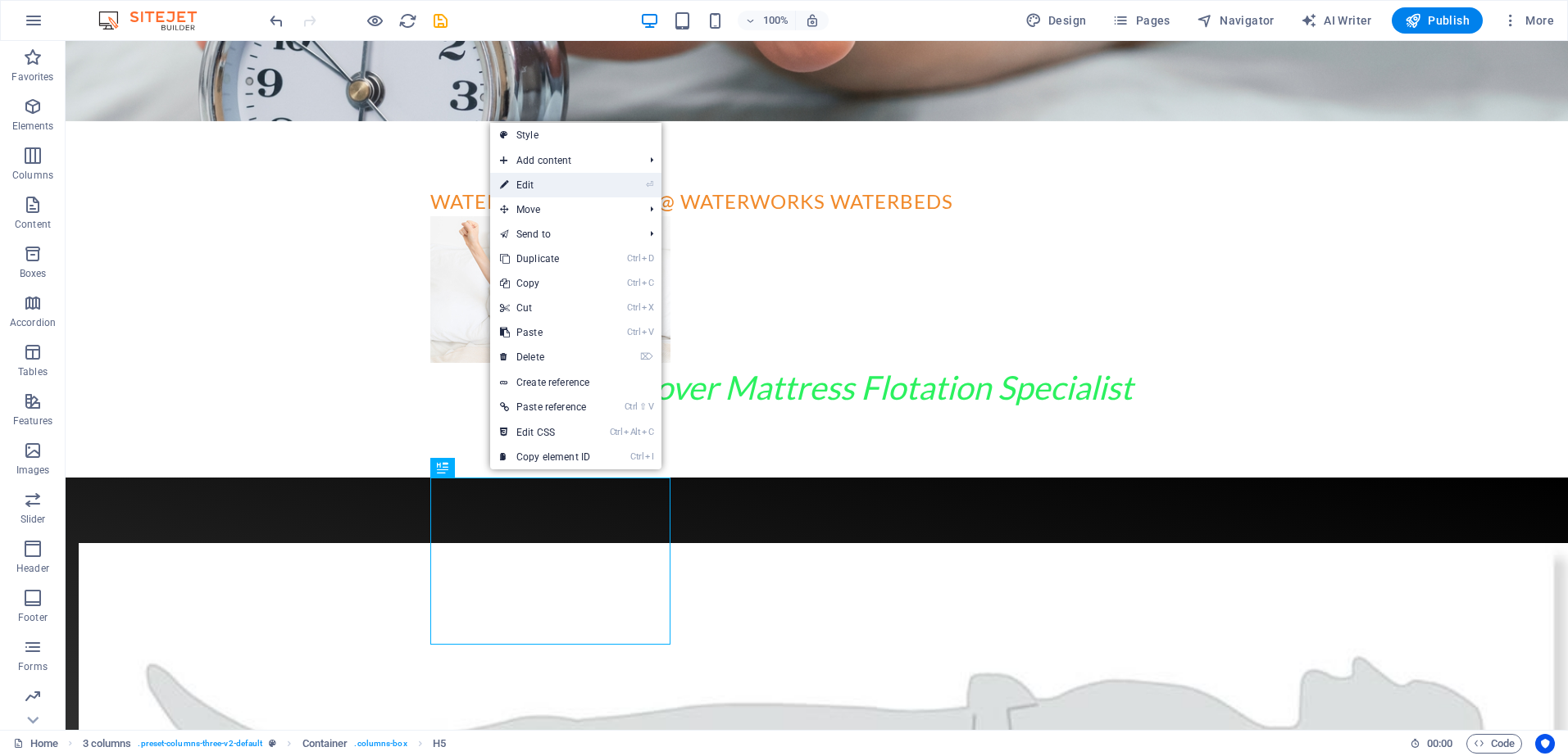
click at [541, 183] on link "⏎ Edit" at bounding box center [545, 185] width 110 height 25
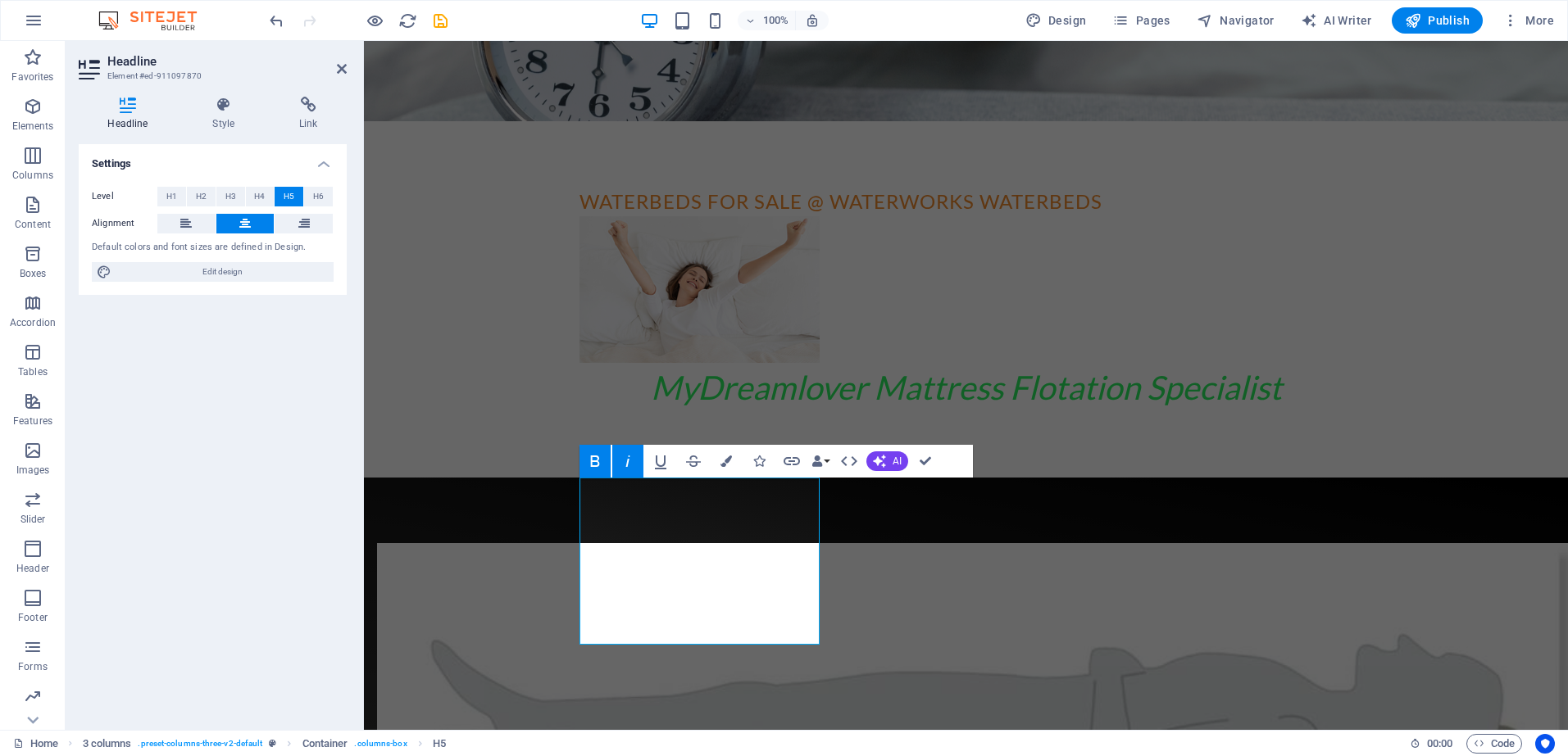
click at [593, 465] on icon "button" at bounding box center [594, 462] width 9 height 12
click at [629, 459] on icon "button" at bounding box center [628, 462] width 4 height 12
click at [595, 459] on icon "button" at bounding box center [594, 461] width 20 height 19
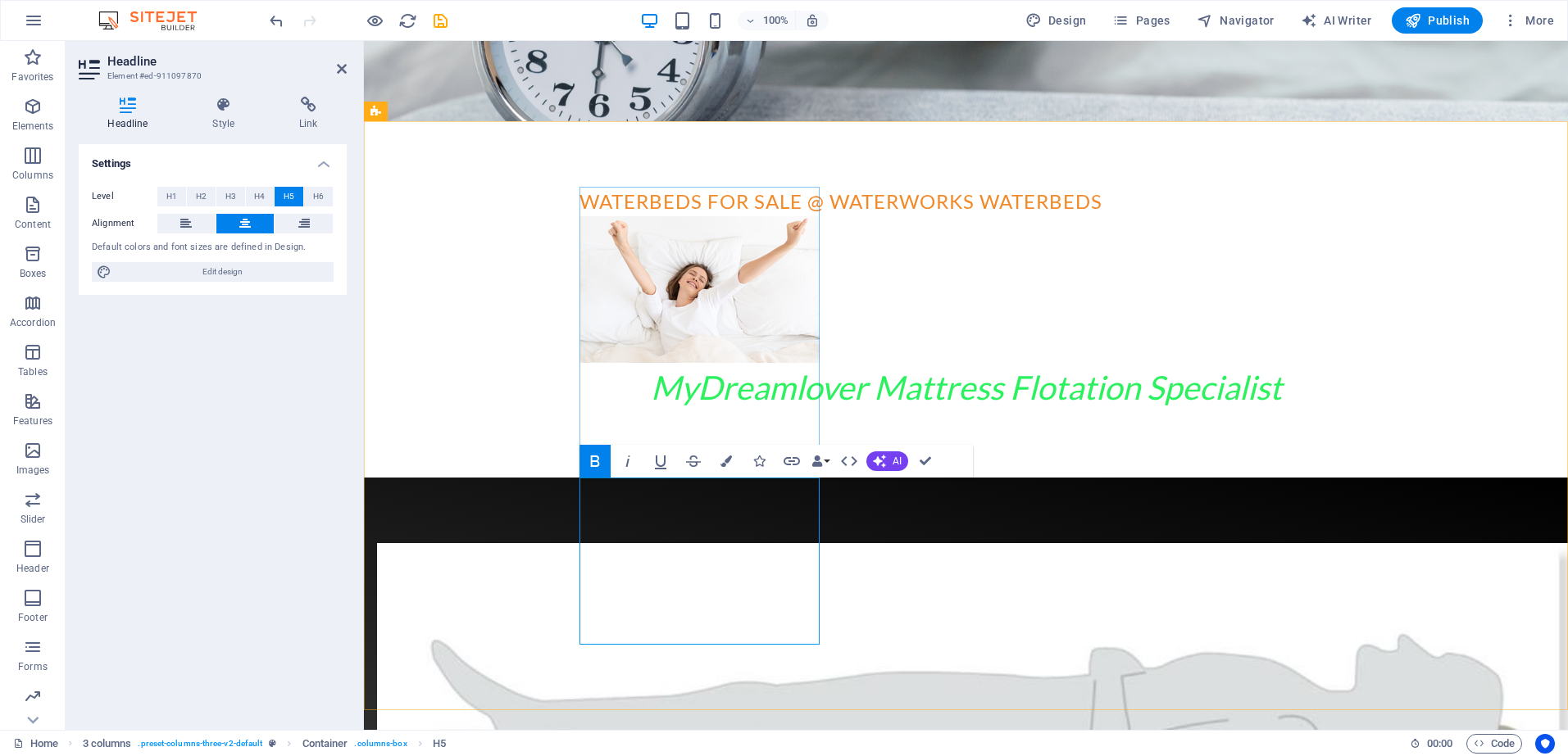
drag, startPoint x: 581, startPoint y: 510, endPoint x: 735, endPoint y: 631, distance: 195.8
click at [727, 458] on icon "button" at bounding box center [727, 462] width 12 height 12
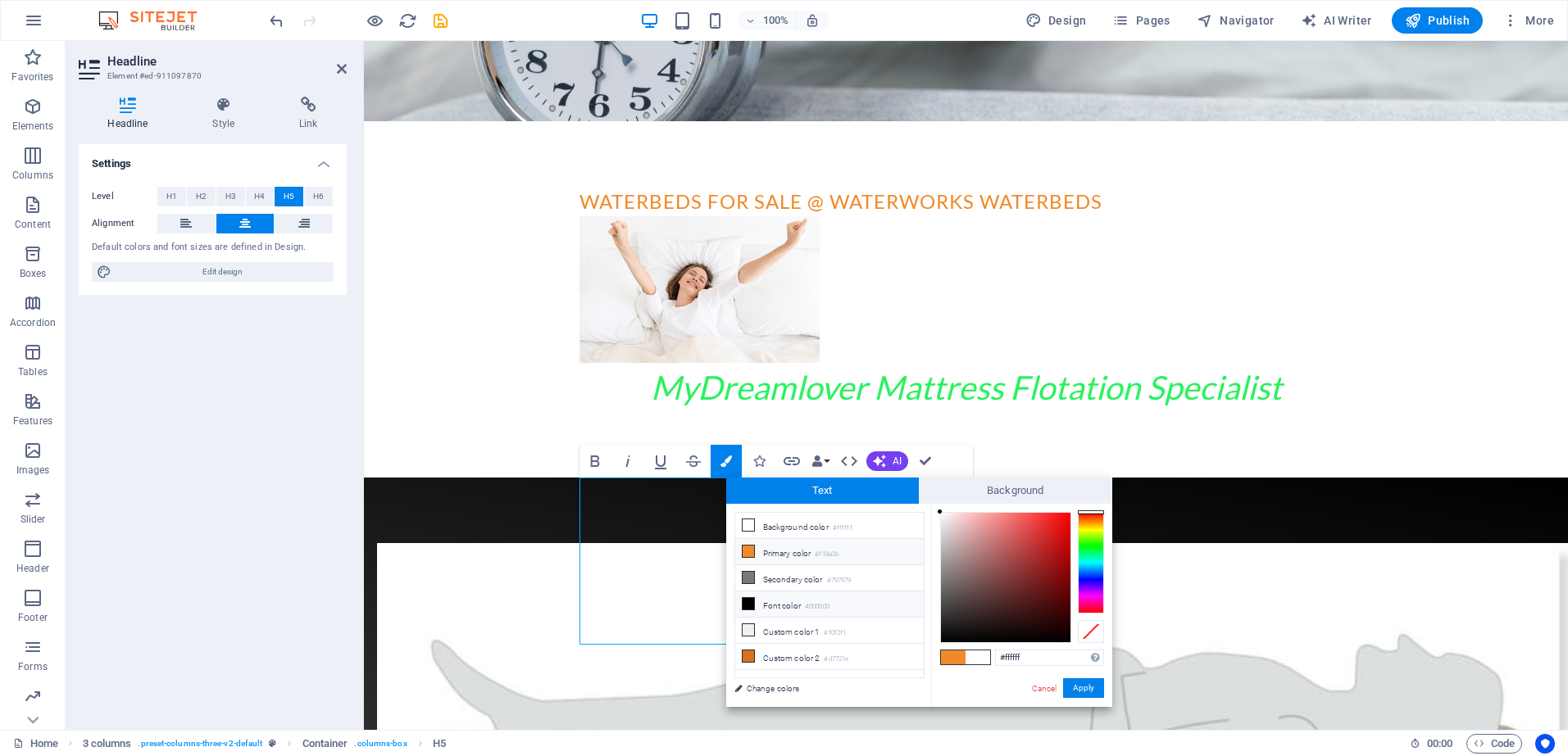
click at [749, 600] on icon at bounding box center [749, 604] width 12 height 12
type input "#000000"
click at [1085, 682] on button "Apply" at bounding box center [1084, 687] width 41 height 19
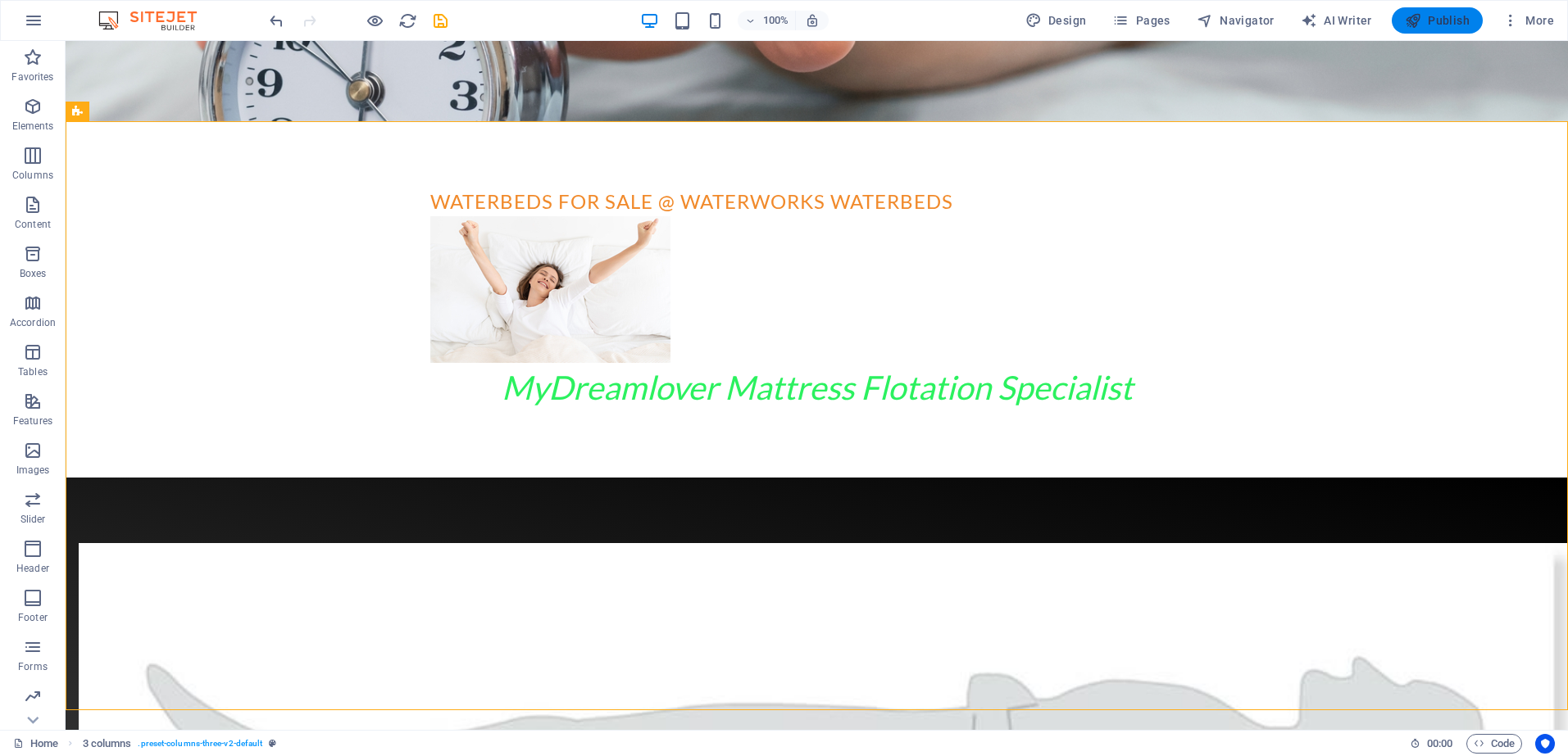
click at [1431, 15] on span "Publish" at bounding box center [1437, 20] width 64 height 16
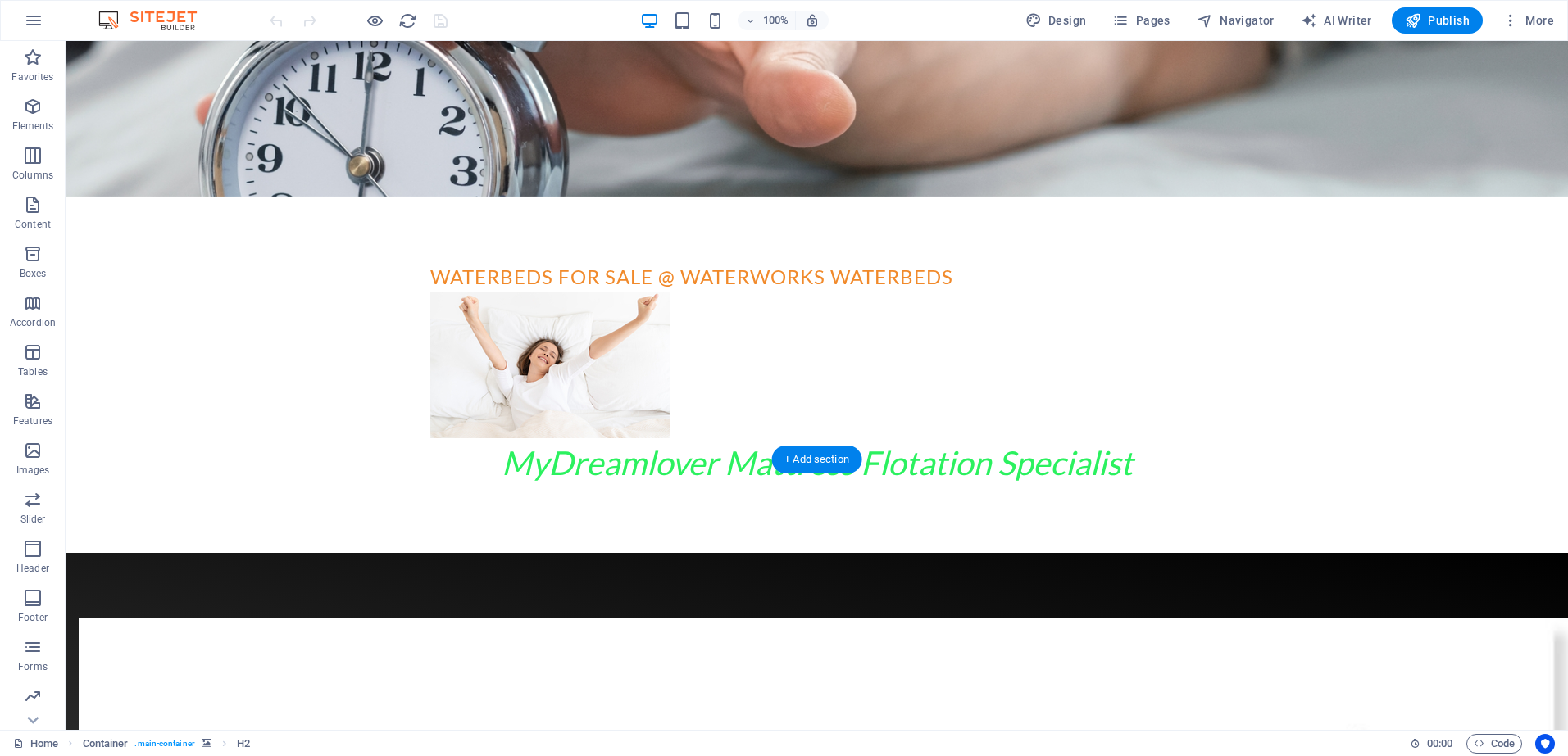
scroll to position [560, 0]
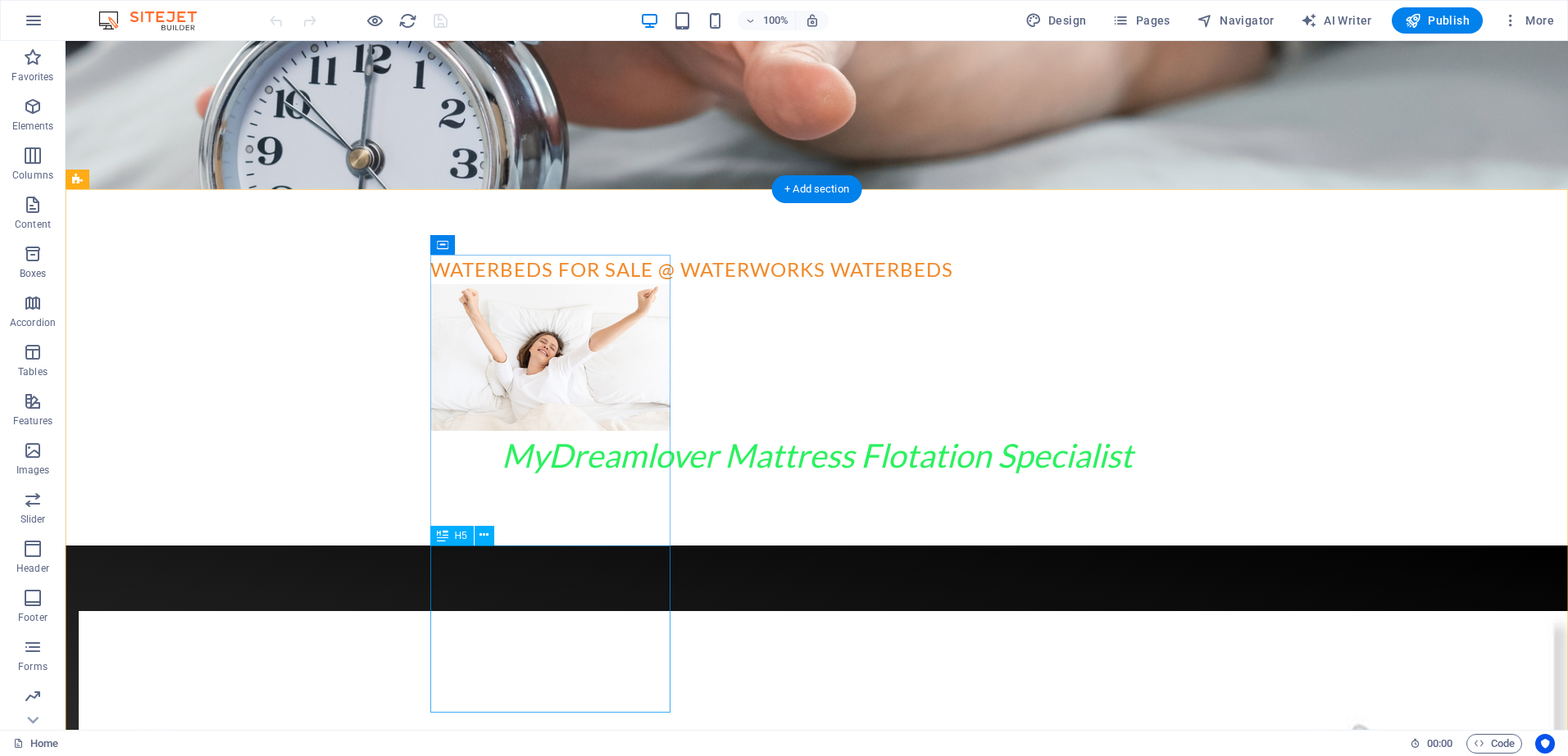
drag, startPoint x: 465, startPoint y: 570, endPoint x: 468, endPoint y: 586, distance: 16.3
click at [485, 535] on icon at bounding box center [484, 536] width 9 height 17
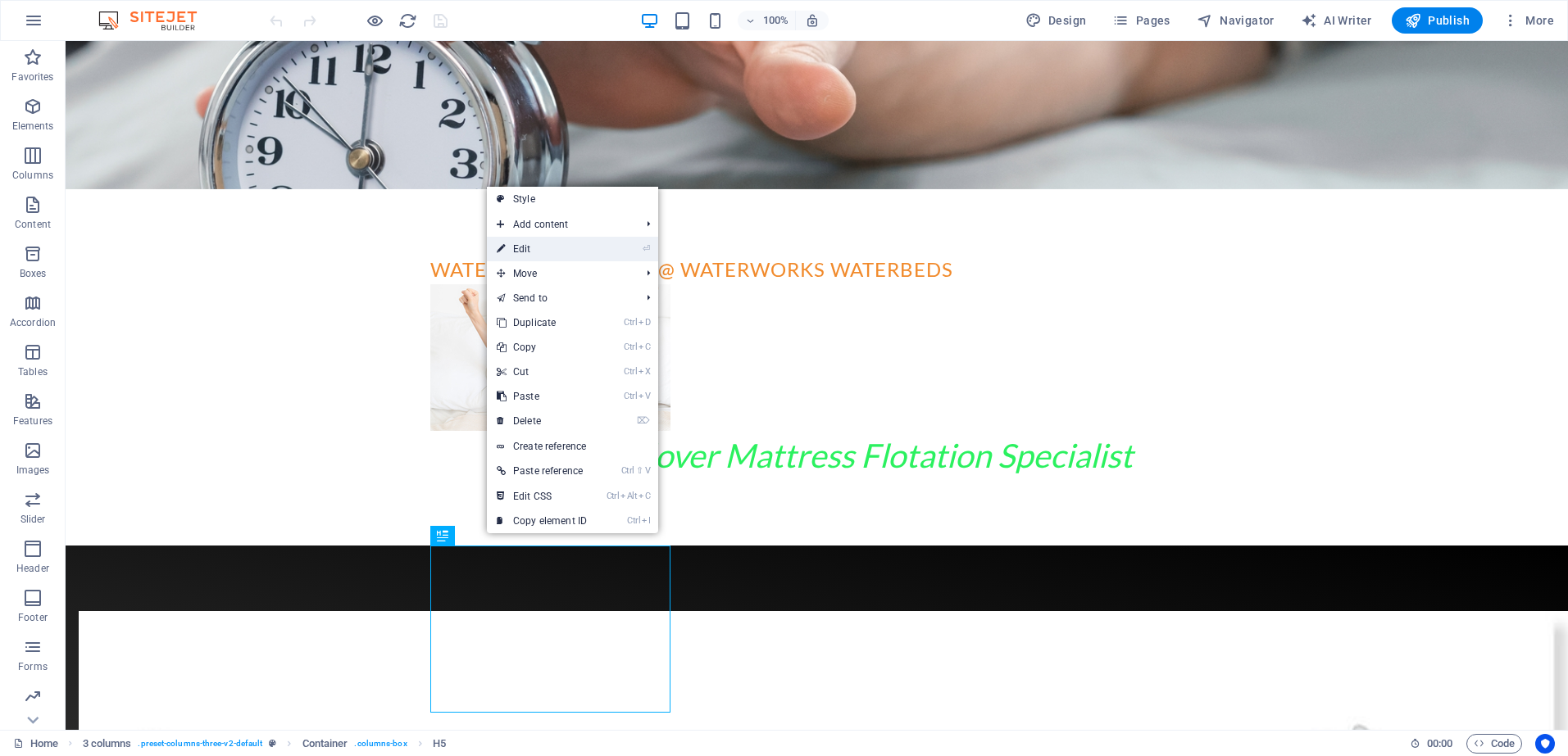
click at [522, 245] on link "⏎ Edit" at bounding box center [542, 248] width 110 height 25
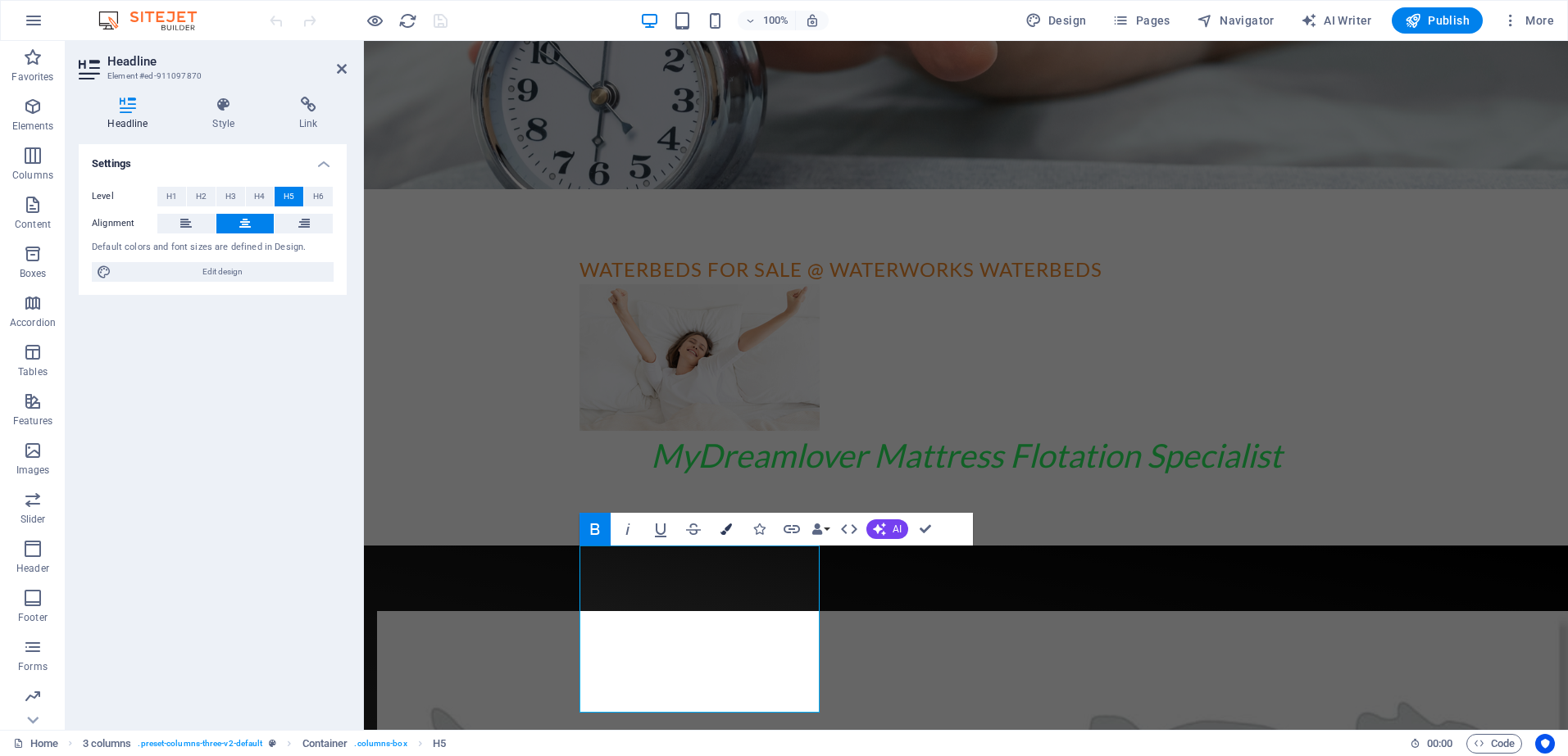
click at [725, 527] on icon "button" at bounding box center [727, 530] width 12 height 12
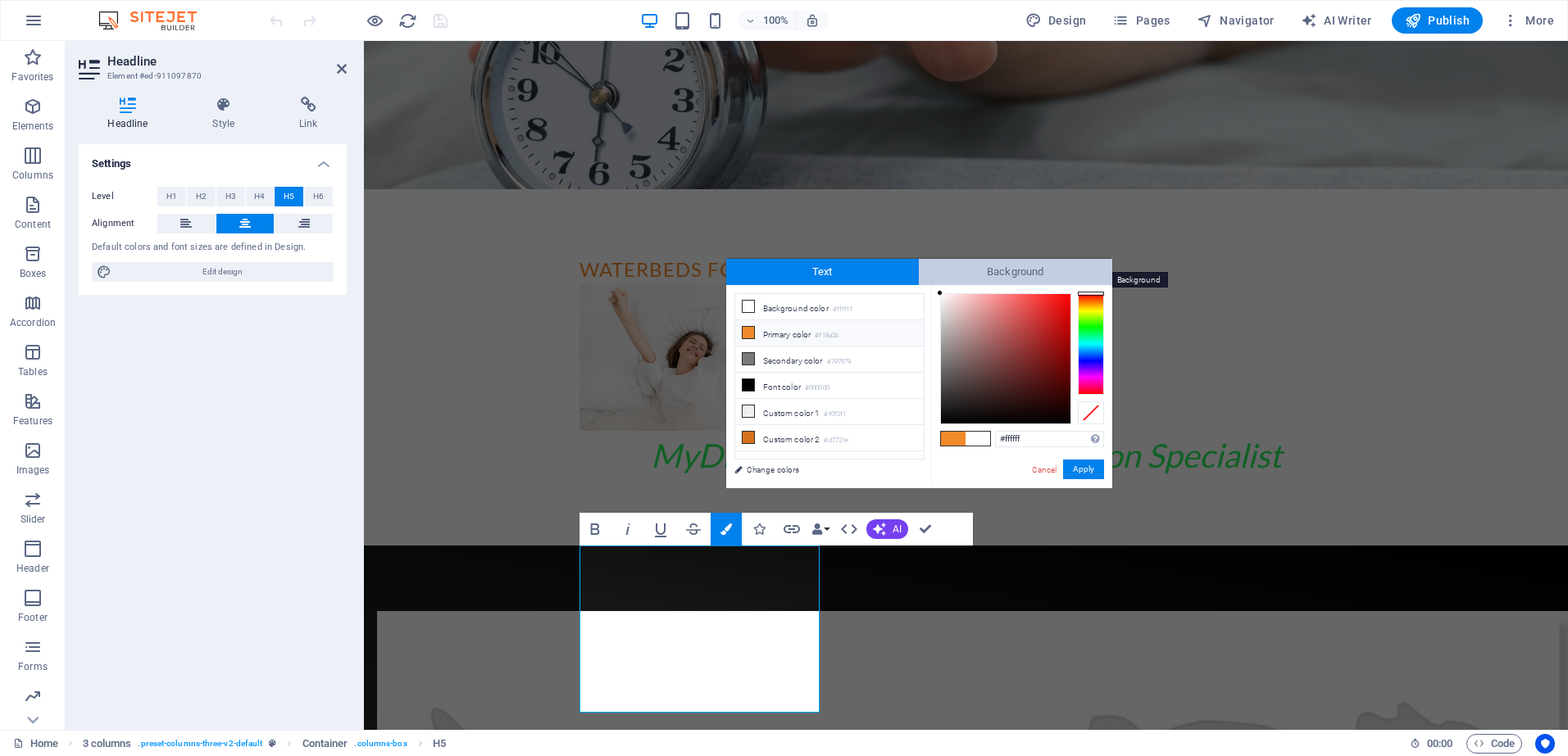
click at [1013, 275] on span "Background" at bounding box center [1016, 272] width 193 height 26
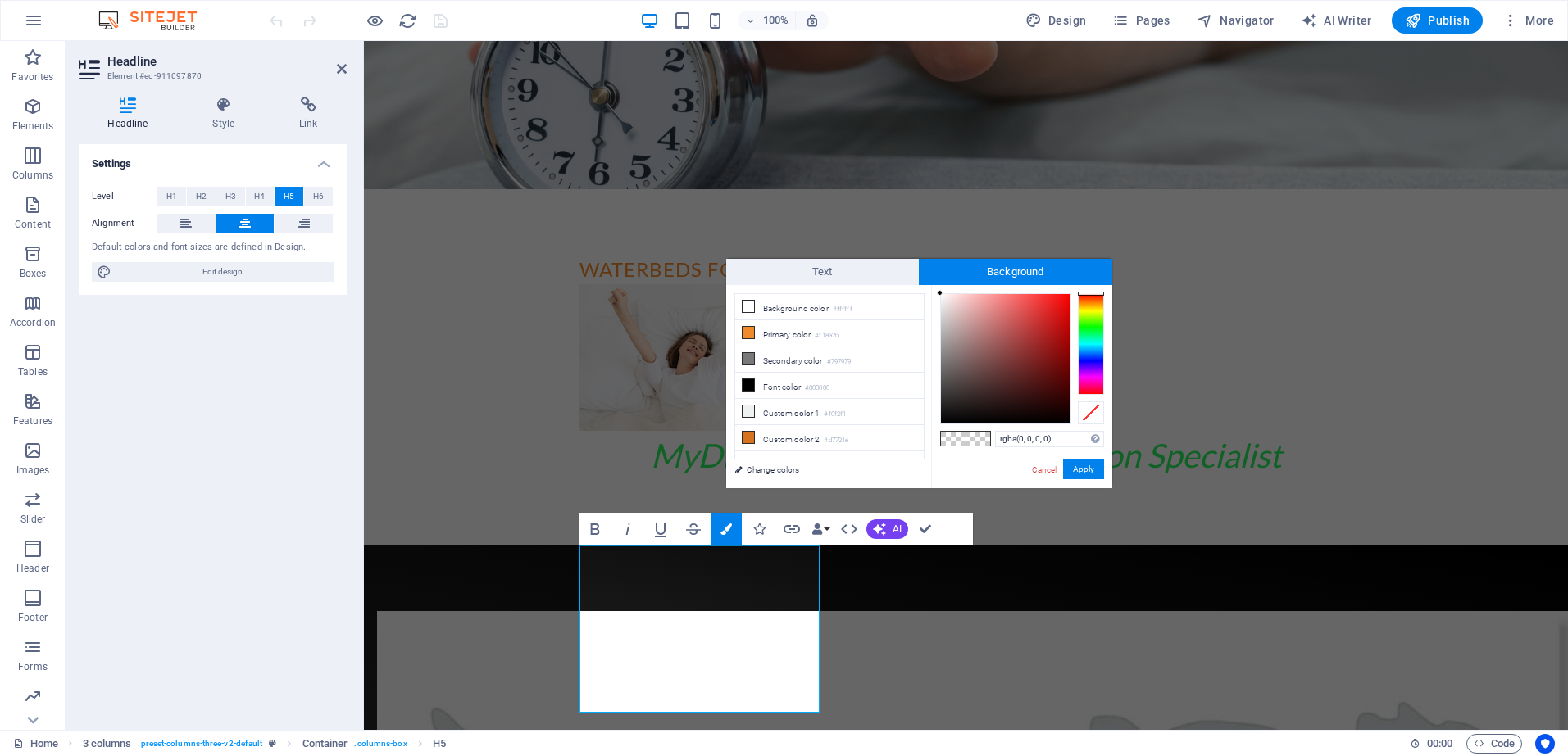
drag, startPoint x: 940, startPoint y: 289, endPoint x: 997, endPoint y: 390, distance: 116.0
click at [997, 390] on div "rgba(0, 0, 0, 0) Supported formats #0852ed rgb(8, 82, 237) rgba(8, 82, 237, 90%…" at bounding box center [1022, 505] width 181 height 441
type input "#070606"
drag, startPoint x: 940, startPoint y: 292, endPoint x: 961, endPoint y: 420, distance: 129.7
click at [959, 419] on div at bounding box center [958, 419] width 6 height 6
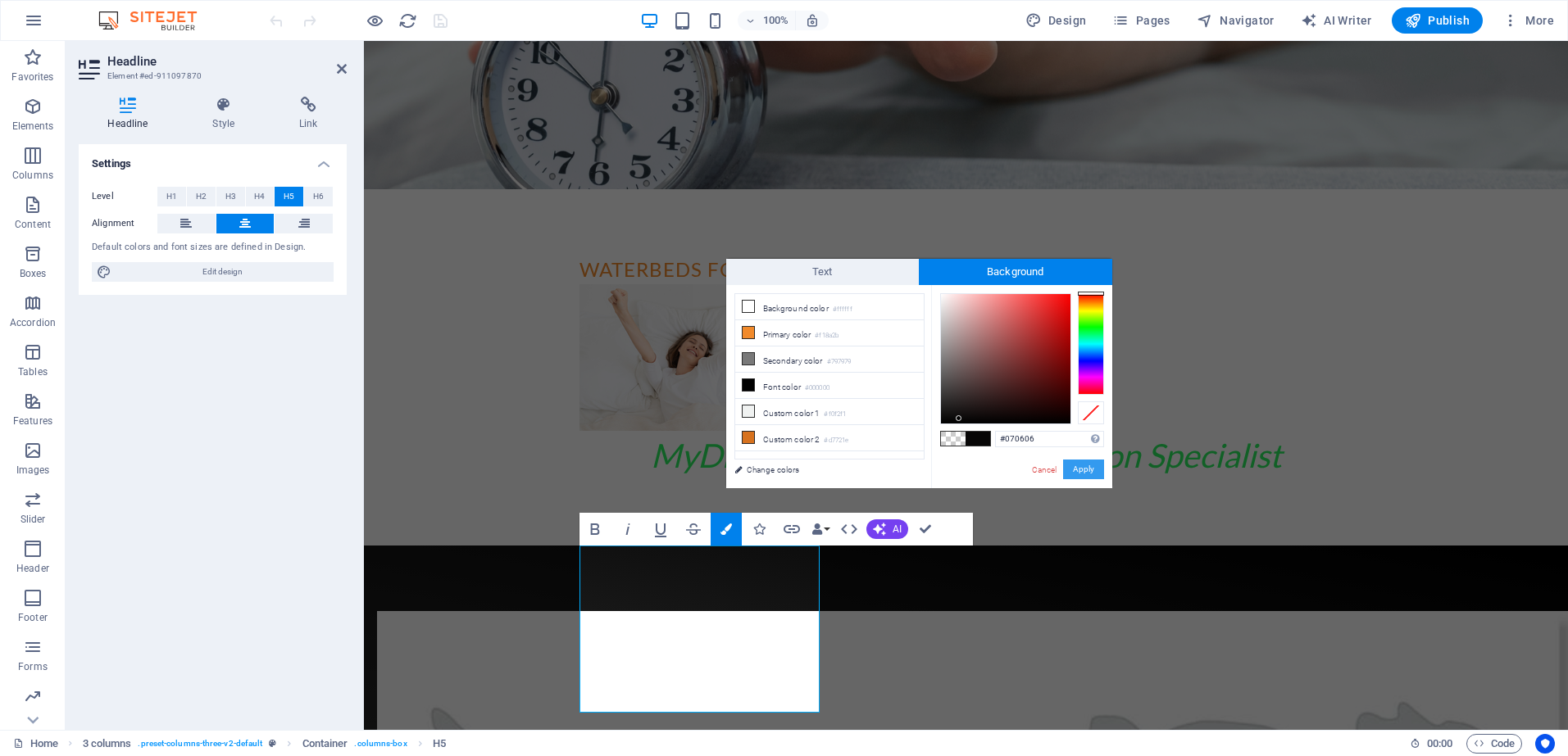
click at [1089, 464] on button "Apply" at bounding box center [1084, 469] width 41 height 19
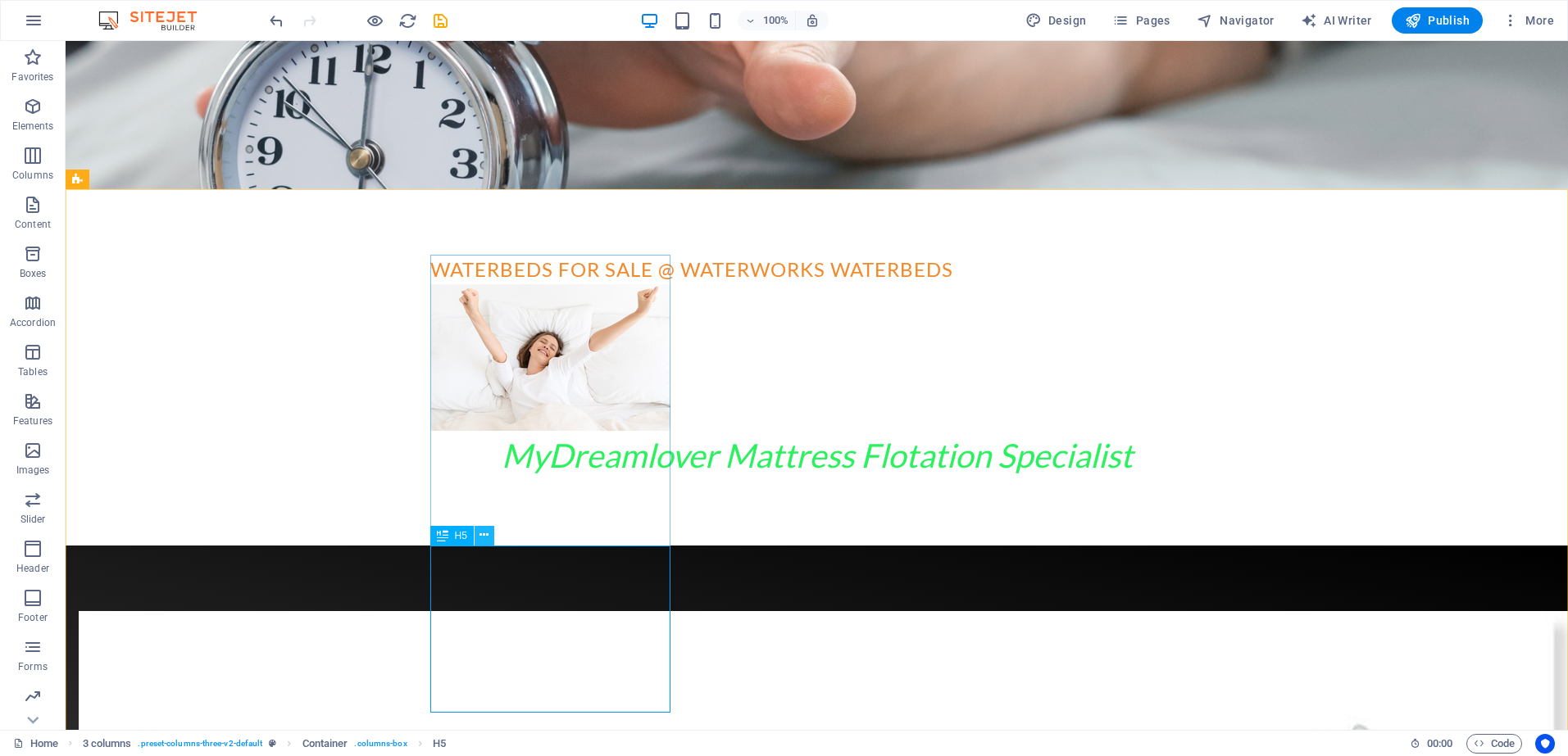
click at [485, 538] on icon at bounding box center [484, 536] width 9 height 17
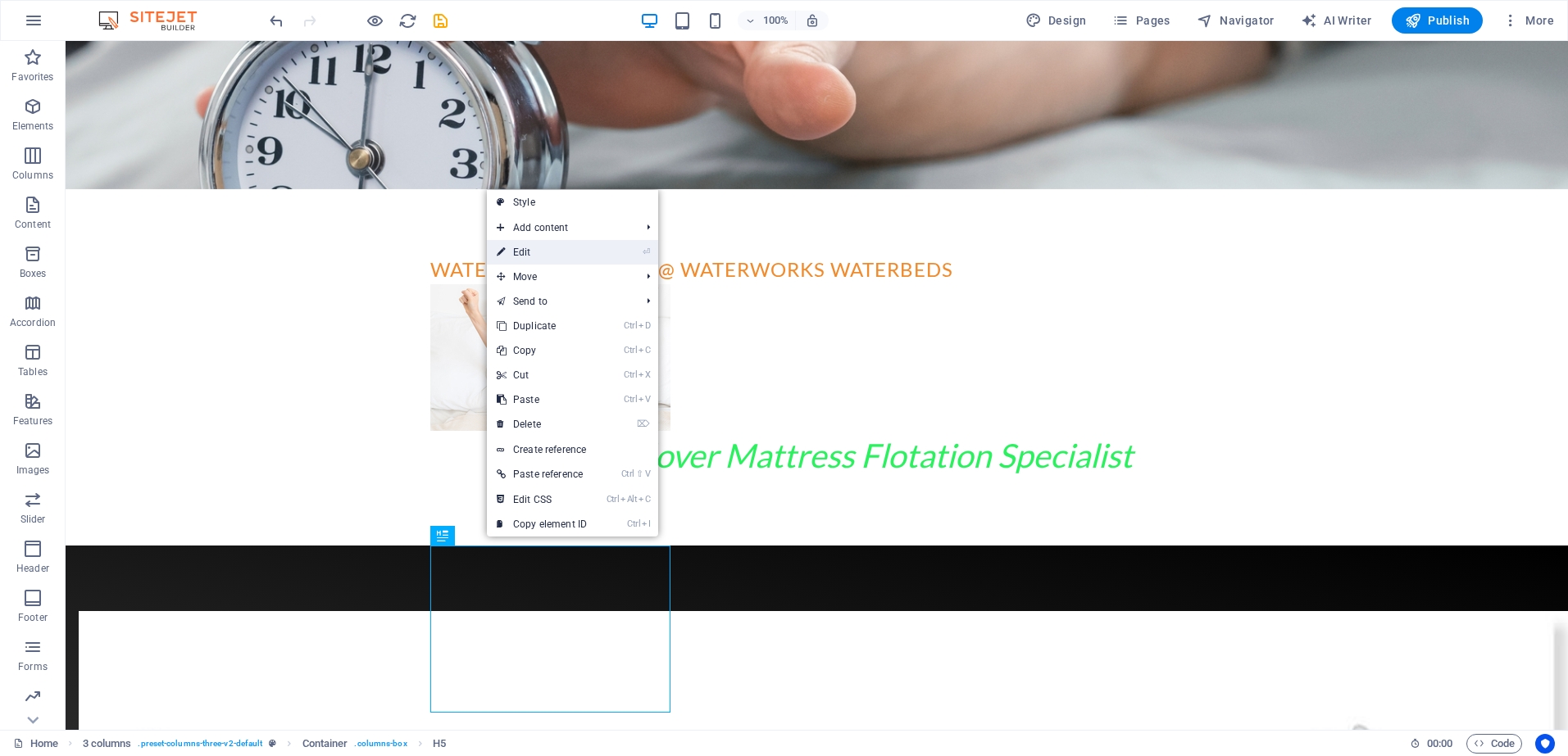
click at [535, 252] on link "⏎ Edit" at bounding box center [542, 252] width 110 height 25
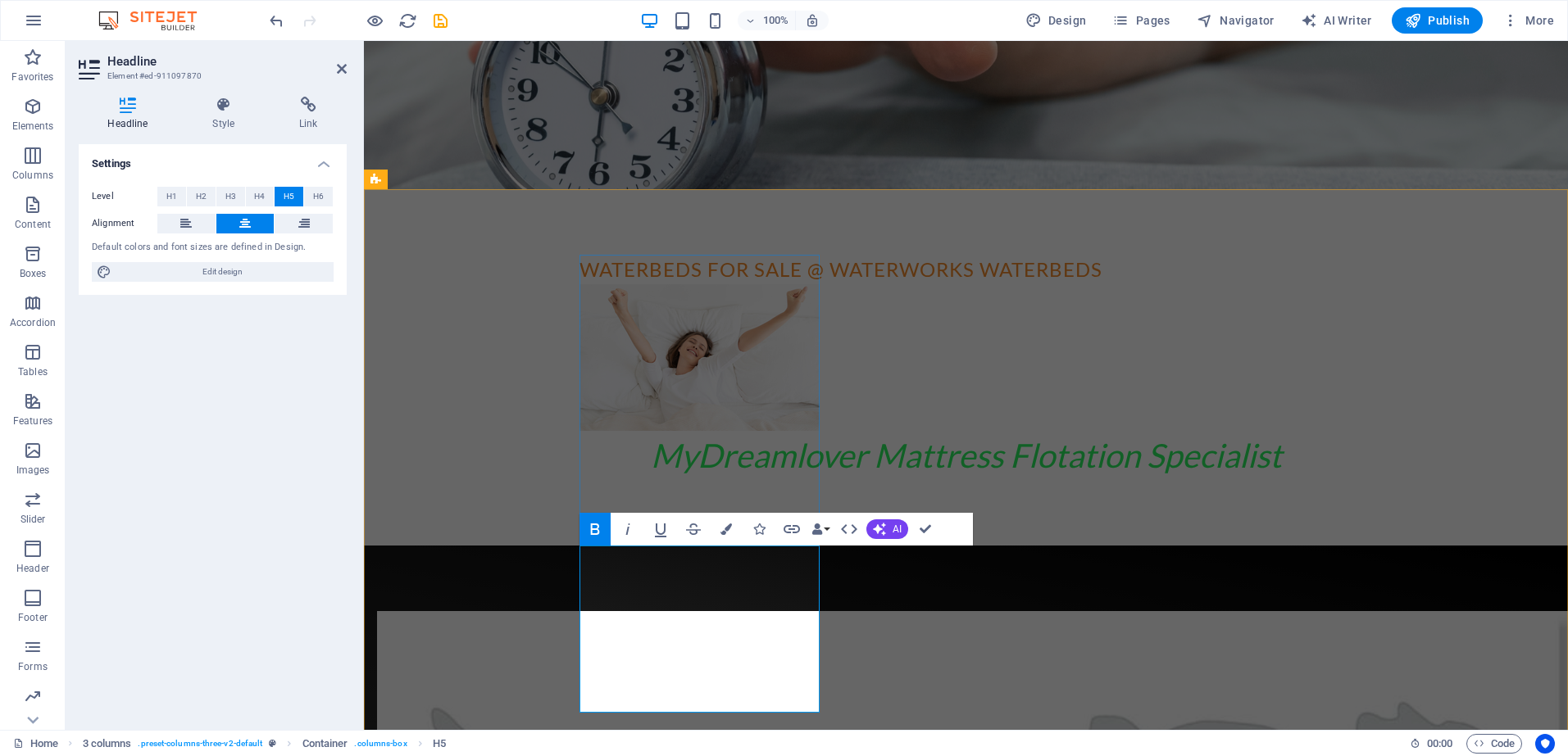
drag, startPoint x: 583, startPoint y: 580, endPoint x: 756, endPoint y: 703, distance: 212.3
click at [725, 529] on icon "button" at bounding box center [727, 530] width 12 height 12
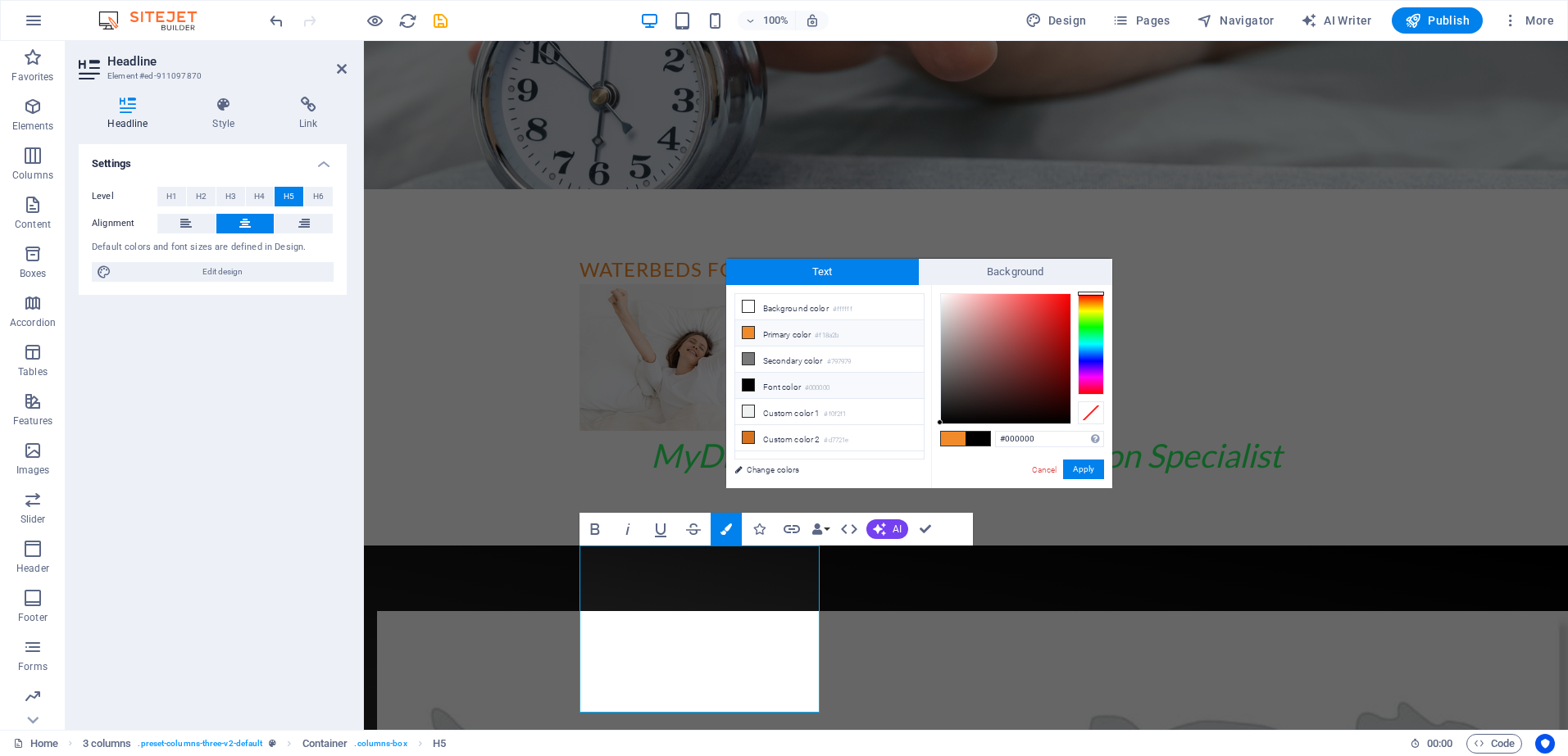
click at [749, 382] on icon at bounding box center [749, 386] width 12 height 12
drag, startPoint x: 941, startPoint y: 420, endPoint x: 949, endPoint y: 301, distance: 119.3
click at [949, 301] on div at bounding box center [948, 300] width 6 height 6
click at [1091, 310] on div at bounding box center [1091, 344] width 26 height 102
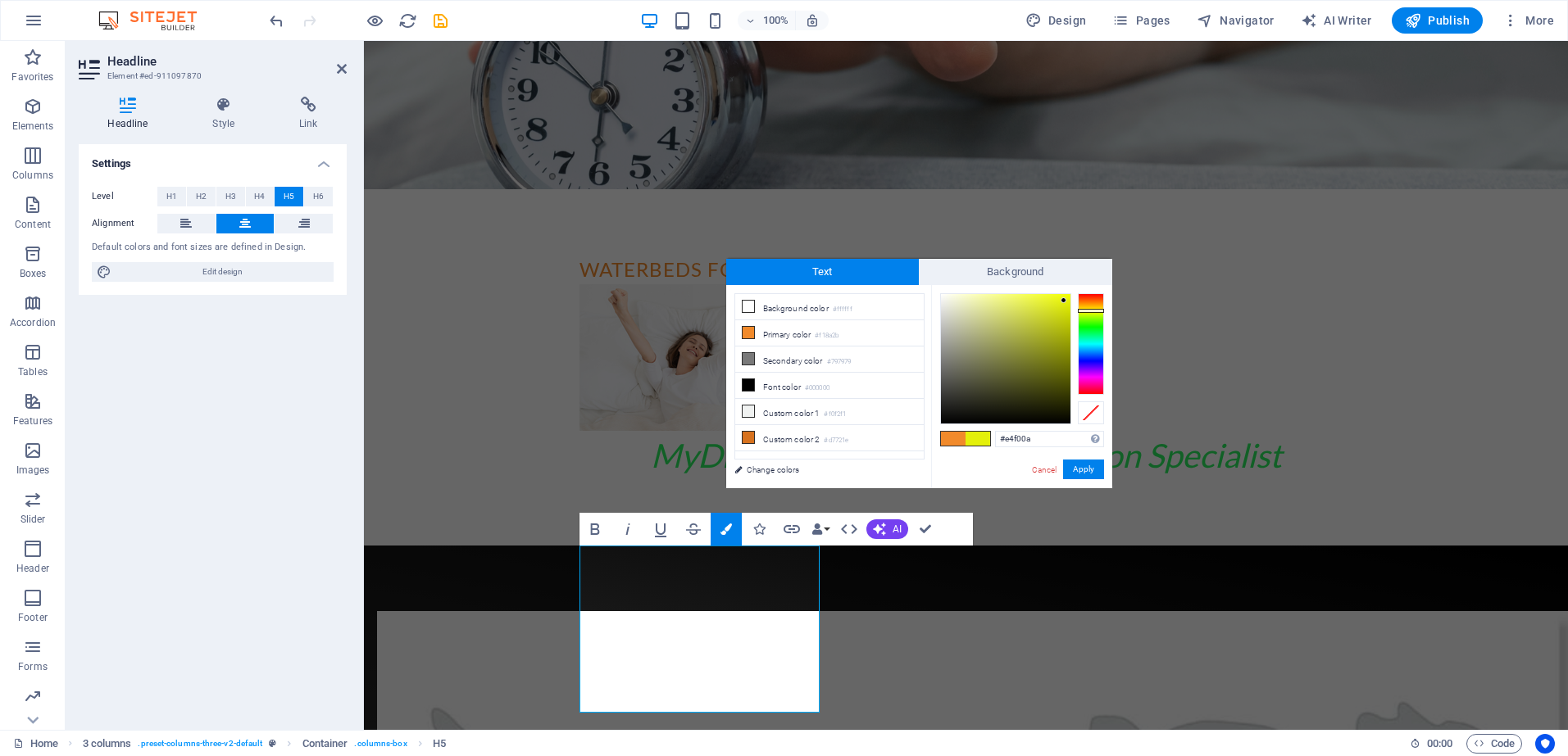
type input "#e3ee0a"
drag, startPoint x: 946, startPoint y: 298, endPoint x: 1064, endPoint y: 302, distance: 118.1
click at [1064, 302] on div at bounding box center [1006, 359] width 130 height 130
click at [1079, 464] on button "Apply" at bounding box center [1084, 469] width 41 height 19
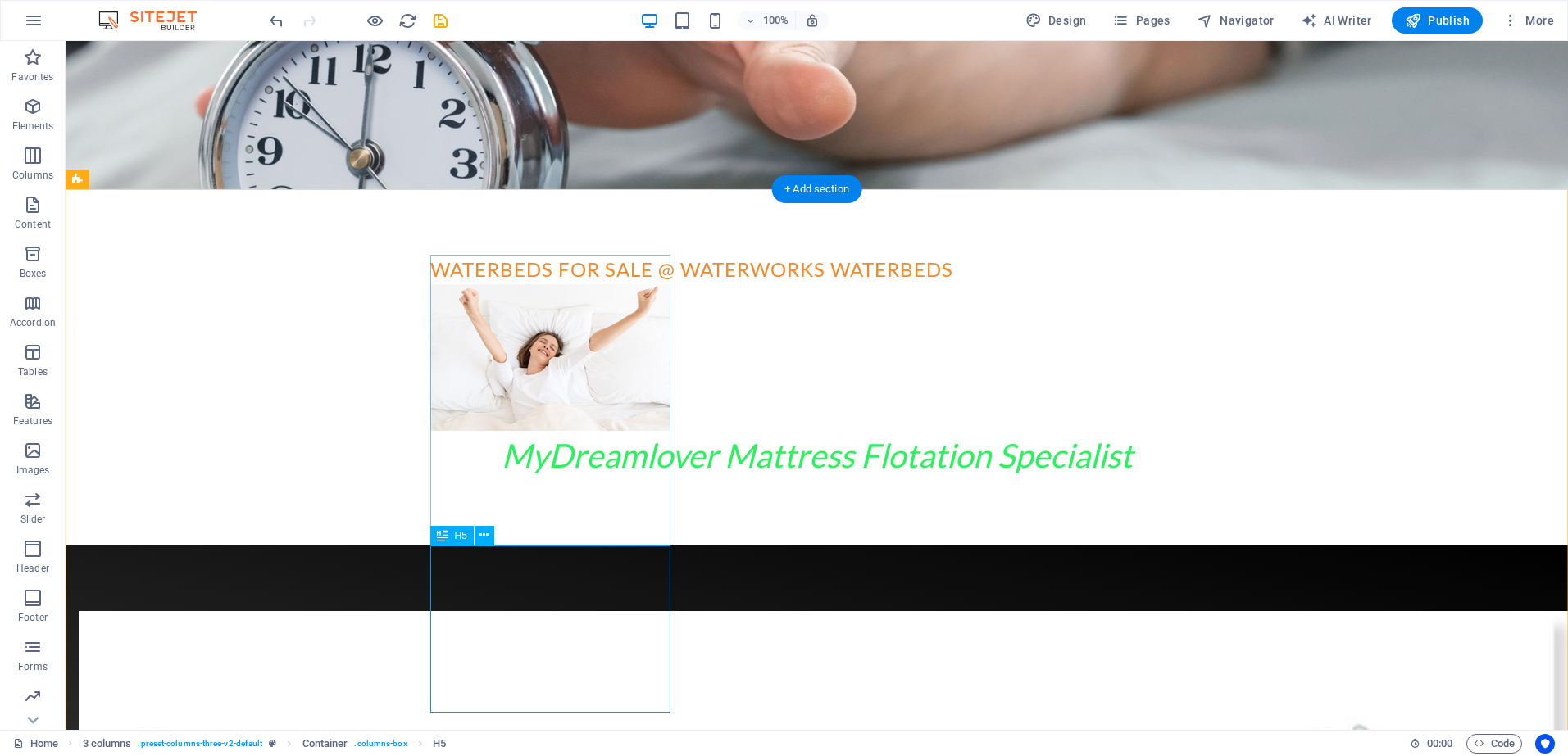
click at [482, 531] on icon at bounding box center [484, 536] width 9 height 17
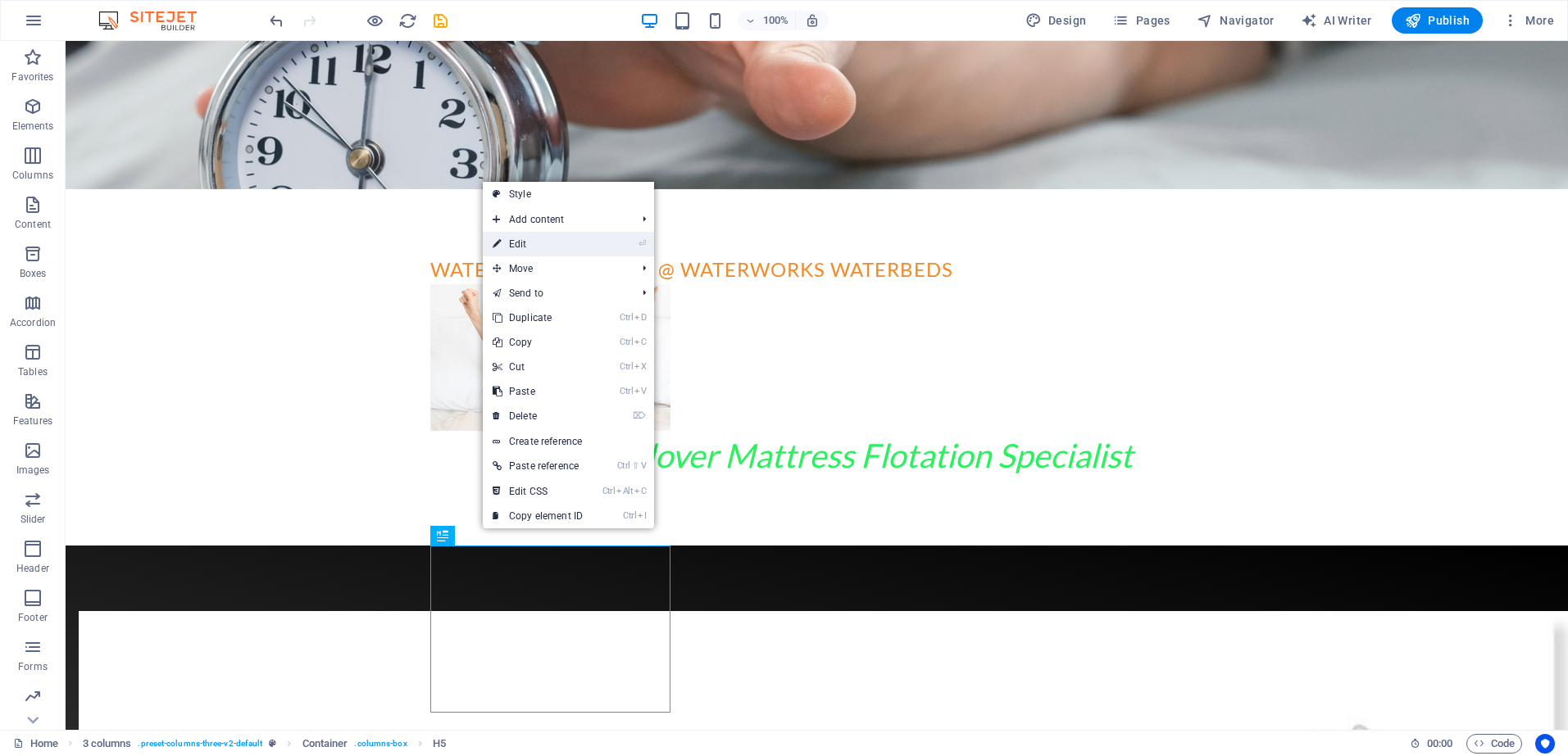
click at [532, 241] on link "⏎ Edit" at bounding box center [538, 244] width 110 height 25
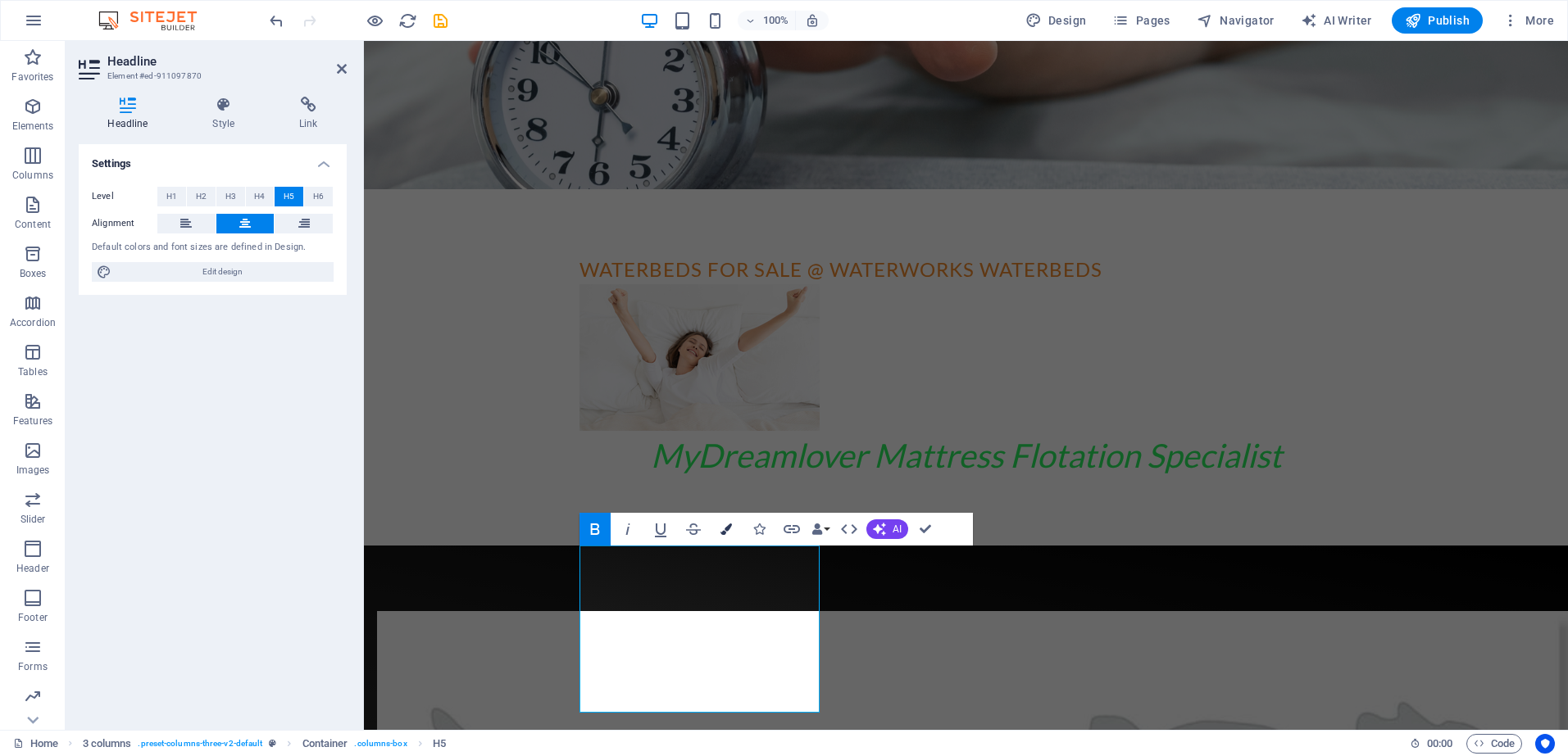
click at [728, 528] on icon "button" at bounding box center [727, 530] width 12 height 12
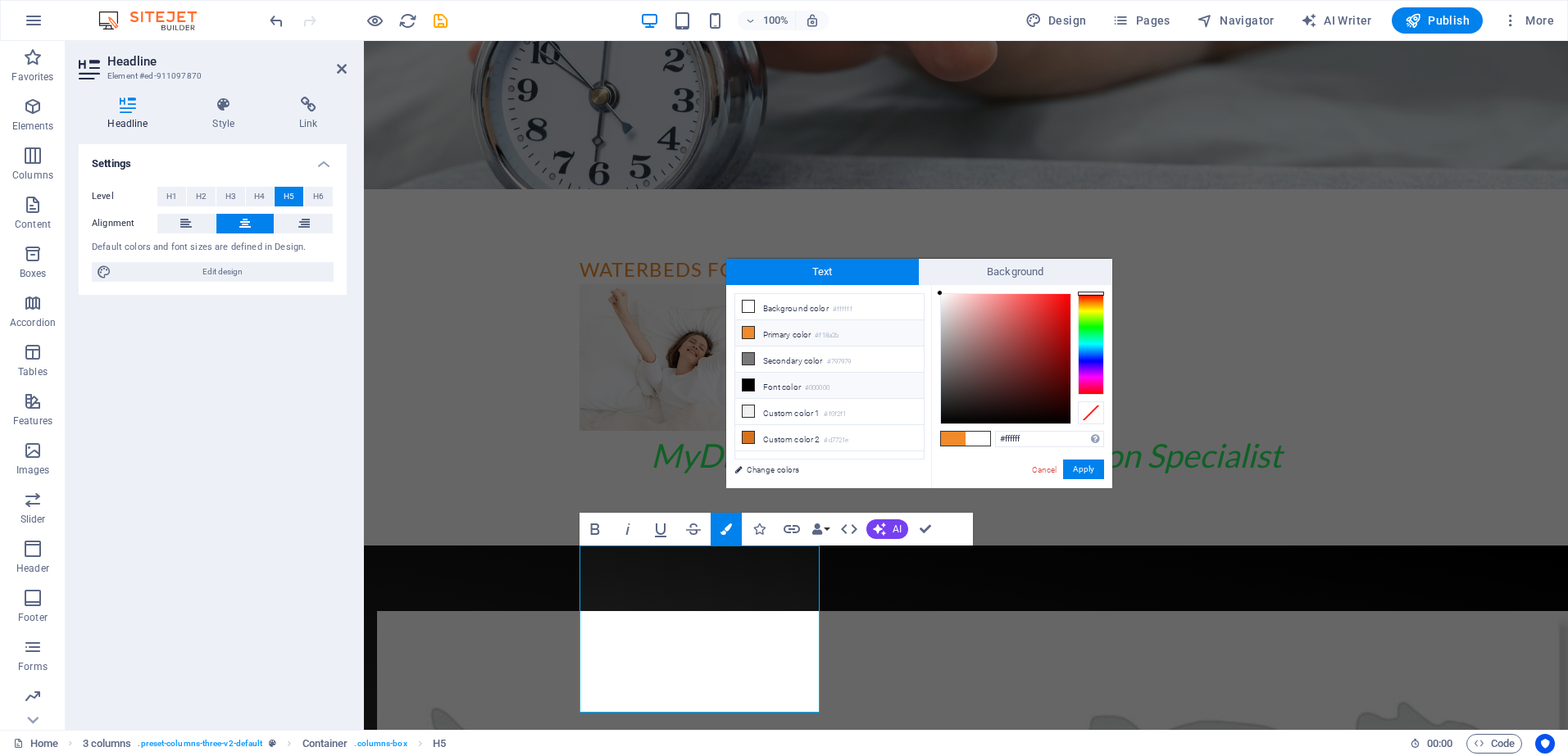
click at [746, 382] on icon at bounding box center [749, 386] width 12 height 12
drag, startPoint x: 940, startPoint y: 421, endPoint x: 1049, endPoint y: 320, distance: 148.6
click at [1049, 320] on div at bounding box center [1049, 320] width 6 height 6
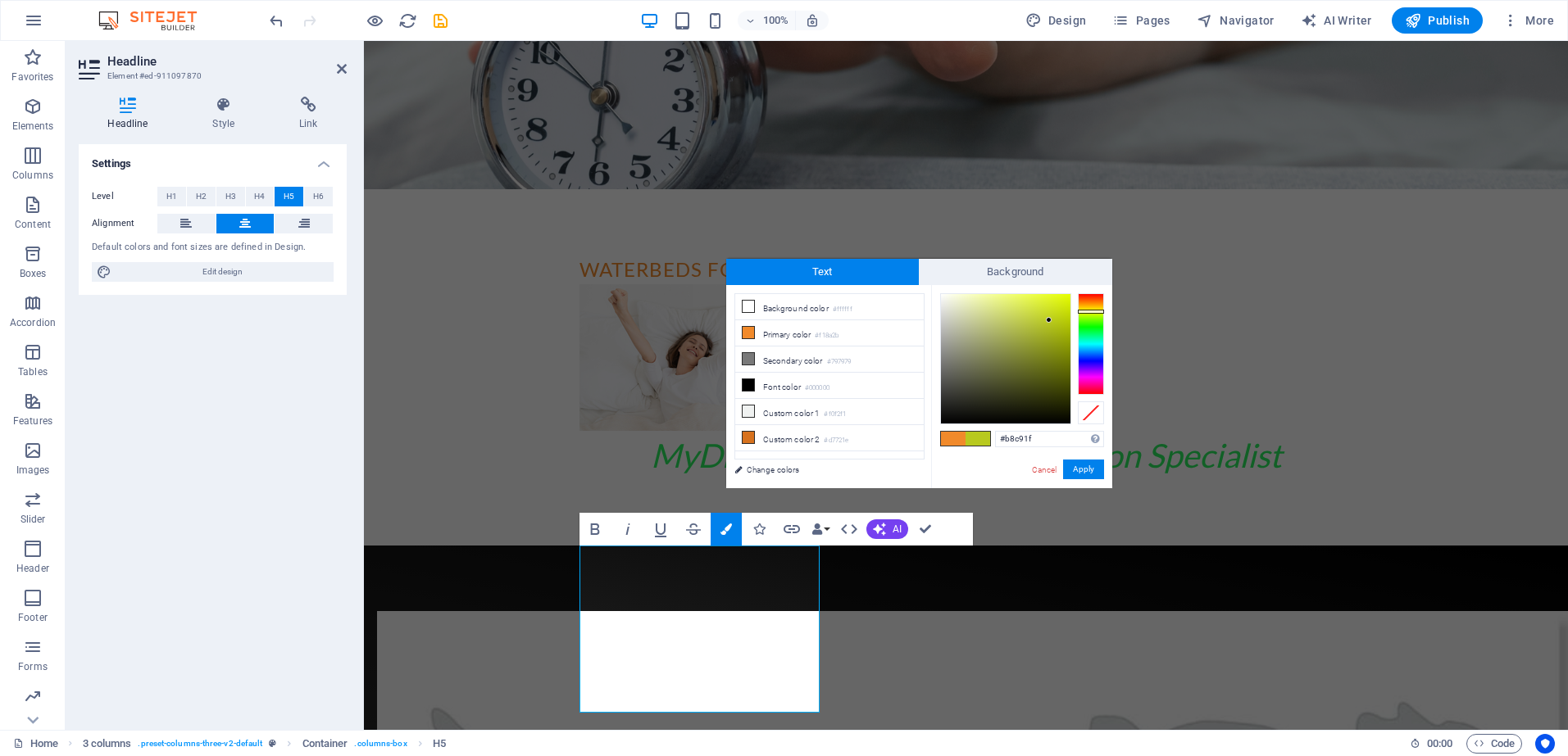
click at [1089, 311] on div at bounding box center [1091, 344] width 26 height 102
type input "#dbf302"
drag, startPoint x: 1048, startPoint y: 319, endPoint x: 1069, endPoint y: 299, distance: 29.0
click at [1069, 299] on div at bounding box center [1068, 298] width 6 height 6
click at [1085, 470] on button "Apply" at bounding box center [1084, 469] width 41 height 19
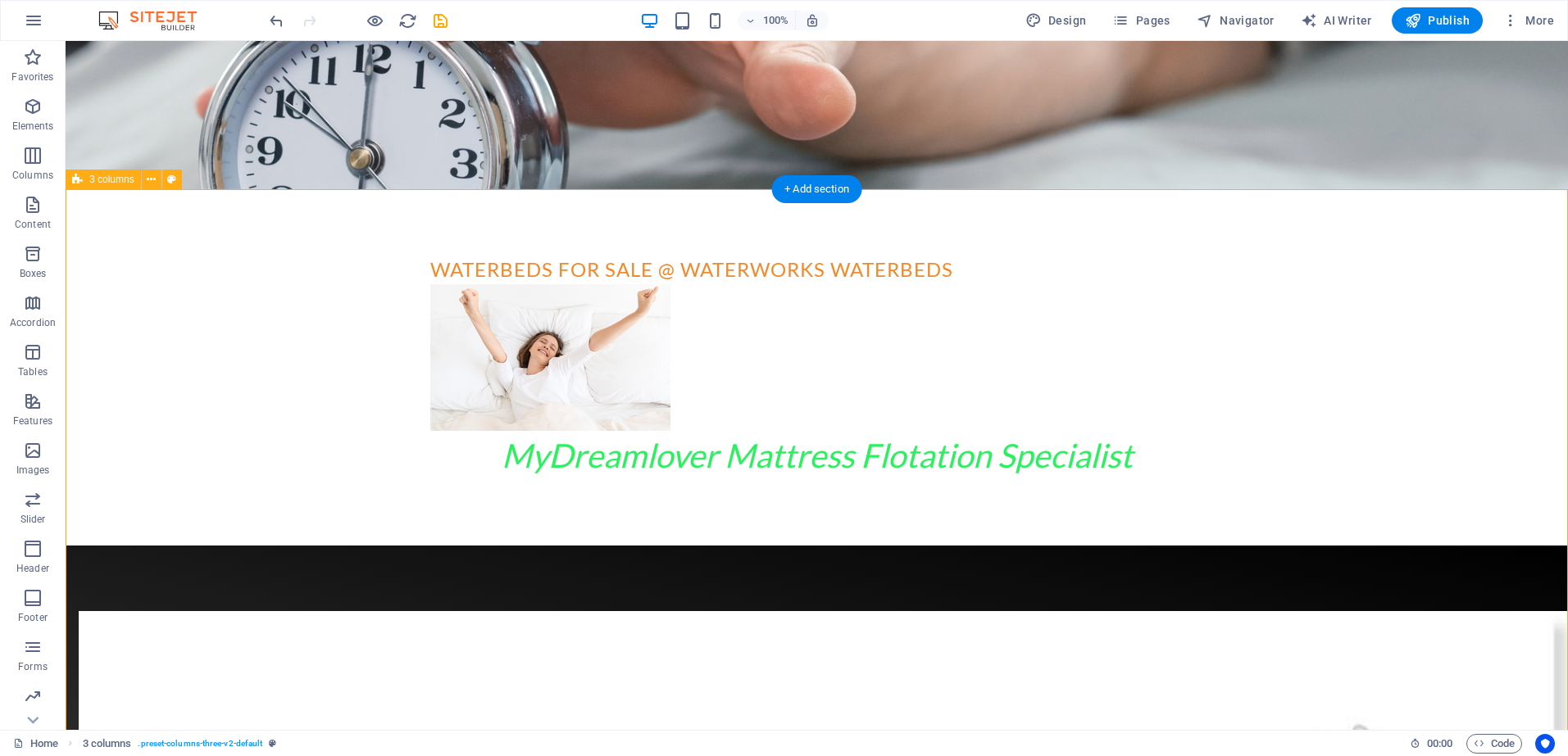
click at [1459, 23] on span "Publish" at bounding box center [1437, 20] width 64 height 16
